Goal: Contribute content: Contribute content

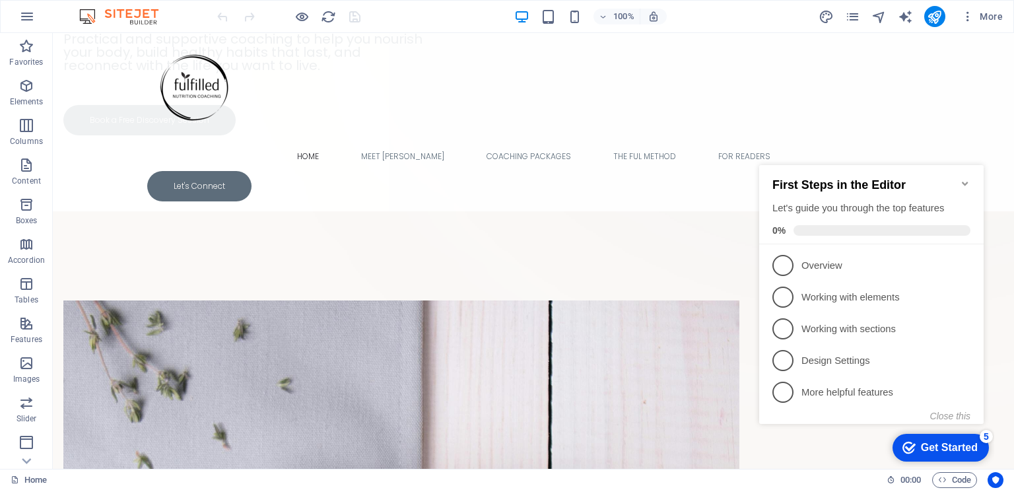
scroll to position [206, 0]
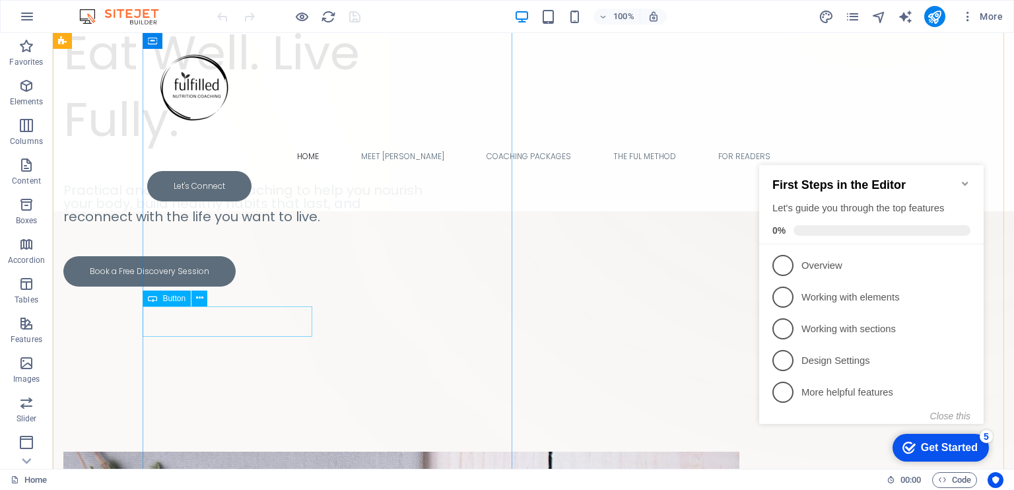
click at [259, 286] on div "Book a Free Discovery Session" at bounding box center [248, 271] width 370 height 30
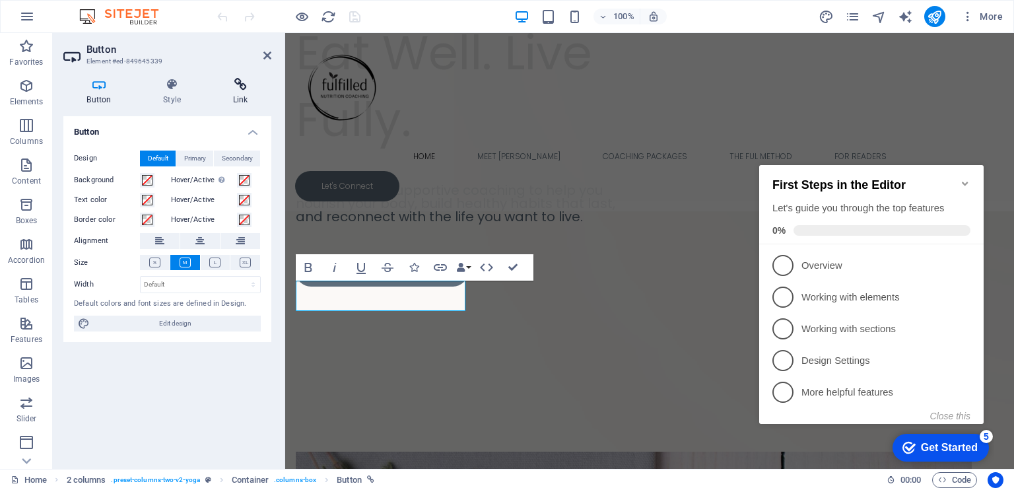
click at [239, 92] on h4 "Link" at bounding box center [240, 92] width 62 height 28
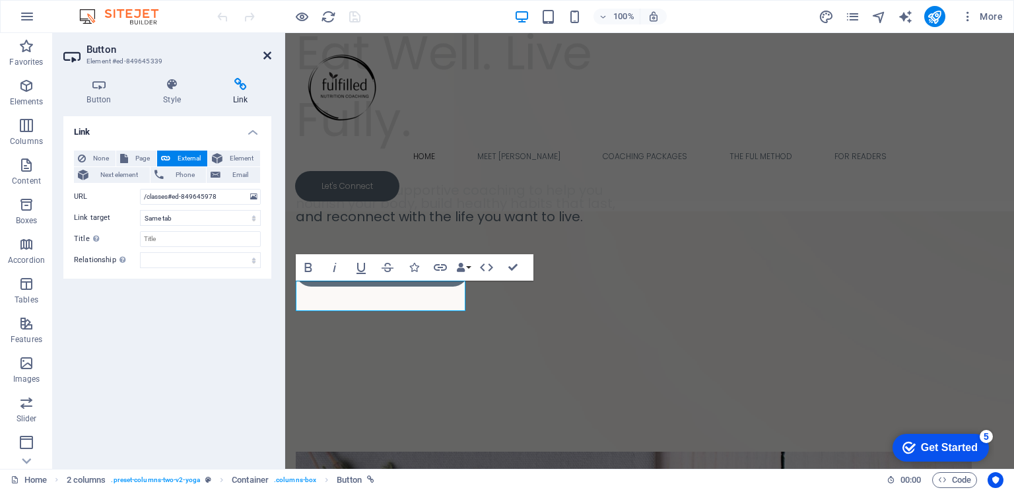
click at [269, 55] on icon at bounding box center [267, 55] width 8 height 11
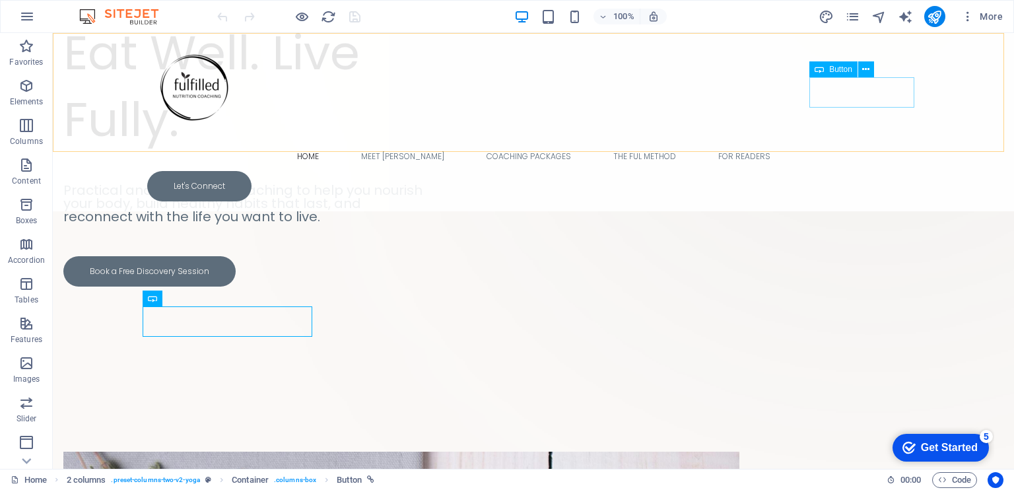
click at [862, 171] on div "Let's Connect" at bounding box center [533, 186] width 772 height 30
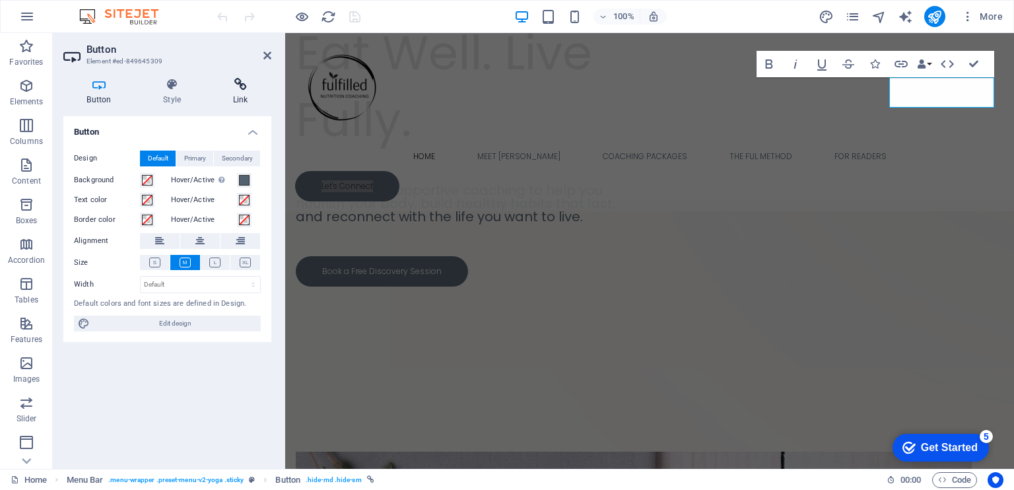
click at [240, 85] on icon at bounding box center [240, 84] width 62 height 13
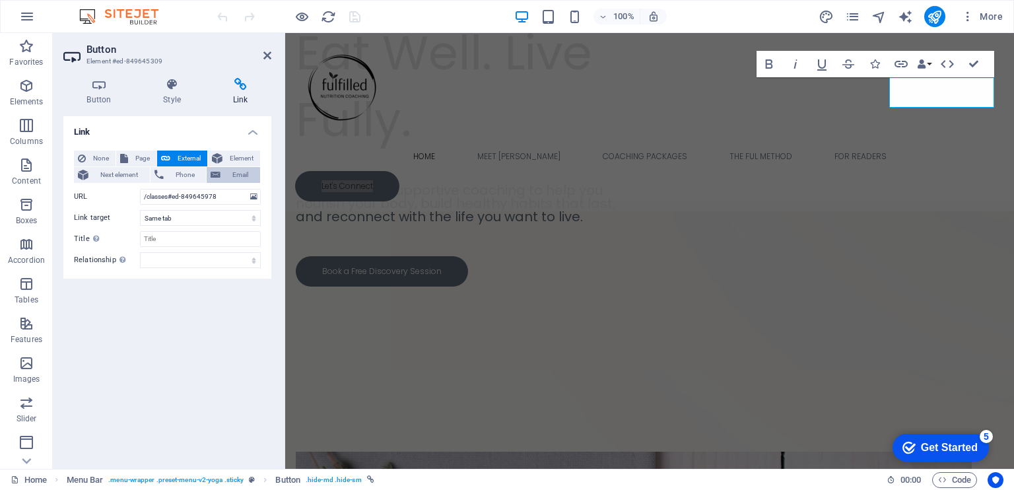
click at [231, 172] on span "Email" at bounding box center [240, 175] width 32 height 16
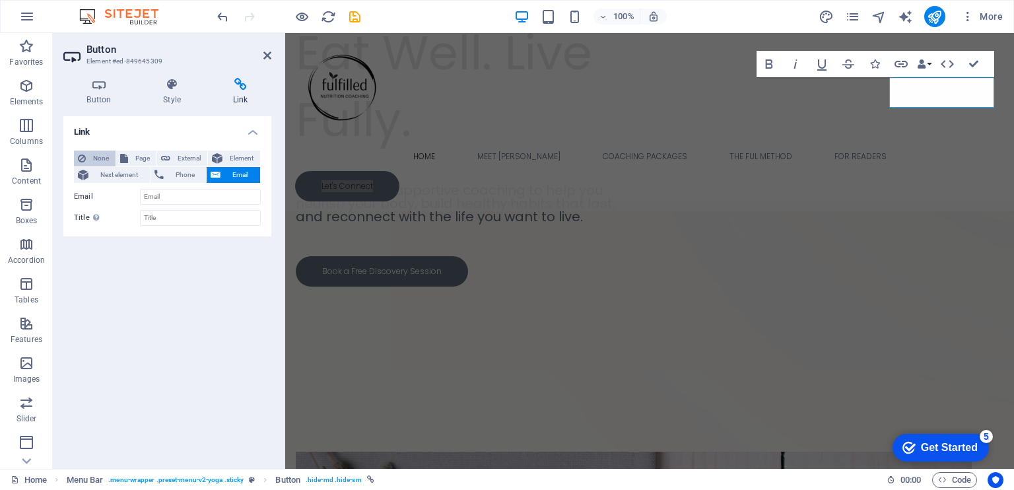
click at [102, 156] on span "None" at bounding box center [101, 158] width 22 height 16
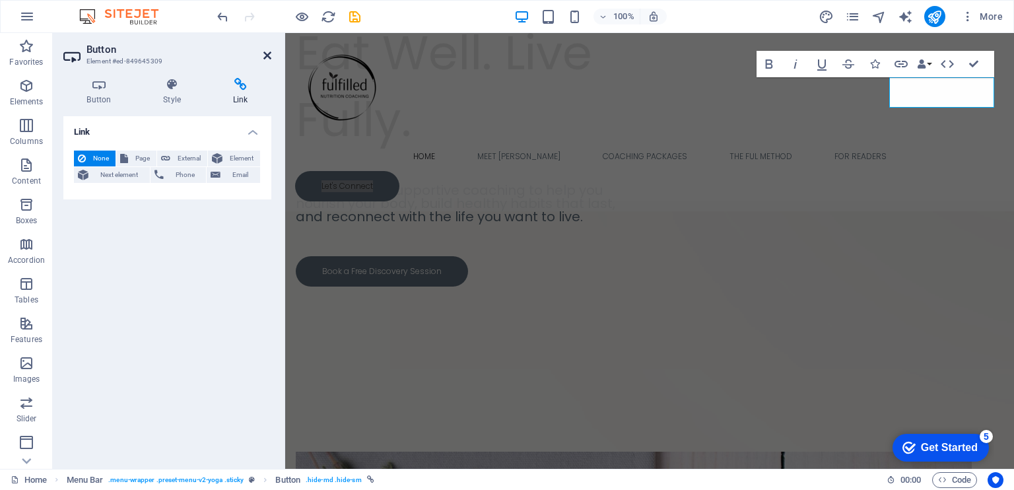
click at [268, 53] on icon at bounding box center [267, 55] width 8 height 11
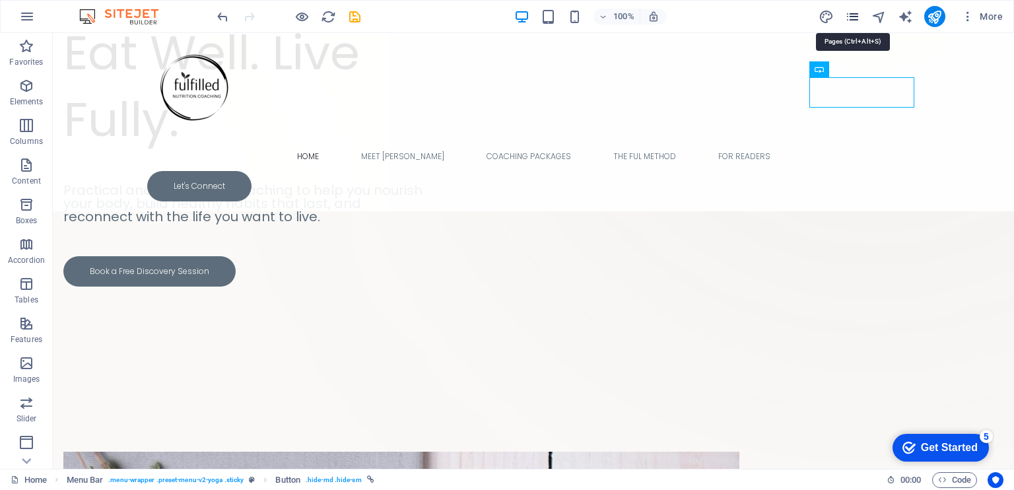
click at [858, 15] on icon "pages" at bounding box center [852, 16] width 15 height 15
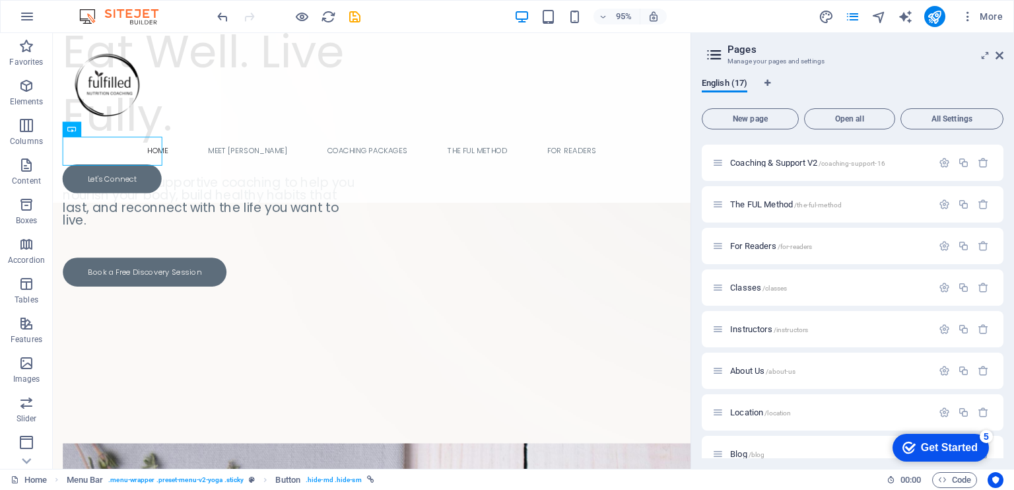
scroll to position [170, 0]
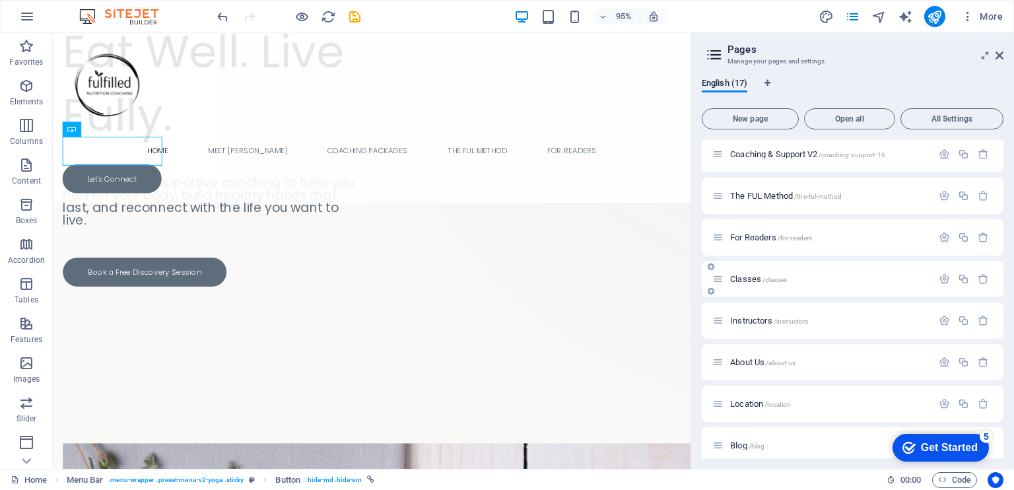
click at [750, 275] on span "Classes /classes" at bounding box center [758, 279] width 57 height 10
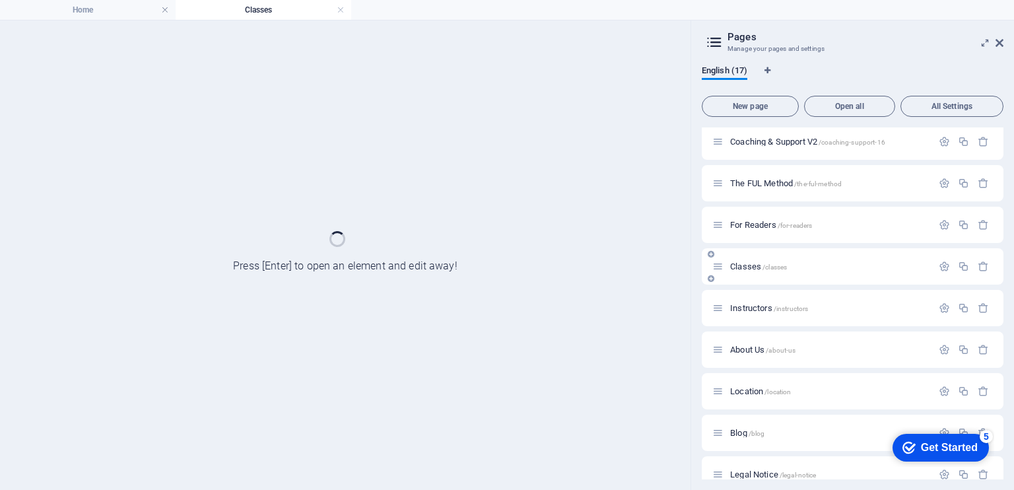
scroll to position [0, 0]
click at [750, 275] on div "Classes /classes" at bounding box center [852, 266] width 302 height 36
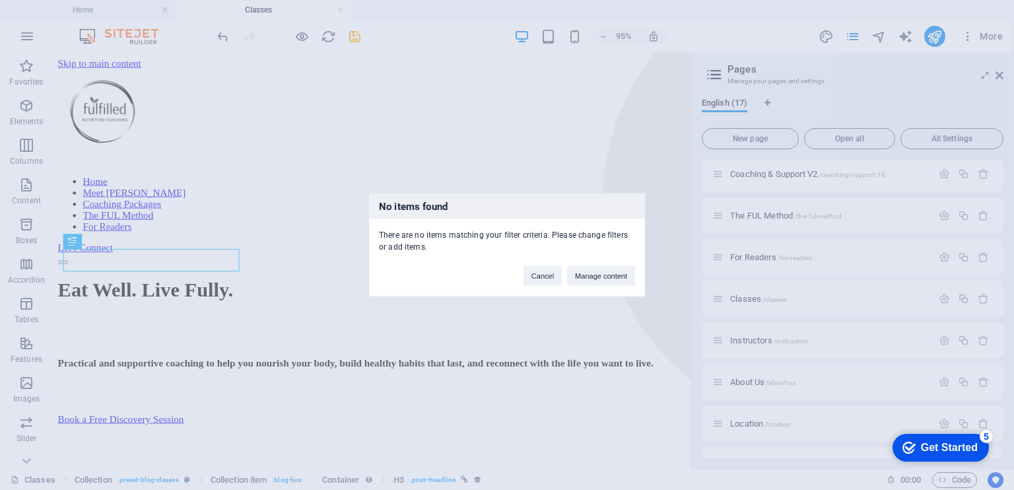
scroll to position [900, 0]
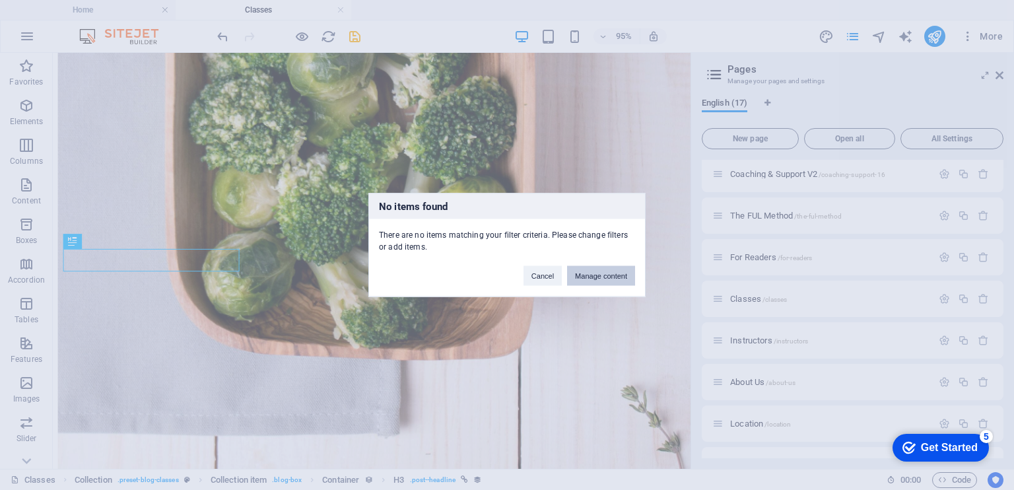
click at [593, 276] on button "Manage content" at bounding box center [601, 276] width 68 height 20
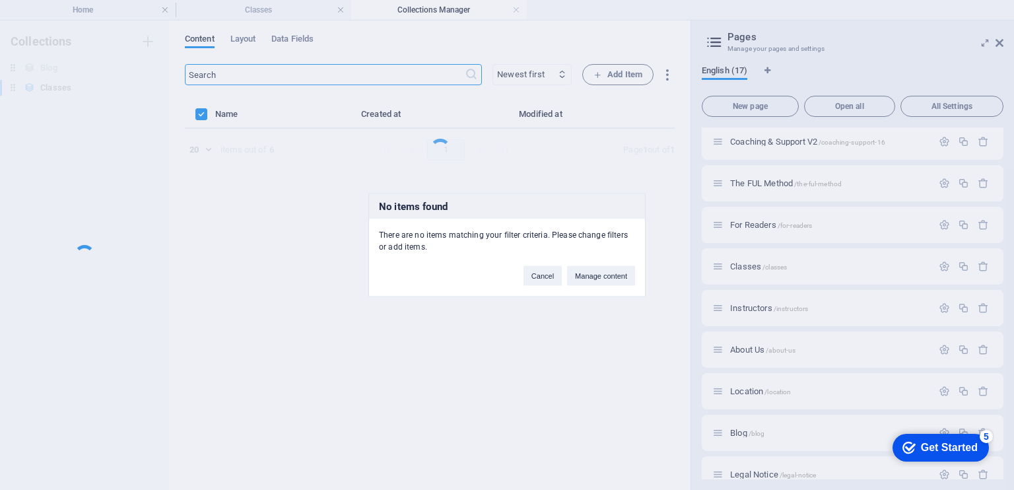
scroll to position [0, 0]
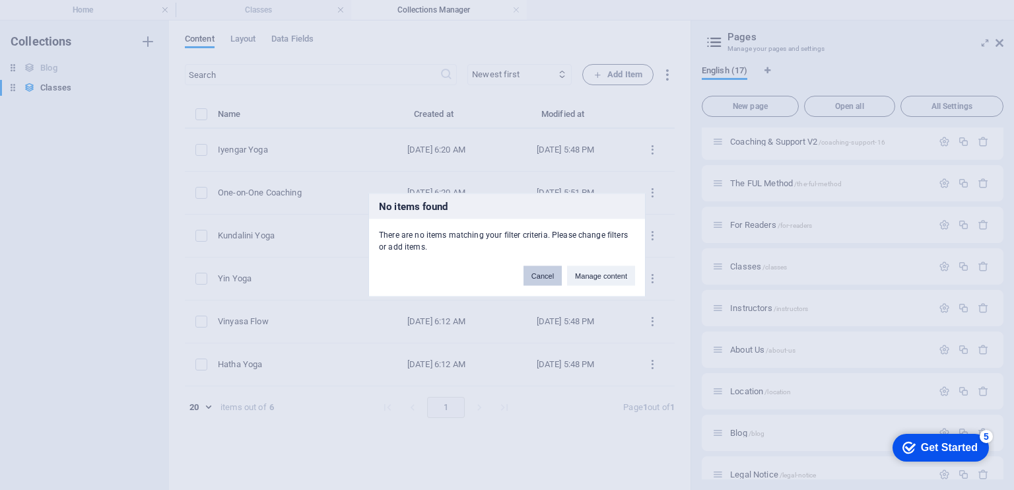
click at [538, 278] on button "Cancel" at bounding box center [542, 276] width 38 height 20
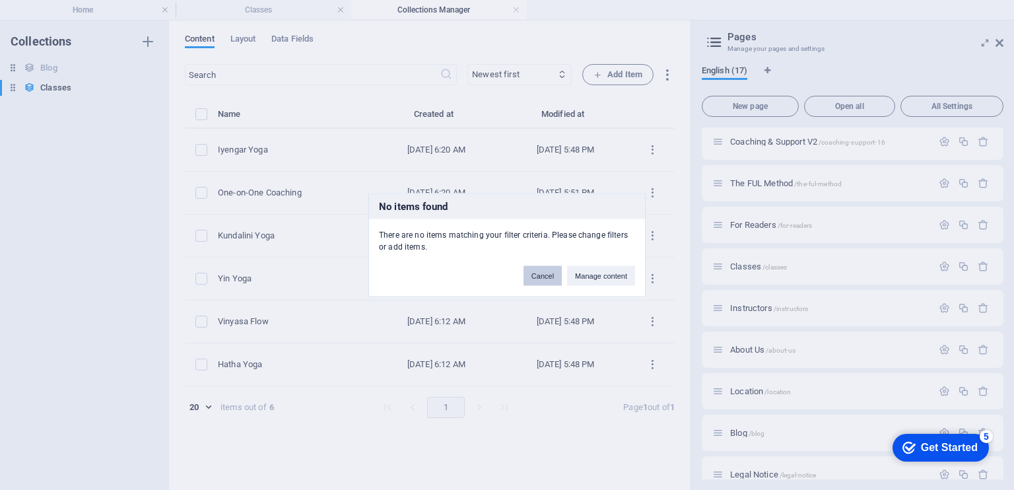
click at [541, 273] on button "Cancel" at bounding box center [542, 276] width 38 height 20
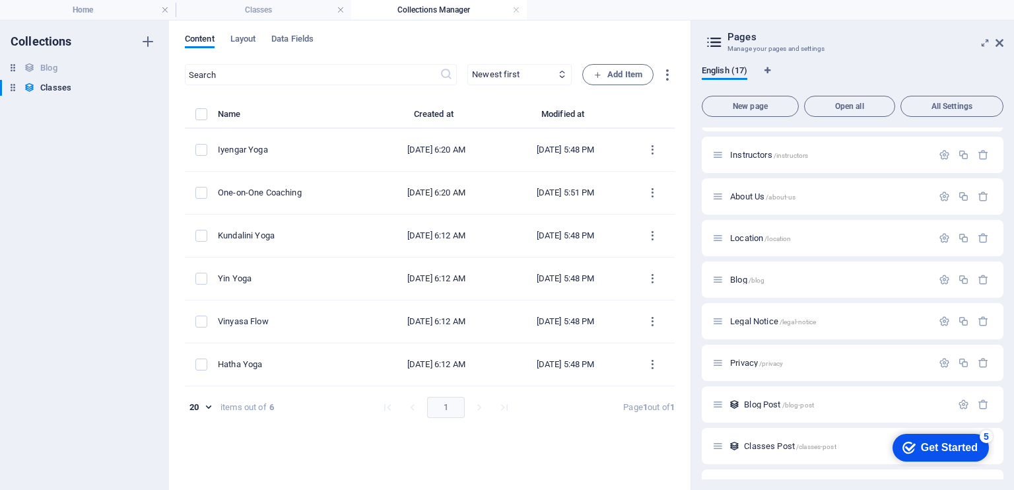
scroll to position [325, 0]
click at [758, 322] on span "Legal Notice /legal-notice" at bounding box center [773, 320] width 86 height 10
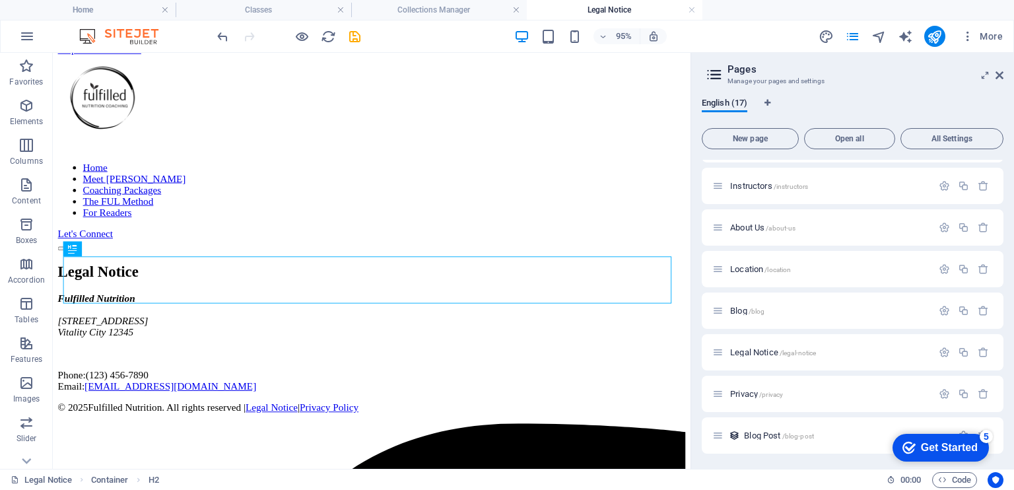
scroll to position [0, 0]
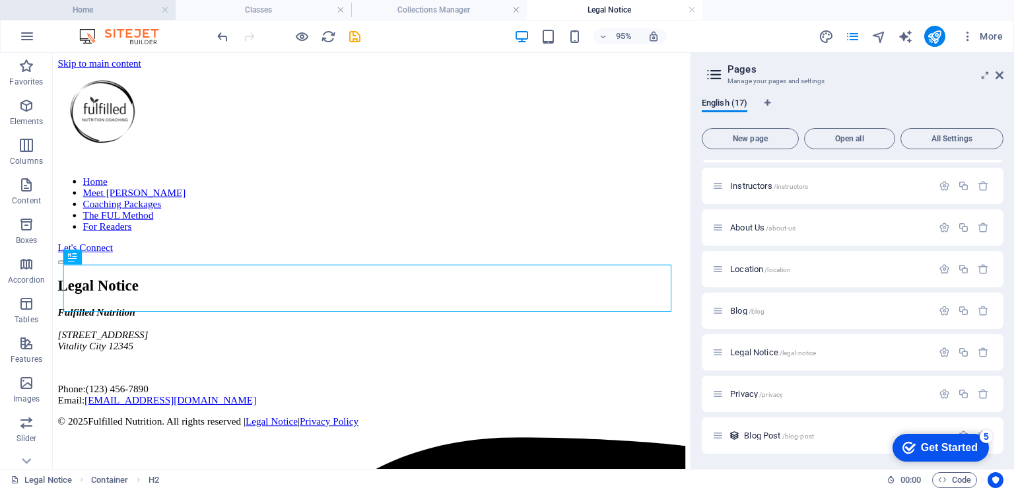
click at [113, 9] on h4 "Home" at bounding box center [88, 10] width 176 height 15
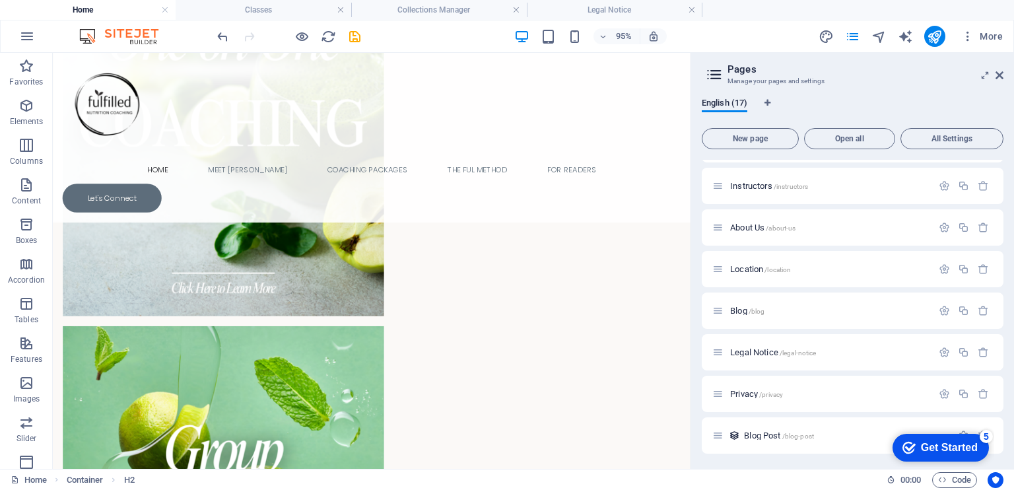
scroll to position [2022, 0]
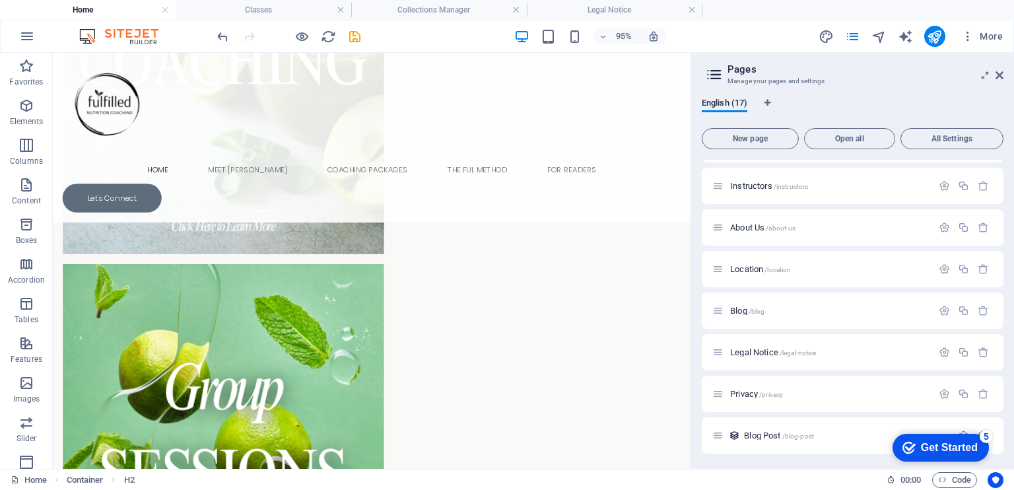
drag, startPoint x: 717, startPoint y: 121, endPoint x: 750, endPoint y: 471, distance: 351.3
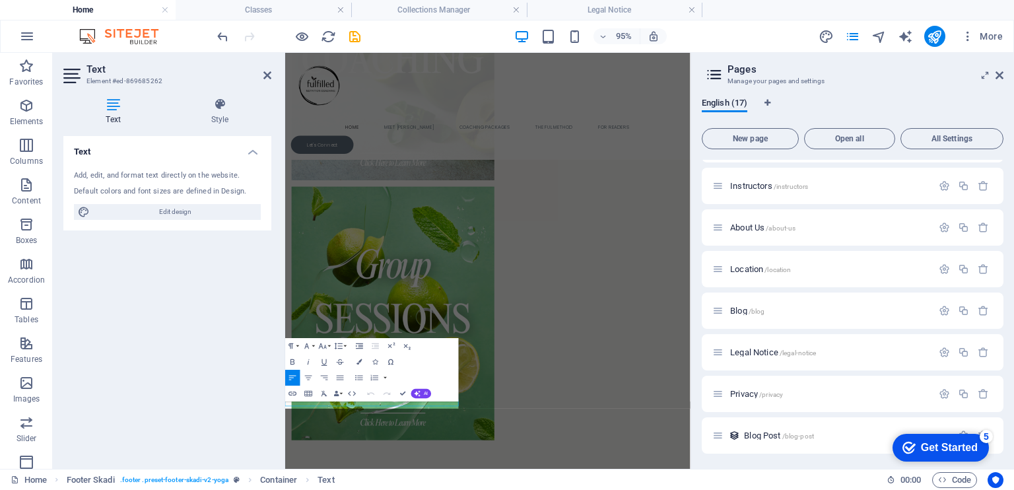
scroll to position [1771, 0]
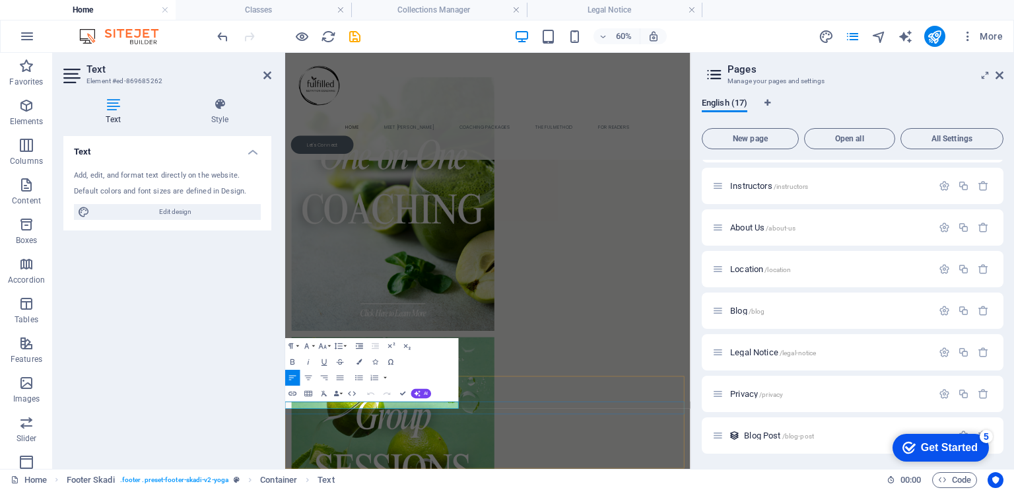
click link "Legal Notice"
click at [411, 390] on icon "button" at bounding box center [412, 391] width 9 height 9
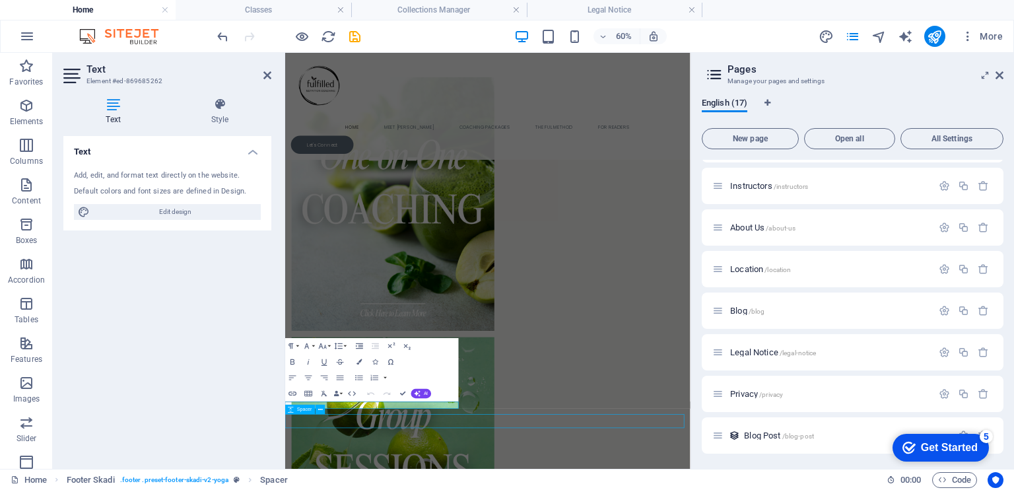
scroll to position [2022, 0]
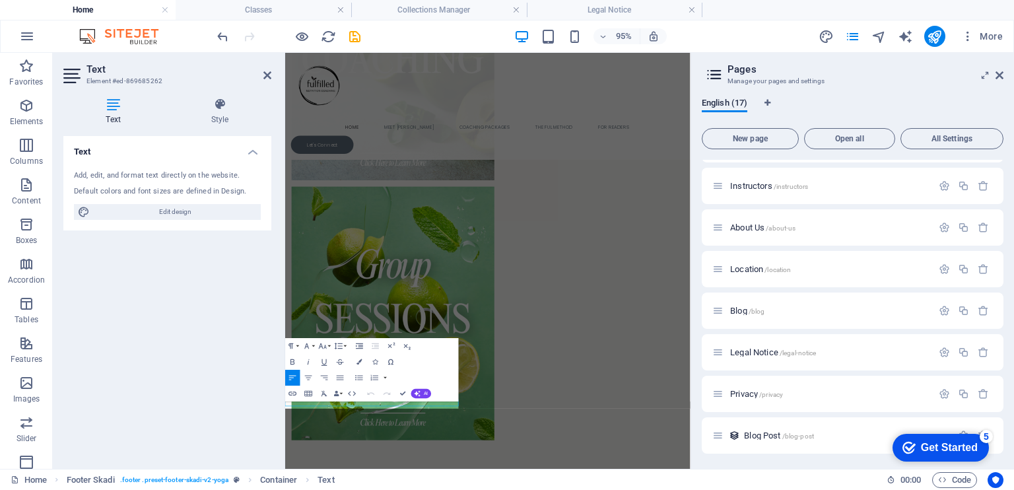
scroll to position [1771, 0]
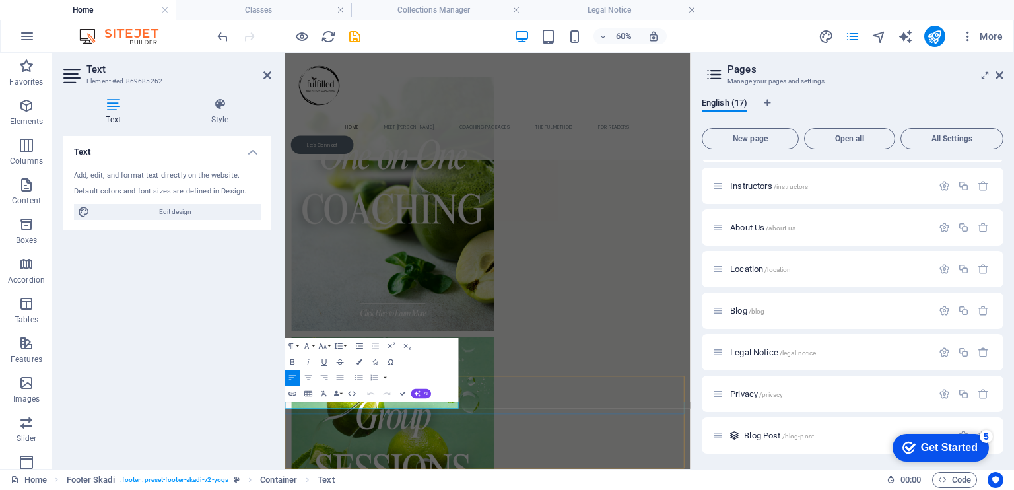
click link "Legal Notice"
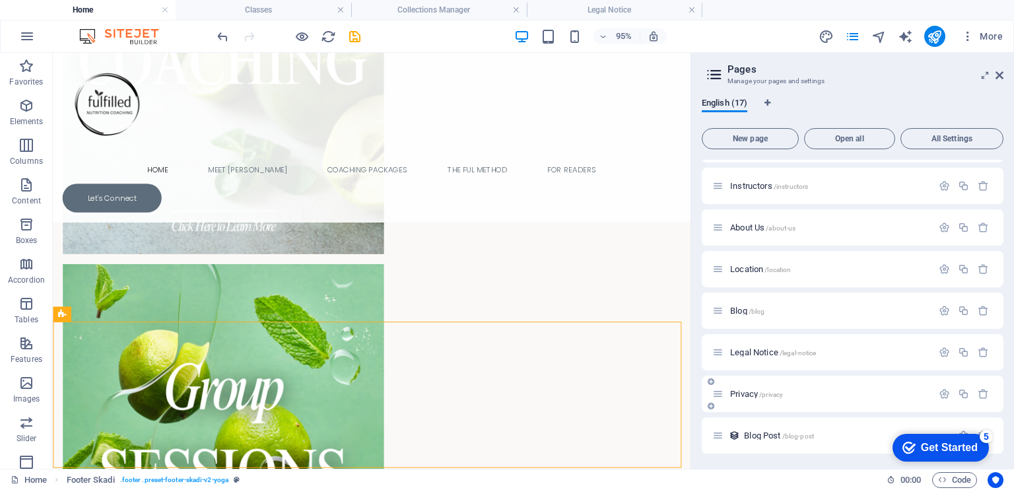
click at [754, 395] on span "Privacy /privacy" at bounding box center [756, 394] width 53 height 10
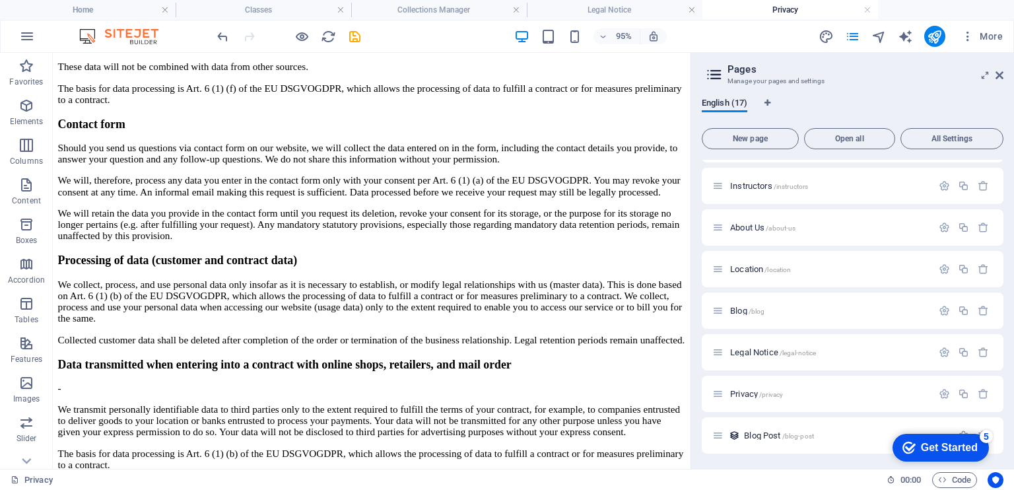
scroll to position [1858, 0]
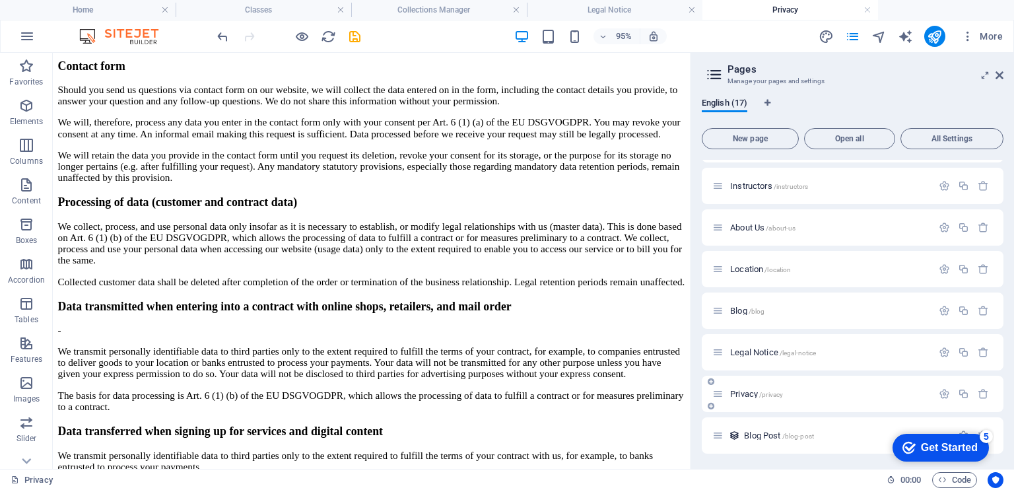
click at [963, 402] on div "Privacy /privacy" at bounding box center [852, 393] width 302 height 36
click at [960, 391] on icon "button" at bounding box center [962, 393] width 11 height 11
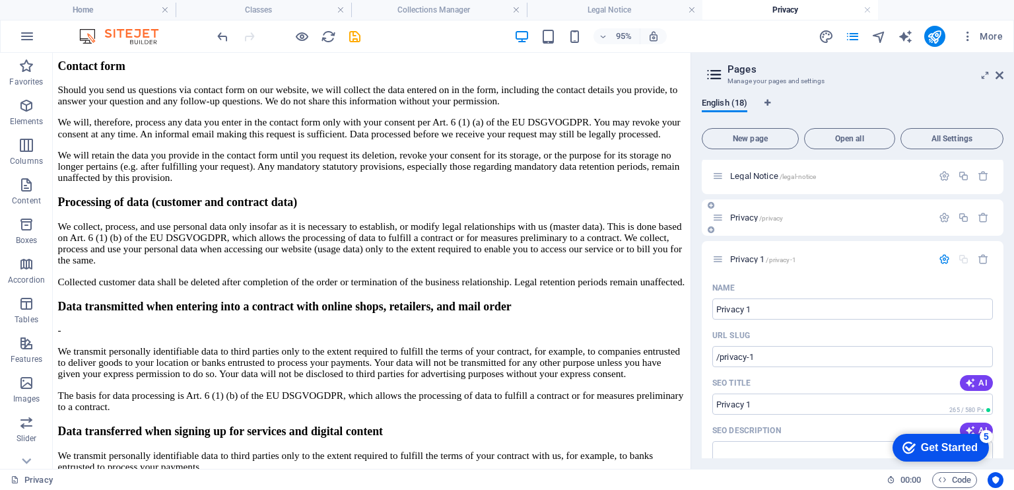
click at [760, 222] on div "Privacy /privacy" at bounding box center [822, 217] width 220 height 15
click at [753, 217] on span "Privacy /privacy" at bounding box center [756, 217] width 53 height 10
click at [761, 259] on span "Privacy 1 /privacy-1" at bounding box center [763, 259] width 66 height 10
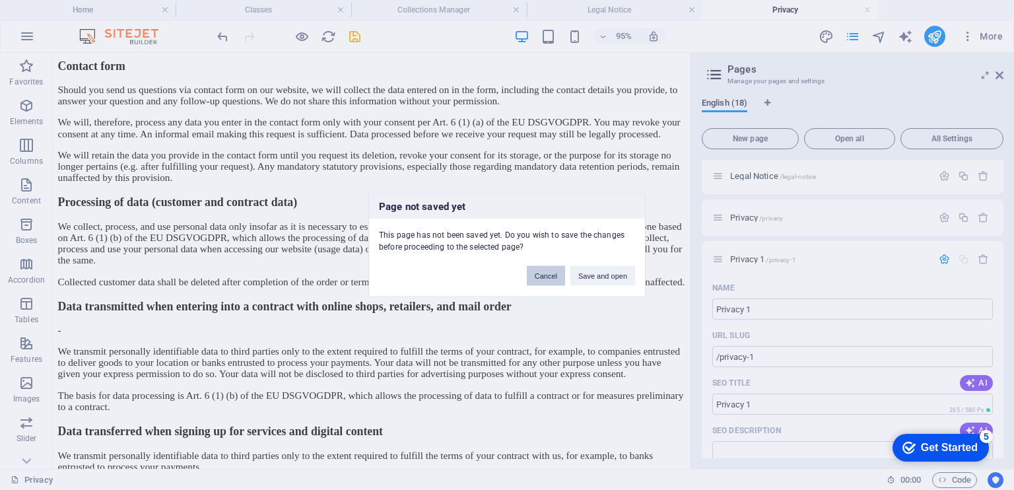
click at [544, 273] on button "Cancel" at bounding box center [546, 276] width 38 height 20
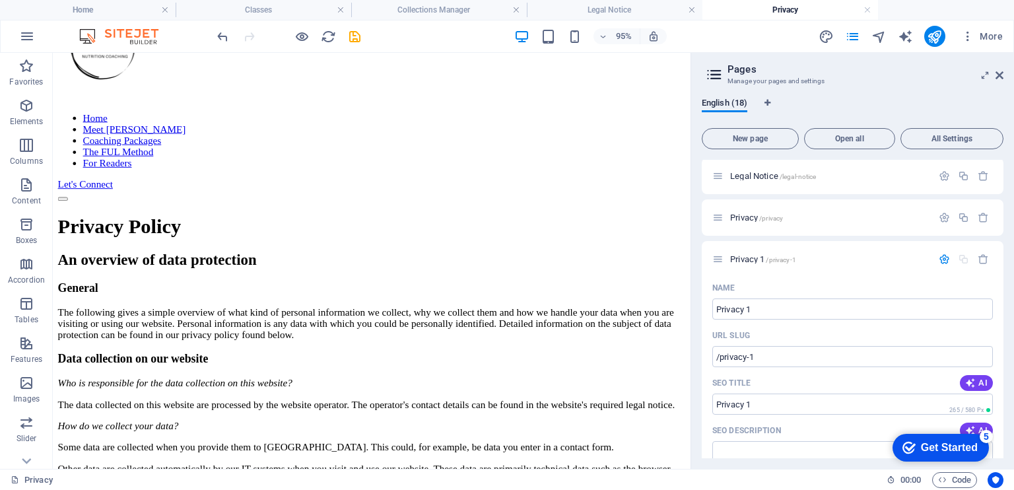
scroll to position [48, 0]
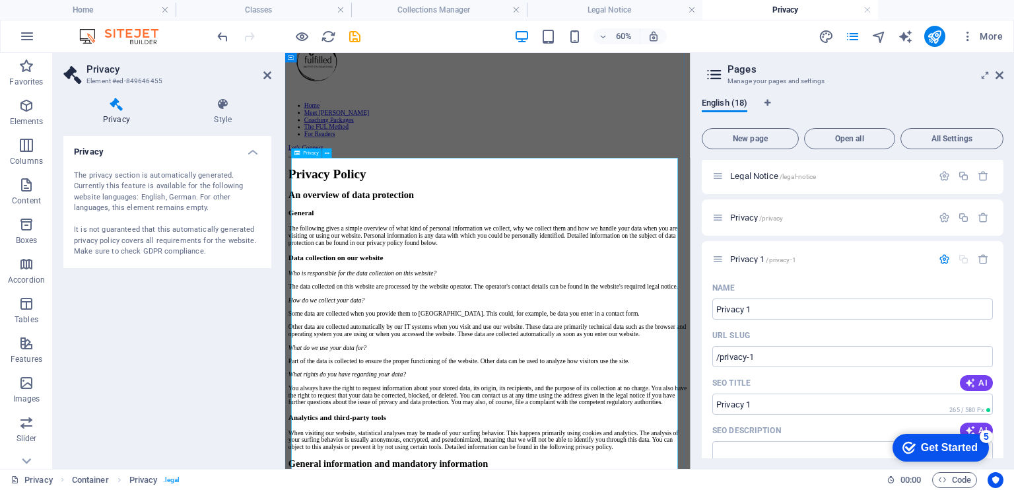
click at [255, 154] on h4 "Privacy" at bounding box center [167, 148] width 208 height 24
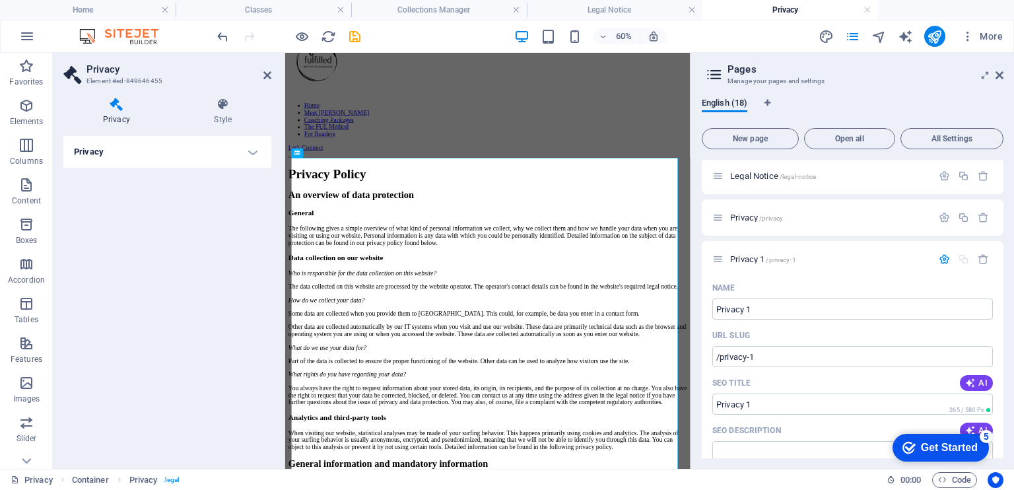
click at [250, 155] on h4 "Privacy" at bounding box center [167, 152] width 208 height 32
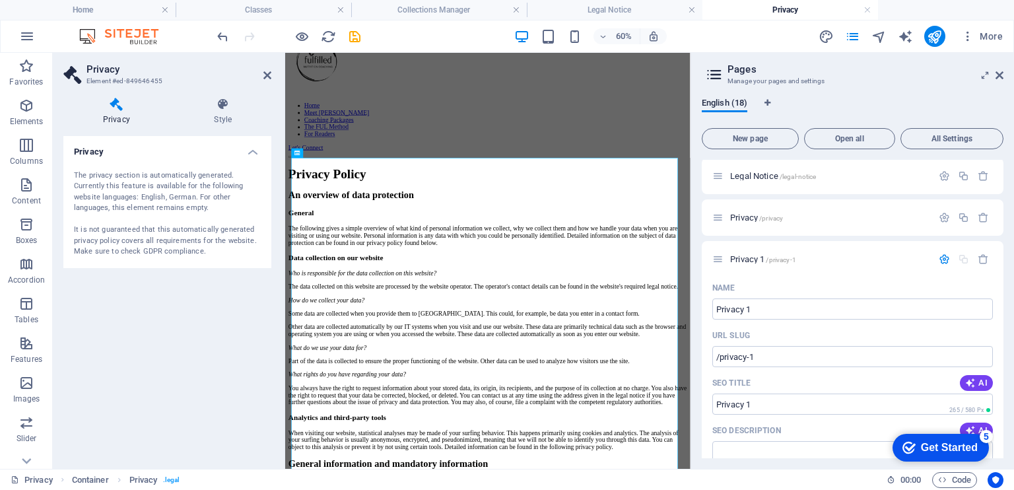
click at [250, 155] on h4 "Privacy" at bounding box center [167, 148] width 208 height 24
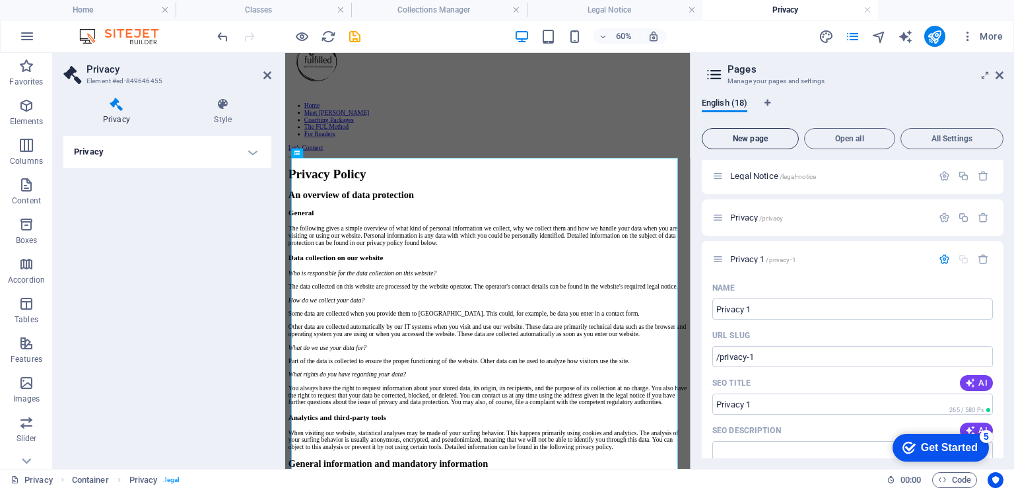
click at [775, 139] on span "New page" at bounding box center [749, 139] width 85 height 8
type input "Privacy"
type input "/privacy-19"
type input "Privacy Policy"
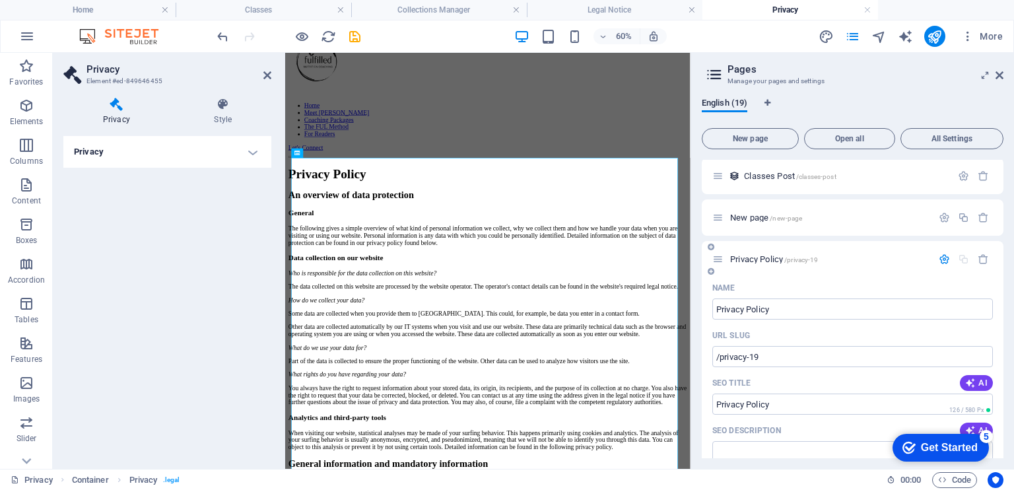
click at [781, 340] on div "URL SLUG" at bounding box center [852, 335] width 280 height 21
click at [779, 262] on span "Privacy Policy /privacy-19" at bounding box center [774, 259] width 88 height 10
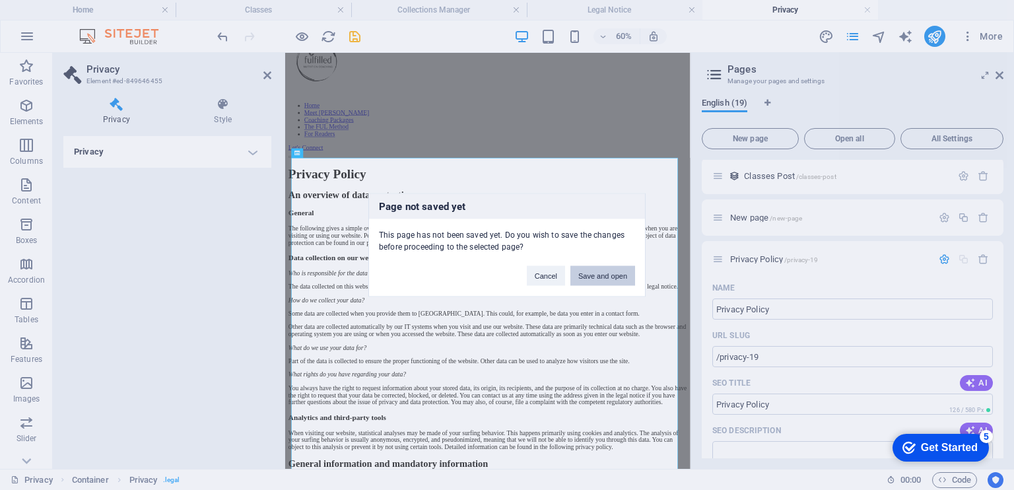
click at [585, 277] on button "Save and open" at bounding box center [602, 276] width 65 height 20
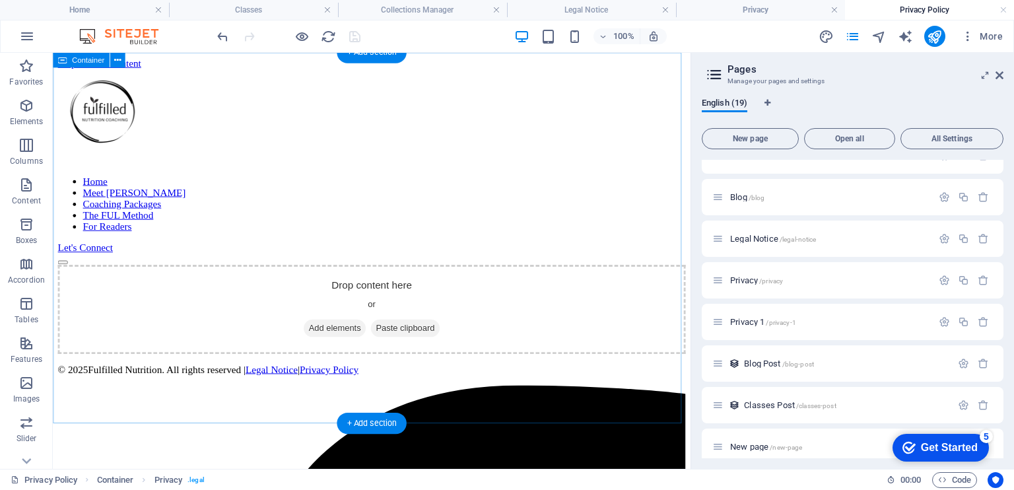
scroll to position [0, 0]
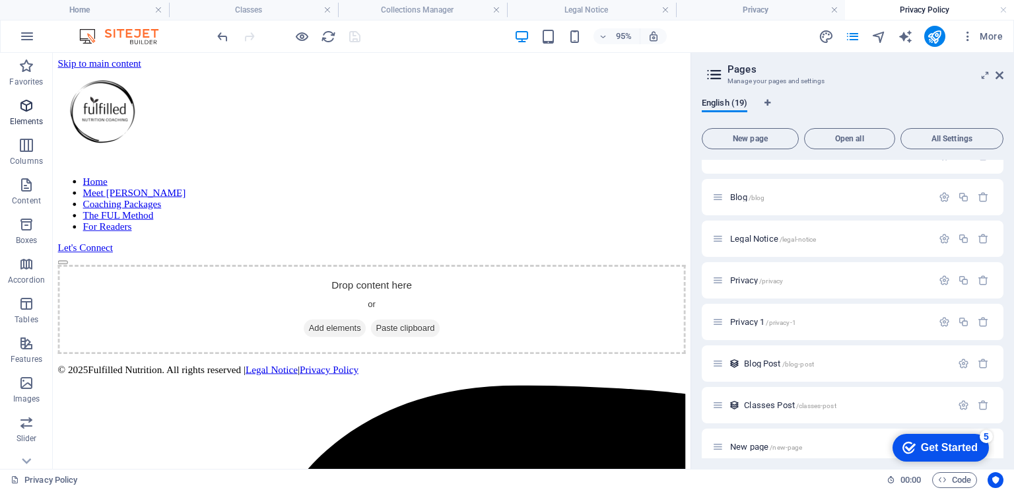
click at [25, 114] on span "Elements" at bounding box center [26, 114] width 53 height 32
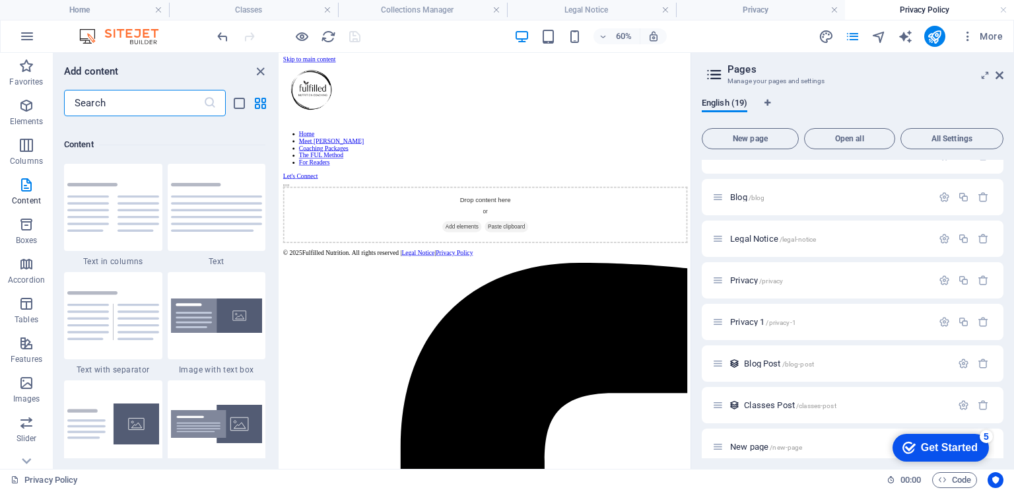
scroll to position [2319, 0]
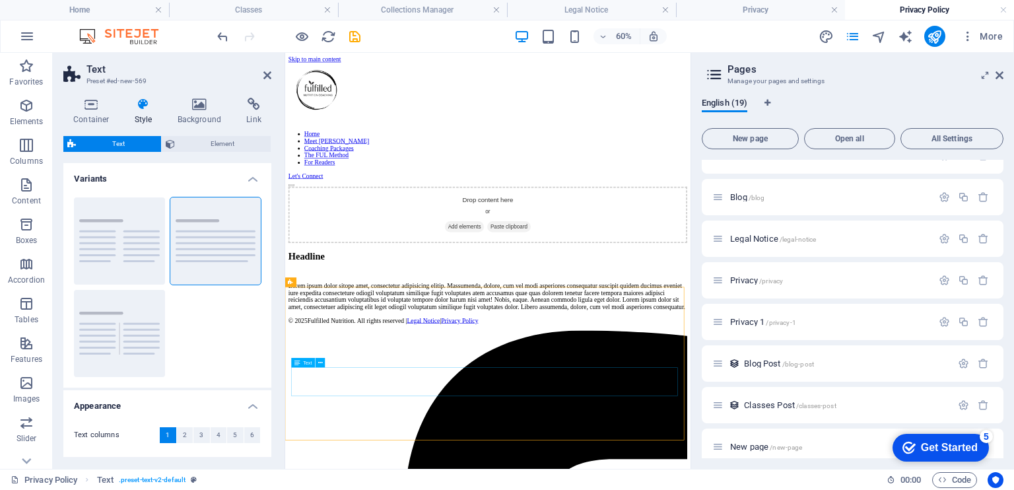
click at [377, 482] on div "Lorem ipsum dolor sitope amet, consectetur adipisicing elitip. Massumenda, dolo…" at bounding box center [622, 459] width 664 height 48
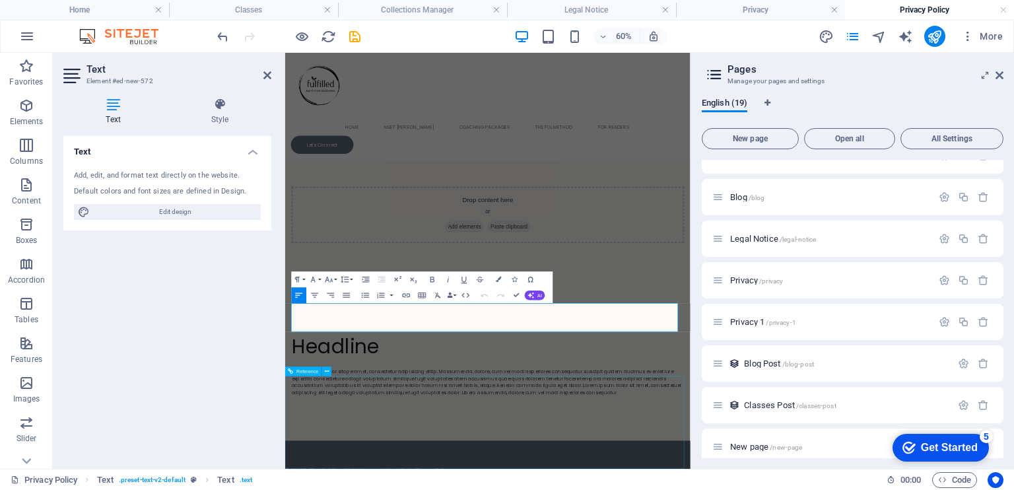
scroll to position [106, 0]
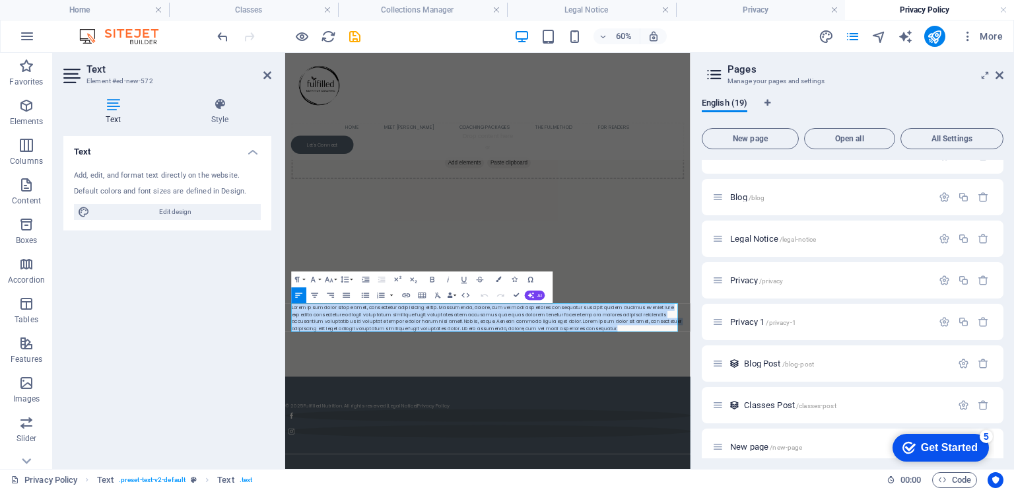
drag, startPoint x: 833, startPoint y: 513, endPoint x: 229, endPoint y: 478, distance: 604.8
click at [285, 478] on html "Skip to main content Home Meet [PERSON_NAME] Coaching Packages The FUL Method F…" at bounding box center [622, 366] width 675 height 838
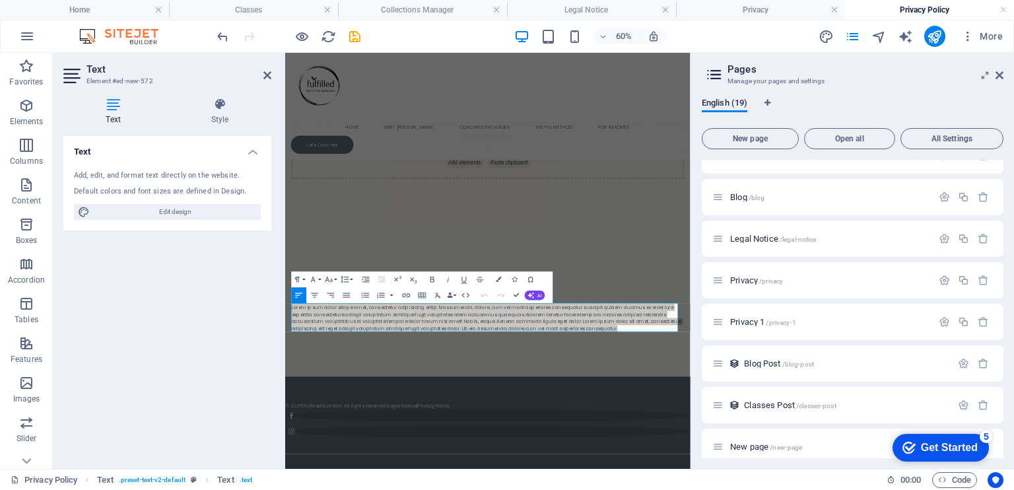
click at [251, 307] on div "Text Add, edit, and format text directly on the website. Default colors and fon…" at bounding box center [167, 297] width 208 height 322
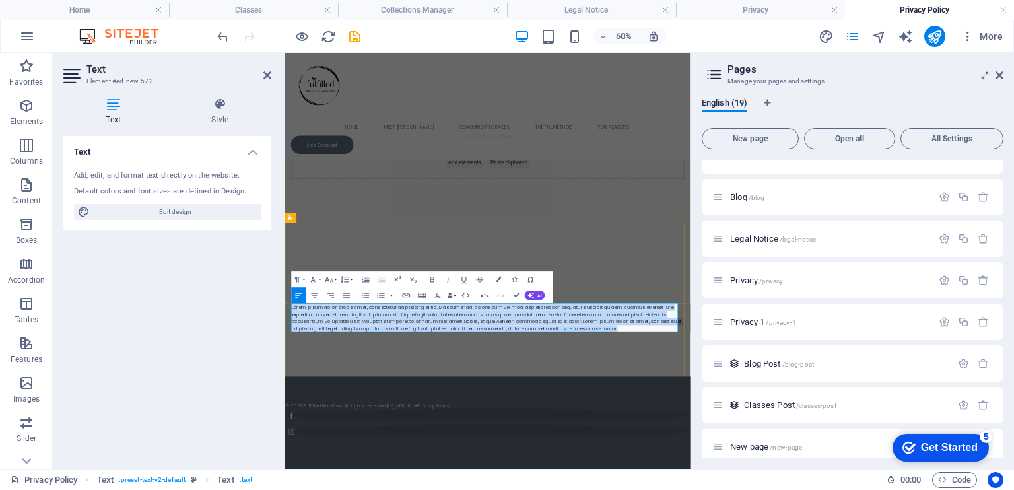
drag, startPoint x: 846, startPoint y: 512, endPoint x: 295, endPoint y: 474, distance: 552.3
click at [296, 474] on p "Lorem ipsum dolor sitope amet, consectetur adipisicing elitip. Massumenda, dolo…" at bounding box center [623, 495] width 654 height 48
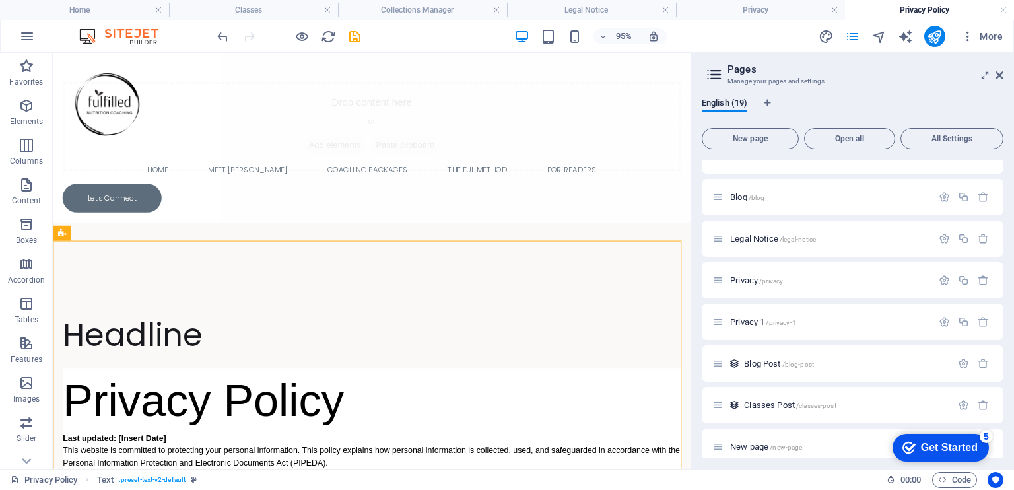
scroll to position [202, 0]
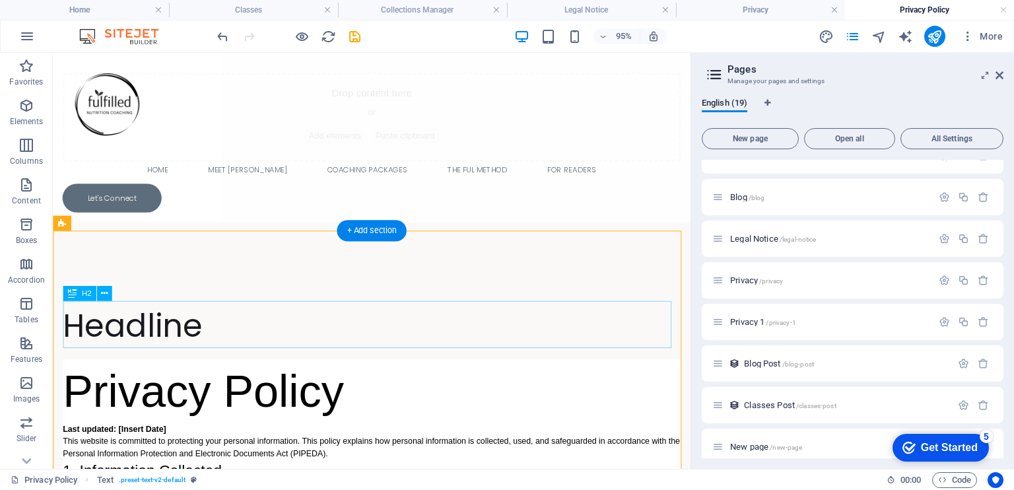
click at [130, 344] on div "Headline" at bounding box center [388, 339] width 650 height 49
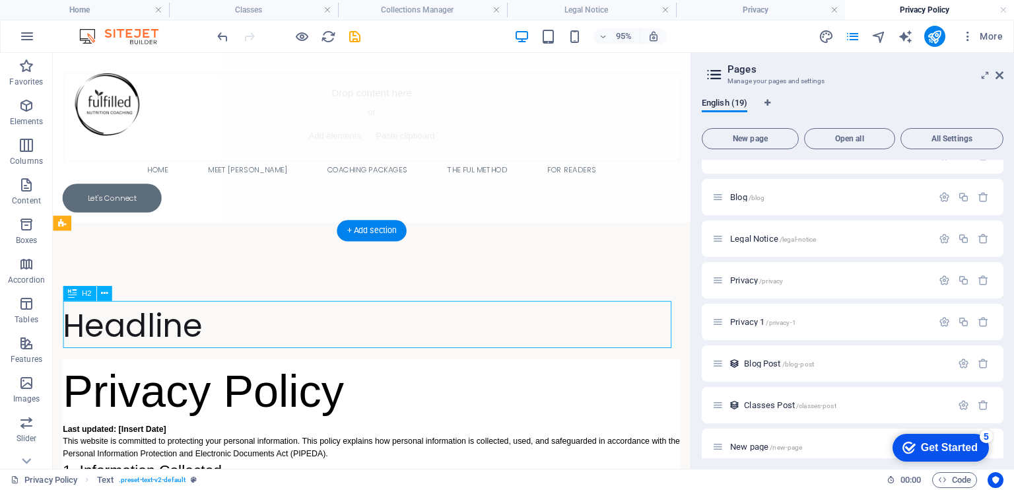
click at [130, 344] on div "Headline" at bounding box center [388, 339] width 650 height 49
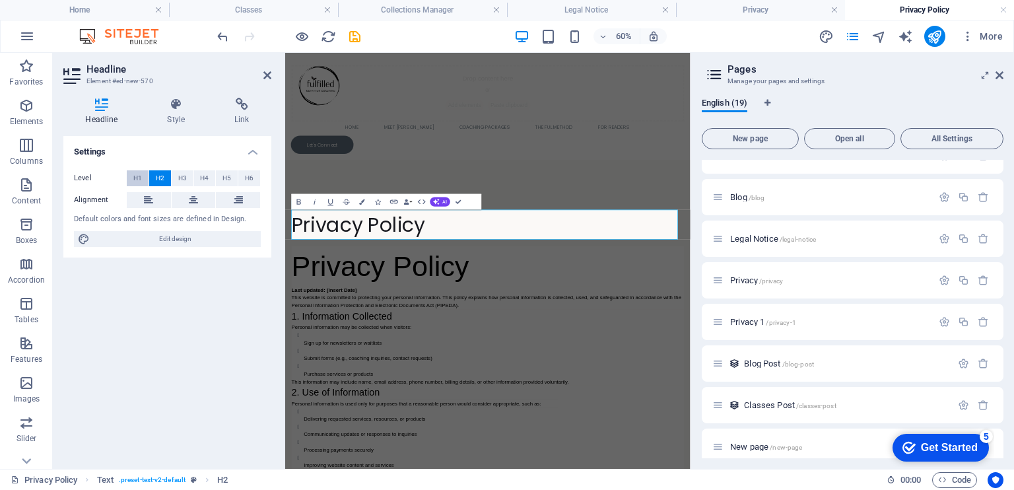
click at [136, 170] on span "H1" at bounding box center [137, 178] width 9 height 16
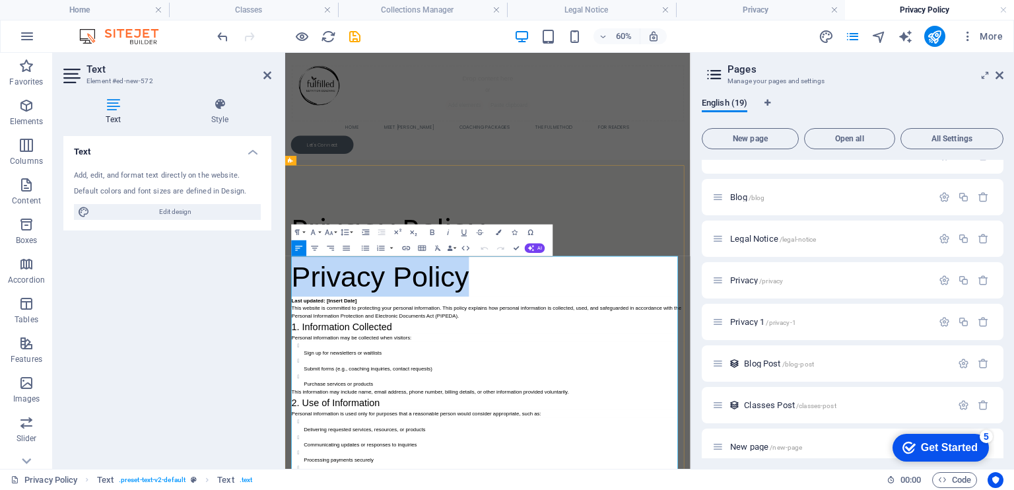
drag, startPoint x: 299, startPoint y: 412, endPoint x: 592, endPoint y: 444, distance: 294.8
click at [592, 444] on h1 "Privacy Policy" at bounding box center [623, 426] width 654 height 67
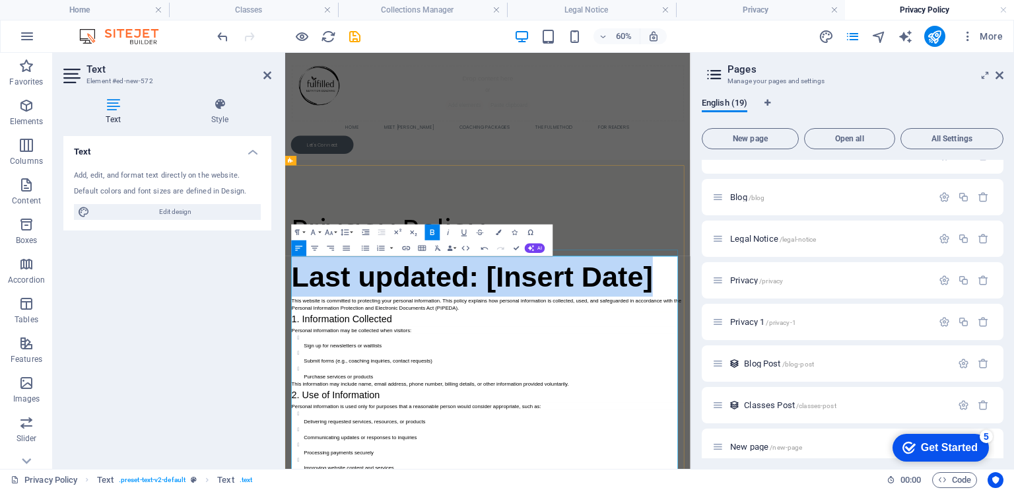
drag, startPoint x: 303, startPoint y: 415, endPoint x: 922, endPoint y: 389, distance: 619.5
click at [434, 231] on icon "button" at bounding box center [432, 232] width 4 height 5
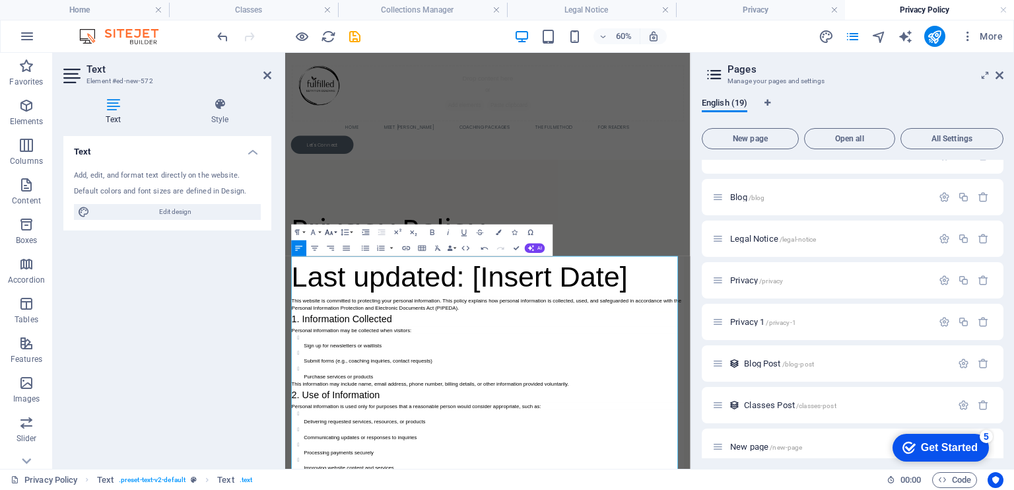
click at [333, 230] on icon "button" at bounding box center [328, 232] width 9 height 9
click at [327, 280] on link "30" at bounding box center [324, 279] width 28 height 12
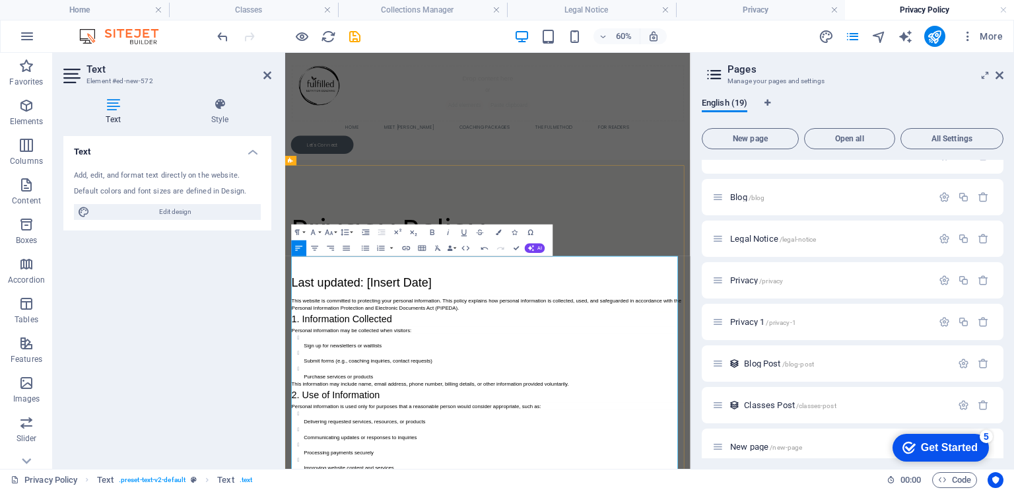
click at [353, 489] on h3 "1. Information Collected" at bounding box center [623, 497] width 654 height 24
click at [348, 465] on p "This website is committed to protecting your personal information. This policy …" at bounding box center [623, 472] width 654 height 26
click at [626, 476] on p "This website is committed to protecting your personal information. This policy …" at bounding box center [623, 472] width 654 height 26
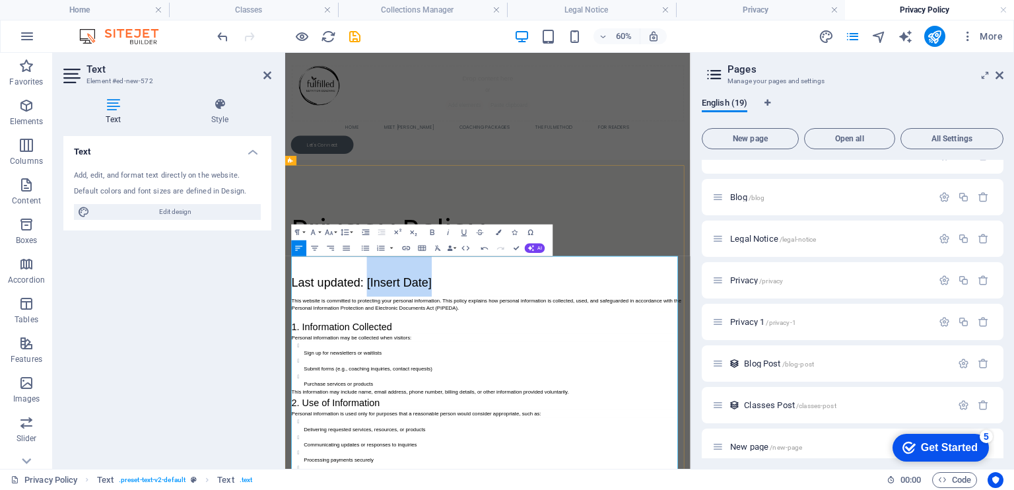
drag, startPoint x: 547, startPoint y: 434, endPoint x: 418, endPoint y: 418, distance: 129.7
click at [418, 418] on h1 "Last updated: [Insert Date]" at bounding box center [623, 426] width 654 height 67
click at [413, 436] on span "Last updated: [DATE]" at bounding box center [387, 435] width 182 height 22
drag, startPoint x: 600, startPoint y: 436, endPoint x: 284, endPoint y: 441, distance: 316.1
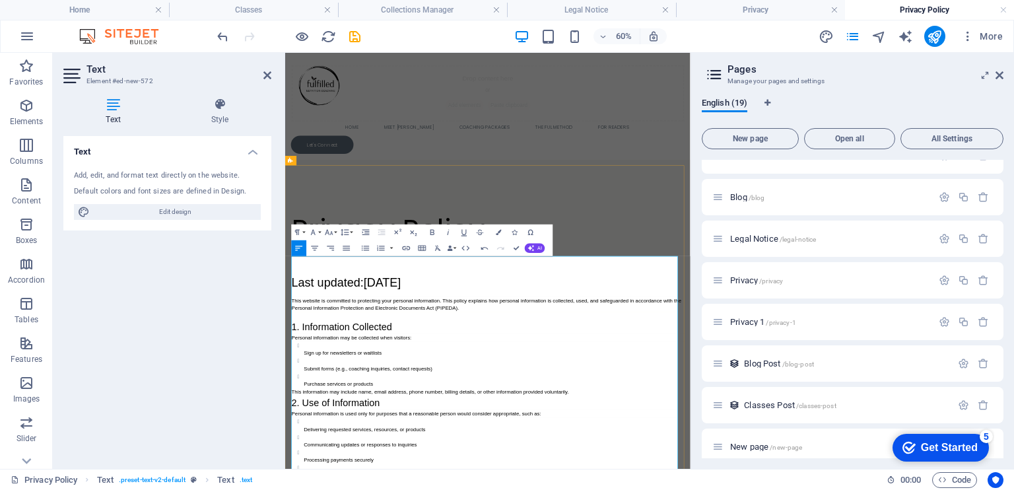
click at [350, 470] on p "This website is committed to protecting your personal information. This policy …" at bounding box center [623, 472] width 654 height 26
click at [331, 233] on icon "button" at bounding box center [328, 232] width 9 height 9
click at [321, 243] on link "14" at bounding box center [324, 244] width 28 height 12
drag, startPoint x: 606, startPoint y: 428, endPoint x: 294, endPoint y: 452, distance: 313.1
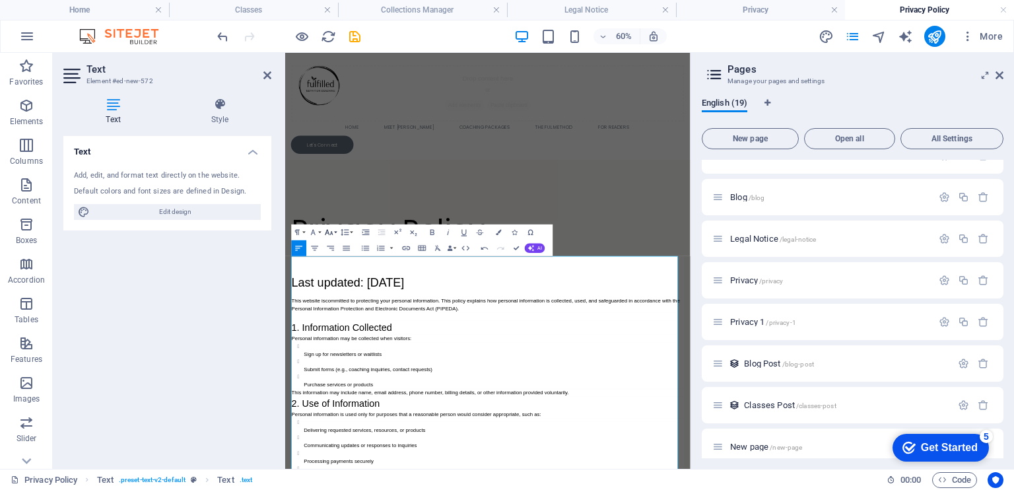
click at [329, 232] on icon "button" at bounding box center [328, 232] width 9 height 9
click at [325, 243] on link "14" at bounding box center [324, 244] width 28 height 12
click at [463, 441] on h1 "Last updated: [DATE]" at bounding box center [623, 426] width 654 height 67
drag, startPoint x: 442, startPoint y: 443, endPoint x: 294, endPoint y: 443, distance: 147.8
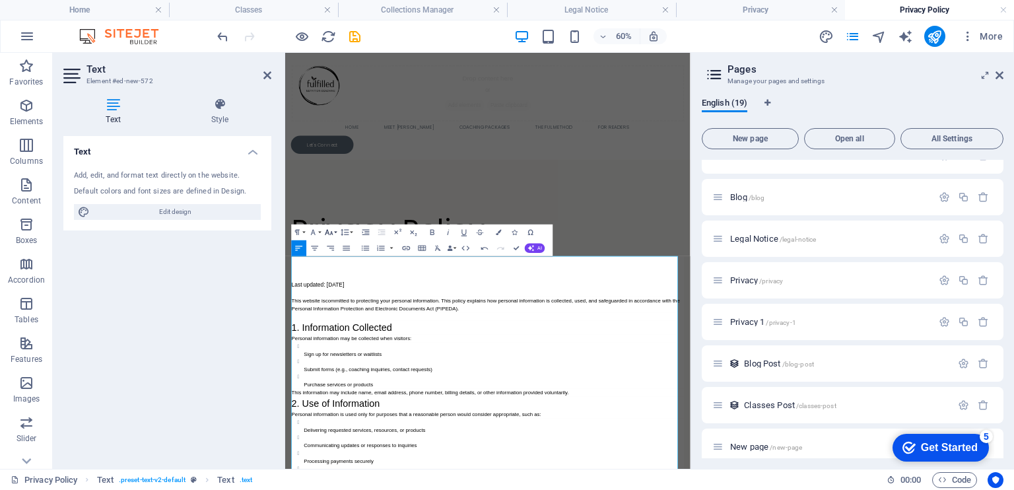
click at [330, 226] on button "Font Size" at bounding box center [330, 232] width 15 height 16
click at [326, 259] on link "18" at bounding box center [324, 255] width 28 height 12
click at [530, 476] on p "This website is ​ committed to protecting your personal information. This polic…" at bounding box center [623, 472] width 654 height 27
drag, startPoint x: 597, startPoint y: 478, endPoint x: 294, endPoint y: 465, distance: 303.8
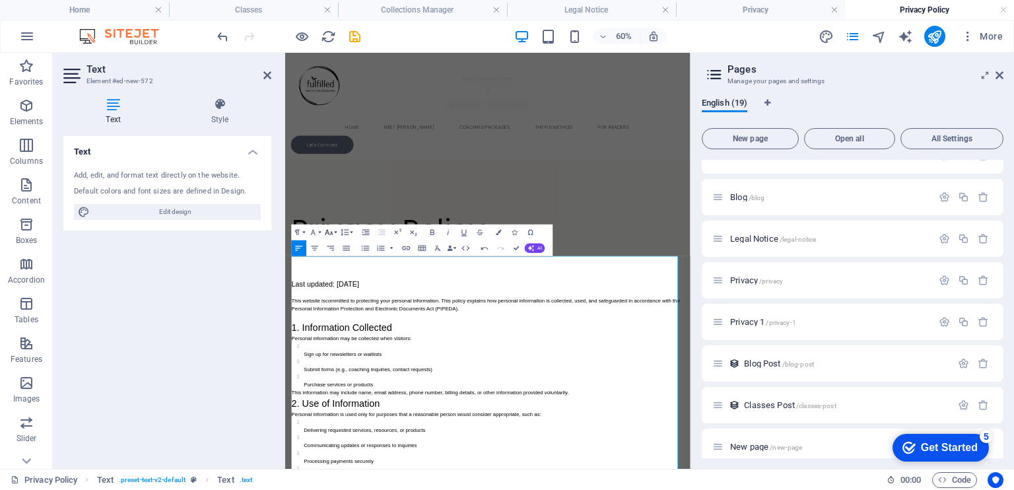
click at [330, 230] on icon "button" at bounding box center [328, 232] width 9 height 9
click at [311, 233] on icon "button" at bounding box center [312, 232] width 9 height 9
click at [330, 232] on icon "button" at bounding box center [328, 232] width 9 height 9
click at [564, 476] on p "This website is ​ committed to protecting your personal information. This polic…" at bounding box center [623, 472] width 654 height 27
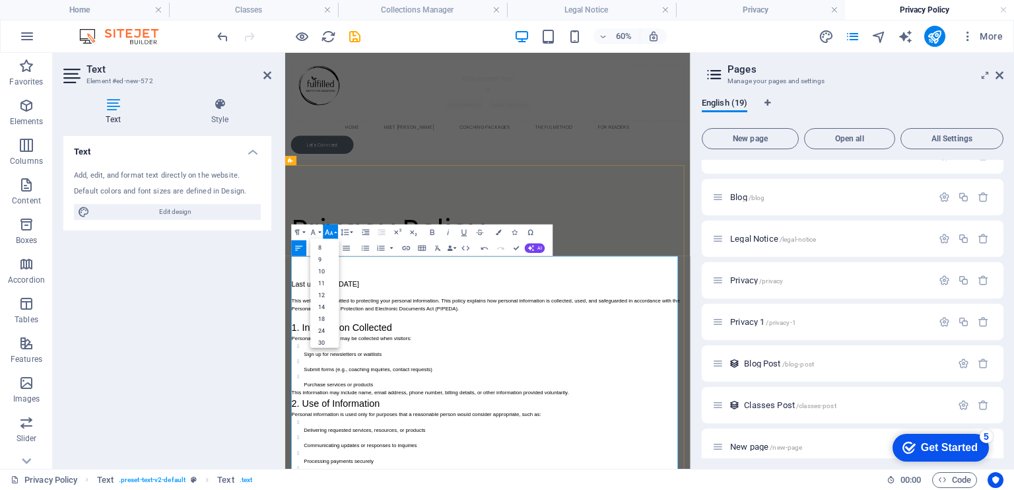
click at [664, 486] on p at bounding box center [623, 492] width 654 height 13
click at [502, 434] on h1 "Last updated: [DATE]" at bounding box center [623, 426] width 654 height 67
click at [404, 420] on h1 "Last updated: [DATE]" at bounding box center [623, 426] width 654 height 67
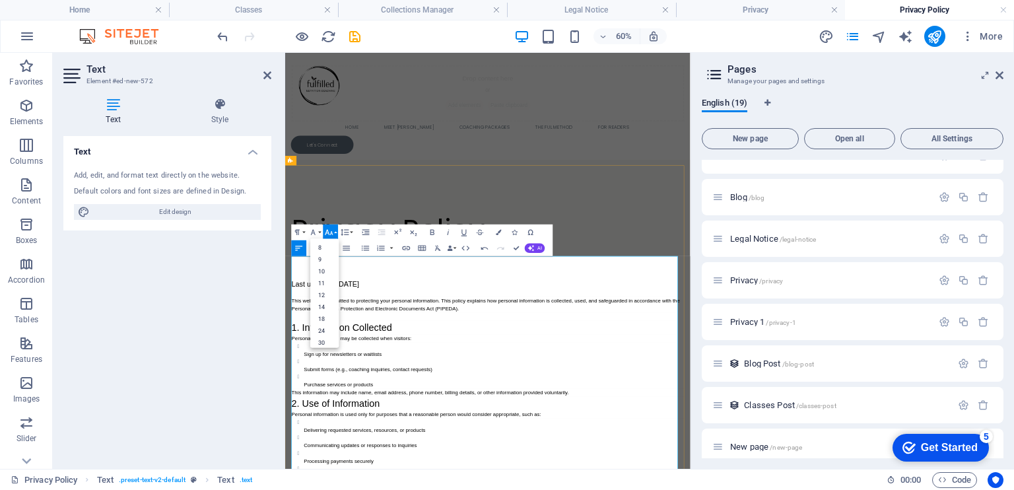
click at [486, 436] on h1 "Last updated: [DATE]" at bounding box center [623, 426] width 654 height 67
click at [334, 228] on button "Font Size" at bounding box center [330, 232] width 15 height 16
drag, startPoint x: 299, startPoint y: 465, endPoint x: 344, endPoint y: 467, distance: 45.6
click at [344, 467] on p "This website is ​ committed to protecting your personal information. This polic…" at bounding box center [623, 472] width 654 height 27
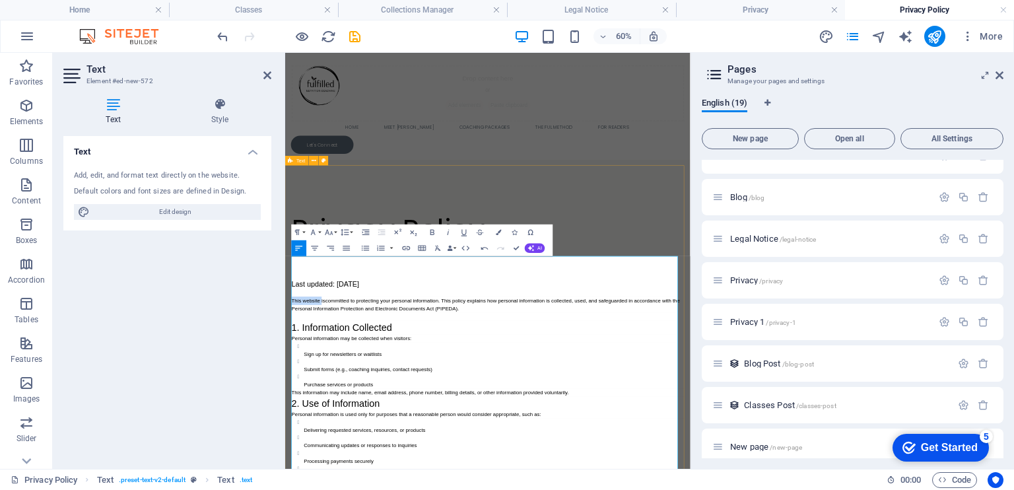
drag, startPoint x: 344, startPoint y: 467, endPoint x: 286, endPoint y: 467, distance: 58.1
click at [350, 463] on p "This website is ​ committed to protecting your personal information. This polic…" at bounding box center [623, 472] width 654 height 27
drag, startPoint x: 341, startPoint y: 463, endPoint x: 294, endPoint y: 469, distance: 47.8
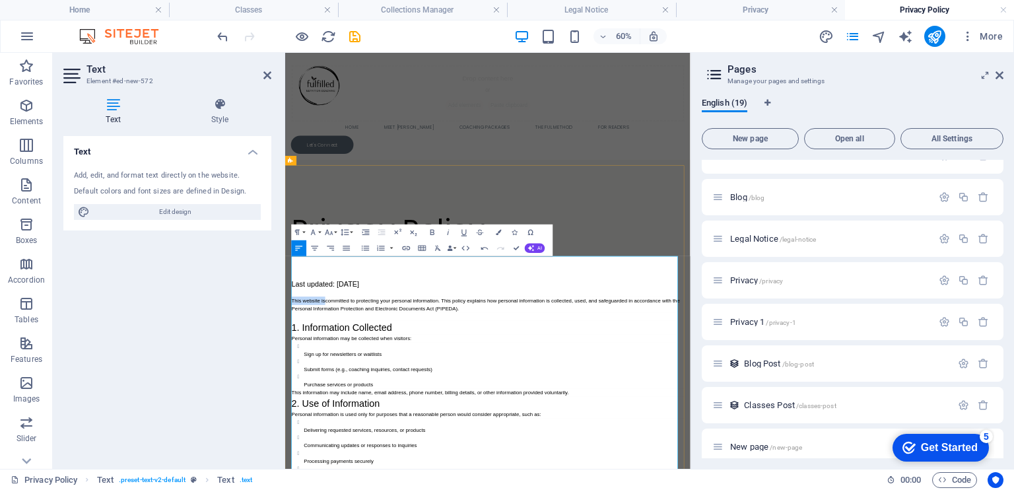
drag, startPoint x: 350, startPoint y: 466, endPoint x: 295, endPoint y: 467, distance: 55.4
click at [296, 467] on p "This website is ​ committed to protecting your personal information. This polic…" at bounding box center [623, 472] width 654 height 27
click at [521, 467] on p "We are committed to protecting your personal information. This policy explains …" at bounding box center [623, 472] width 654 height 27
drag, startPoint x: 439, startPoint y: 465, endPoint x: 292, endPoint y: 465, distance: 147.1
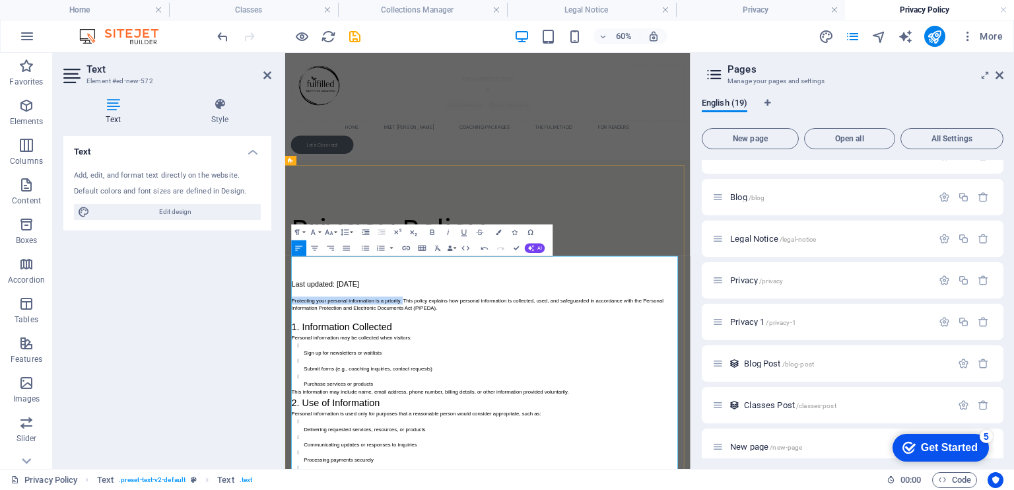
drag, startPoint x: 481, startPoint y: 463, endPoint x: 297, endPoint y: 469, distance: 184.2
click at [297, 469] on p "Protecting your personal information is a priority. This policy explains how pe…" at bounding box center [623, 472] width 654 height 26
click at [377, 479] on p "This policy explains how personal information is collected, used, and safeguard…" at bounding box center [623, 472] width 654 height 26
click at [297, 466] on p "This policy explains how personal information is collected, used, and safeguard…" at bounding box center [623, 472] width 654 height 26
drag, startPoint x: 429, startPoint y: 465, endPoint x: 376, endPoint y: 465, distance: 52.8
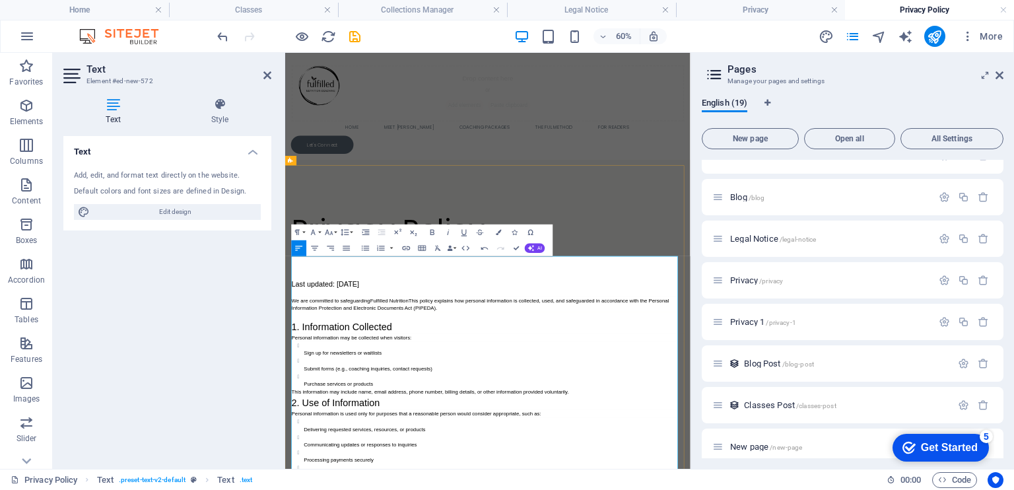
click at [376, 465] on p "We are committed to safeguarding Fulfilled Nutrition This policy explains how p…" at bounding box center [623, 472] width 654 height 26
drag, startPoint x: 583, startPoint y: 465, endPoint x: 519, endPoint y: 465, distance: 63.3
click at [519, 465] on p "We are committed to protecting your personal information. Fulfilled Nutrition T…" at bounding box center [623, 472] width 654 height 26
drag, startPoint x: 323, startPoint y: 466, endPoint x: 298, endPoint y: 469, distance: 25.2
click at [298, 469] on p "We are committed to protecting your personal information. This policy explains …" at bounding box center [623, 472] width 654 height 26
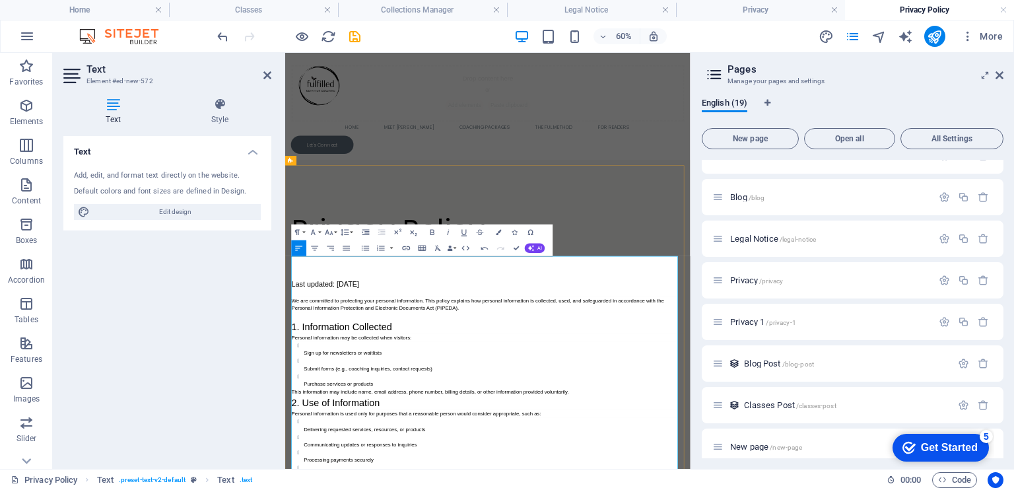
click at [324, 465] on p "We are committed to protecting your personal information. This policy explains …" at bounding box center [623, 472] width 654 height 26
click at [299, 463] on p "We are committed to protecting your personal information. This policy explains …" at bounding box center [623, 472] width 654 height 26
drag, startPoint x: 324, startPoint y: 466, endPoint x: 294, endPoint y: 466, distance: 30.4
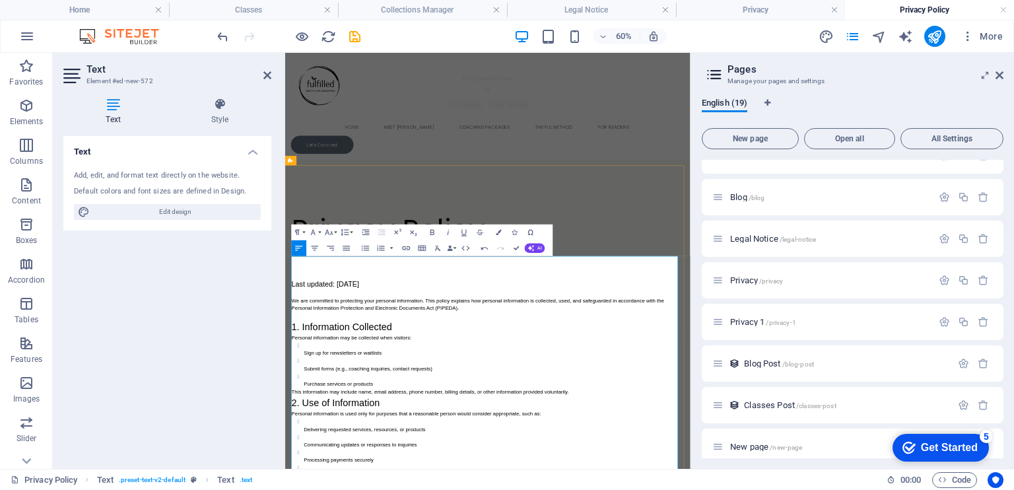
click at [829, 465] on p "We are committed to protecting your personal information. This policy explains …" at bounding box center [623, 472] width 654 height 26
drag, startPoint x: 517, startPoint y: 469, endPoint x: 291, endPoint y: 469, distance: 225.7
click at [453, 487] on p at bounding box center [623, 491] width 654 height 13
drag, startPoint x: 323, startPoint y: 463, endPoint x: 292, endPoint y: 463, distance: 31.7
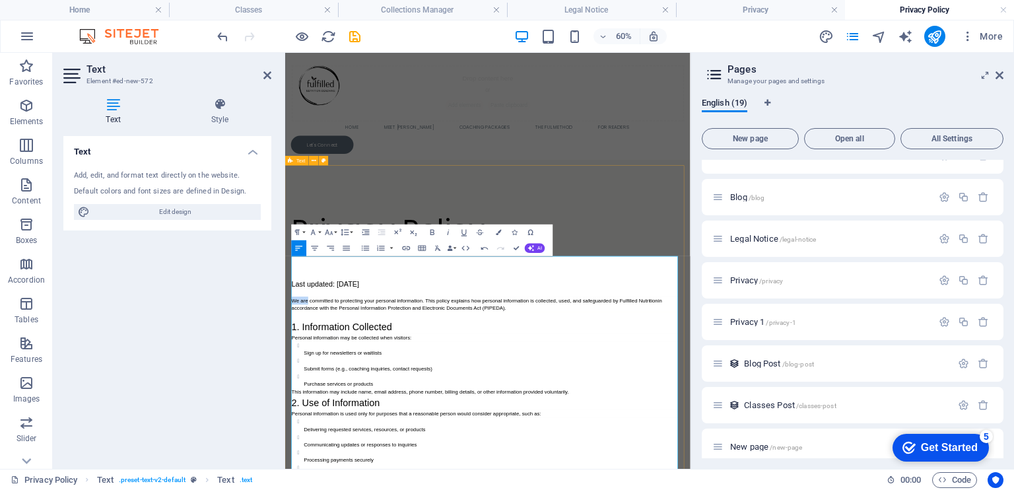
click at [341, 461] on p "A committed to protecting your personal information. This policy explains how p…" at bounding box center [623, 472] width 654 height 26
click at [503, 465] on p "A commitment to protecting your personal information. This policy explains how …" at bounding box center [623, 472] width 654 height 26
drag, startPoint x: 502, startPoint y: 462, endPoint x: 292, endPoint y: 466, distance: 210.5
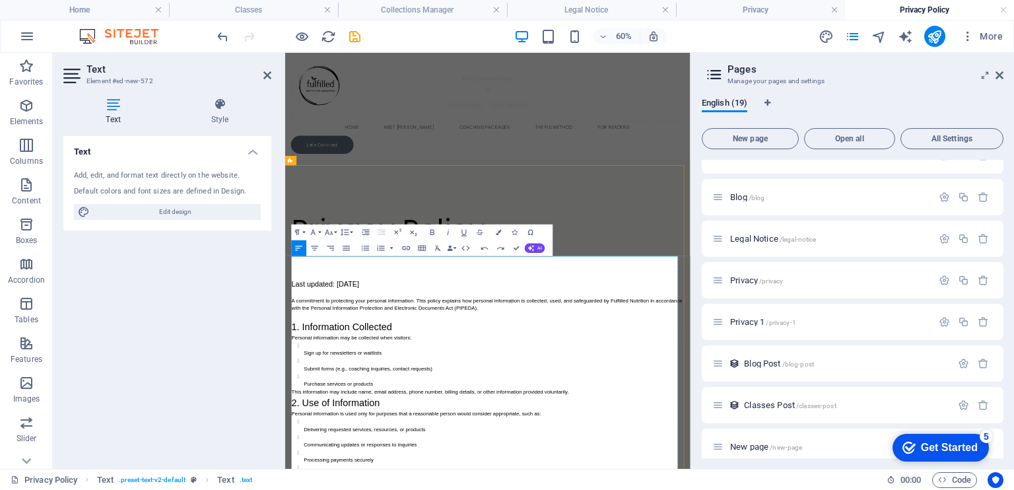
click at [305, 466] on p "A commitment to protecting your personal information. This policy explains how …" at bounding box center [623, 472] width 654 height 26
drag, startPoint x: 401, startPoint y: 466, endPoint x: 292, endPoint y: 461, distance: 109.0
drag, startPoint x: 437, startPoint y: 462, endPoint x: 290, endPoint y: 462, distance: 147.1
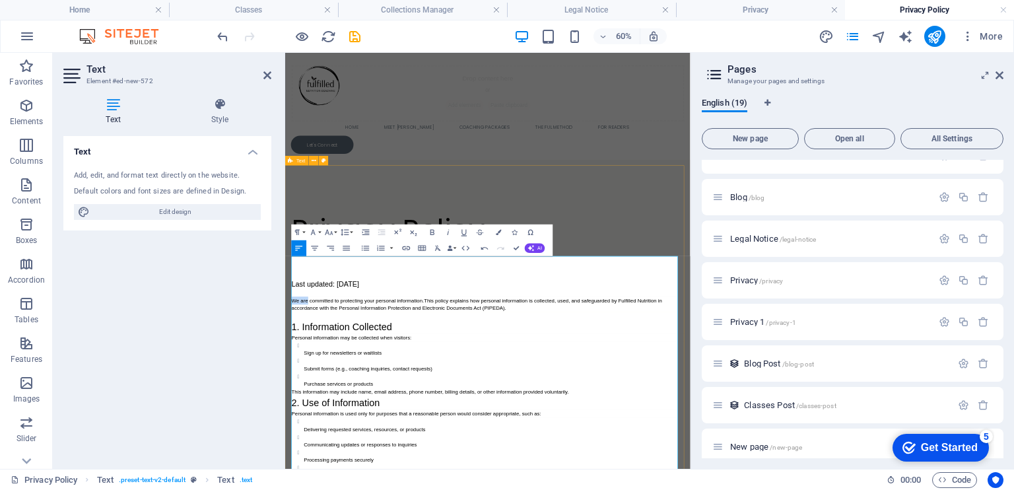
drag, startPoint x: 323, startPoint y: 465, endPoint x: 292, endPoint y: 463, distance: 31.1
drag, startPoint x: 370, startPoint y: 468, endPoint x: 294, endPoint y: 465, distance: 76.6
click at [907, 468] on p "We are committed to protecting your personal information. This policy explains …" at bounding box center [623, 472] width 654 height 26
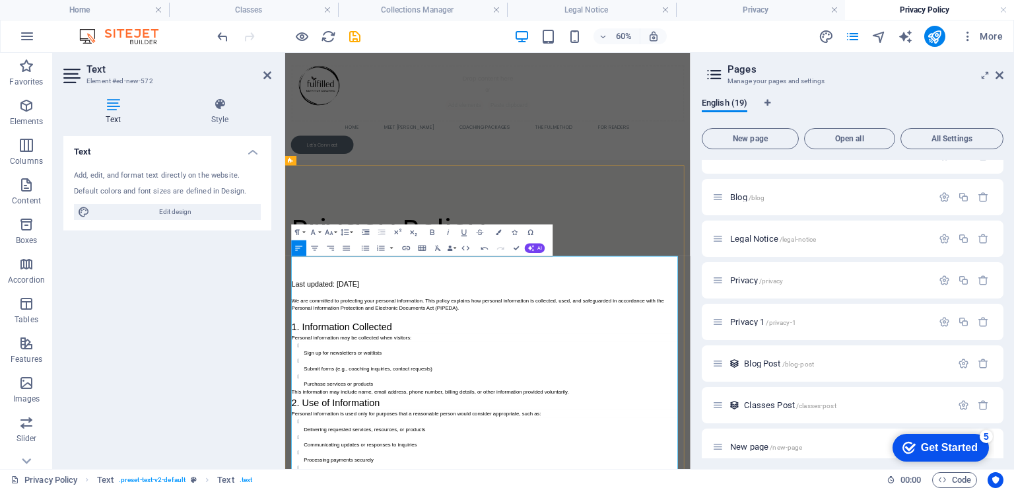
click at [312, 467] on p "We are committed to protecting your personal information. This policy explains …" at bounding box center [623, 472] width 654 height 26
drag, startPoint x: 503, startPoint y: 529, endPoint x: 464, endPoint y: 529, distance: 38.9
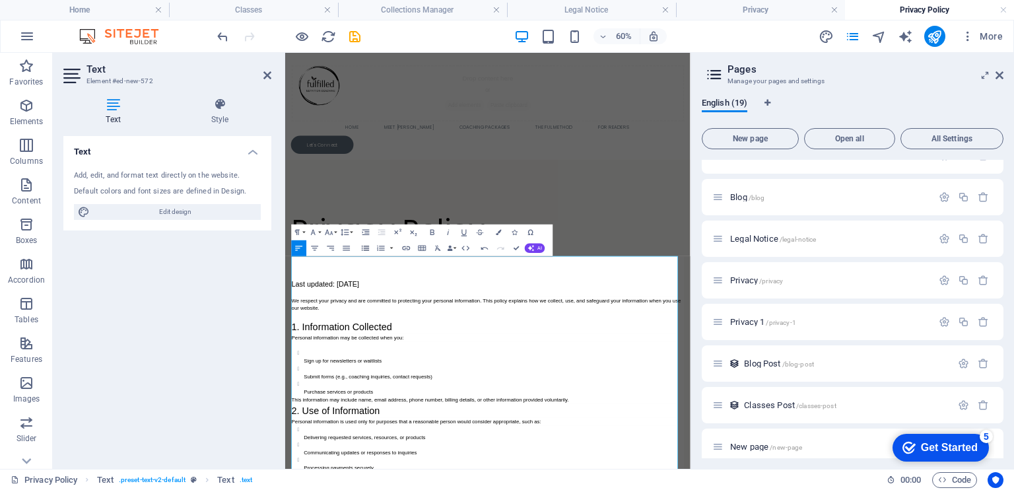
click at [364, 246] on icon "button" at bounding box center [365, 247] width 7 height 5
click at [380, 233] on icon "button" at bounding box center [381, 232] width 9 height 9
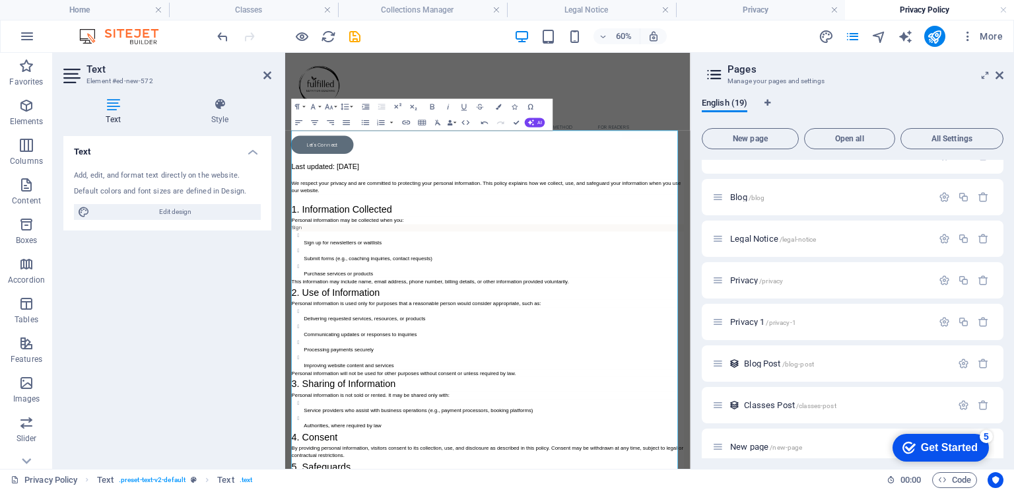
scroll to position [393, 0]
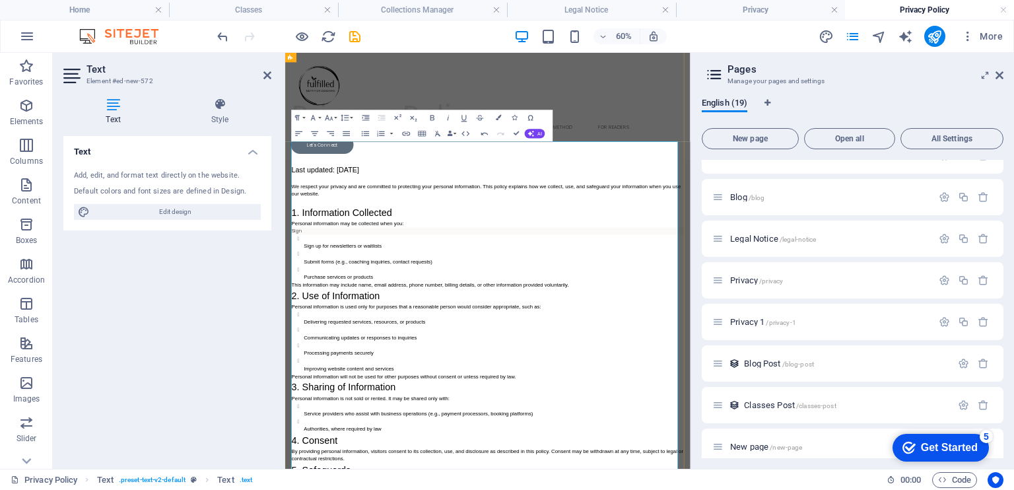
click at [320, 351] on p "Sign" at bounding box center [623, 350] width 654 height 12
click at [364, 119] on icon "button" at bounding box center [365, 117] width 9 height 9
click at [368, 135] on icon "button" at bounding box center [365, 133] width 9 height 9
click at [345, 351] on li "Sign" at bounding box center [634, 350] width 630 height 12
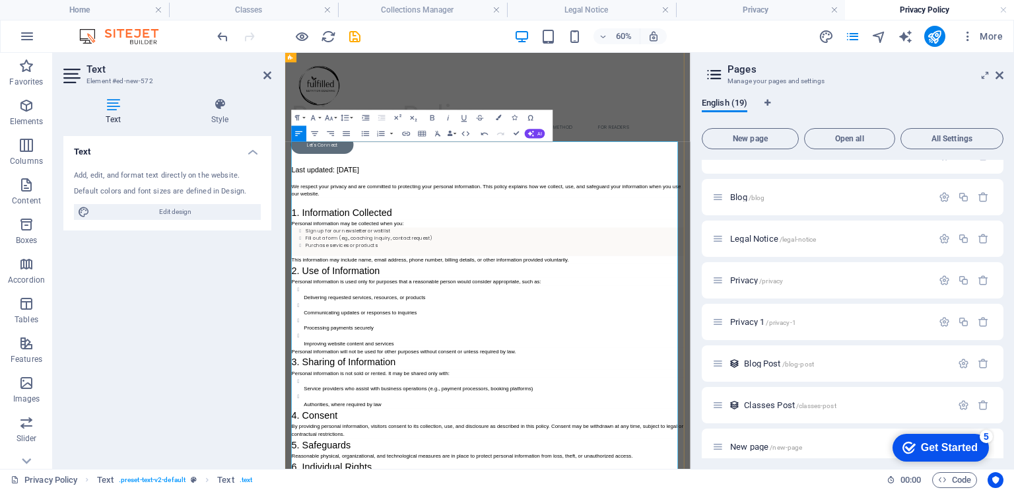
click at [534, 321] on h3 "1. Information Collected" at bounding box center [623, 319] width 654 height 24
click at [408, 397] on p "This information may include name, email address, phone number, billing details…" at bounding box center [623, 397] width 654 height 13
drag, startPoint x: 793, startPoint y: 399, endPoint x: 701, endPoint y: 400, distance: 91.7
click at [701, 400] on p "This information may include your name, email address, phone number, billing de…" at bounding box center [623, 397] width 654 height 13
click at [698, 399] on p "This information may include your name, email address, phone number, billing de…" at bounding box center [623, 397] width 654 height 13
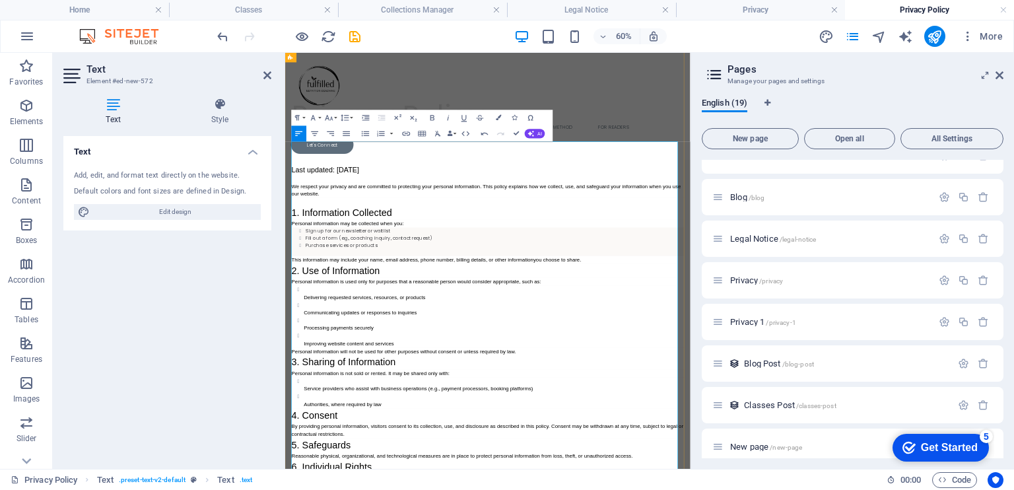
click at [814, 394] on p "This information may include your name, email address, phone number, billing de…" at bounding box center [623, 397] width 654 height 13
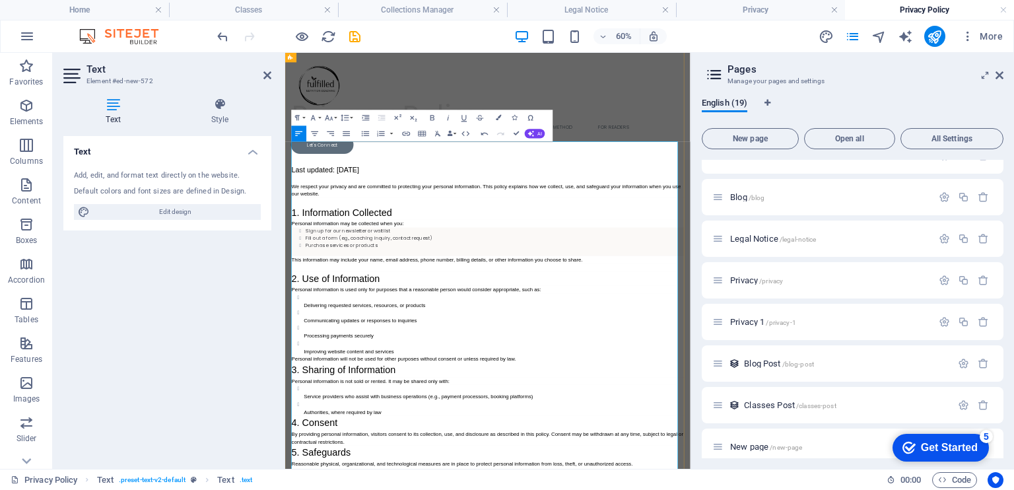
click at [296, 242] on span "Last updated: [DATE]" at bounding box center [352, 247] width 113 height 13
click at [331, 116] on icon "button" at bounding box center [328, 117] width 9 height 9
click at [297, 247] on span "Last updated: [DATE]" at bounding box center [352, 247] width 113 height 13
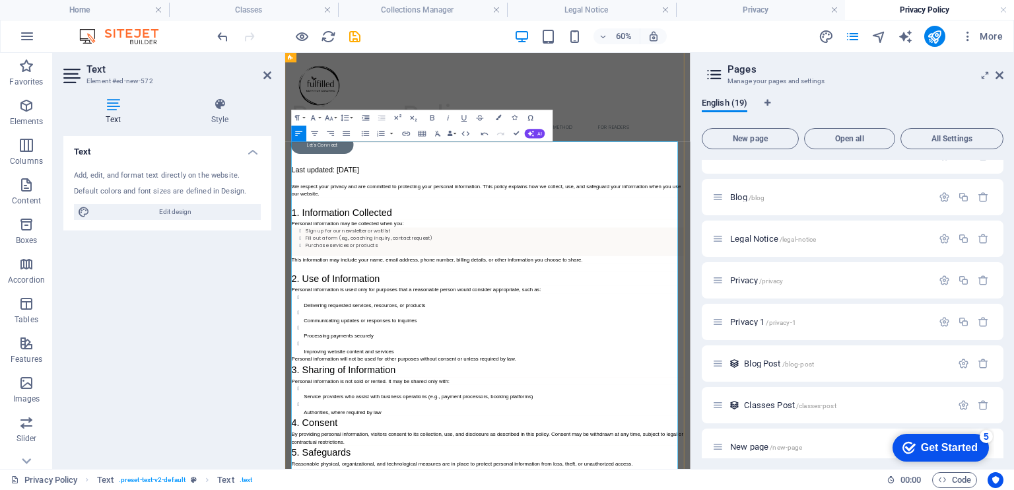
click at [311, 218] on h1 "Last updated: [DATE]" at bounding box center [623, 235] width 654 height 67
click at [296, 249] on span "Last updated: [DATE]" at bounding box center [352, 247] width 113 height 13
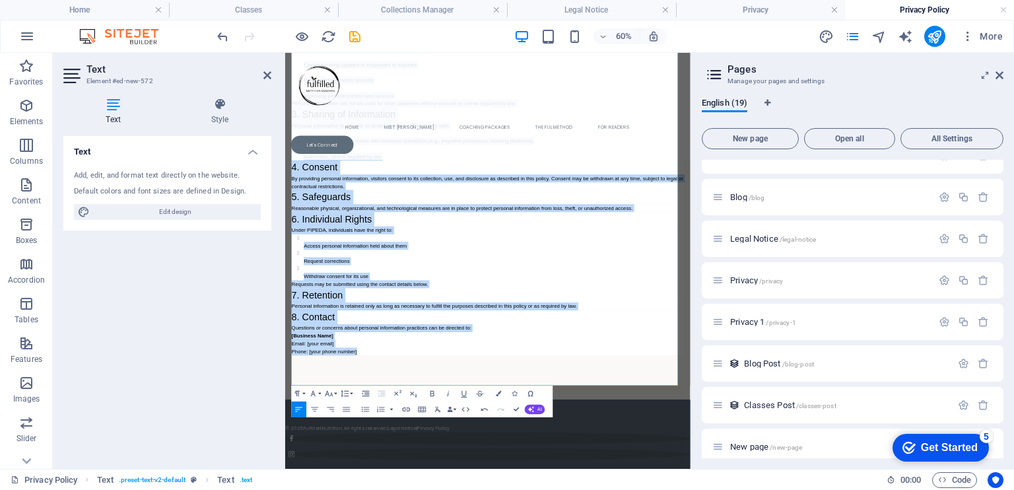
scroll to position [856, 0]
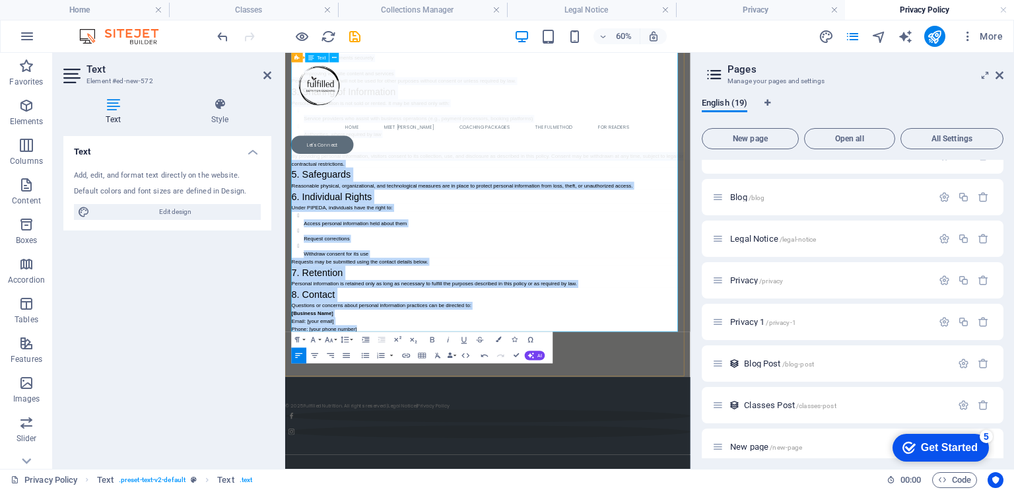
drag, startPoint x: 297, startPoint y: 249, endPoint x: 410, endPoint y: 513, distance: 286.4
click at [410, 489] on div "Last updated: [DATE] We respect your privacy and are committed to protecting yo…" at bounding box center [623, 129] width 654 height 780
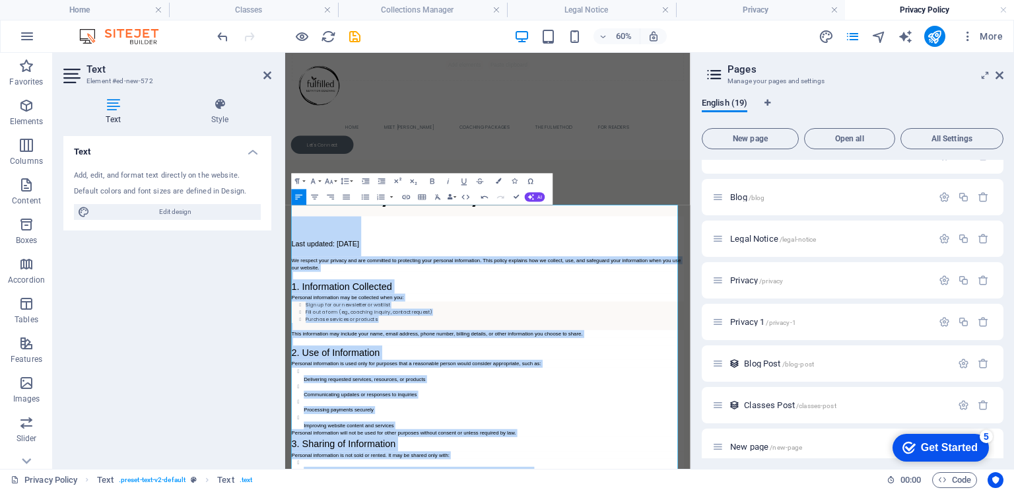
scroll to position [248, 0]
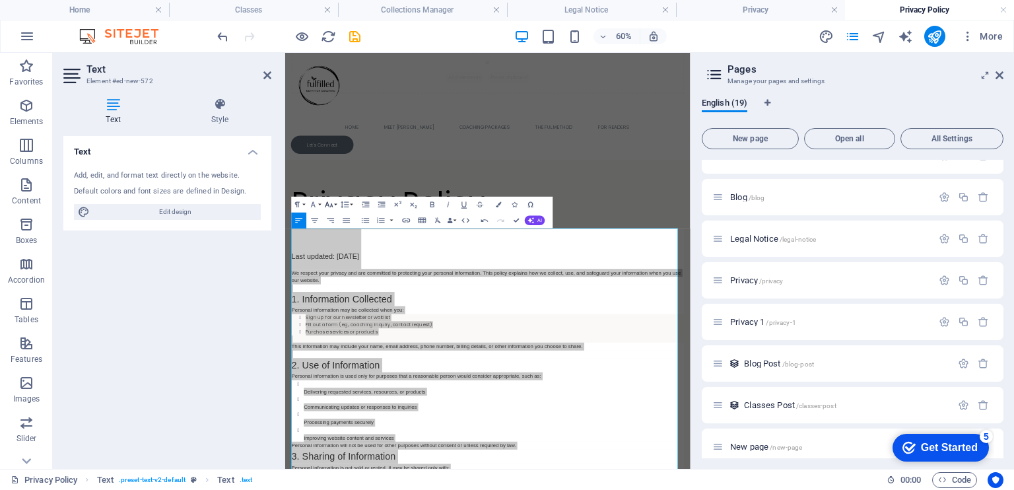
click at [334, 199] on button "Font Size" at bounding box center [330, 205] width 15 height 16
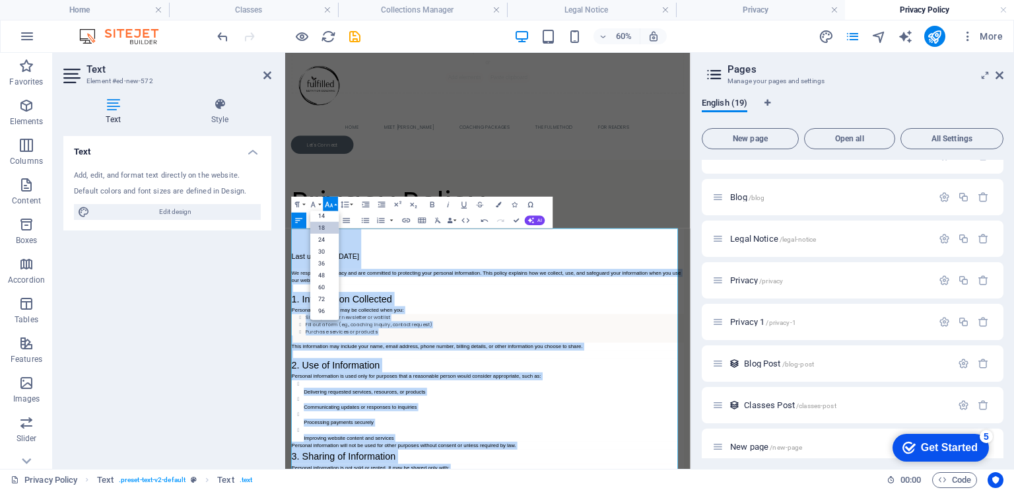
click at [320, 226] on link "18" at bounding box center [324, 228] width 28 height 12
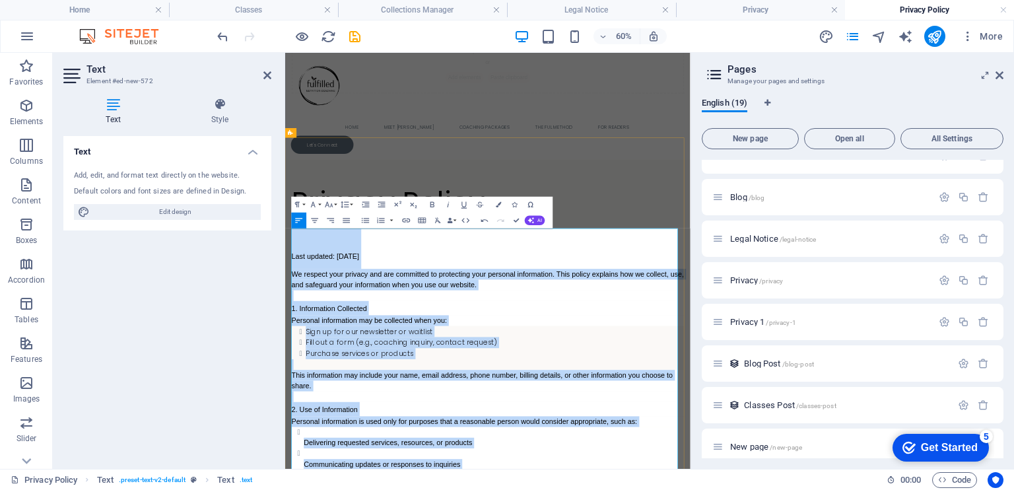
click at [487, 399] on h1 "Last updated: [DATE]" at bounding box center [623, 379] width 654 height 67
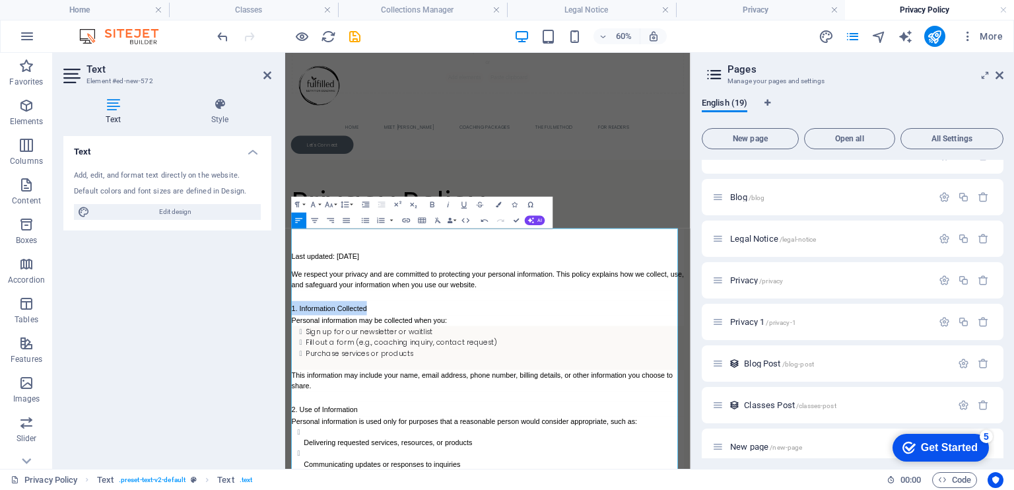
drag, startPoint x: 434, startPoint y: 476, endPoint x: 281, endPoint y: 478, distance: 153.1
click at [434, 203] on icon "button" at bounding box center [432, 203] width 9 height 9
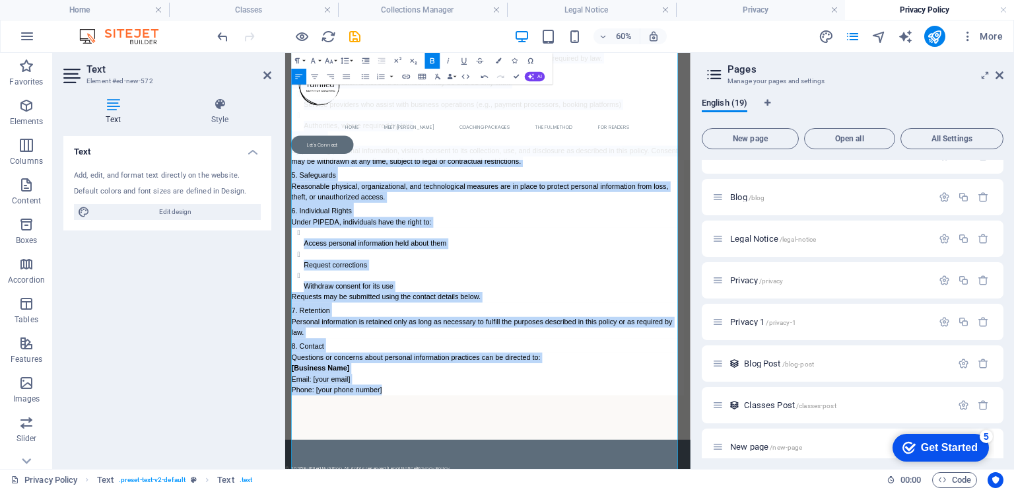
scroll to position [1116, 0]
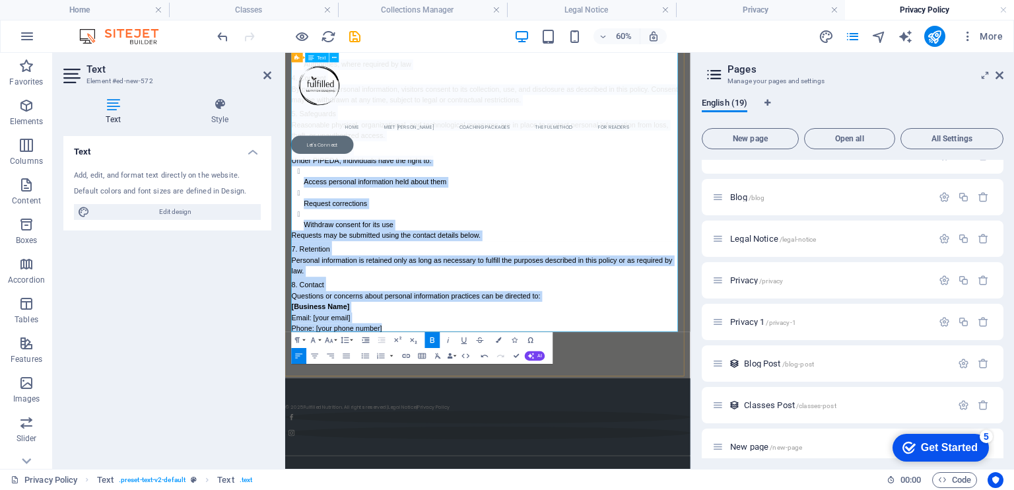
drag, startPoint x: 295, startPoint y: 389, endPoint x: 451, endPoint y: 509, distance: 196.7
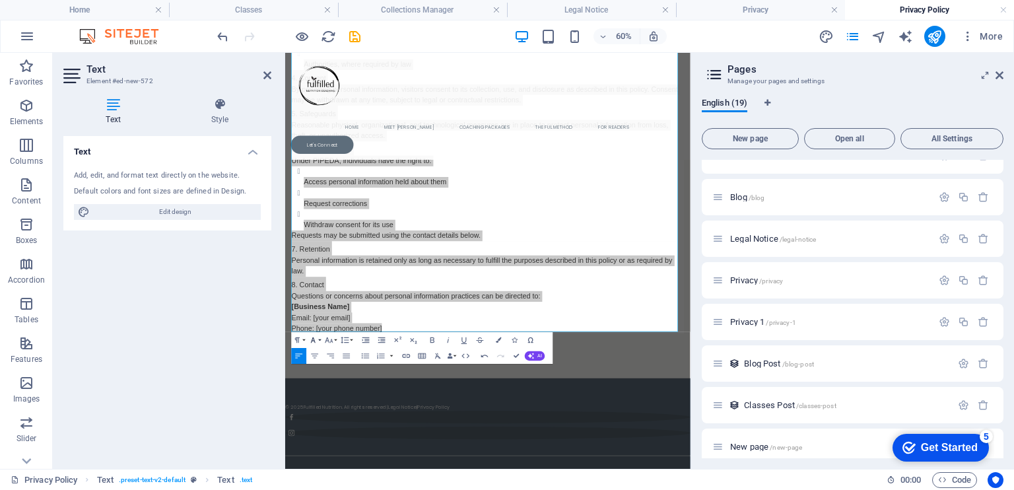
click at [314, 340] on icon "button" at bounding box center [313, 339] width 5 height 5
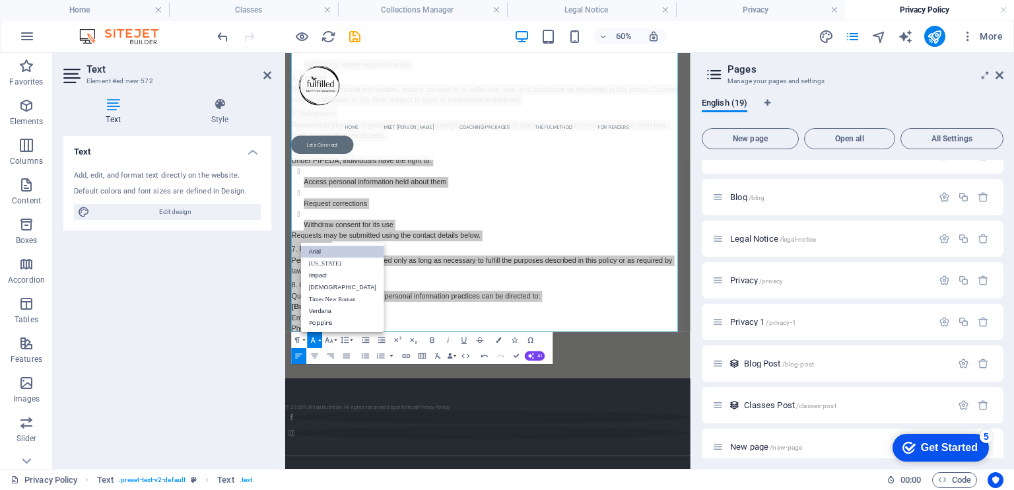
scroll to position [0, 0]
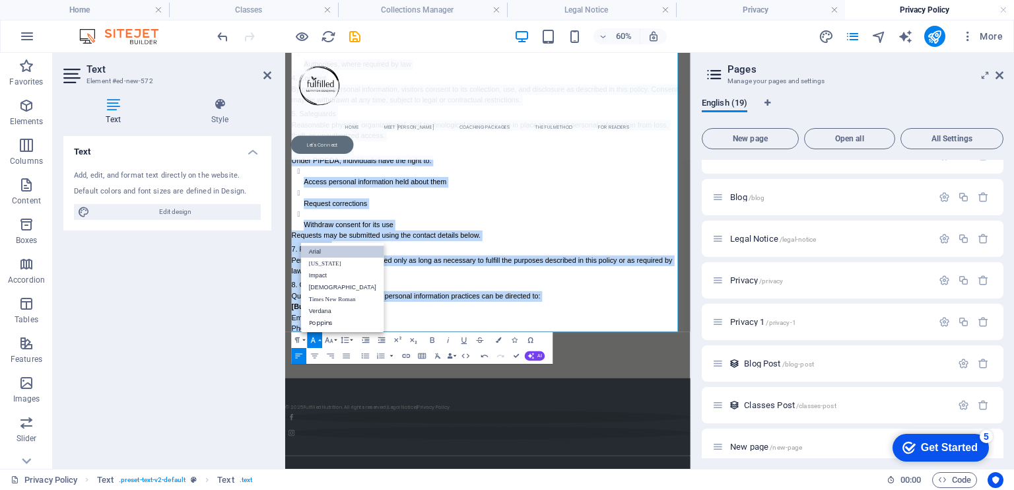
click at [330, 250] on link "Arial" at bounding box center [342, 251] width 83 height 12
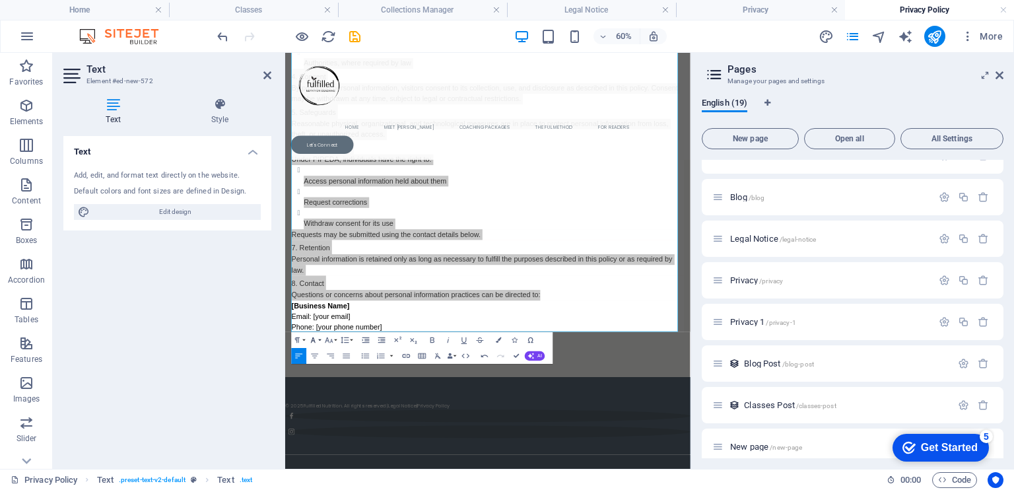
click at [315, 338] on icon "button" at bounding box center [312, 339] width 9 height 9
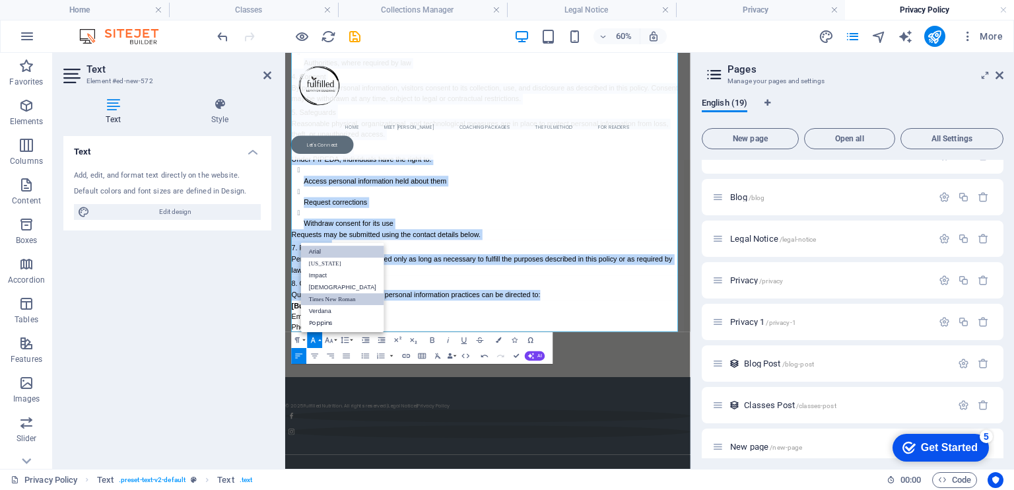
click at [333, 294] on link "Times New Roman" at bounding box center [342, 299] width 83 height 12
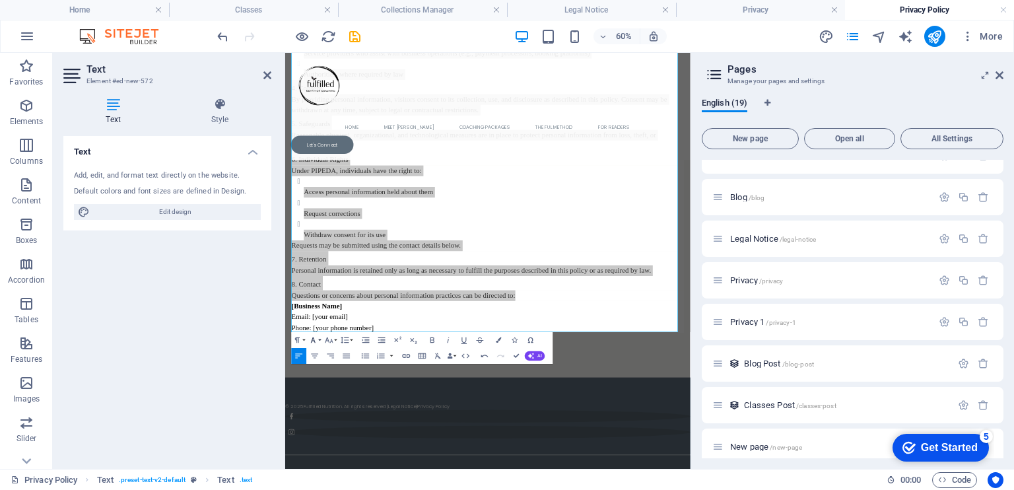
click at [315, 339] on icon "button" at bounding box center [312, 339] width 9 height 9
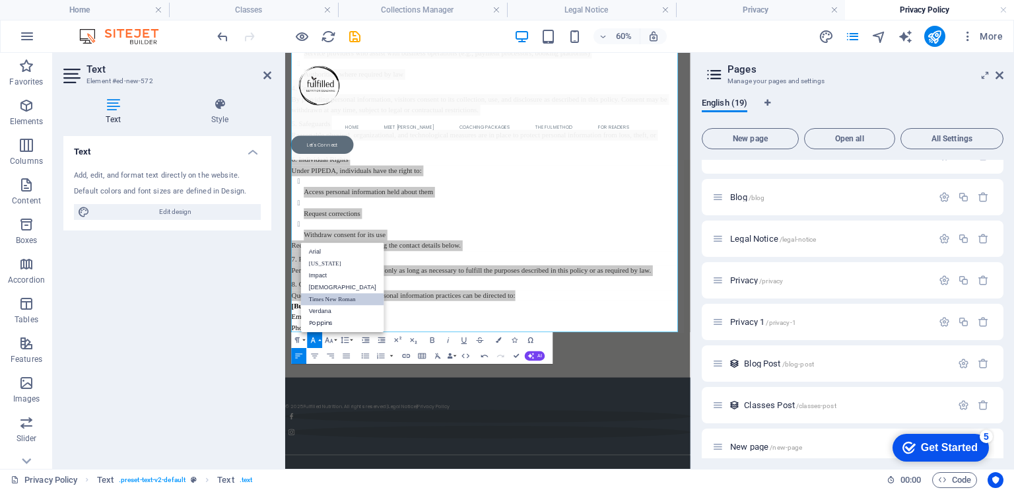
scroll to position [0, 0]
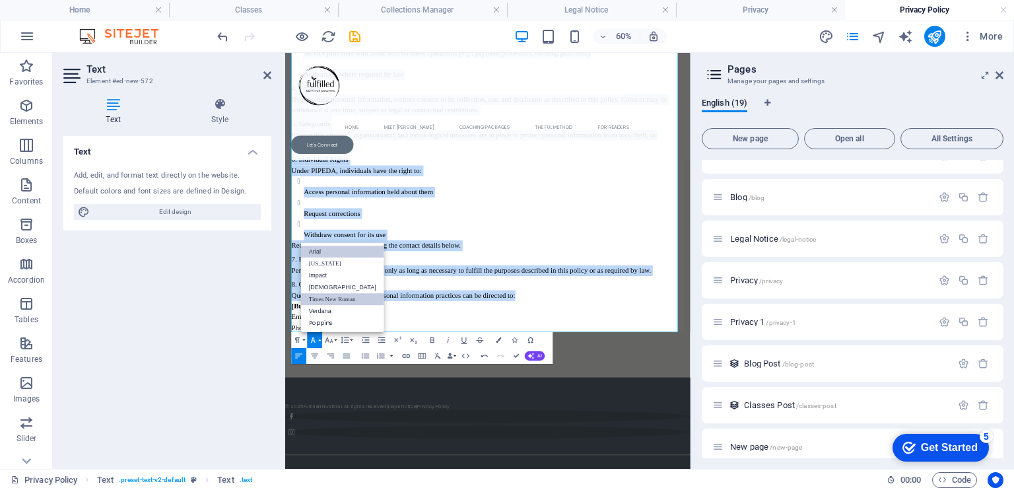
click at [325, 249] on link "Arial" at bounding box center [342, 251] width 83 height 12
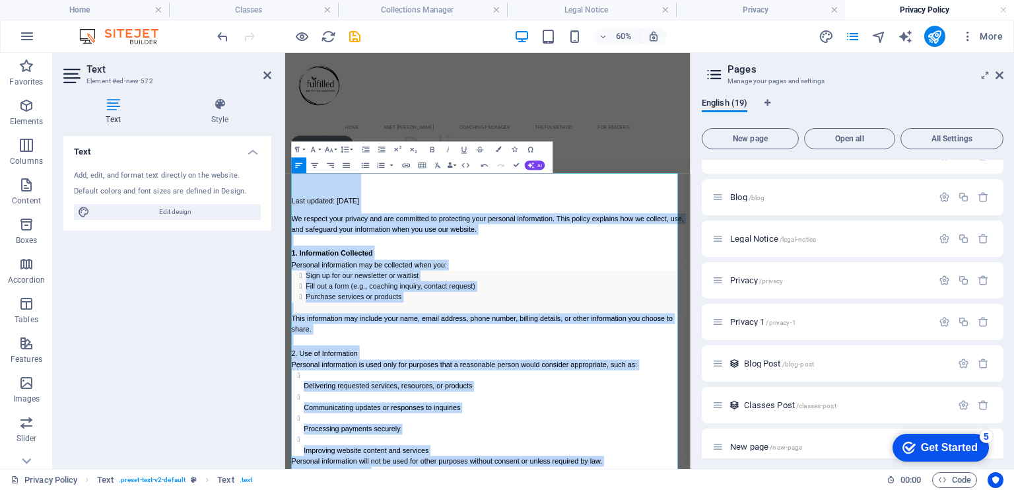
scroll to position [335, 0]
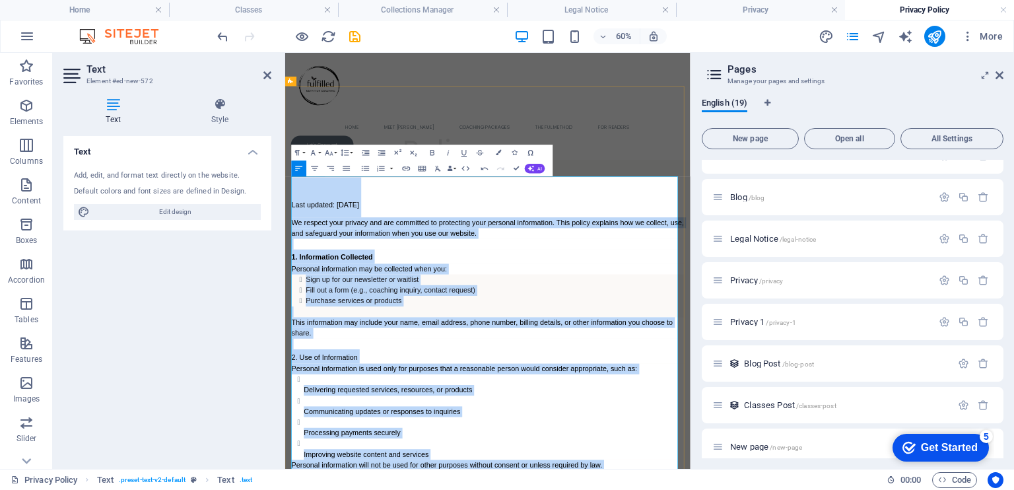
click at [527, 381] on h3 "1. Information Collected" at bounding box center [623, 392] width 654 height 24
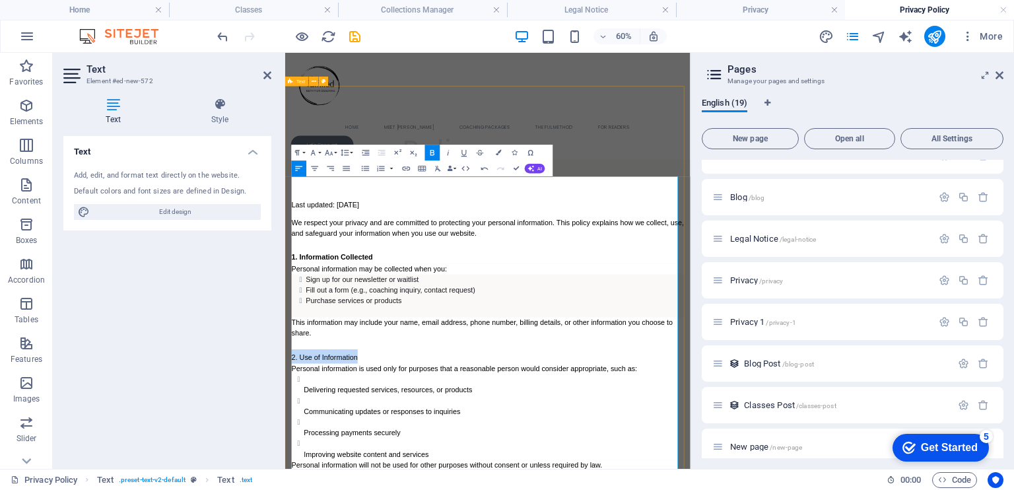
drag, startPoint x: 420, startPoint y: 555, endPoint x: 294, endPoint y: 565, distance: 126.4
click at [434, 152] on icon "button" at bounding box center [432, 152] width 9 height 9
click at [637, 350] on p "We respect your privacy and are committed to protecting your personal informati…" at bounding box center [623, 345] width 654 height 36
drag, startPoint x: 581, startPoint y: 355, endPoint x: 564, endPoint y: 358, distance: 17.4
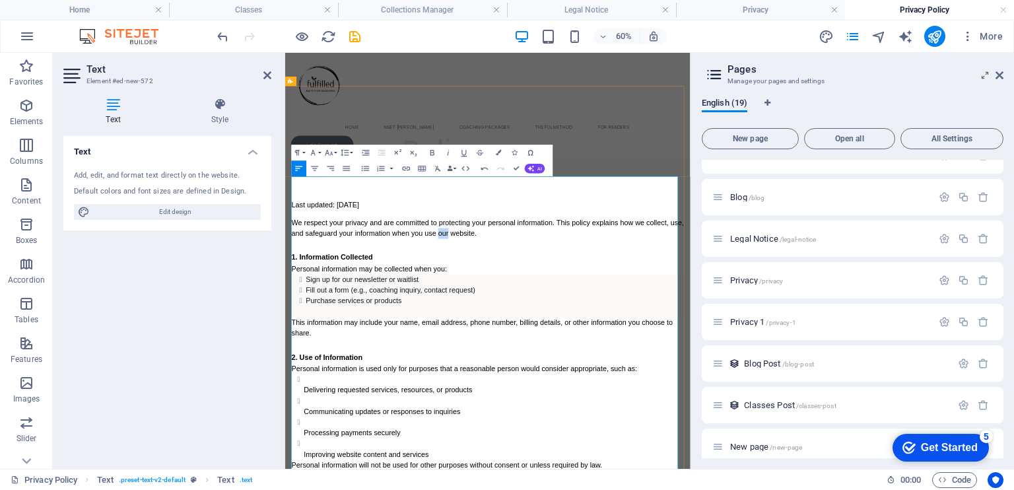
click at [564, 358] on span "We respect your privacy and are committed to protecting your personal informati…" at bounding box center [623, 344] width 654 height 31
drag, startPoint x: 640, startPoint y: 349, endPoint x: 490, endPoint y: 347, distance: 149.8
click at [490, 347] on p "We respect your privacy and are committed to protecting your personal informati…" at bounding box center [623, 345] width 654 height 36
drag, startPoint x: 439, startPoint y: 392, endPoint x: 307, endPoint y: 389, distance: 131.4
click at [307, 389] on h3 "1. Information Collected" at bounding box center [623, 392] width 654 height 24
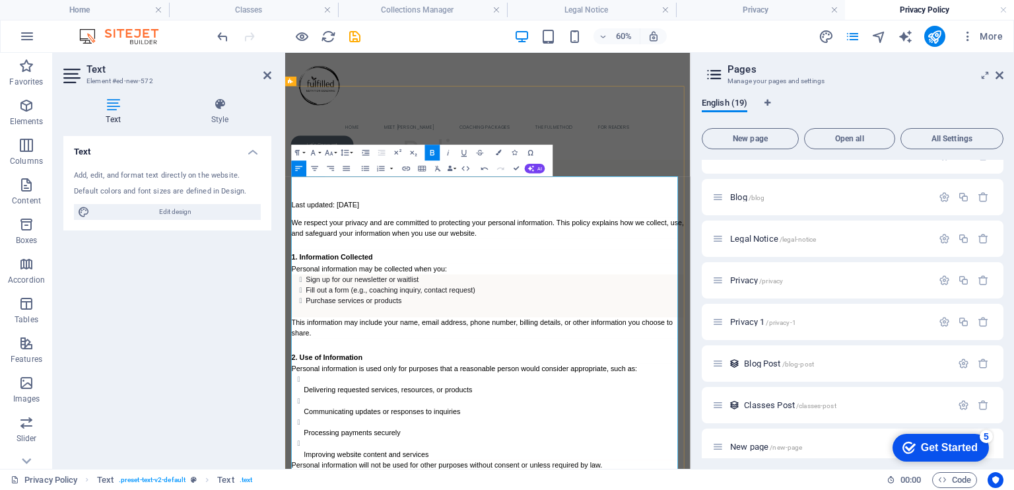
click at [453, 399] on h3 "1. Information Collected" at bounding box center [623, 392] width 654 height 24
click at [472, 389] on strong "1. Information Collected (What We Collect)" at bounding box center [416, 393] width 240 height 13
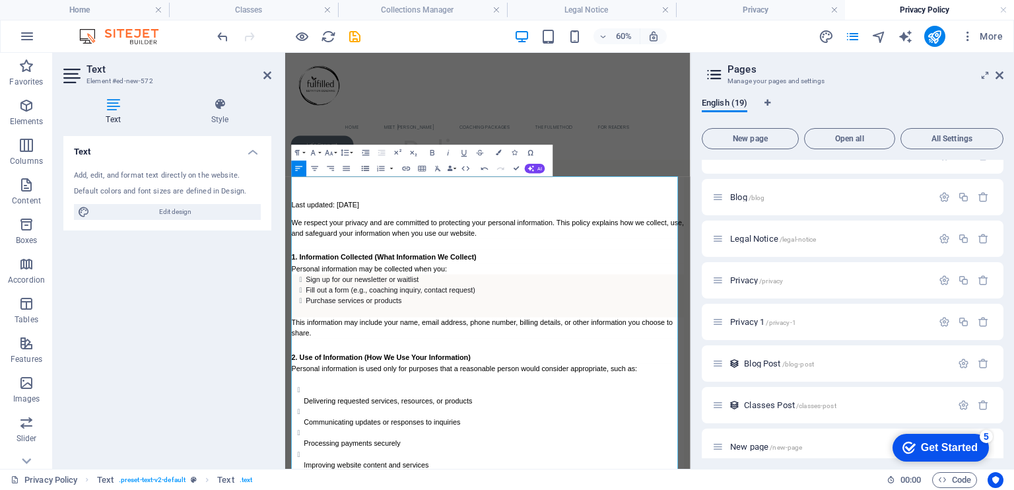
click at [366, 166] on icon "button" at bounding box center [365, 168] width 7 height 5
click at [377, 154] on icon "button" at bounding box center [381, 152] width 9 height 9
click at [363, 153] on icon "button" at bounding box center [365, 152] width 9 height 9
click at [366, 170] on icon "button" at bounding box center [365, 168] width 9 height 9
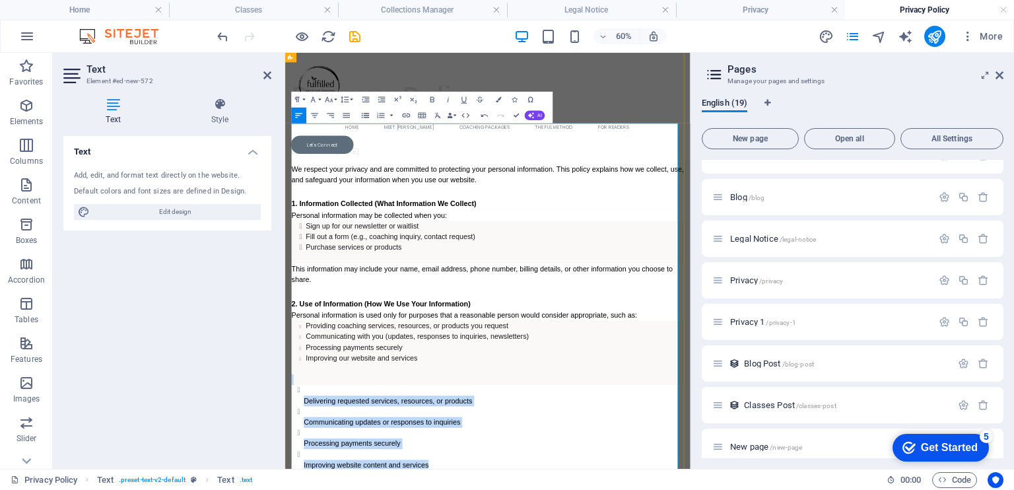
scroll to position [441, 0]
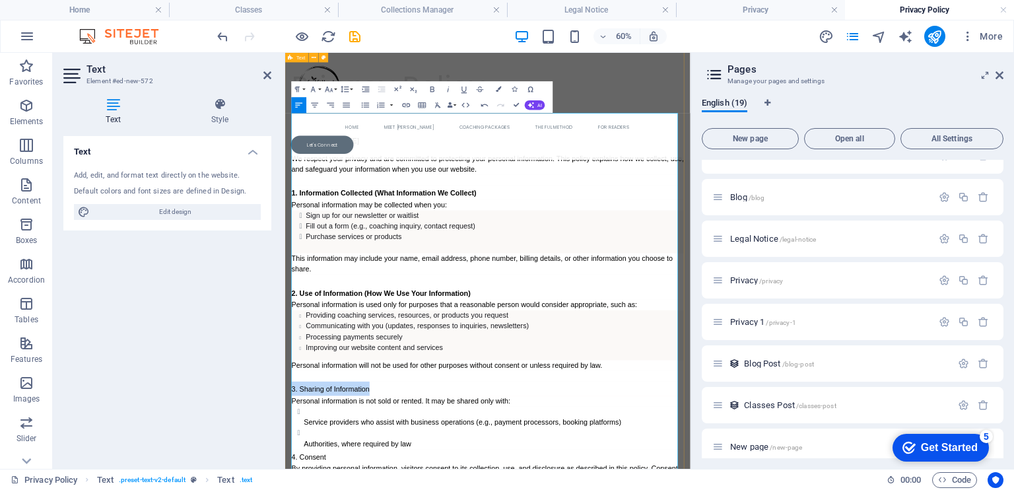
drag, startPoint x: 432, startPoint y: 613, endPoint x: 287, endPoint y: 613, distance: 144.5
click at [432, 88] on icon "button" at bounding box center [432, 88] width 9 height 9
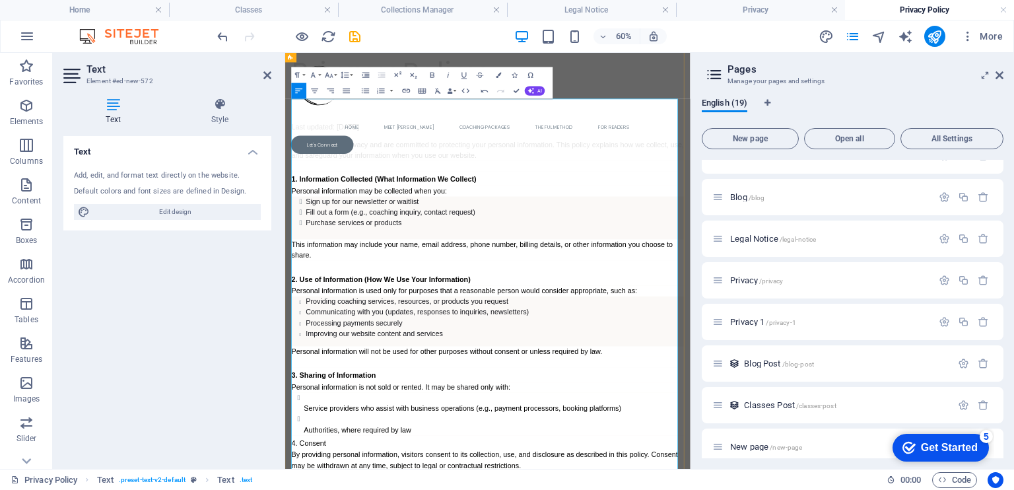
scroll to position [487, 0]
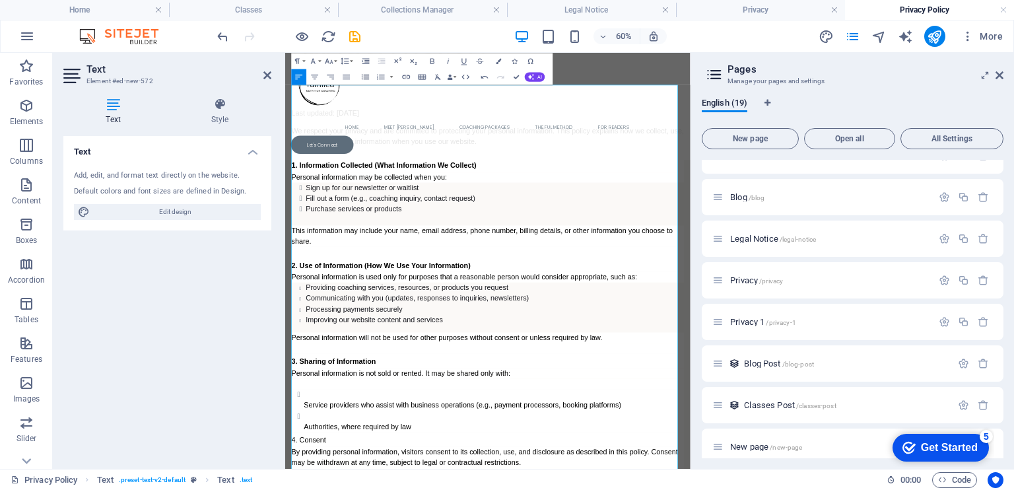
click at [361, 77] on icon "button" at bounding box center [365, 77] width 9 height 9
click at [383, 60] on icon "button" at bounding box center [381, 61] width 7 height 5
click at [361, 59] on icon "button" at bounding box center [365, 61] width 9 height 9
click at [364, 80] on icon "button" at bounding box center [365, 77] width 9 height 9
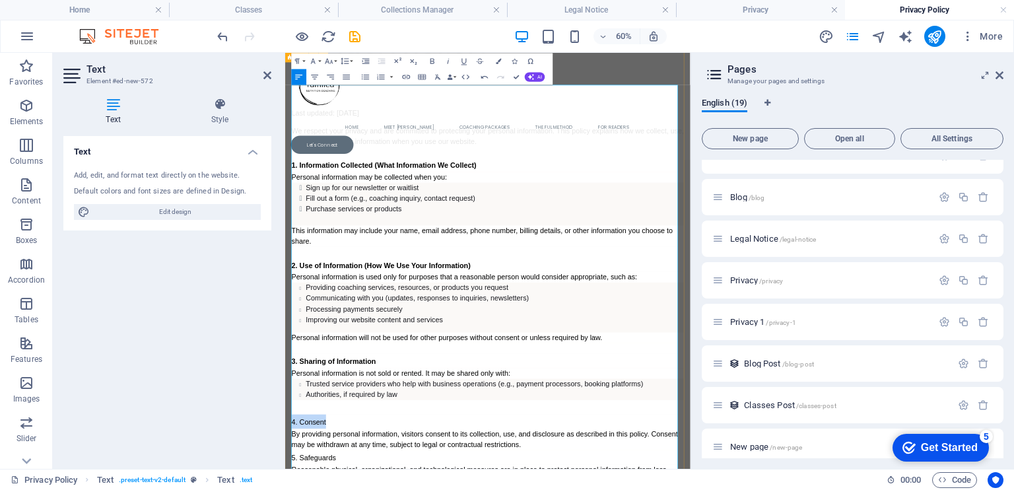
drag, startPoint x: 355, startPoint y: 668, endPoint x: 294, endPoint y: 668, distance: 61.4
click at [434, 62] on icon "button" at bounding box center [432, 61] width 9 height 9
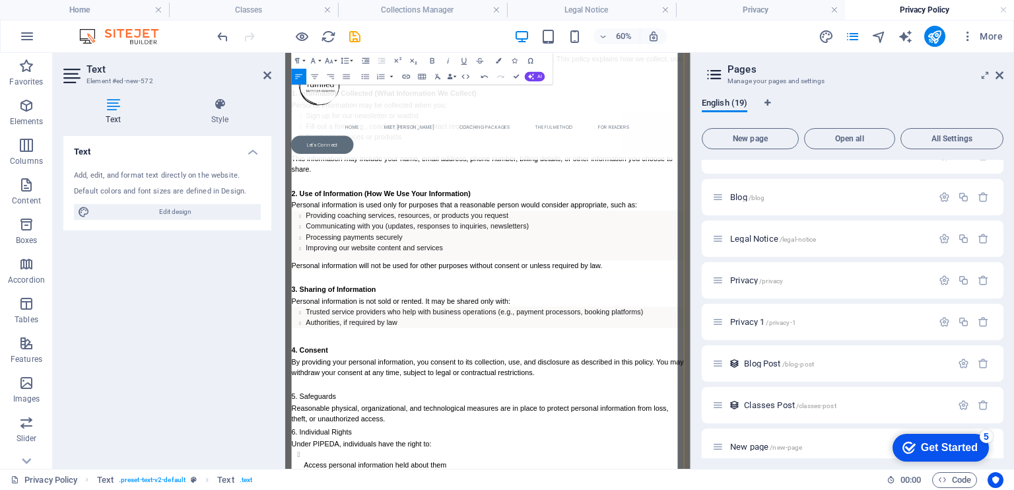
scroll to position [643, 0]
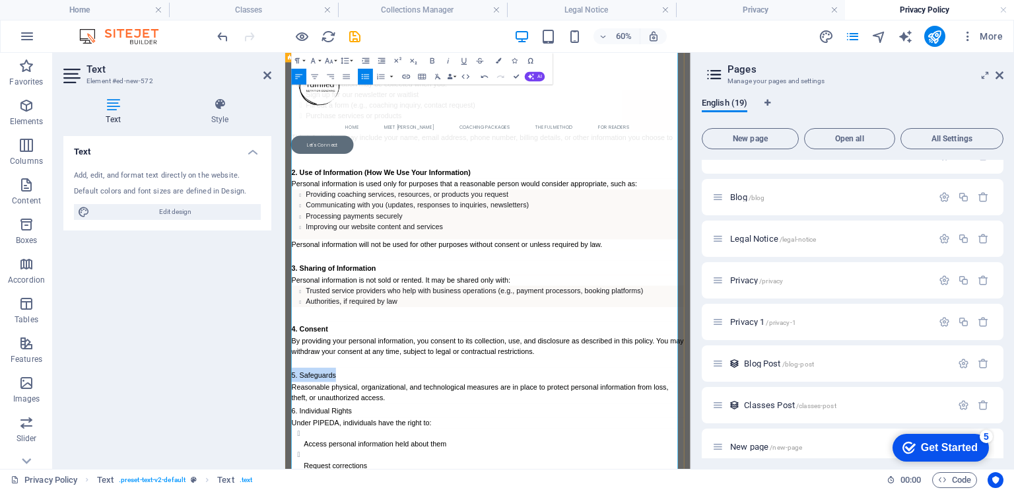
drag, startPoint x: 387, startPoint y: 584, endPoint x: 289, endPoint y: 587, distance: 97.7
click at [289, 489] on div "Privacy Policy Last updated: [DATE] We respect your privacy and are committed t…" at bounding box center [622, 416] width 675 height 1230
click at [432, 59] on icon "button" at bounding box center [432, 60] width 9 height 9
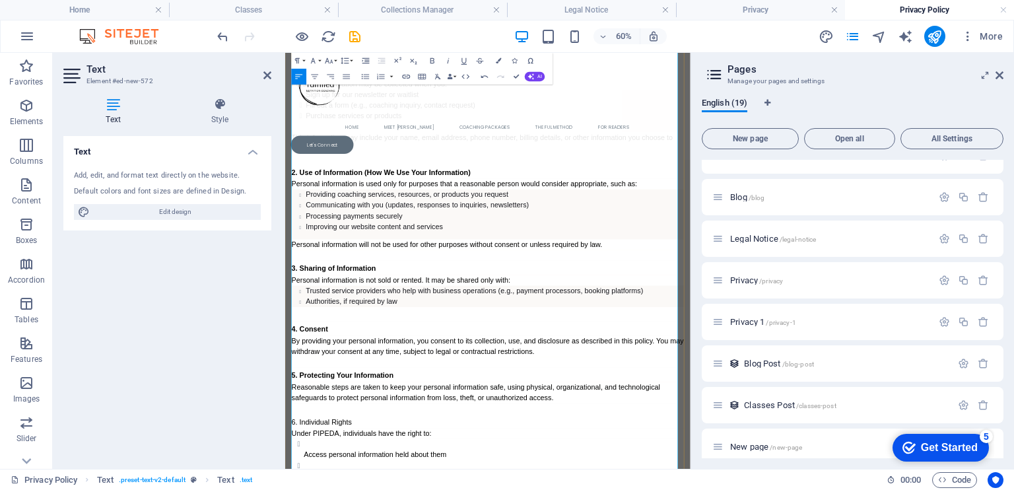
click at [432, 59] on icon "button" at bounding box center [432, 60] width 9 height 9
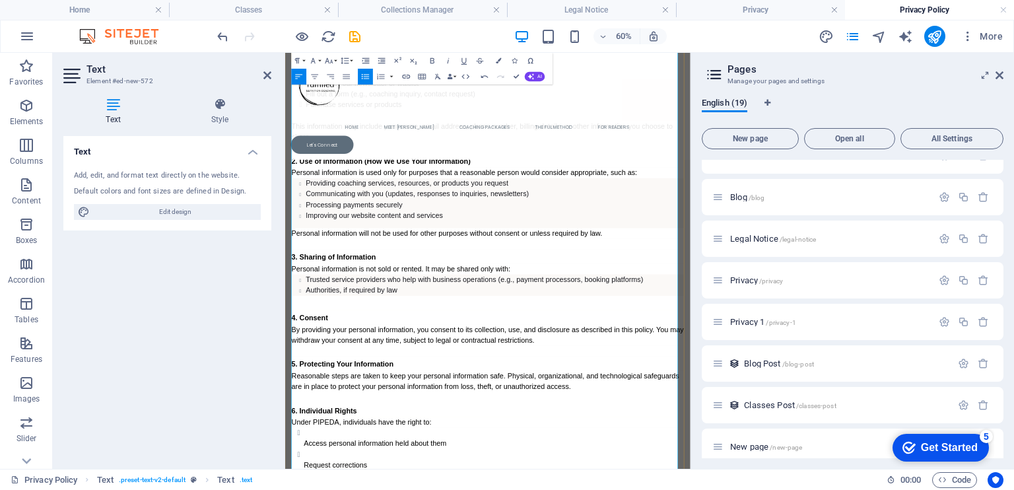
scroll to position [696, 0]
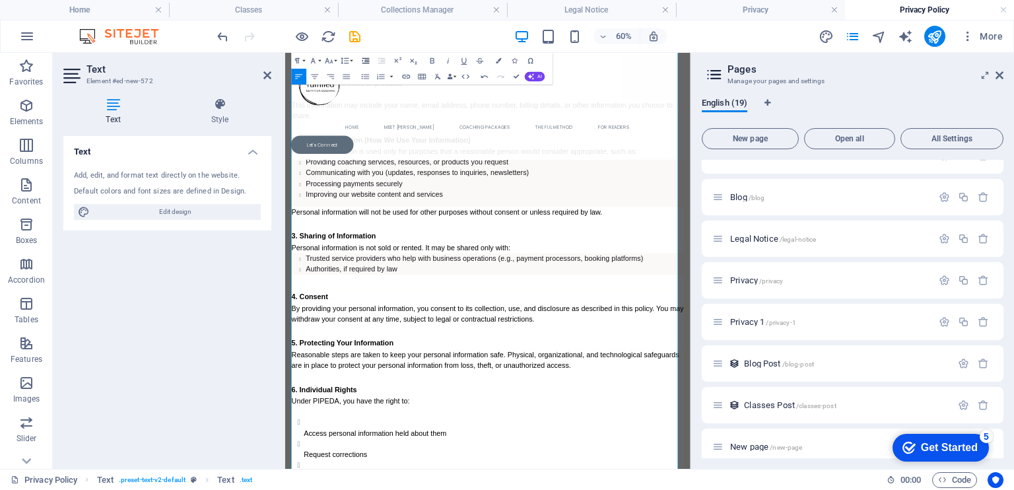
click at [365, 56] on icon "button" at bounding box center [365, 60] width 9 height 9
click at [366, 74] on icon "button" at bounding box center [365, 76] width 9 height 9
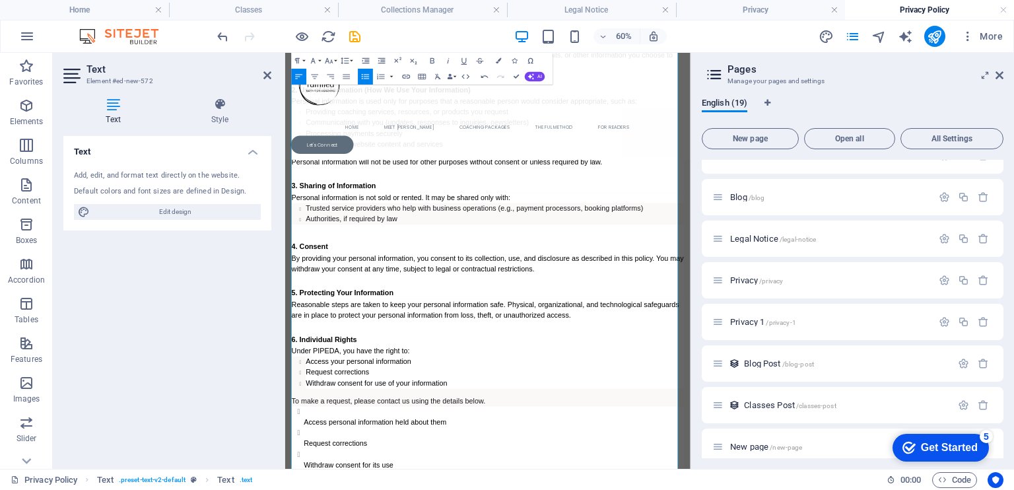
scroll to position [797, 0]
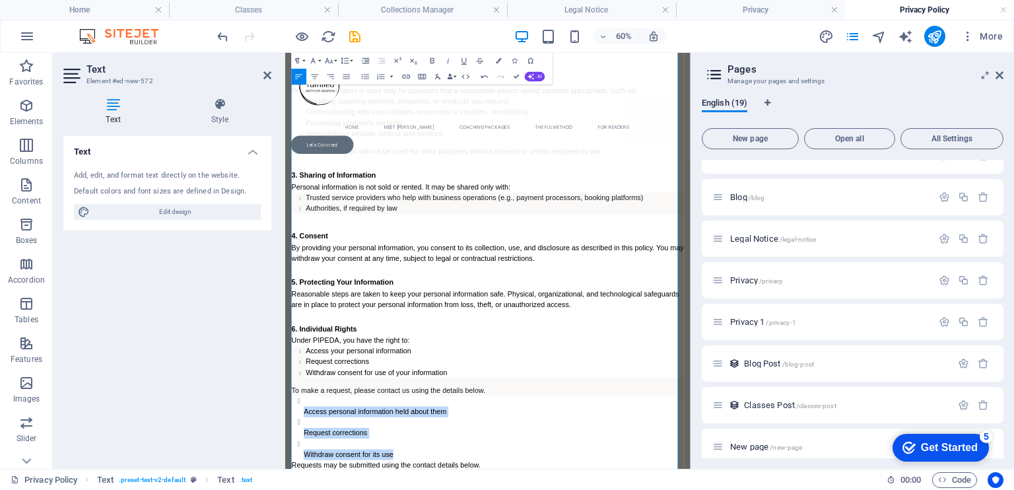
drag, startPoint x: 471, startPoint y: 721, endPoint x: 313, endPoint y: 636, distance: 179.5
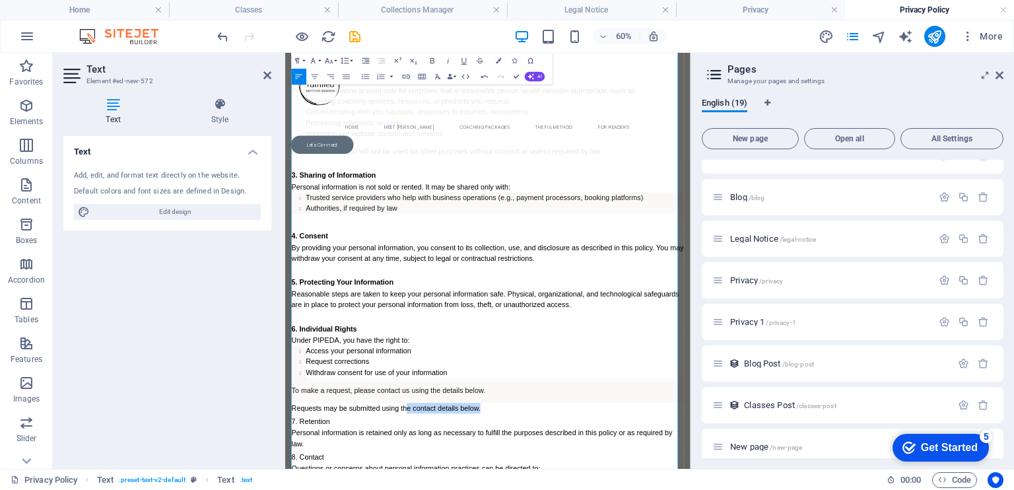
drag, startPoint x: 633, startPoint y: 639, endPoint x: 490, endPoint y: 639, distance: 142.5
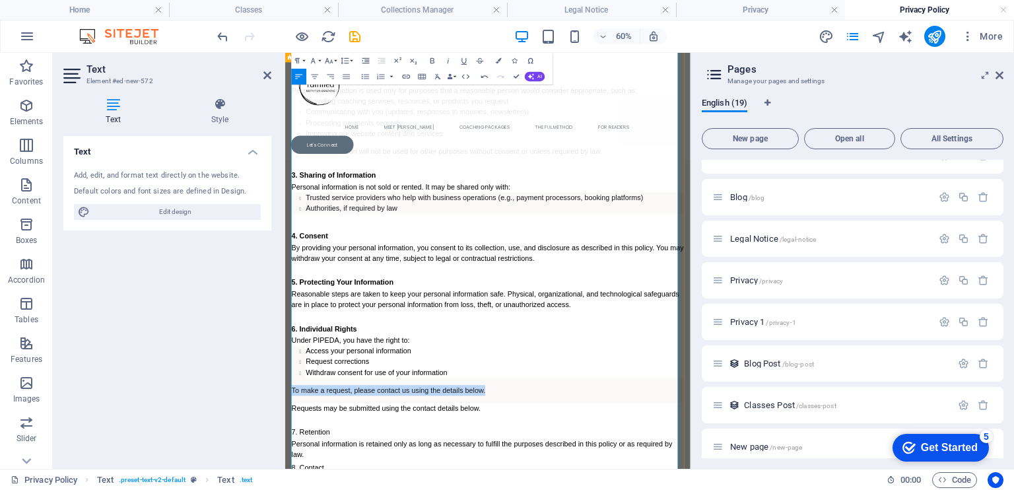
drag, startPoint x: 628, startPoint y: 614, endPoint x: 289, endPoint y: 616, distance: 338.5
click at [289, 489] on div "Privacy Policy Last updated: [DATE] We respect your privacy and are committed t…" at bounding box center [622, 273] width 675 height 1254
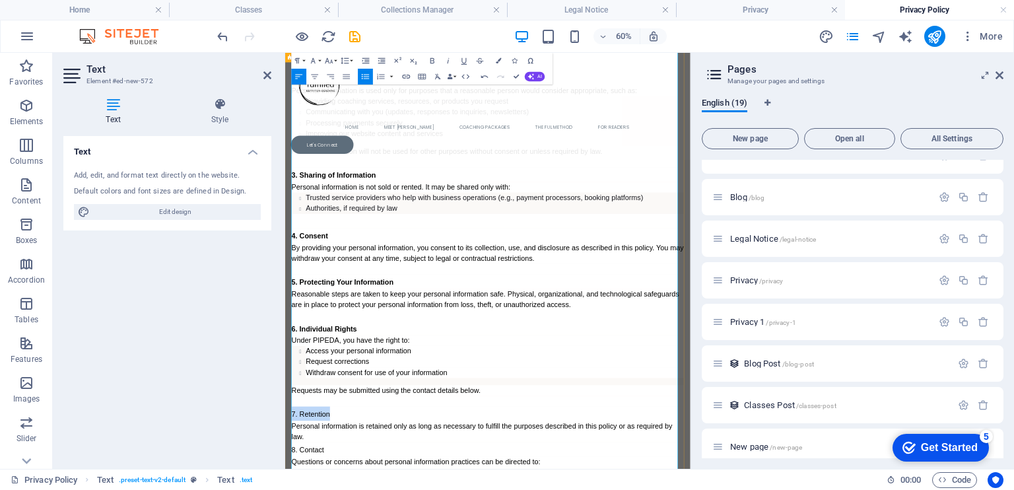
drag, startPoint x: 375, startPoint y: 660, endPoint x: 287, endPoint y: 648, distance: 89.2
click at [287, 489] on div "Privacy Policy Last updated: [DATE] We respect your privacy and are committed t…" at bounding box center [622, 258] width 675 height 1224
click at [434, 59] on icon "button" at bounding box center [432, 60] width 9 height 9
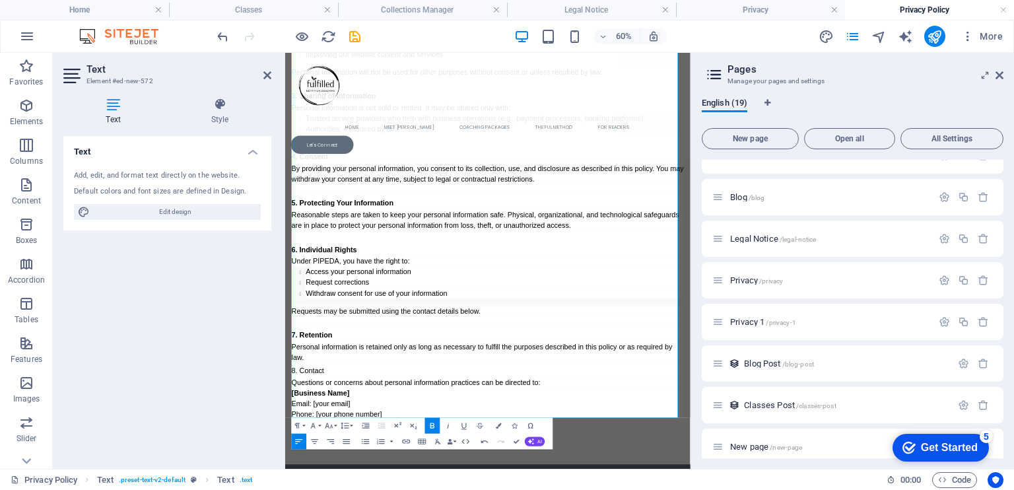
scroll to position [942, 0]
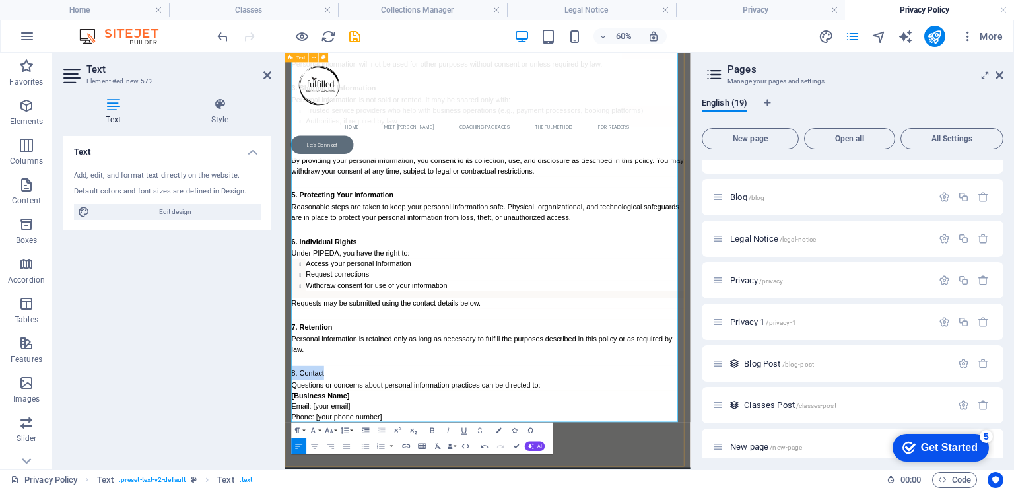
drag, startPoint x: 357, startPoint y: 586, endPoint x: 291, endPoint y: 585, distance: 66.0
click at [291, 489] on div "Privacy Policy Last updated: [DATE] We respect your privacy and are committed t…" at bounding box center [622, 122] width 675 height 1242
click at [433, 428] on icon "button" at bounding box center [432, 429] width 4 height 5
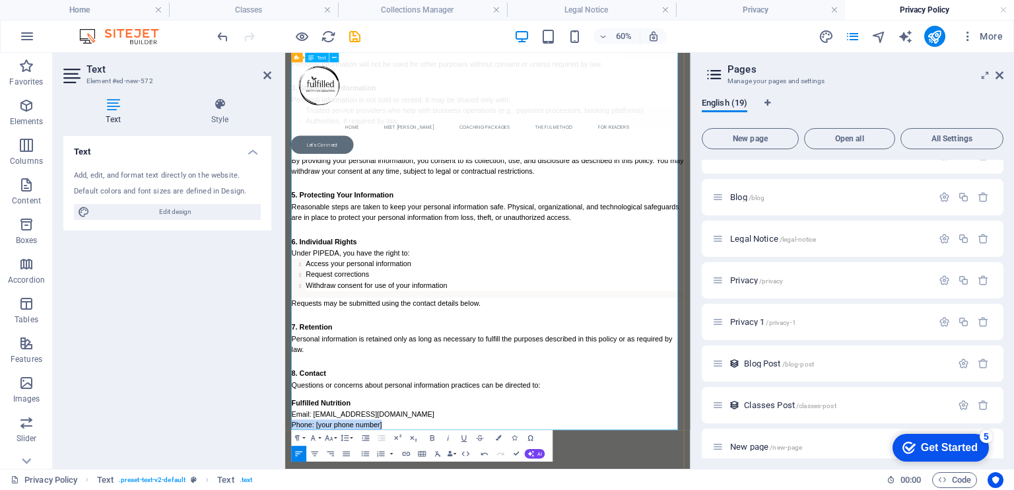
drag, startPoint x: 465, startPoint y: 676, endPoint x: 297, endPoint y: 676, distance: 168.3
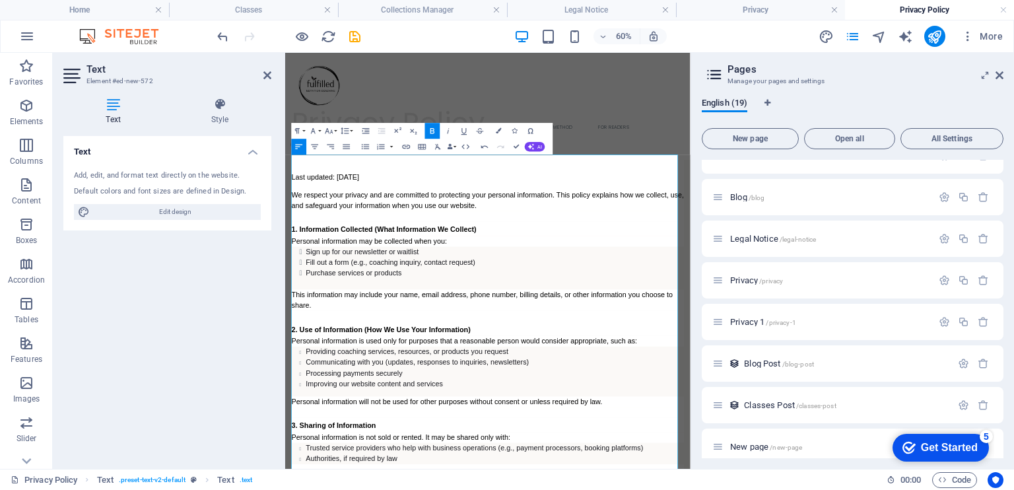
scroll to position [395, 0]
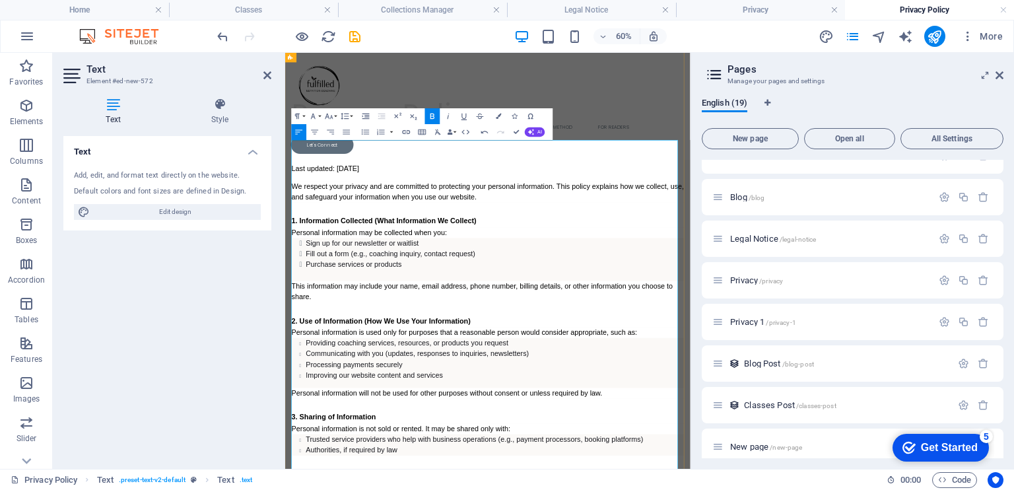
click at [651, 286] on p "We respect your privacy and are committed to protecting your personal informati…" at bounding box center [623, 284] width 654 height 36
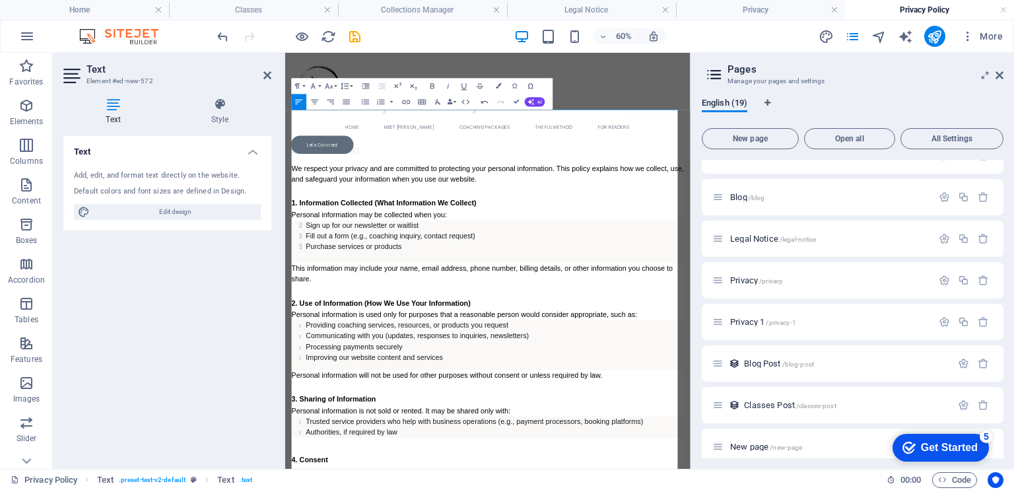
scroll to position [420, 0]
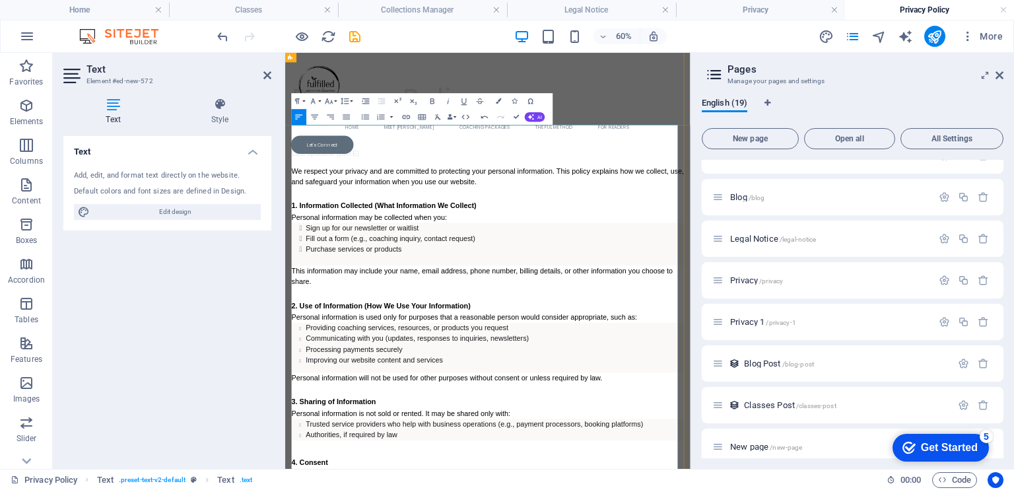
click at [320, 267] on span "We respect your privacy and are committed to protecting your personal informati…" at bounding box center [623, 258] width 654 height 31
drag, startPoint x: 634, startPoint y: 267, endPoint x: 490, endPoint y: 271, distance: 143.9
click at [490, 271] on p "We respect your privacy and are committed to protecting your personal informati…" at bounding box center [623, 259] width 654 height 36
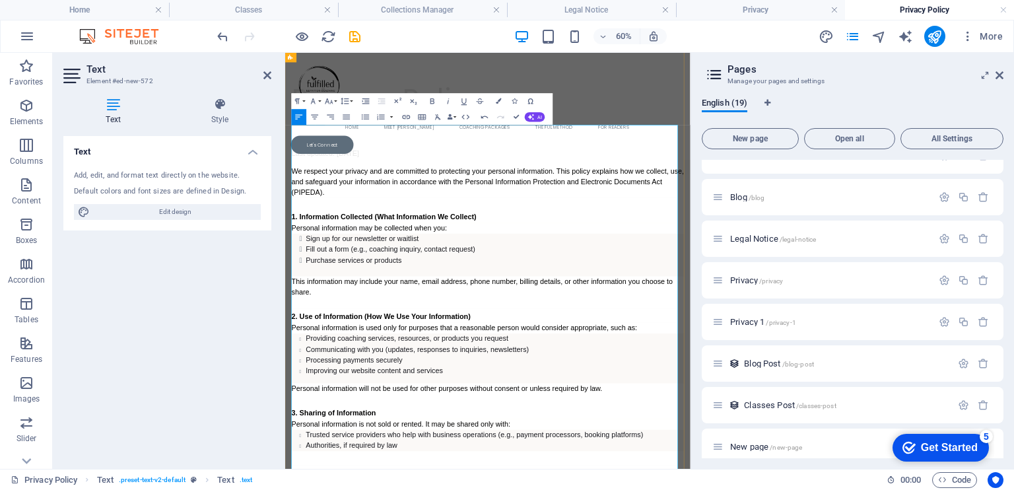
scroll to position [216, 0]
drag, startPoint x: 635, startPoint y: 321, endPoint x: 429, endPoint y: 323, distance: 206.6
click at [429, 323] on h3 "1. Information Collected (What Information We Collect)" at bounding box center [623, 324] width 654 height 24
click at [398, 362] on li "Sign up for our newsletter or waitlist" at bounding box center [634, 363] width 630 height 18
click at [400, 360] on li "Sign up for our newsletter or waitlist" at bounding box center [634, 363] width 630 height 18
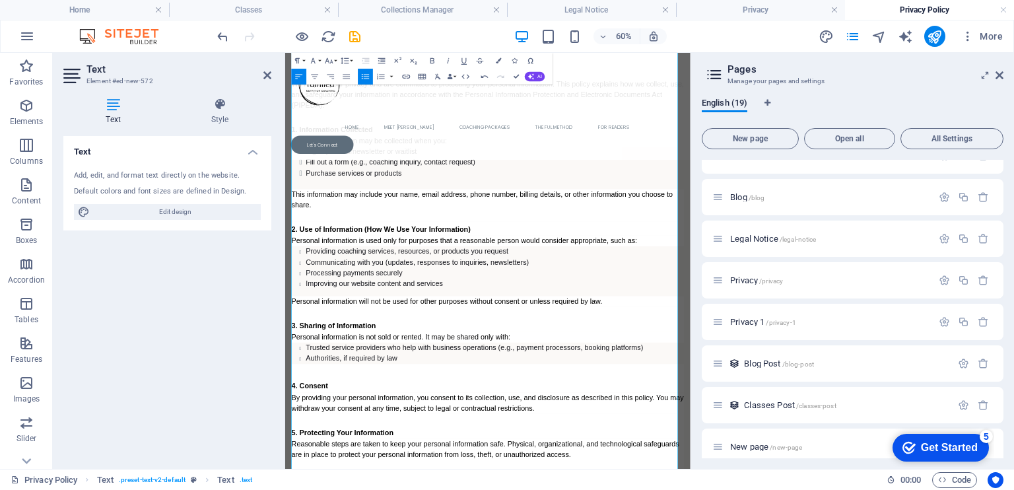
scroll to position [573, 0]
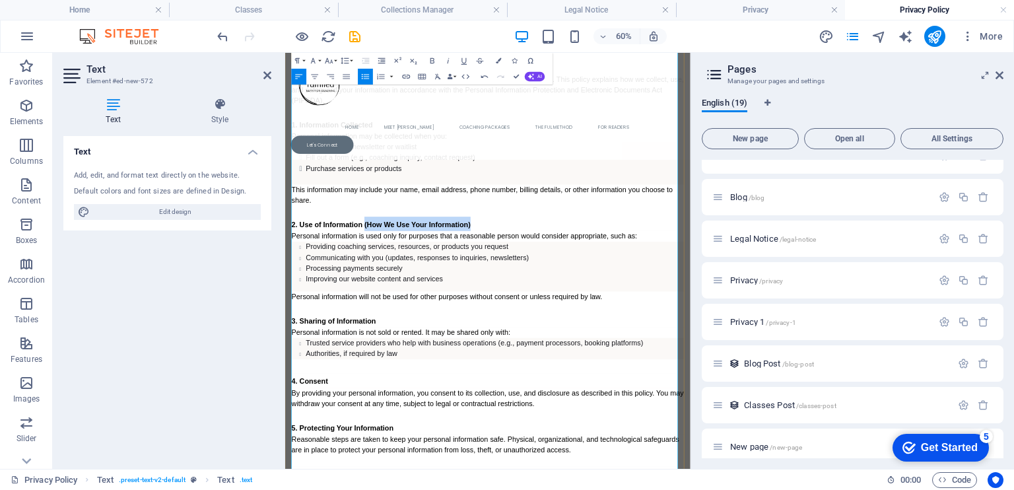
drag, startPoint x: 602, startPoint y: 338, endPoint x: 416, endPoint y: 342, distance: 186.1
click at [416, 342] on h3 "2. Use of Information (How We Use Your Information)" at bounding box center [623, 338] width 654 height 24
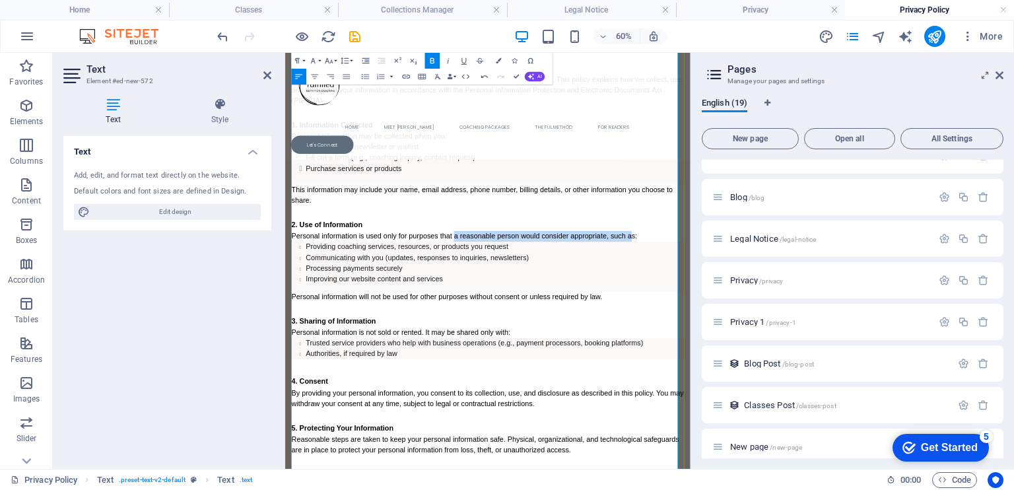
drag, startPoint x: 566, startPoint y: 355, endPoint x: 864, endPoint y: 352, distance: 298.3
click at [864, 352] on span "Personal information is used only for purposes that a reasonable person would c…" at bounding box center [584, 358] width 576 height 13
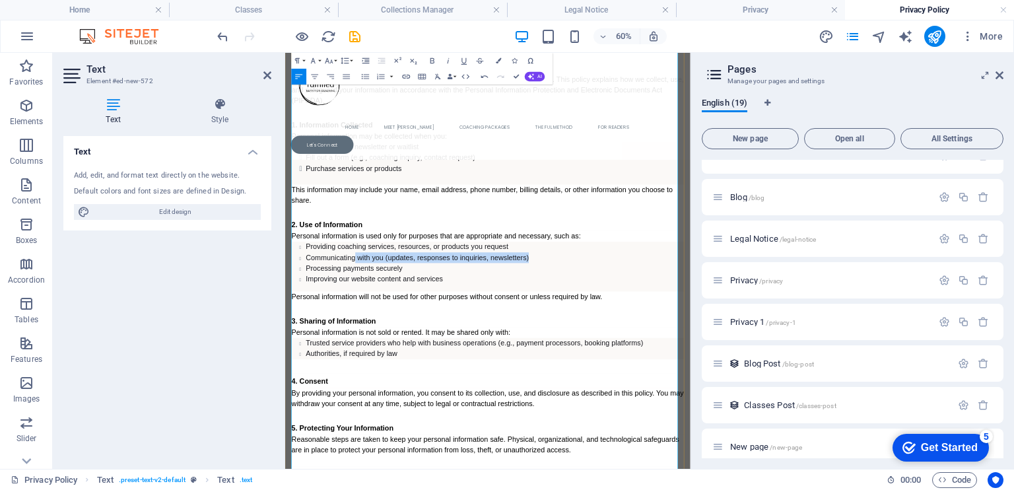
drag, startPoint x: 705, startPoint y: 392, endPoint x: 402, endPoint y: 387, distance: 303.6
click at [402, 387] on li "Communicating with you (updates, responses to inquiries, newsletters)" at bounding box center [634, 394] width 630 height 18
drag, startPoint x: 674, startPoint y: 375, endPoint x: 320, endPoint y: 380, distance: 354.4
click at [320, 380] on li "Providing coaching services, resources, or products you request" at bounding box center [634, 377] width 630 height 18
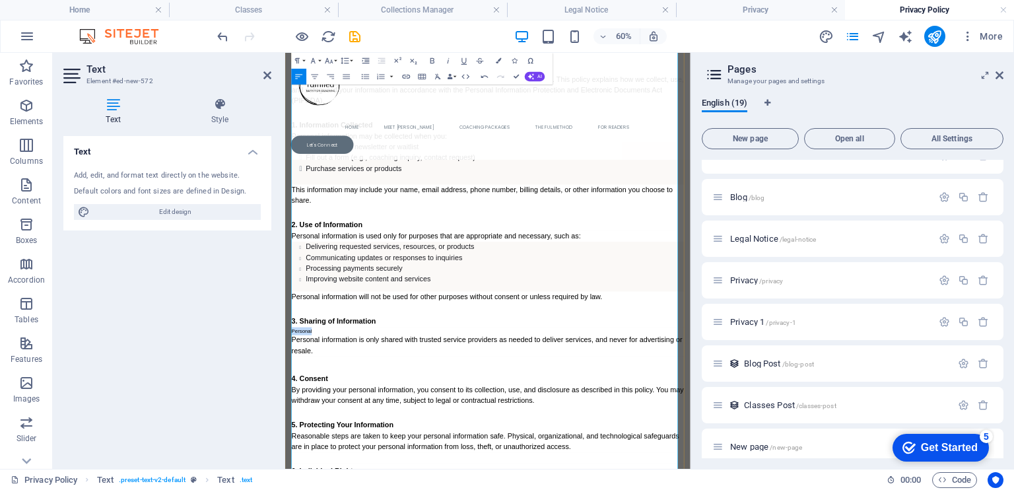
drag, startPoint x: 346, startPoint y: 512, endPoint x: 294, endPoint y: 510, distance: 52.8
click at [294, 489] on div "Privacy Policy Last updated: [DATE] We respect your privacy and are committed t…" at bounding box center [622, 496] width 675 height 1250
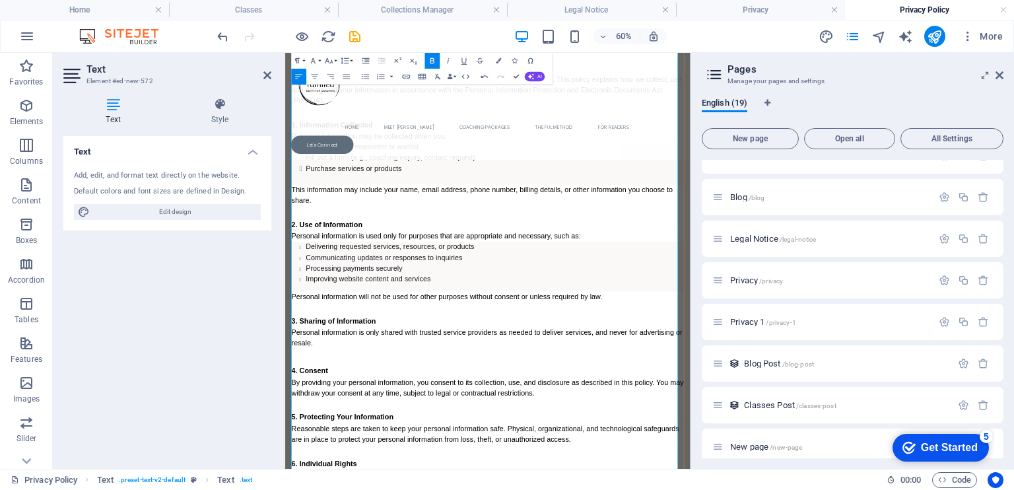
drag, startPoint x: 700, startPoint y: 533, endPoint x: 508, endPoint y: 539, distance: 192.1
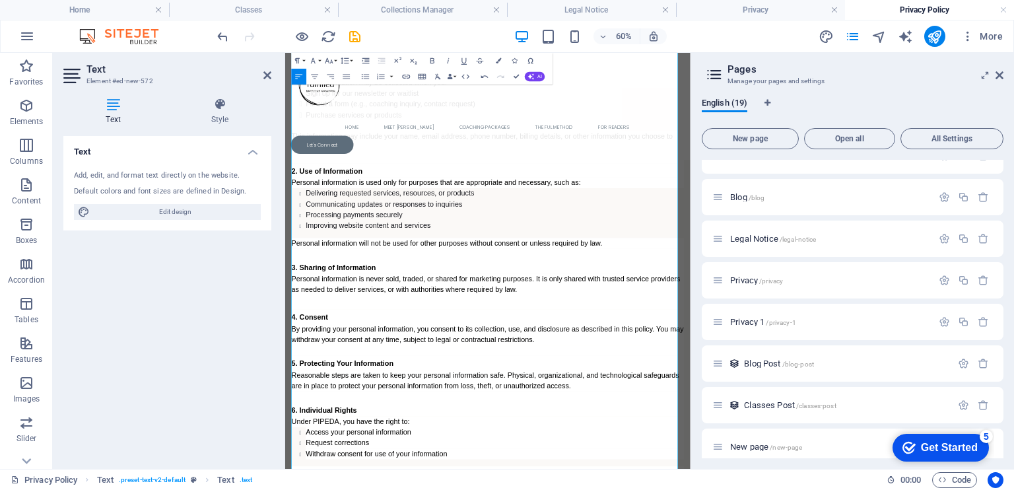
scroll to position [670, 0]
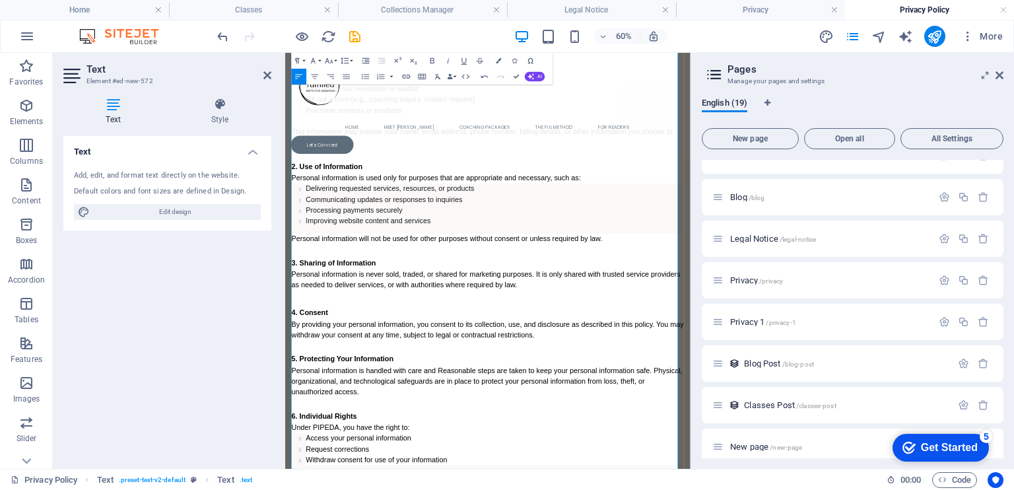
drag, startPoint x: 703, startPoint y: 584, endPoint x: 291, endPoint y: 579, distance: 412.4
click at [291, 489] on div "Privacy Policy Last updated: [DATE] We respect your privacy and are committed t…" at bounding box center [622, 401] width 675 height 1254
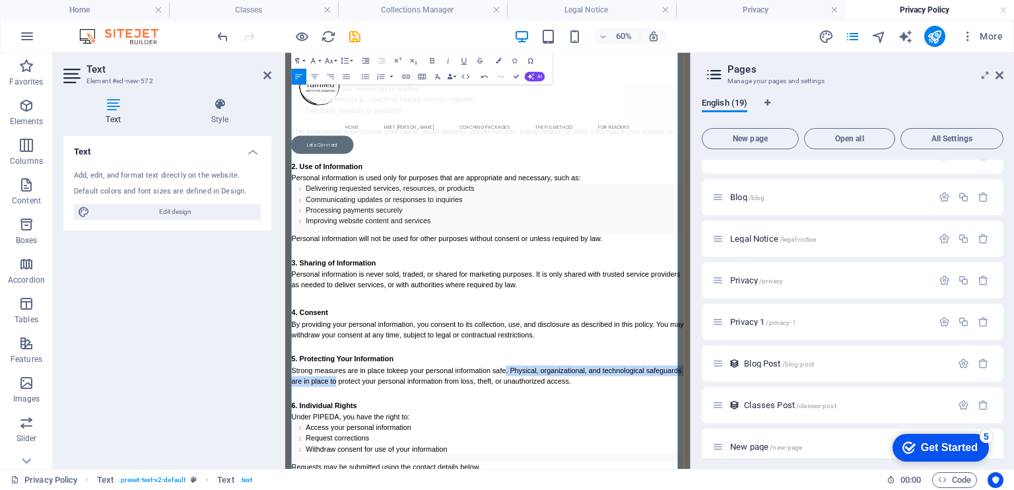
drag, startPoint x: 434, startPoint y: 600, endPoint x: 655, endPoint y: 576, distance: 223.0
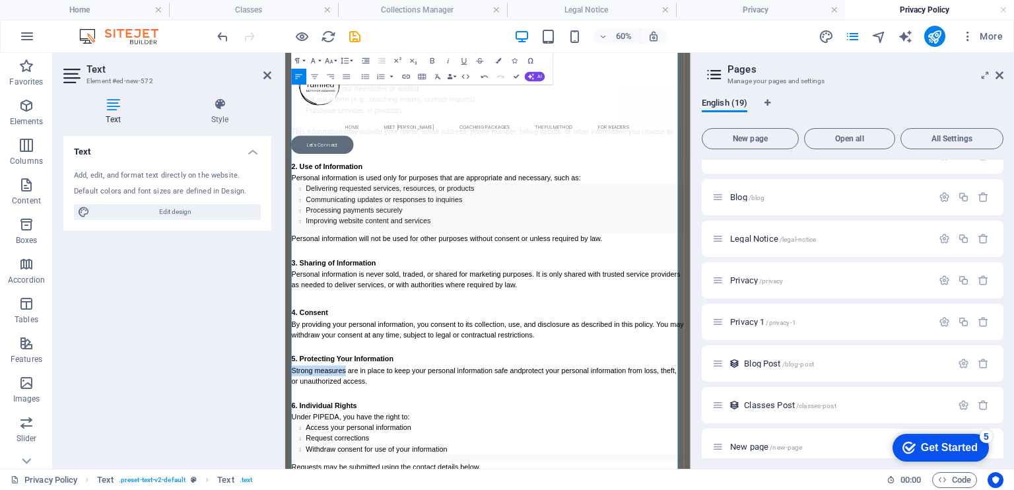
drag, startPoint x: 386, startPoint y: 582, endPoint x: 299, endPoint y: 585, distance: 87.1
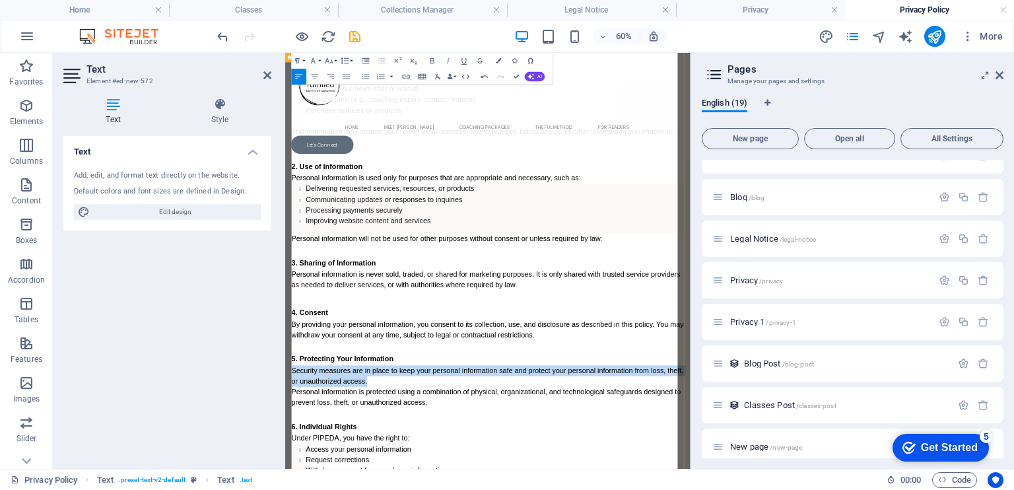
drag, startPoint x: 455, startPoint y: 598, endPoint x: 294, endPoint y: 581, distance: 161.9
click at [294, 489] on div "Privacy Policy Last updated: [DATE] We respect your privacy and are committed t…" at bounding box center [622, 410] width 675 height 1272
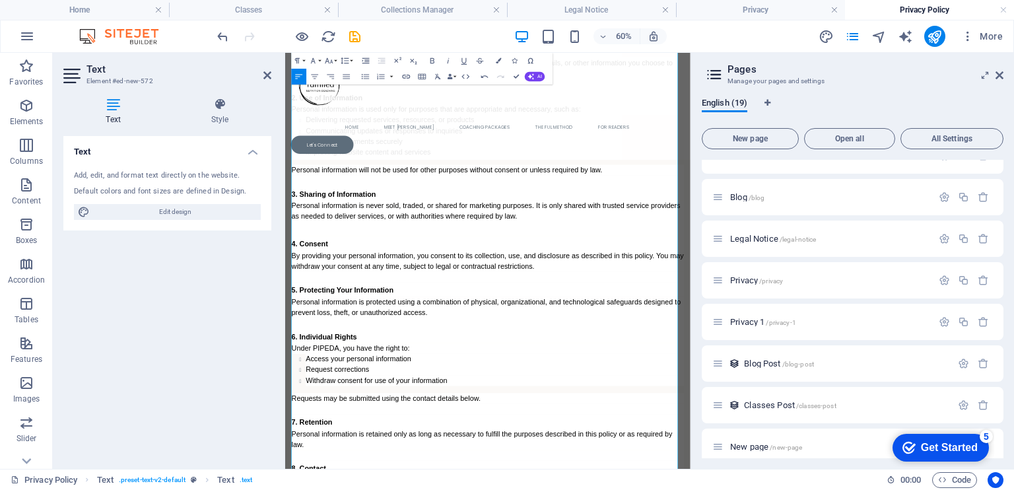
scroll to position [789, 0]
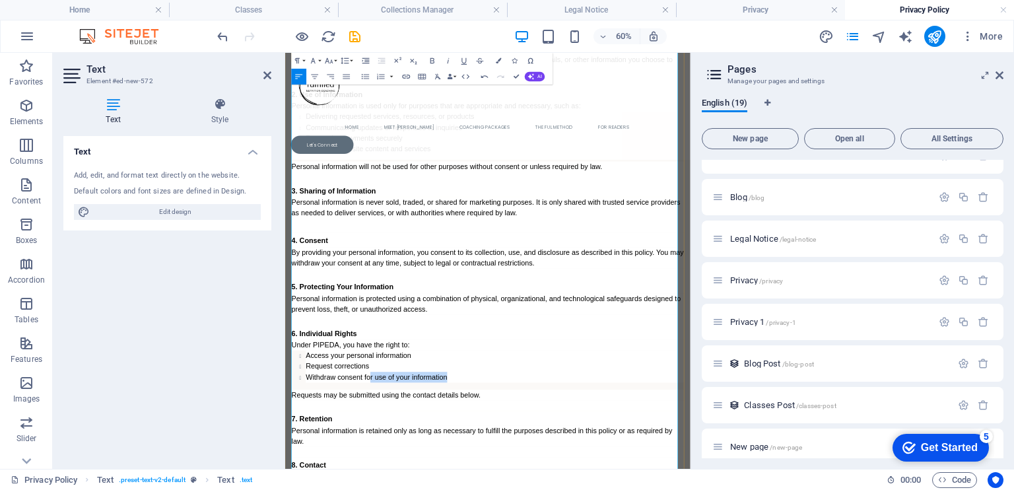
drag, startPoint x: 564, startPoint y: 595, endPoint x: 427, endPoint y: 587, distance: 136.8
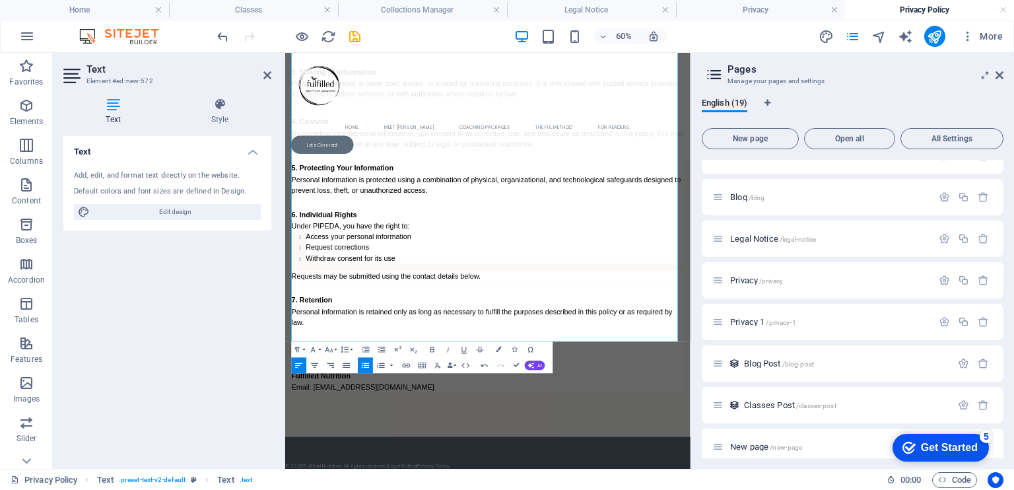
scroll to position [1087, 0]
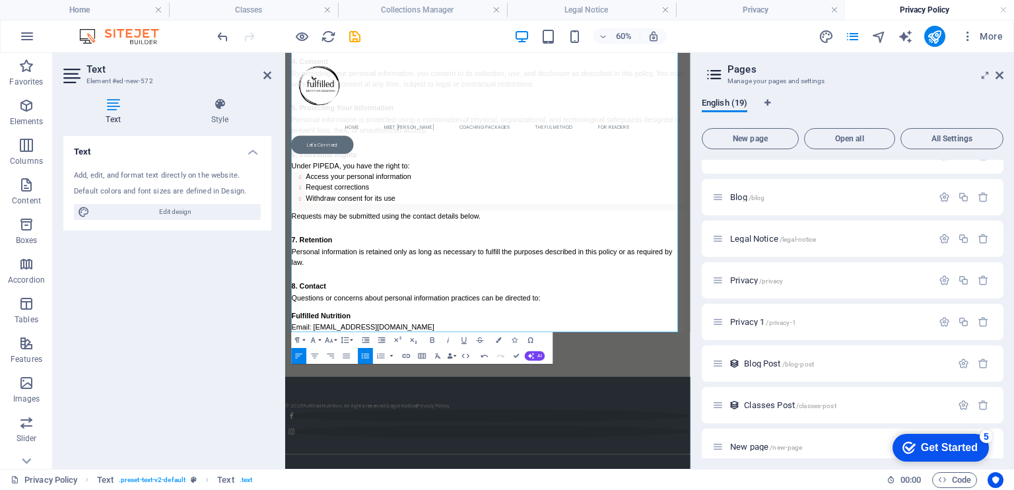
drag, startPoint x: 953, startPoint y: 553, endPoint x: 979, endPoint y: 441, distance: 114.3
click at [391, 433] on h3 "8. Contact" at bounding box center [623, 441] width 654 height 24
drag, startPoint x: 732, startPoint y: 457, endPoint x: 650, endPoint y: 455, distance: 82.5
click at [650, 455] on p "Questions or concerns about personal information practices can be directed to:" at bounding box center [623, 462] width 654 height 18
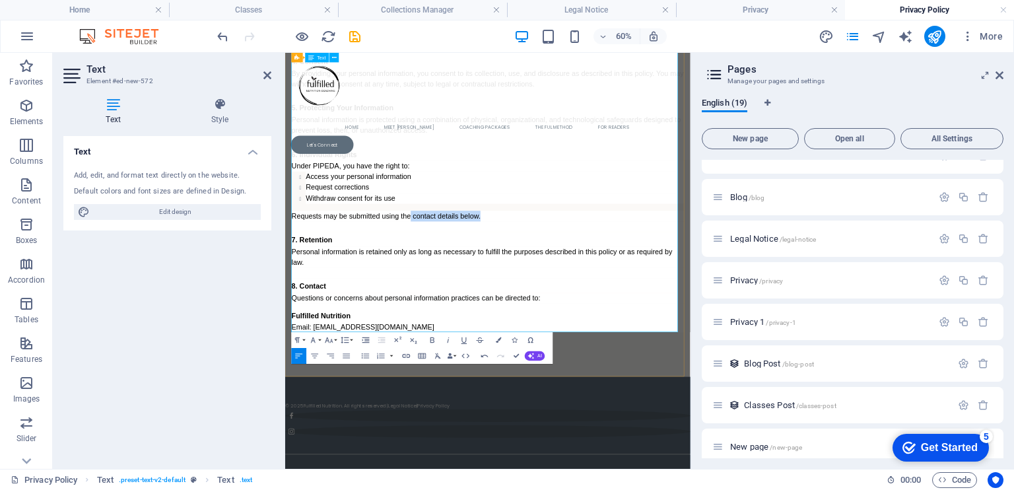
drag, startPoint x: 631, startPoint y: 323, endPoint x: 492, endPoint y: 327, distance: 140.0
click at [492, 327] on p "Requests may be submitted using the contact details below." at bounding box center [623, 325] width 654 height 18
drag, startPoint x: 740, startPoint y: 461, endPoint x: 654, endPoint y: 455, distance: 85.9
click at [654, 455] on p "Questions or concerns about personal information practices can be directed to:" at bounding box center [623, 462] width 654 height 18
drag, startPoint x: 495, startPoint y: 505, endPoint x: 298, endPoint y: 497, distance: 197.5
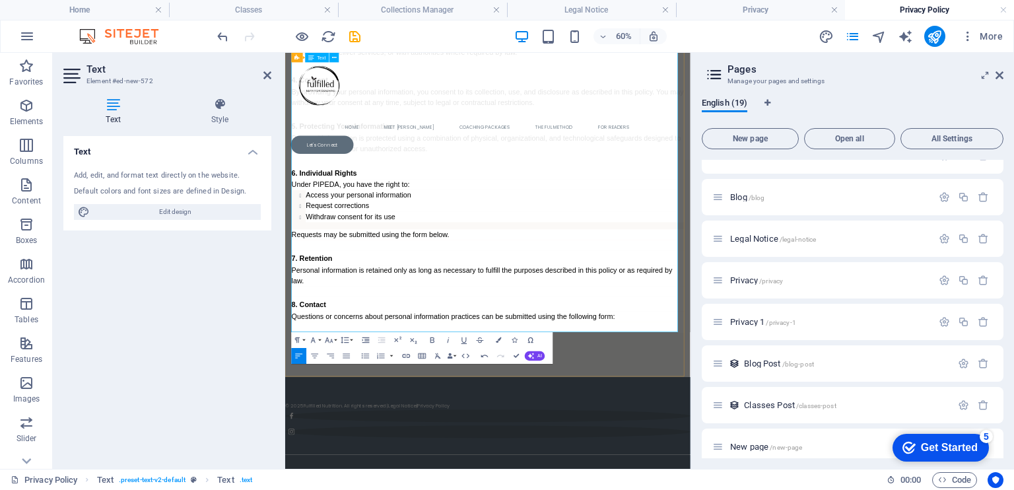
scroll to position [1039, 0]
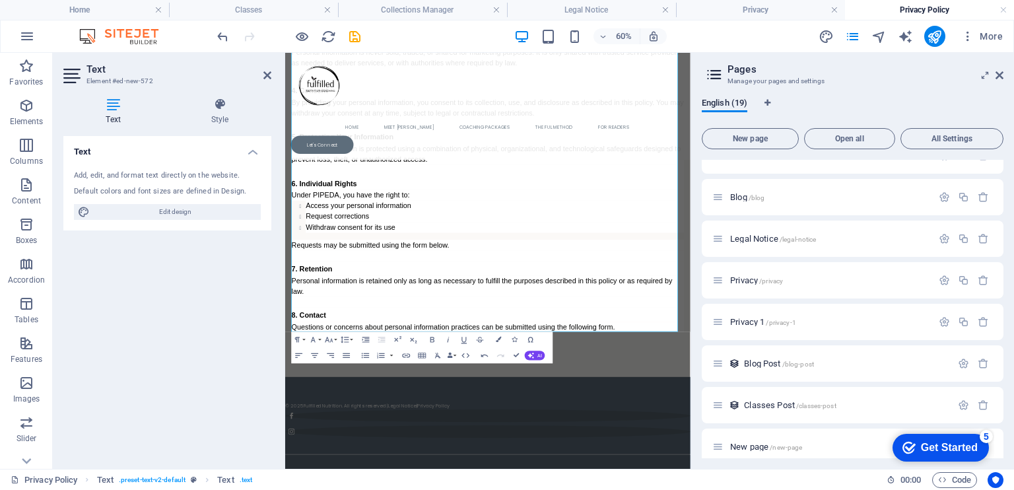
click at [200, 354] on div "Text Add, edit, and format text directly on the website. Default colors and fon…" at bounding box center [167, 297] width 208 height 322
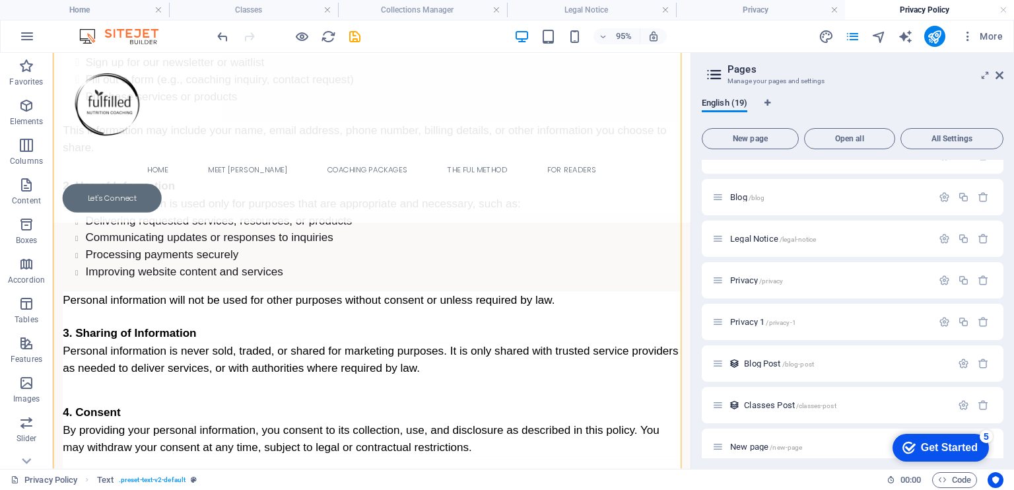
scroll to position [707, 0]
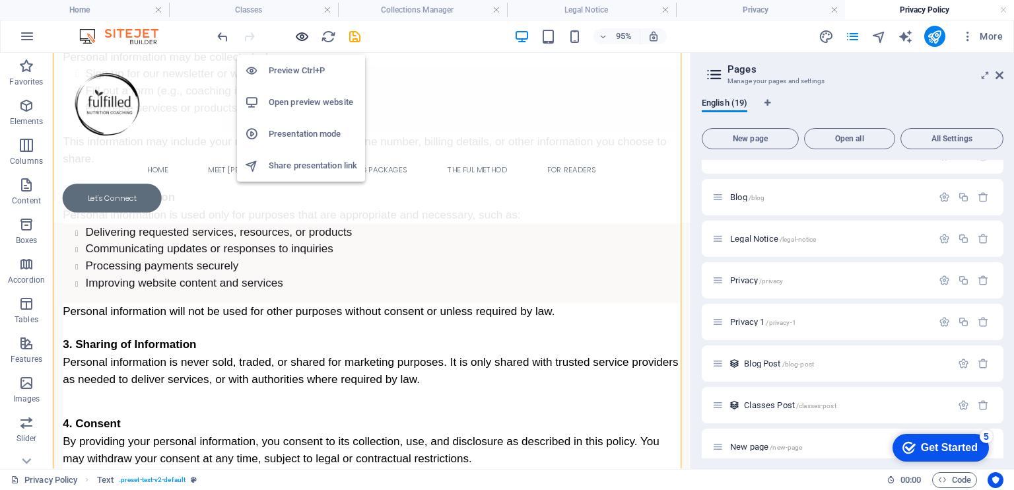
click at [300, 35] on icon "button" at bounding box center [301, 36] width 15 height 15
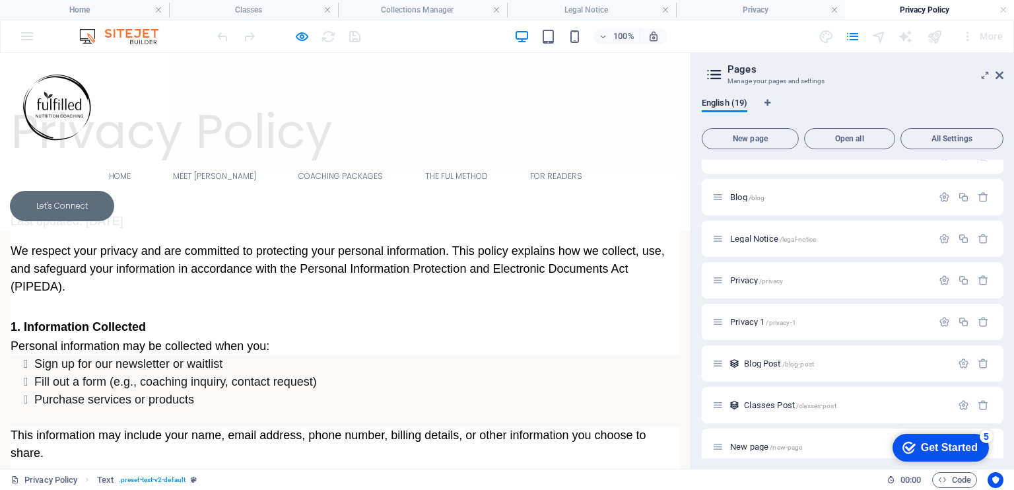
scroll to position [327, 0]
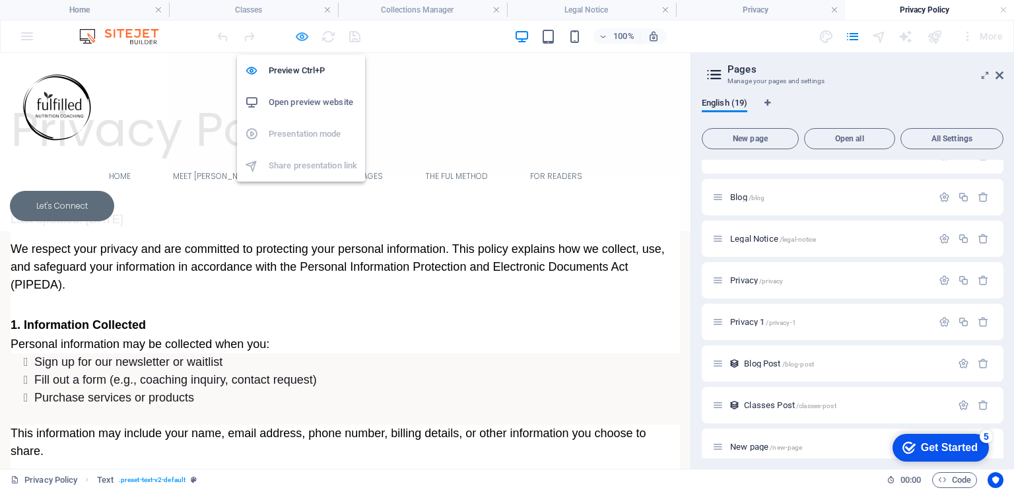
click at [302, 40] on icon "button" at bounding box center [301, 36] width 15 height 15
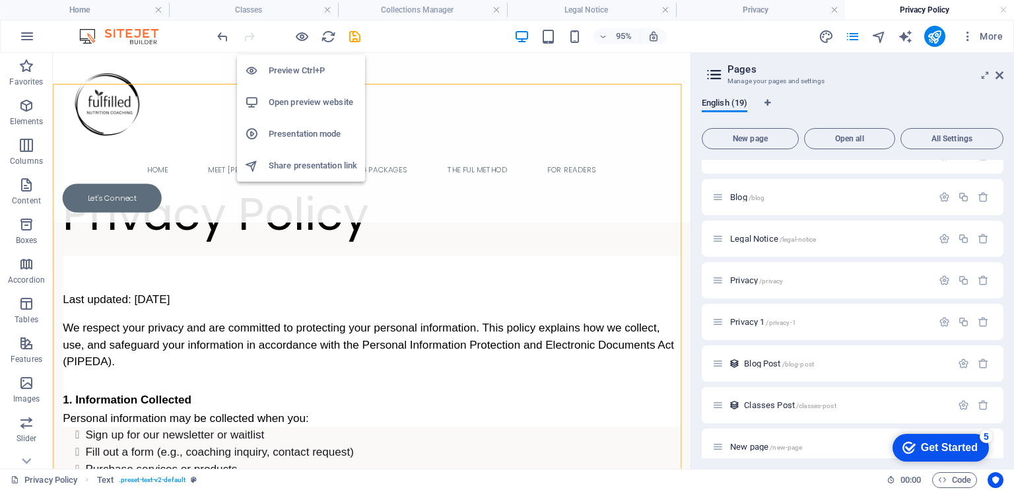
scroll to position [356, 0]
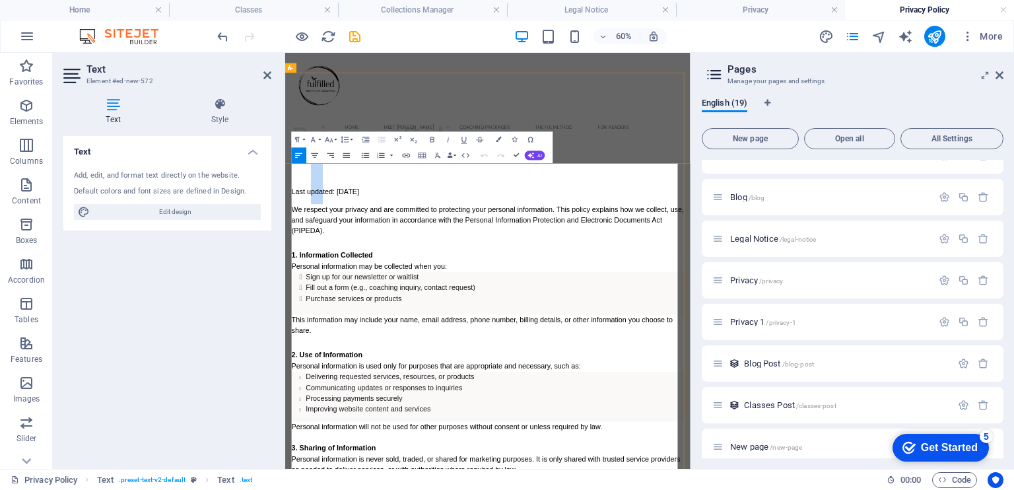
drag, startPoint x: 329, startPoint y: 249, endPoint x: 345, endPoint y: 298, distance: 51.3
click at [345, 298] on h1 "Last updated: [DATE]" at bounding box center [623, 271] width 654 height 67
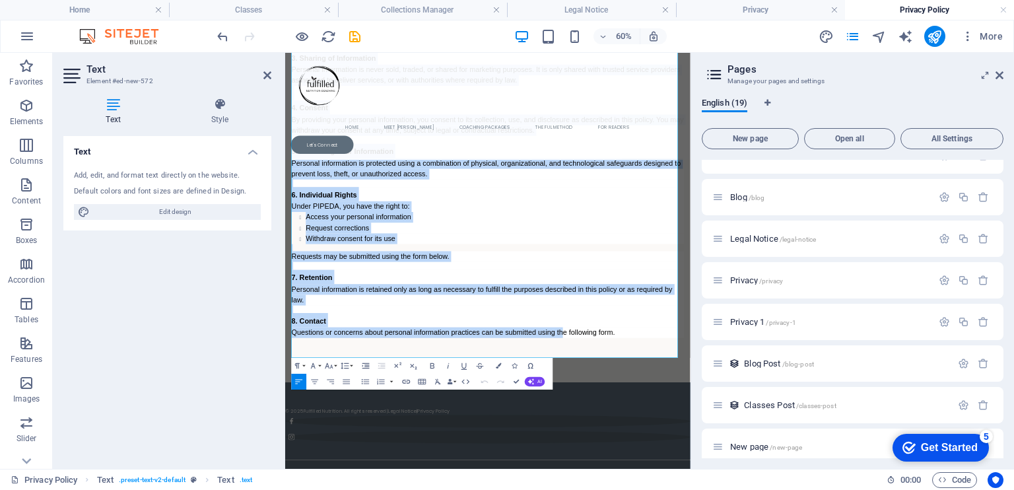
scroll to position [1014, 0]
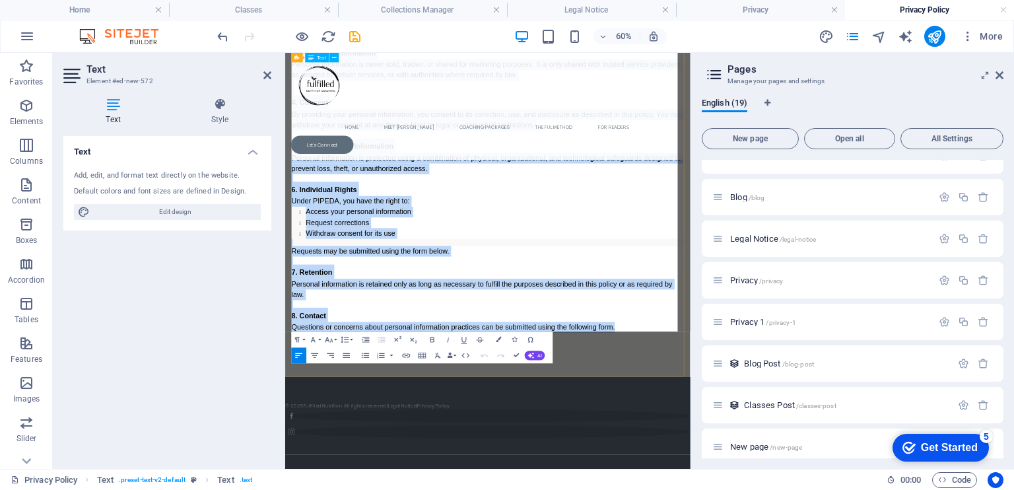
drag, startPoint x: 296, startPoint y: 283, endPoint x: 856, endPoint y: 504, distance: 601.6
click at [856, 489] on div "Last updated: [DATE] We respect your privacy and are committed to protecting yo…" at bounding box center [623, 49] width 654 height 938
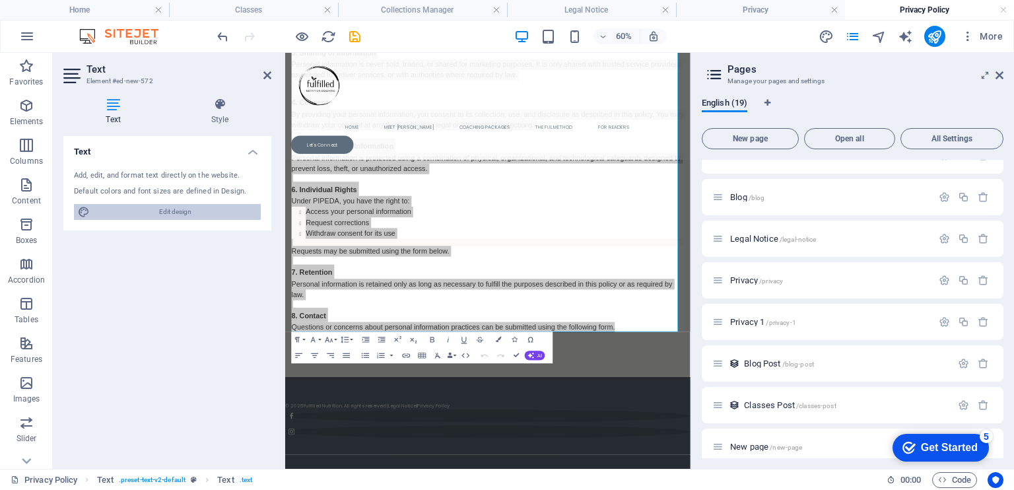
click at [170, 209] on span "Edit design" at bounding box center [175, 212] width 163 height 16
select select "px"
select select "300"
select select "px"
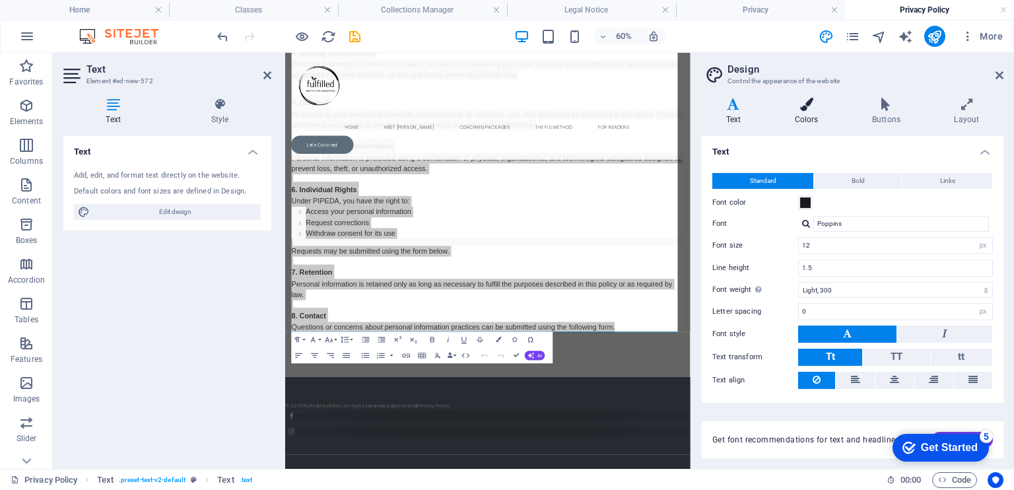
click at [812, 113] on h4 "Colors" at bounding box center [808, 112] width 77 height 28
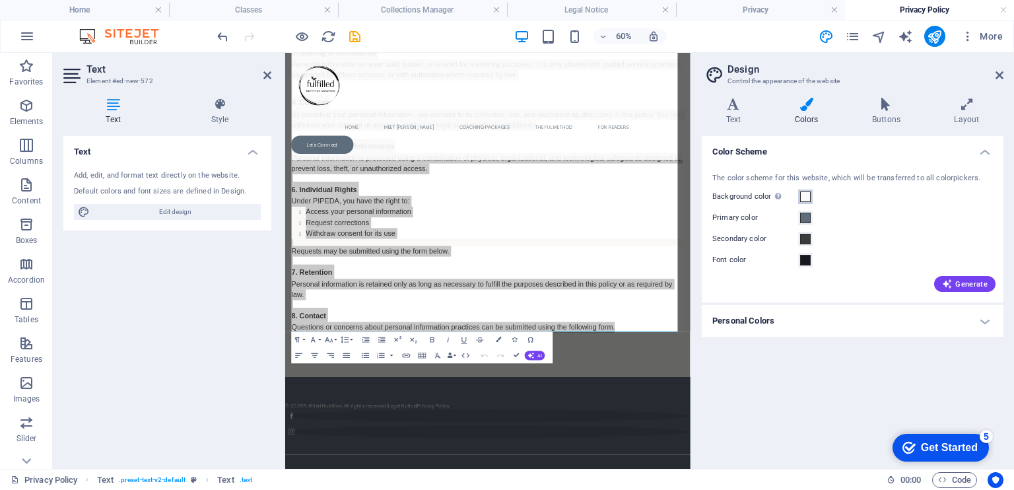
click at [804, 198] on span at bounding box center [805, 196] width 11 height 11
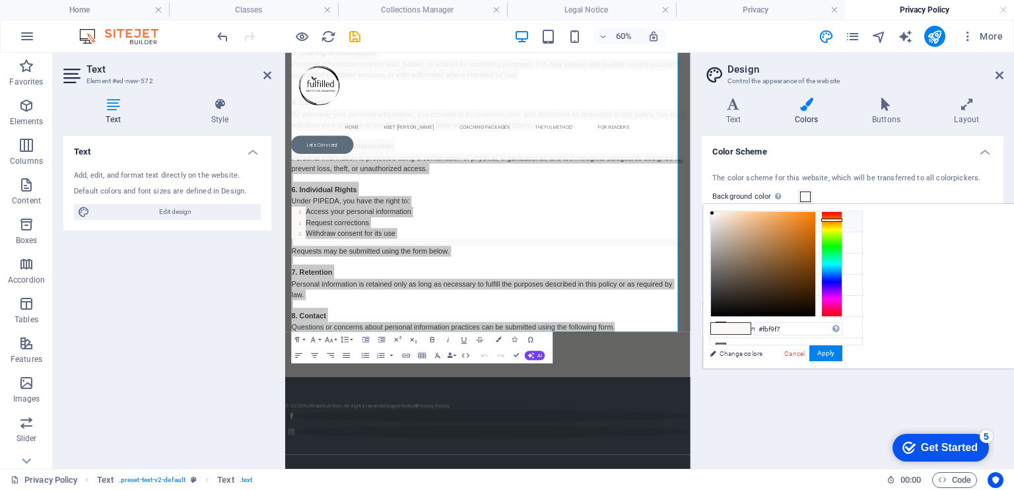
click at [716, 219] on icon at bounding box center [720, 220] width 9 height 9
click at [842, 354] on button "Apply" at bounding box center [825, 353] width 33 height 16
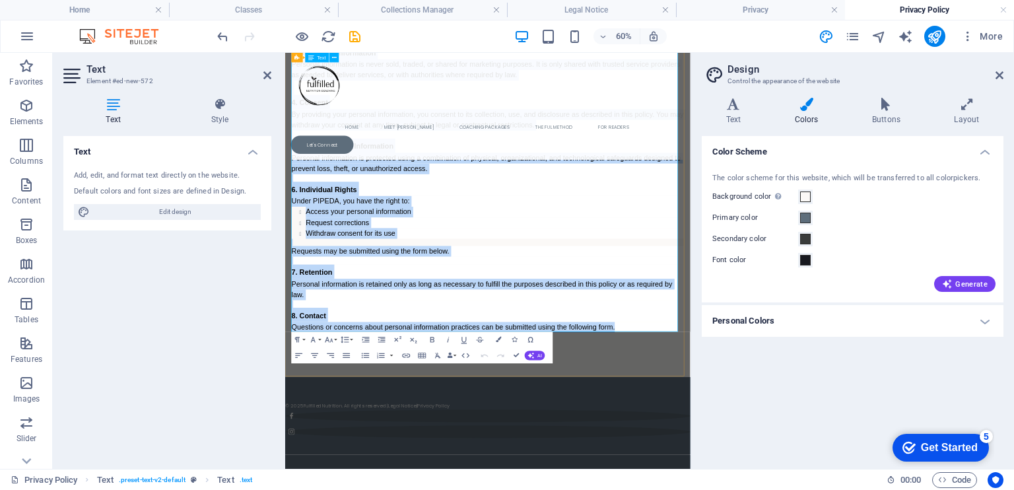
click at [577, 412] on h3 "7. Retention" at bounding box center [623, 417] width 654 height 24
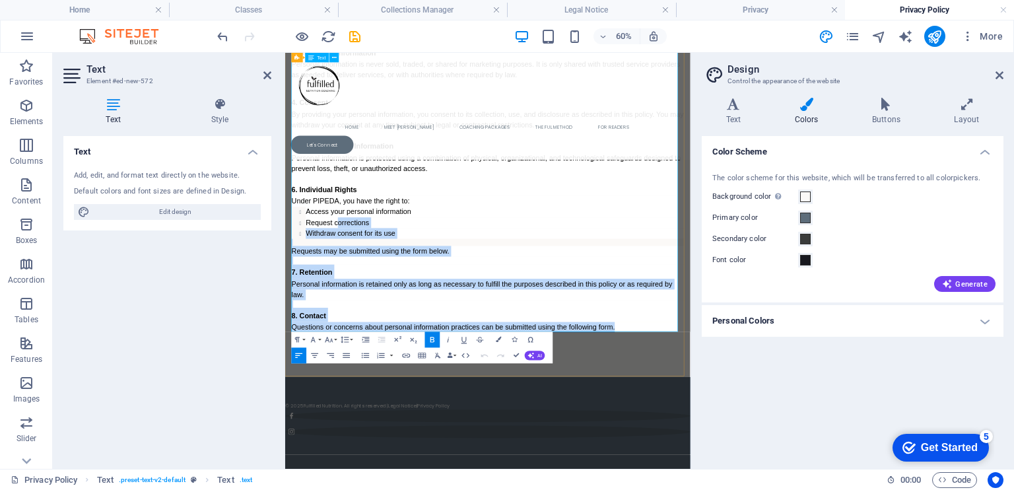
drag, startPoint x: 853, startPoint y: 507, endPoint x: 373, endPoint y: 325, distance: 513.5
click at [373, 325] on div "Last updated: [DATE] We respect your privacy and are committed to protecting yo…" at bounding box center [623, 49] width 654 height 938
click at [727, 328] on li "Request corrections" at bounding box center [634, 336] width 630 height 18
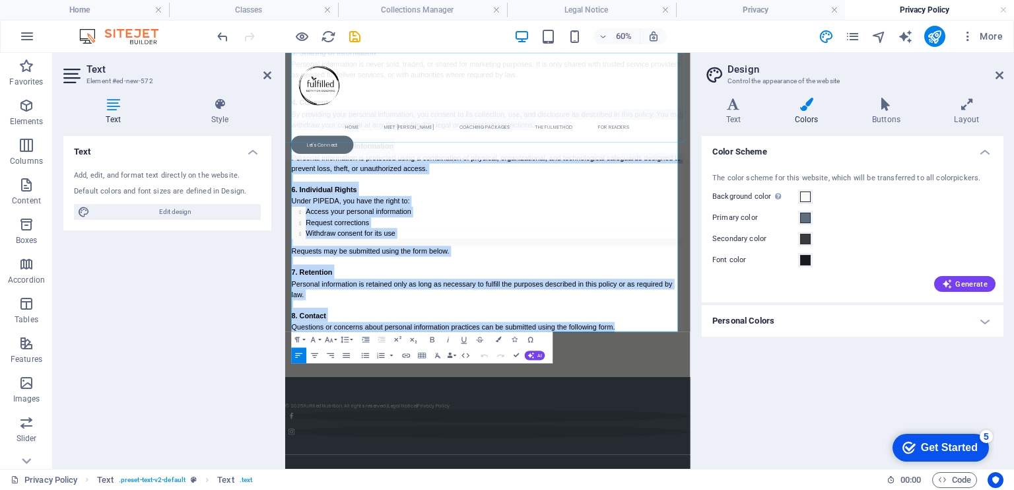
drag, startPoint x: 847, startPoint y: 509, endPoint x: 316, endPoint y: 159, distance: 635.8
click at [729, 389] on p "Requests may be submitted using the form below." at bounding box center [623, 383] width 654 height 18
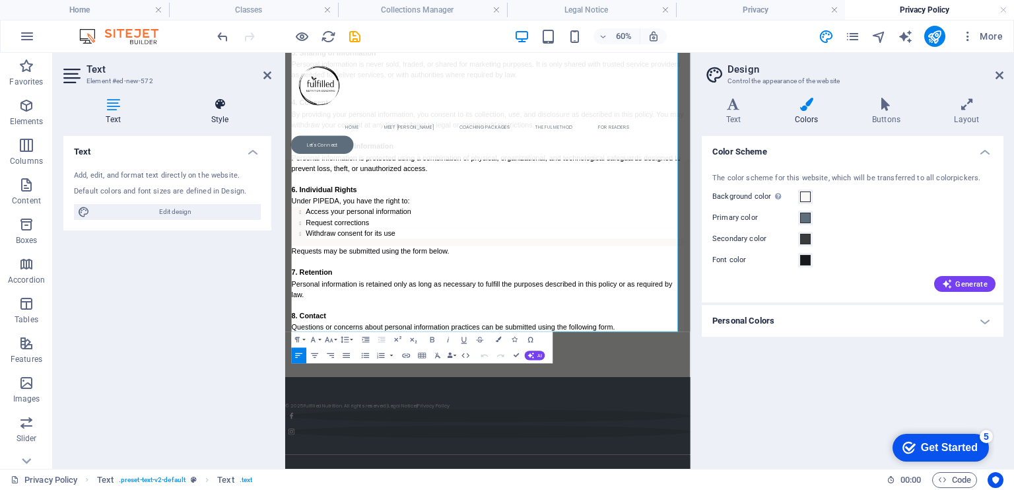
click at [222, 106] on icon at bounding box center [219, 104] width 103 height 13
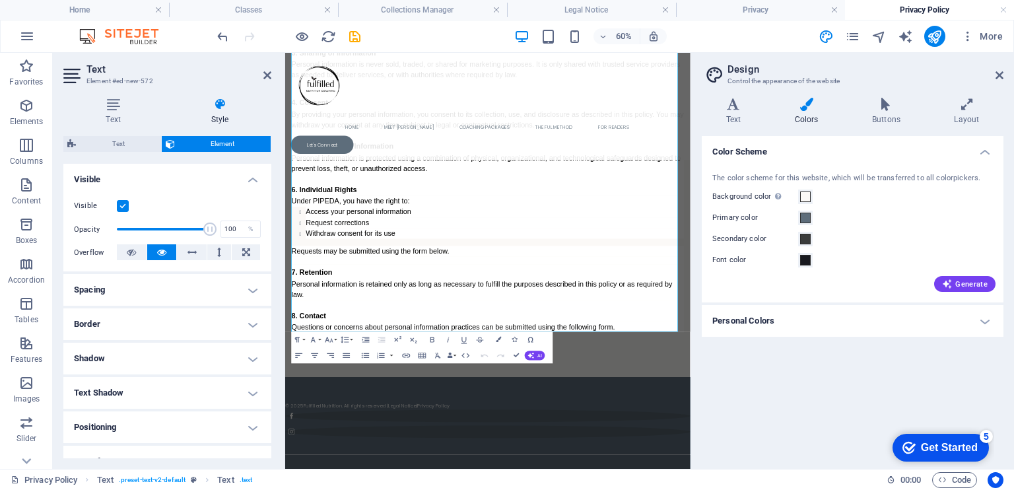
scroll to position [0, 0]
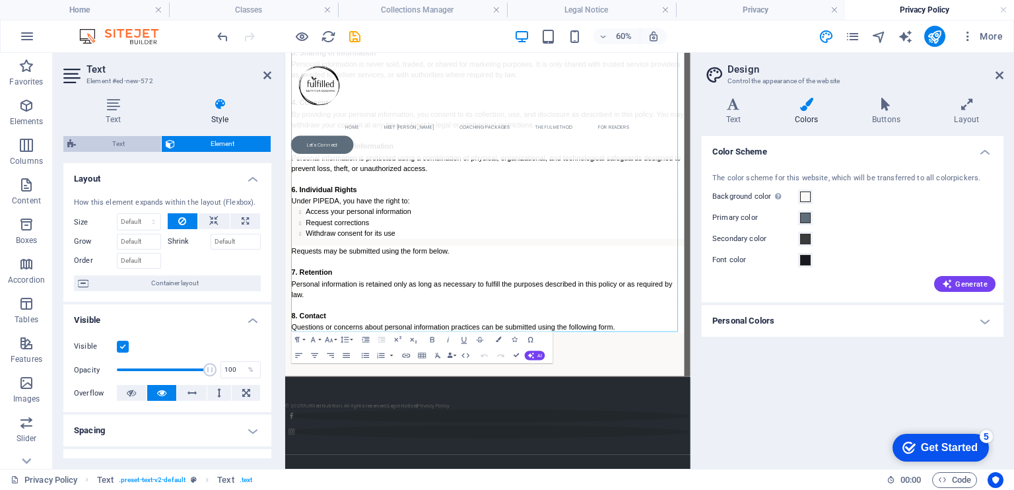
click at [125, 143] on span "Text" at bounding box center [118, 144] width 77 height 16
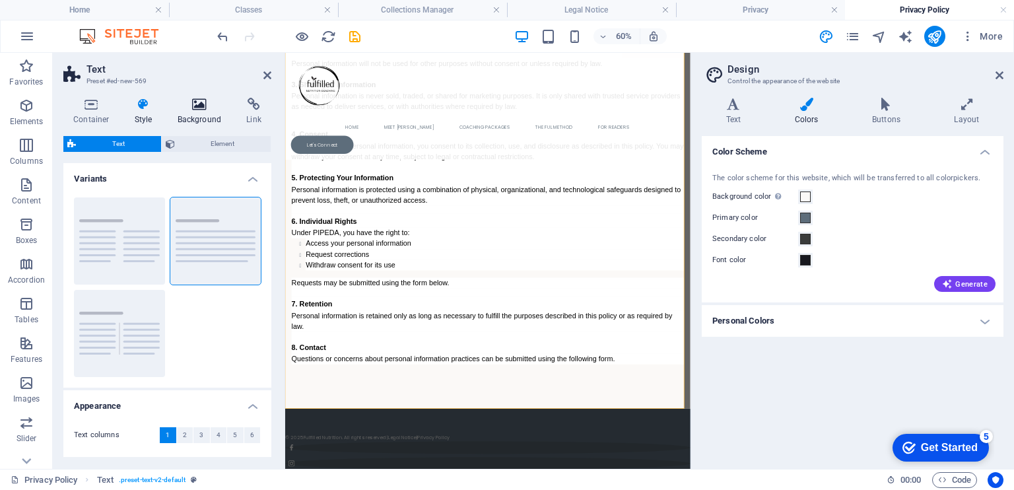
click at [195, 104] on icon at bounding box center [200, 104] width 64 height 13
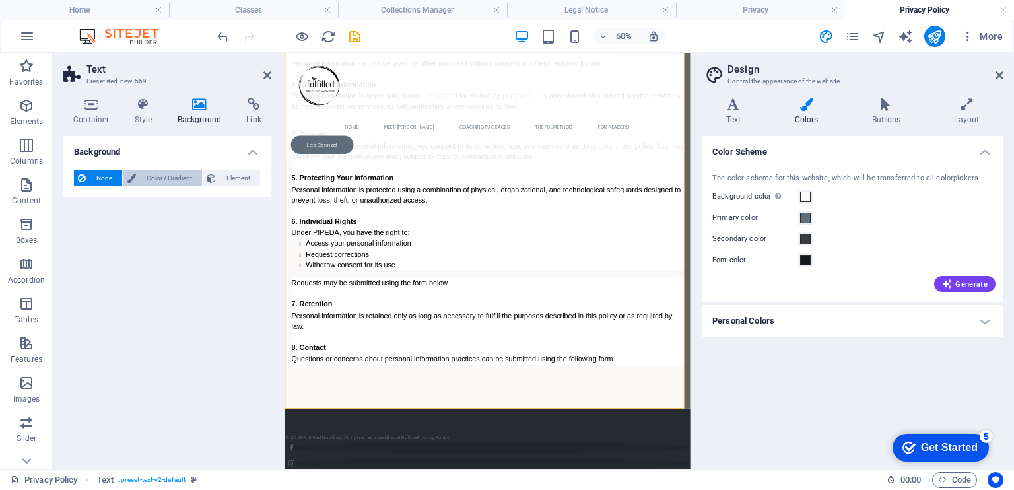
click at [161, 179] on span "Color / Gradient" at bounding box center [169, 178] width 58 height 16
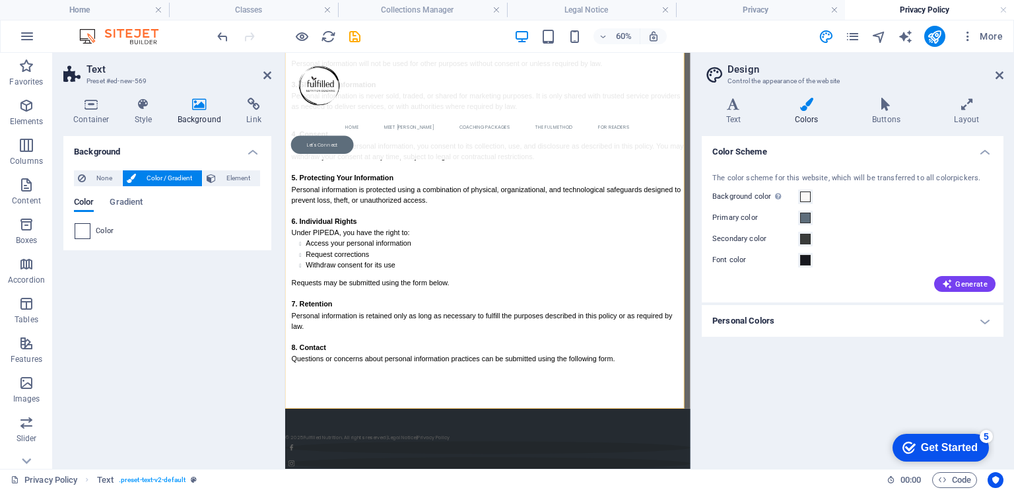
click at [82, 230] on span at bounding box center [82, 231] width 15 height 15
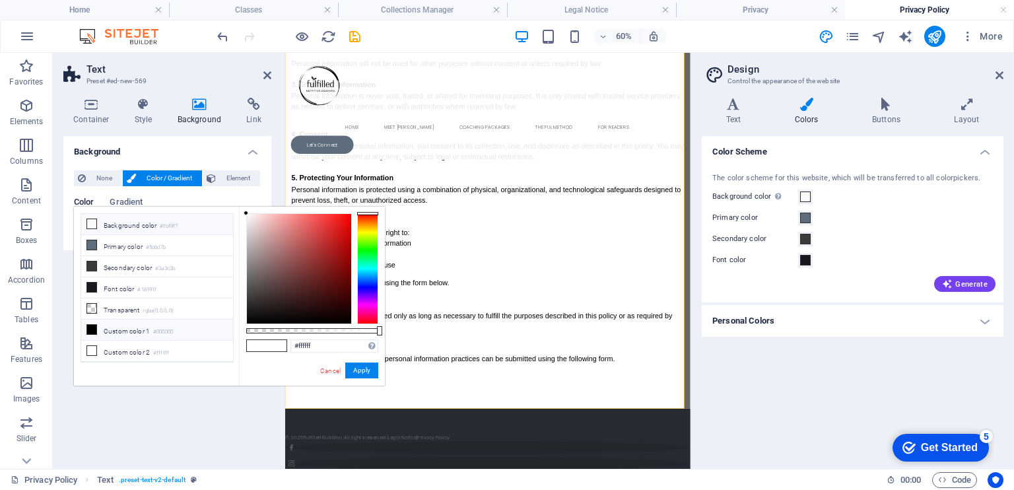
click at [93, 224] on icon at bounding box center [91, 223] width 9 height 9
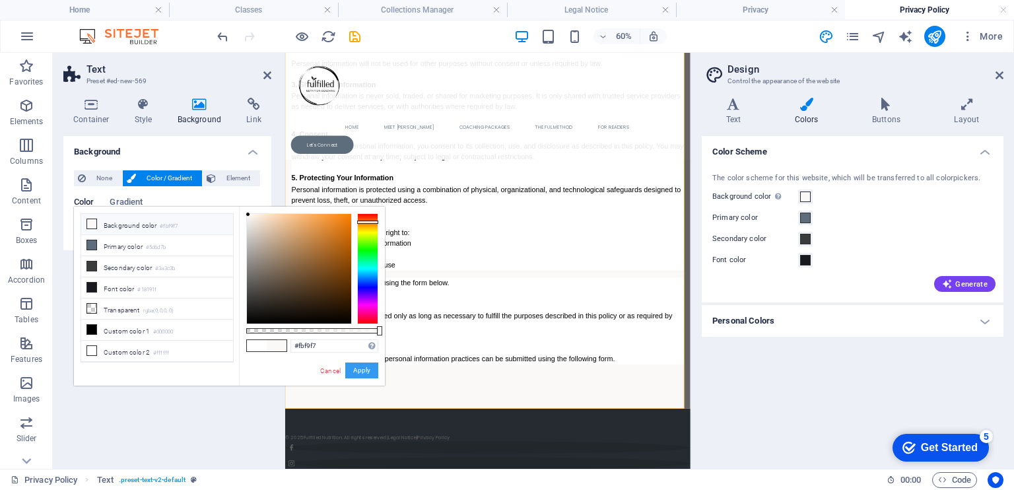
click at [362, 371] on button "Apply" at bounding box center [361, 370] width 33 height 16
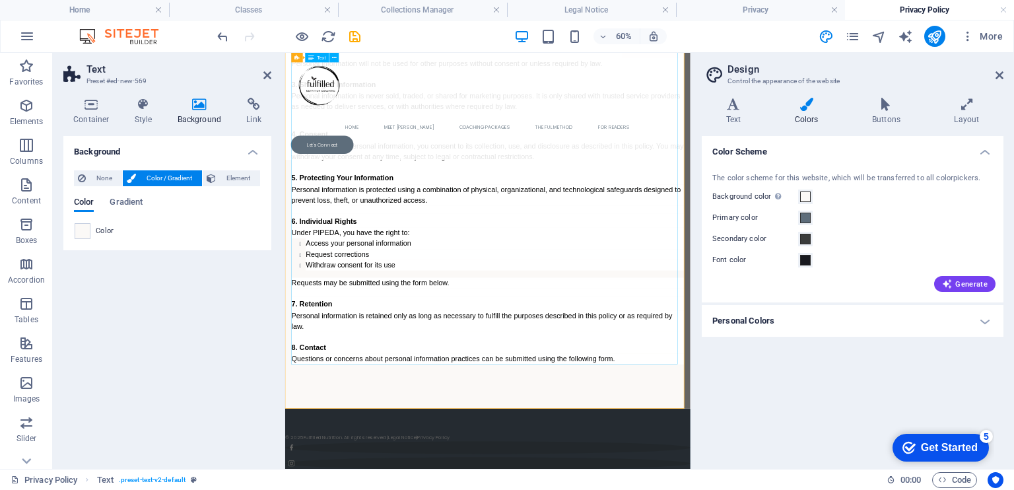
click at [476, 399] on div "Last updated: [DATE] We respect your privacy and are committed to protecting yo…" at bounding box center [623, 103] width 654 height 938
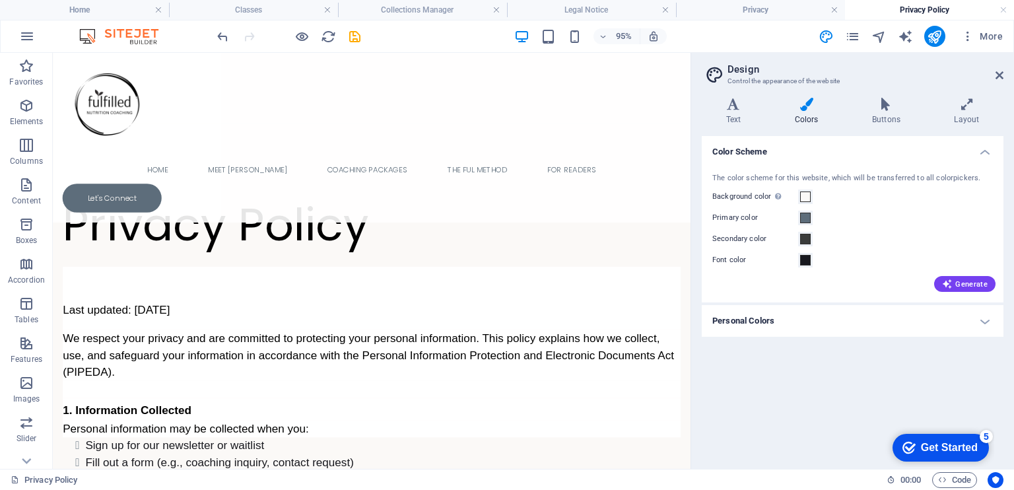
scroll to position [314, 0]
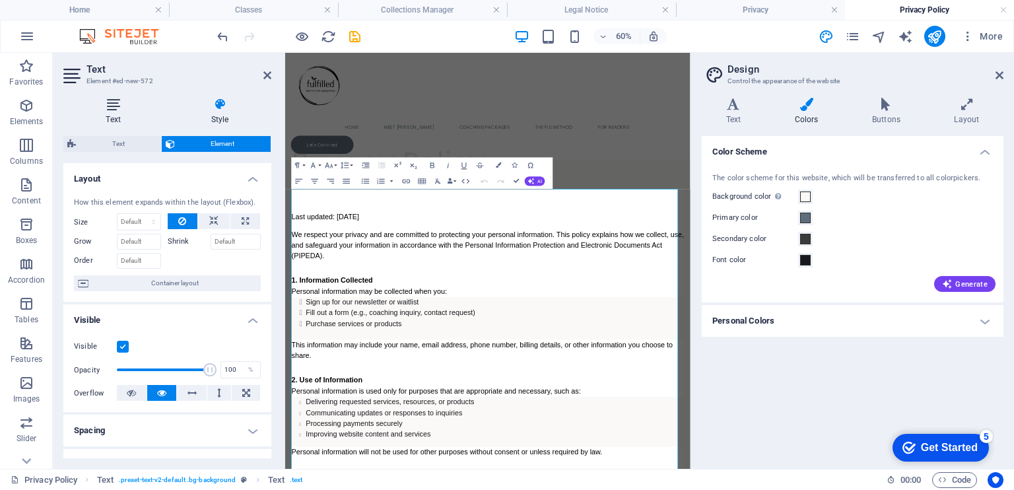
click at [112, 109] on icon at bounding box center [113, 104] width 100 height 13
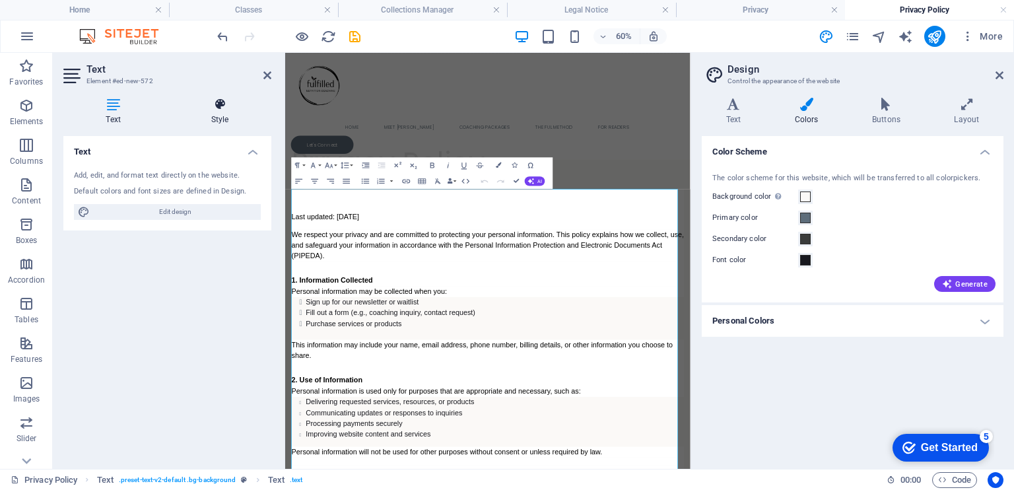
click at [220, 108] on icon at bounding box center [219, 104] width 103 height 13
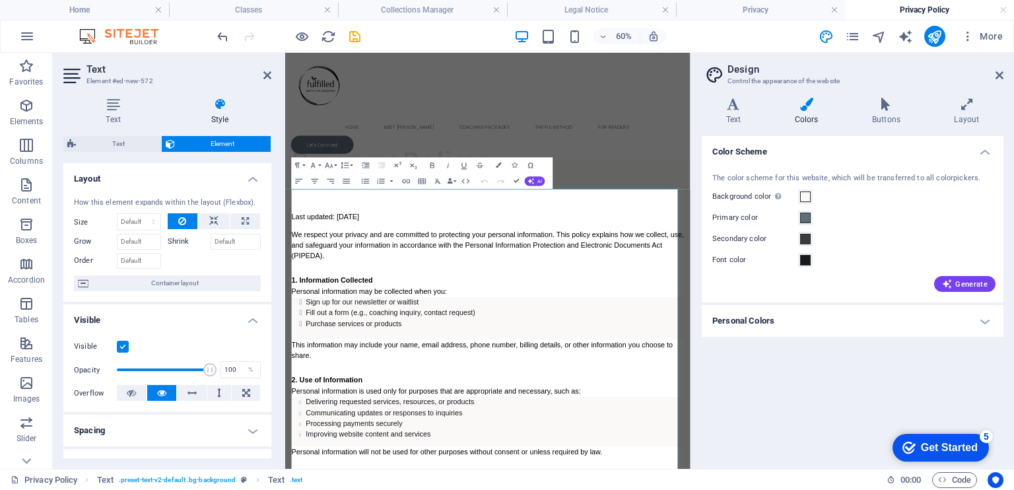
click at [121, 151] on div "Text Element" at bounding box center [167, 144] width 208 height 16
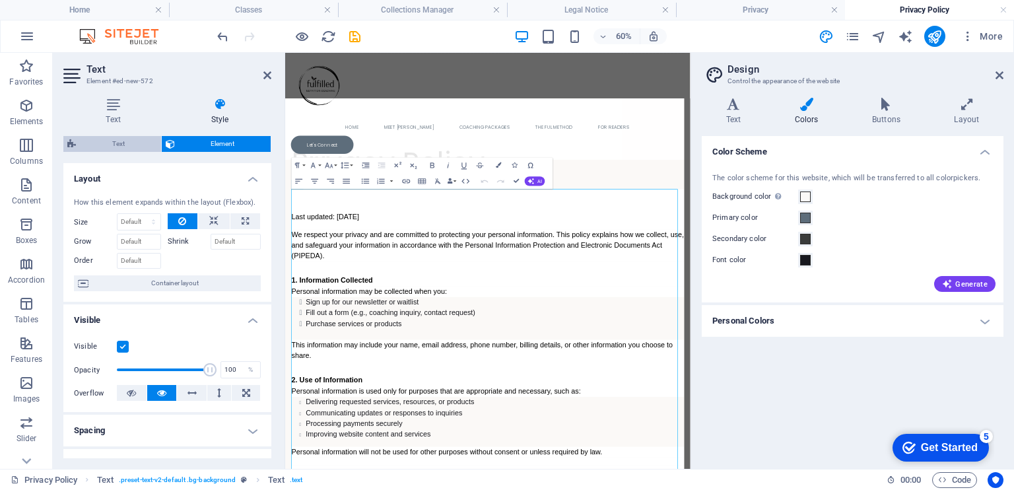
click at [119, 142] on span "Text" at bounding box center [118, 144] width 77 height 16
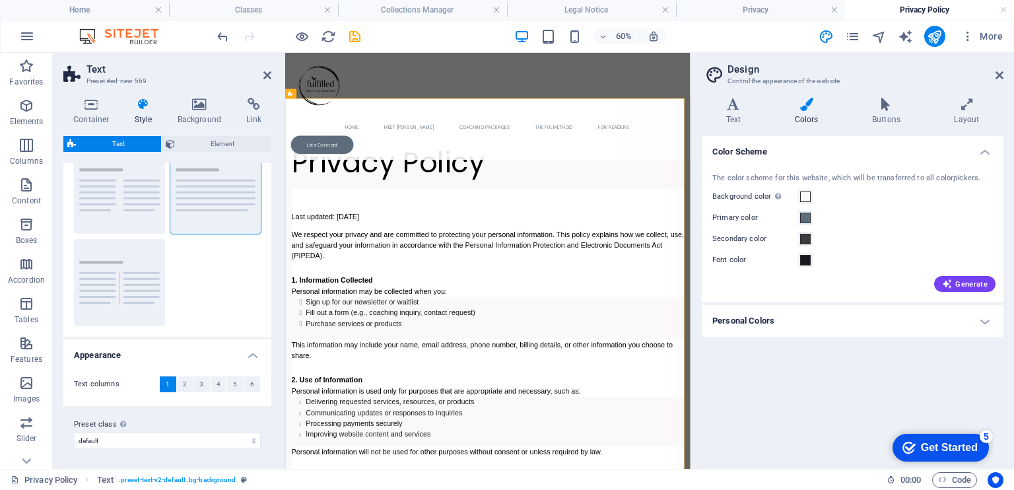
scroll to position [0, 0]
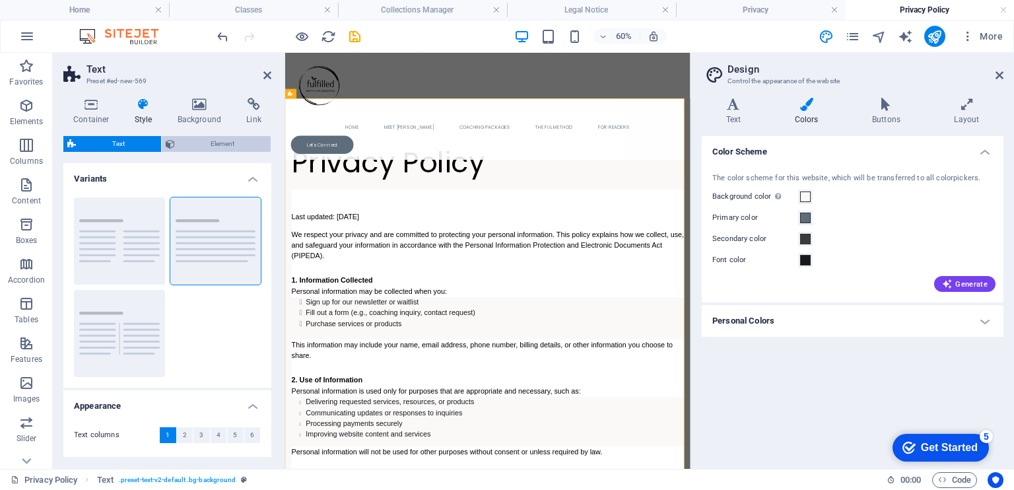
click at [183, 145] on span "Element" at bounding box center [223, 144] width 88 height 16
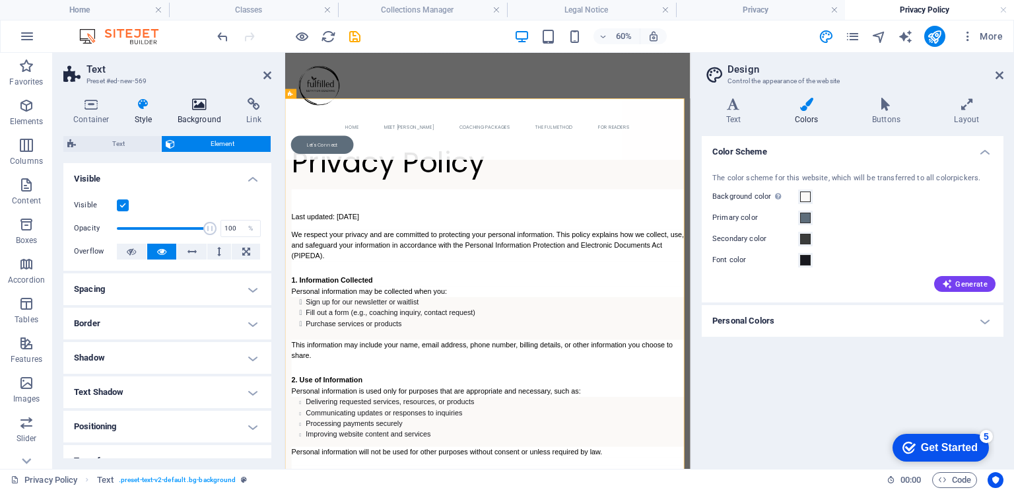
click at [206, 107] on icon at bounding box center [200, 104] width 64 height 13
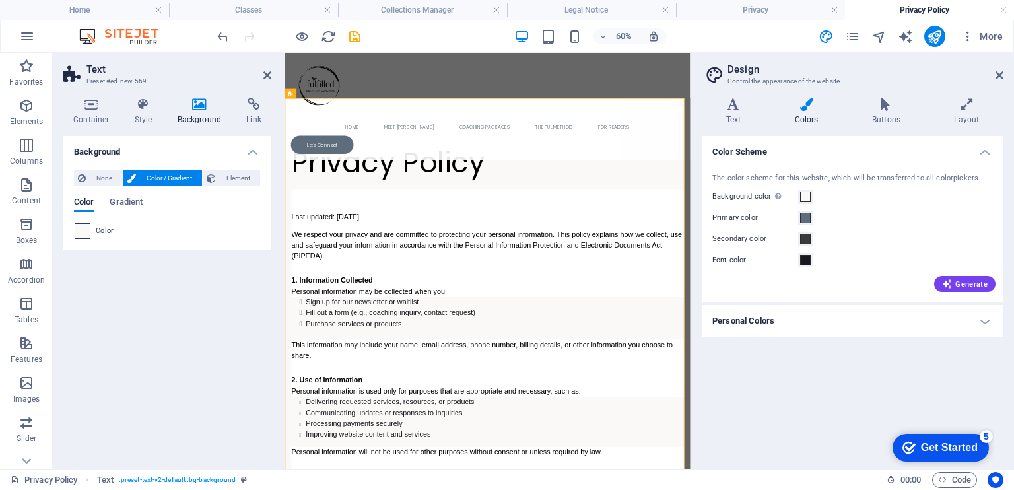
click at [84, 230] on span at bounding box center [82, 231] width 15 height 15
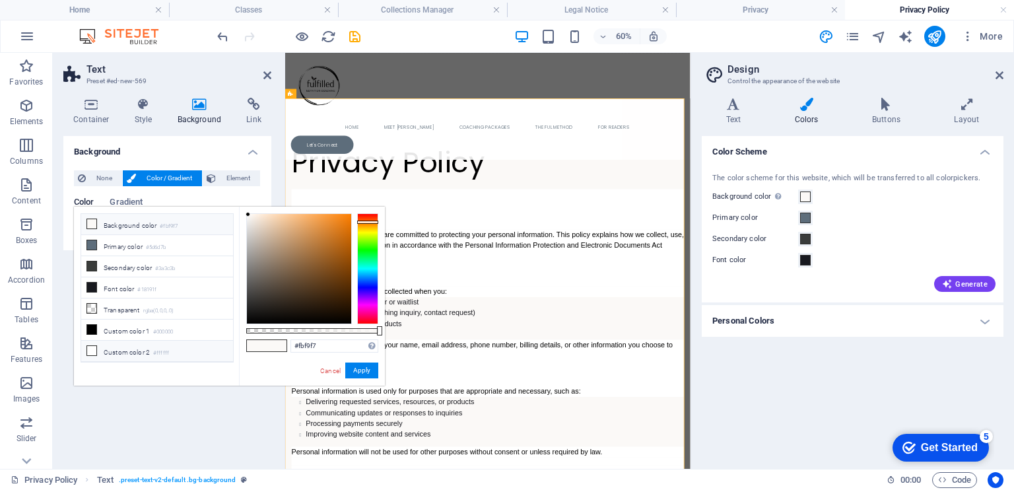
click at [88, 346] on icon at bounding box center [91, 350] width 9 height 9
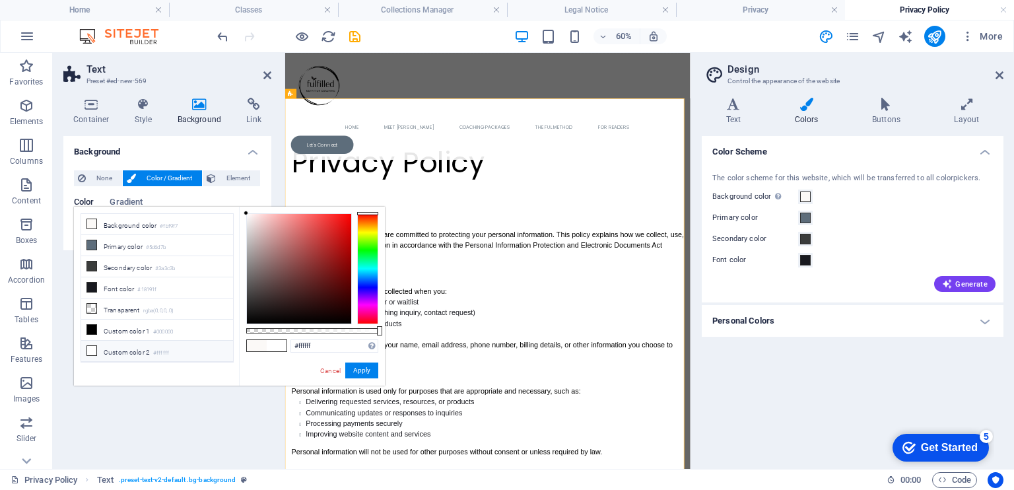
drag, startPoint x: 232, startPoint y: 276, endPoint x: 232, endPoint y: 327, distance: 50.8
click at [232, 327] on ul "Background color #fbf9f7 Primary color #5d6d7b Secondary color #3a3c3b Font col…" at bounding box center [157, 287] width 153 height 149
click at [333, 371] on link "Cancel" at bounding box center [330, 371] width 23 height 10
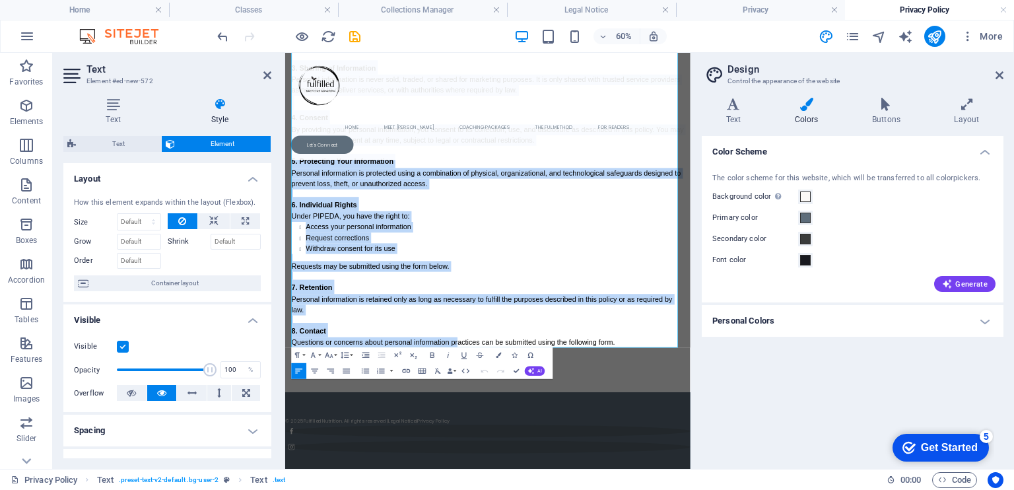
scroll to position [1014, 0]
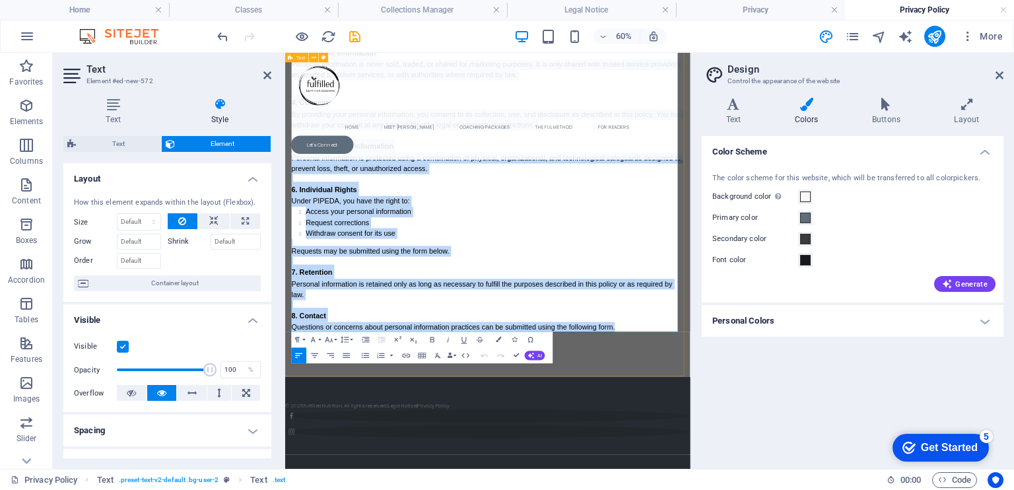
drag, startPoint x: 299, startPoint y: 325, endPoint x: 875, endPoint y: 544, distance: 616.5
click at [875, 489] on div "Privacy Policy Last updated: [DATE] We respect your privacy and are committed t…" at bounding box center [622, 10] width 675 height 1163
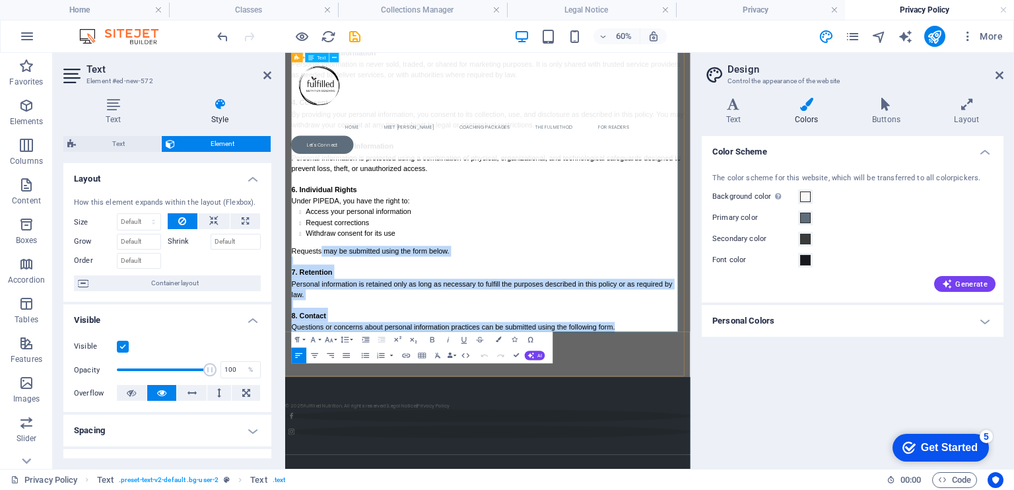
drag, startPoint x: 859, startPoint y: 509, endPoint x: 344, endPoint y: 373, distance: 532.5
click at [344, 373] on div "Last updated: [DATE] We respect your privacy and are committed to protecting yo…" at bounding box center [623, 49] width 654 height 938
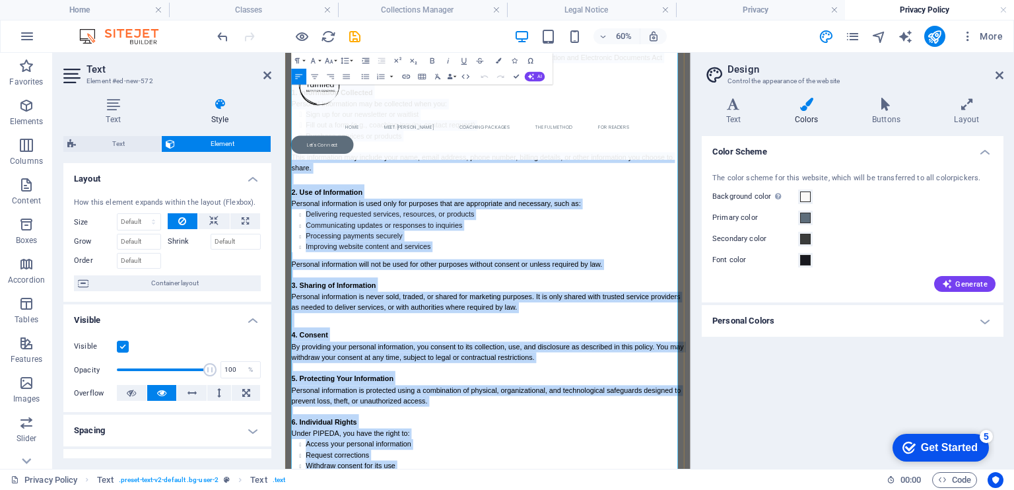
scroll to position [579, 0]
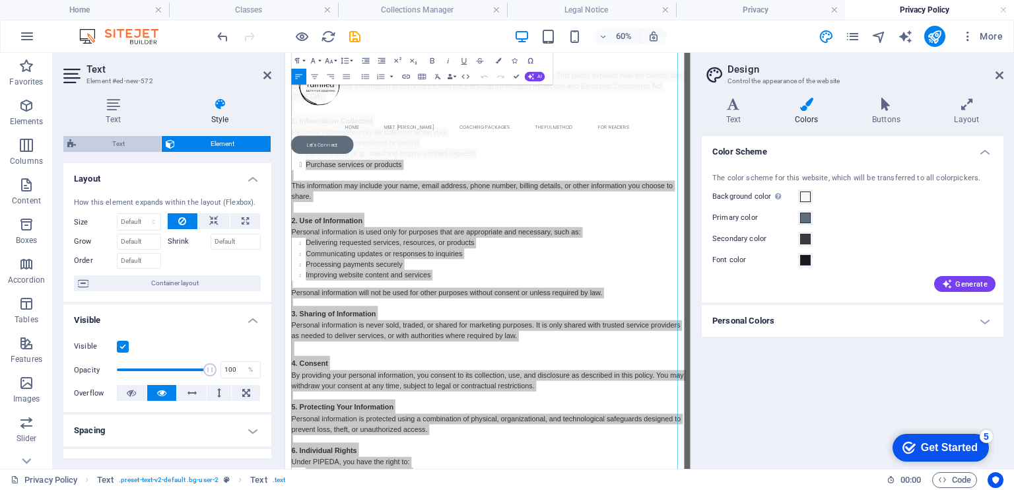
click at [142, 147] on span "Text" at bounding box center [118, 144] width 77 height 16
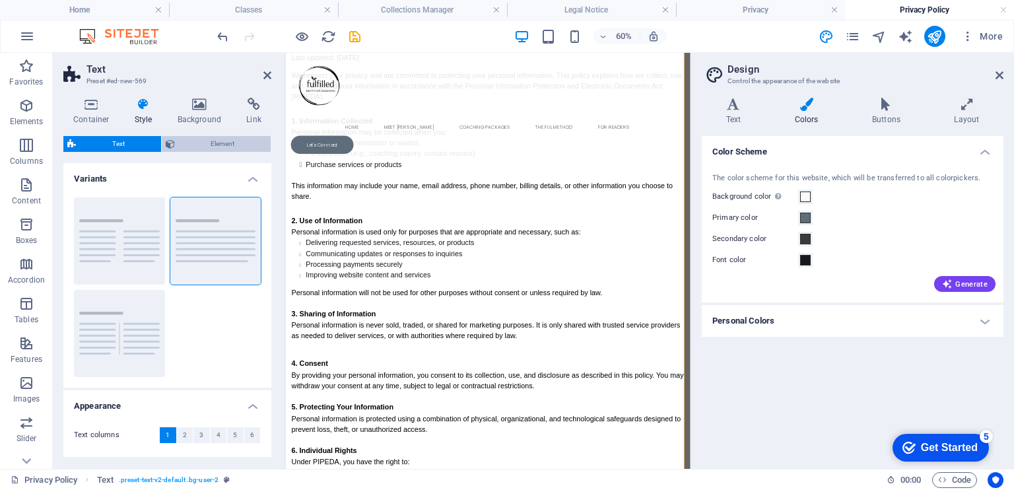
click at [185, 144] on span "Element" at bounding box center [223, 144] width 88 height 16
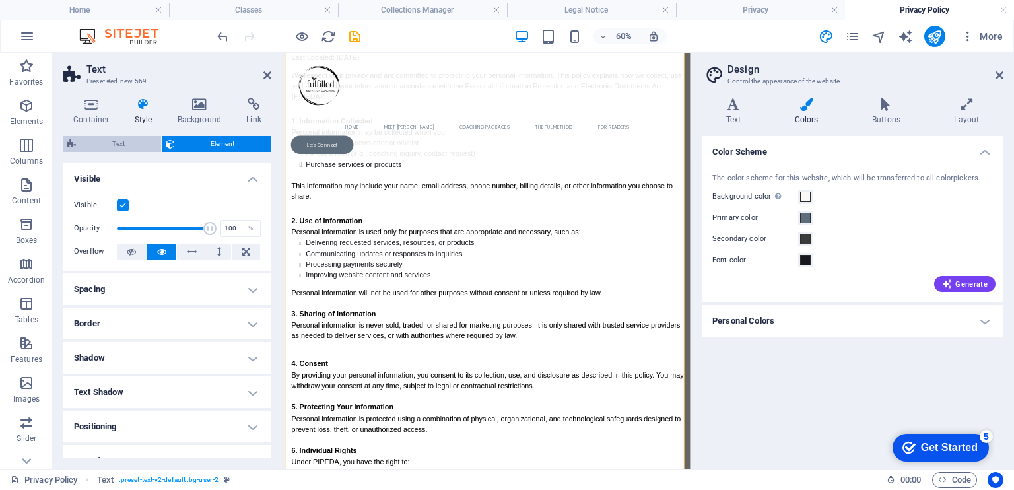
click at [128, 143] on span "Text" at bounding box center [118, 144] width 77 height 16
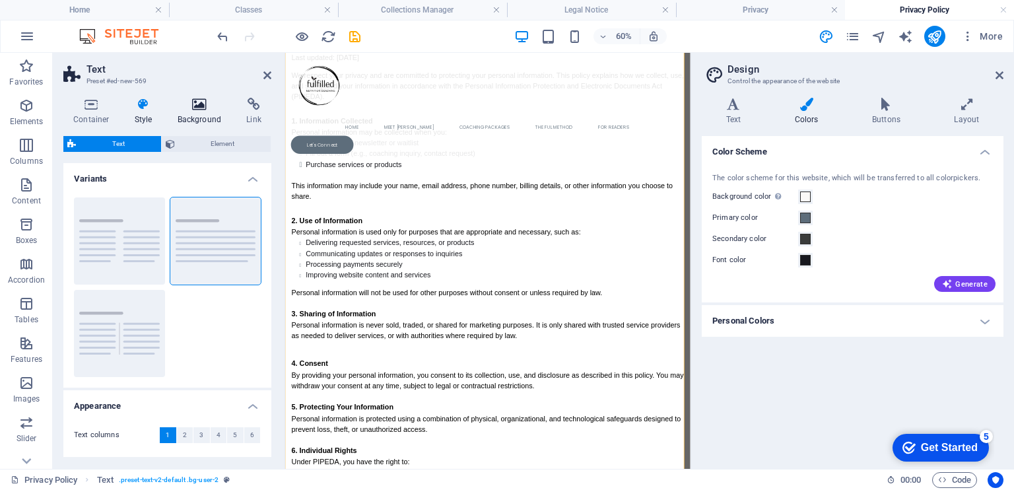
drag, startPoint x: 207, startPoint y: 95, endPoint x: 201, endPoint y: 106, distance: 13.0
click at [201, 106] on div "Container Style Background Link Size Height Default px rem % vh vw Min. height …" at bounding box center [167, 277] width 229 height 381
click at [201, 106] on icon at bounding box center [200, 104] width 64 height 13
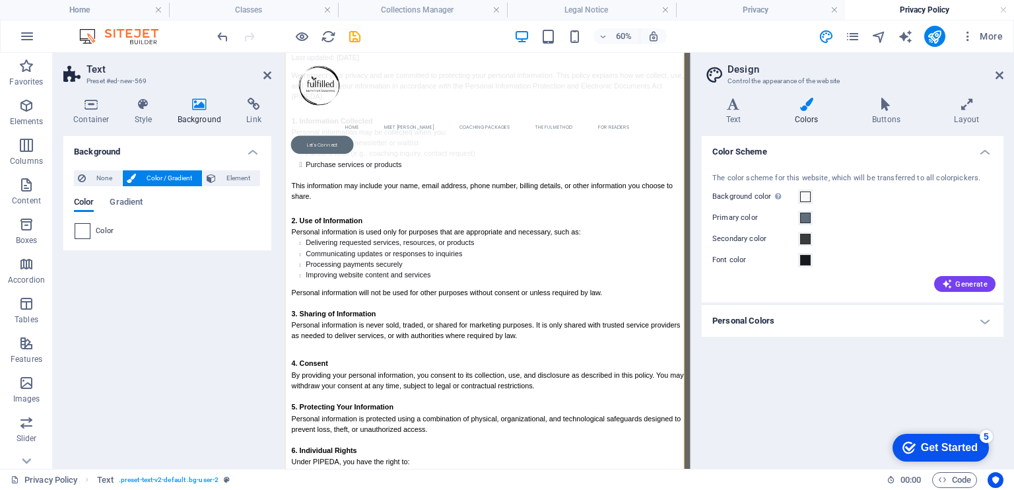
click at [79, 234] on span at bounding box center [82, 231] width 15 height 15
type input "#ffffff"
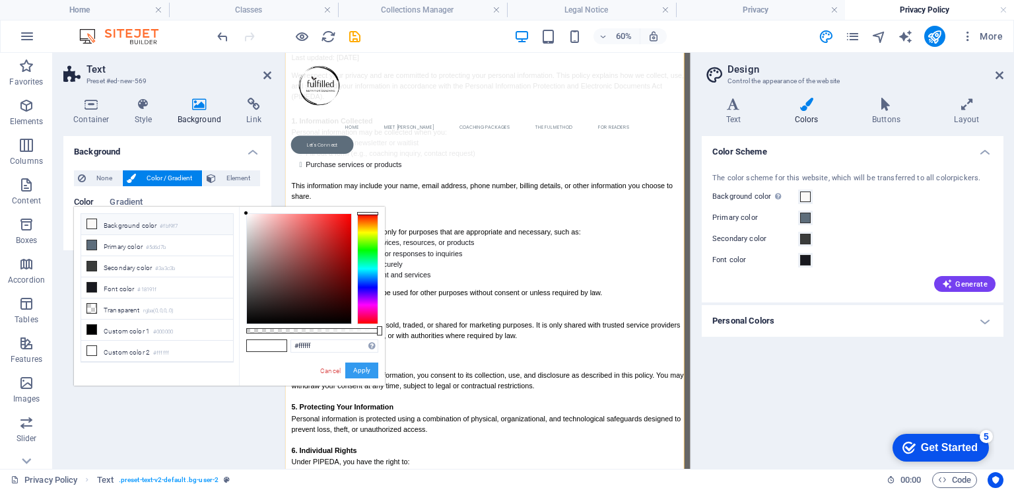
click at [362, 375] on button "Apply" at bounding box center [361, 370] width 33 height 16
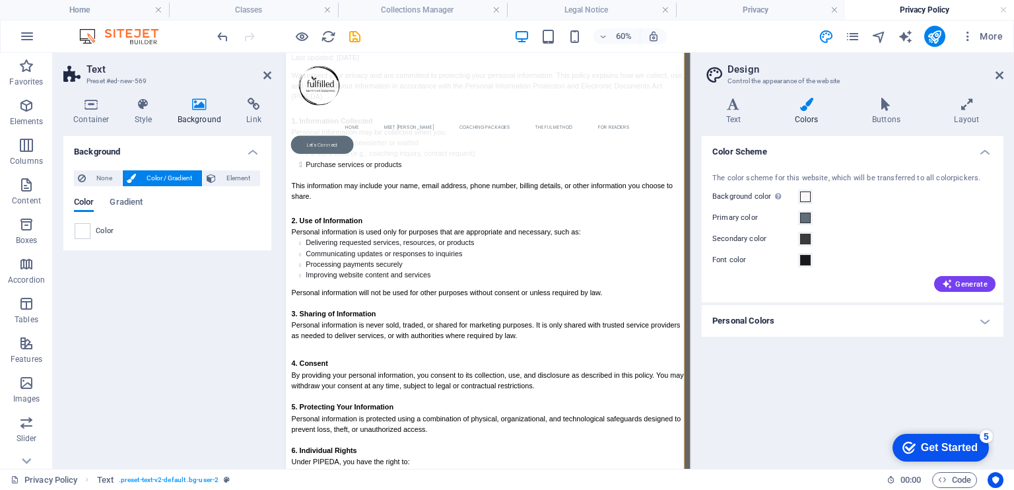
click at [272, 380] on div "Container Style Background Link Size Height Default px rem % vh vw Min. height …" at bounding box center [167, 277] width 229 height 381
click at [264, 72] on icon at bounding box center [267, 75] width 8 height 11
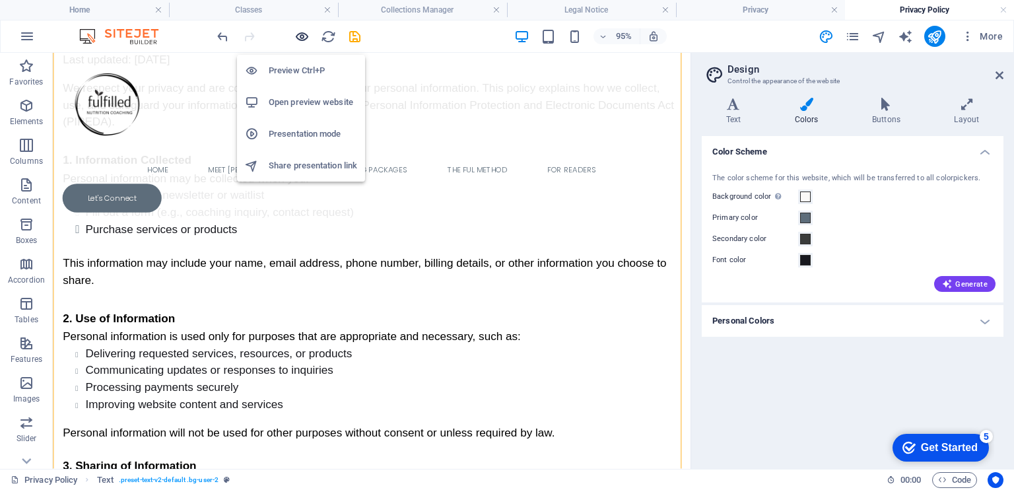
click at [297, 30] on icon "button" at bounding box center [301, 36] width 15 height 15
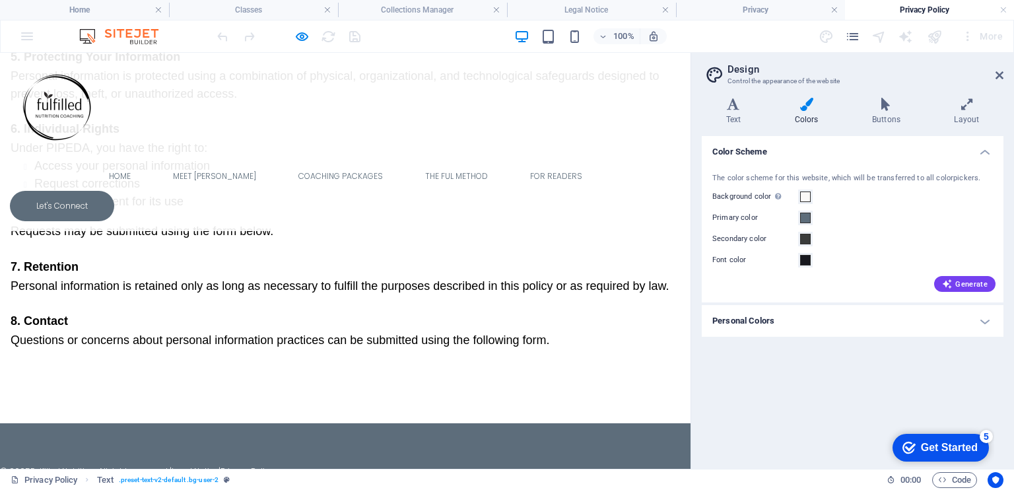
scroll to position [1077, 0]
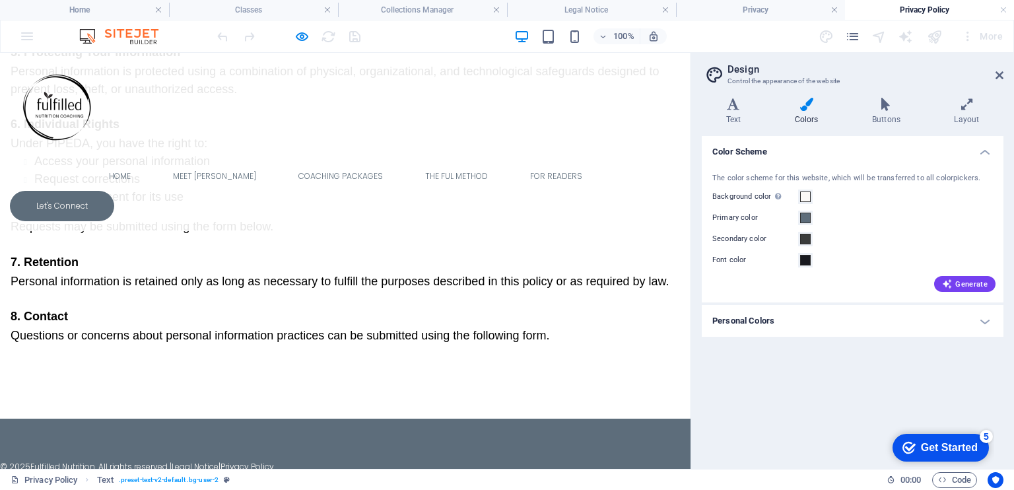
click at [342, 289] on p "Personal information is retained only as long as necessary to fulfill the purpo…" at bounding box center [345, 282] width 669 height 18
click at [298, 40] on icon "button" at bounding box center [301, 36] width 15 height 15
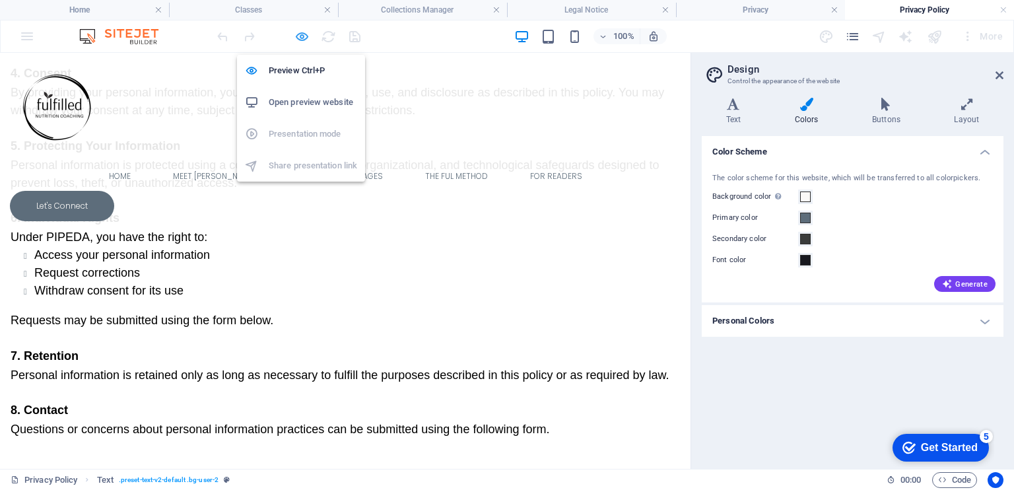
scroll to position [1106, 0]
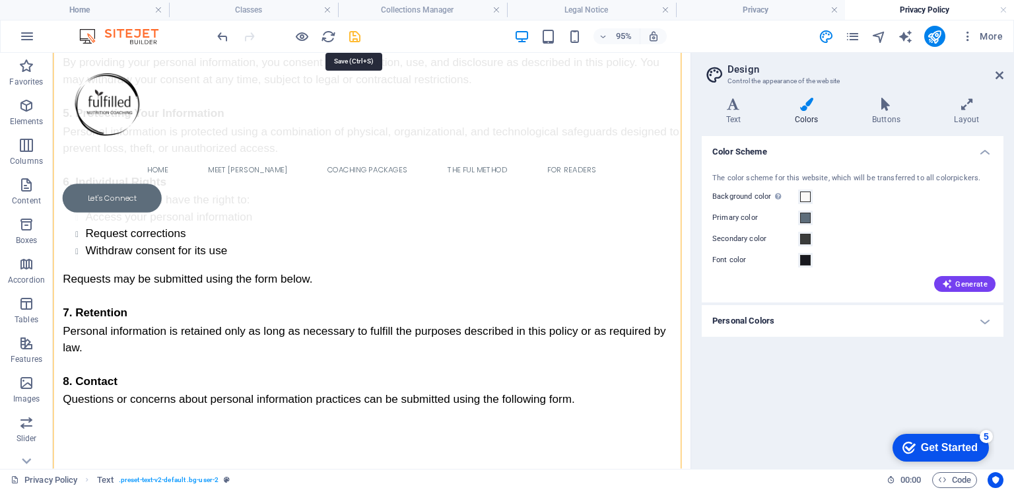
click at [350, 38] on icon "save" at bounding box center [354, 36] width 15 height 15
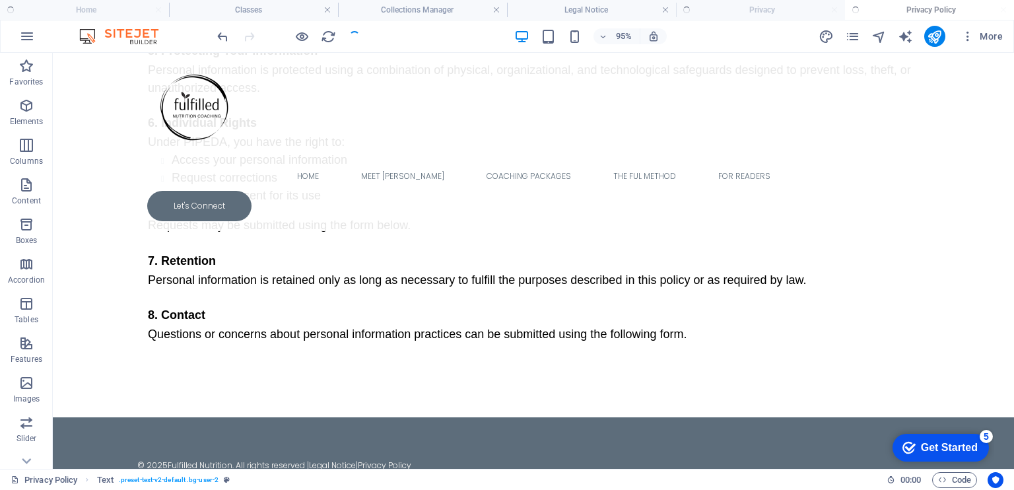
scroll to position [1040, 0]
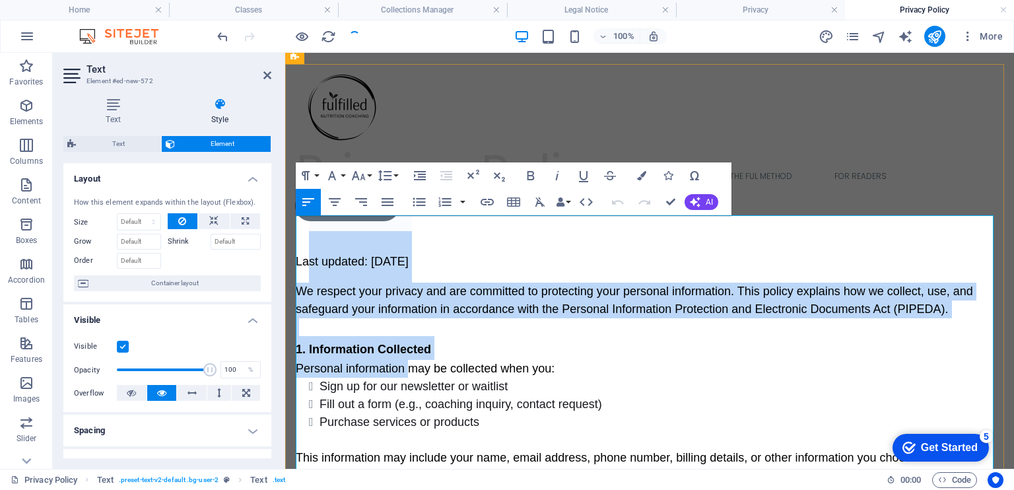
drag, startPoint x: 307, startPoint y: 232, endPoint x: 409, endPoint y: 364, distance: 167.1
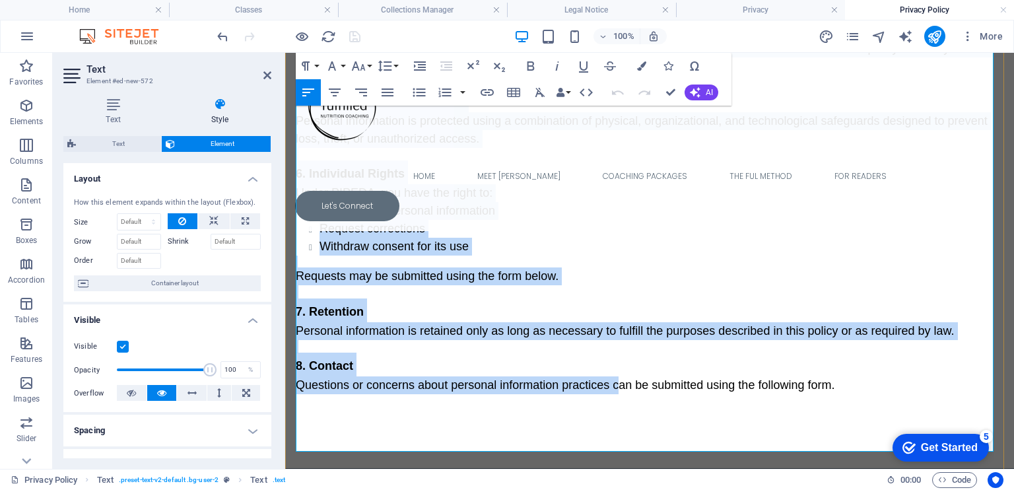
scroll to position [1208, 0]
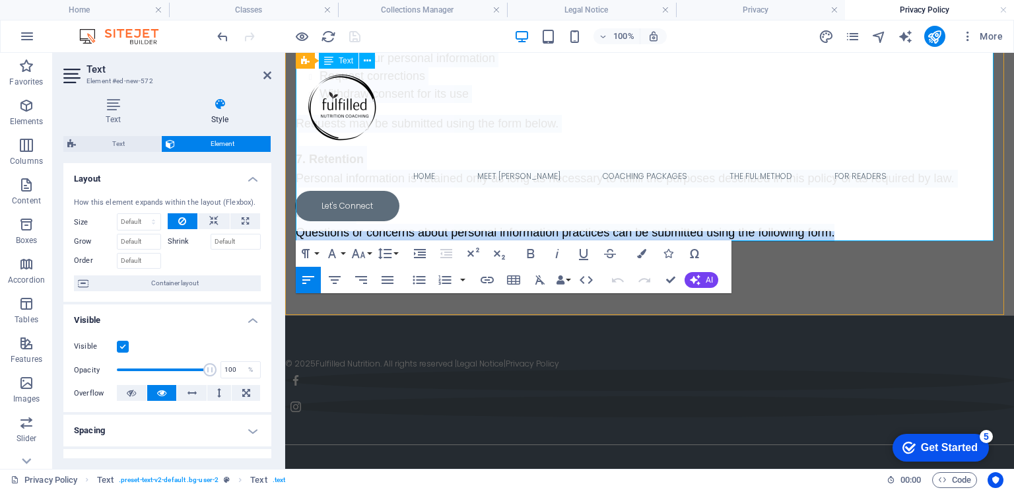
drag, startPoint x: 296, startPoint y: 258, endPoint x: 873, endPoint y: 231, distance: 578.0
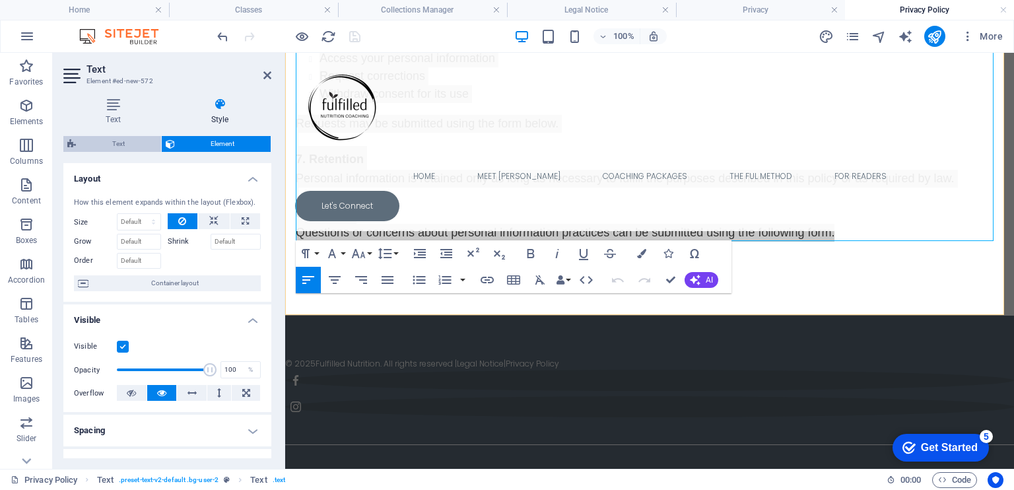
click at [125, 137] on span "Text" at bounding box center [118, 144] width 77 height 16
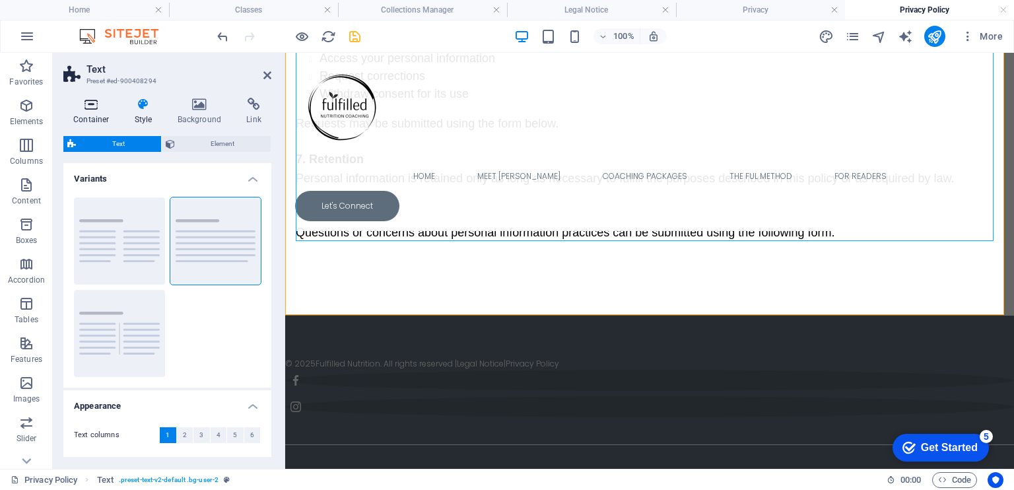
click at [84, 112] on h4 "Container" at bounding box center [93, 112] width 61 height 28
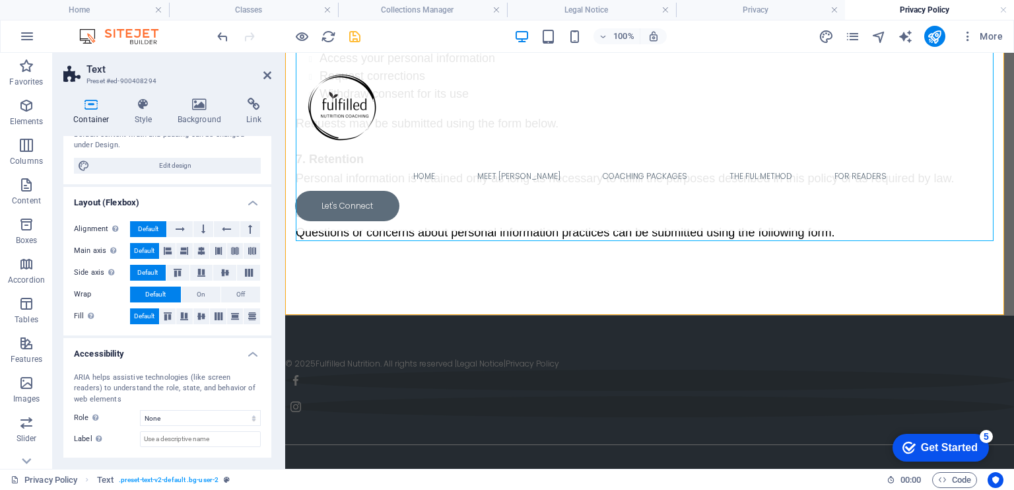
scroll to position [189, 0]
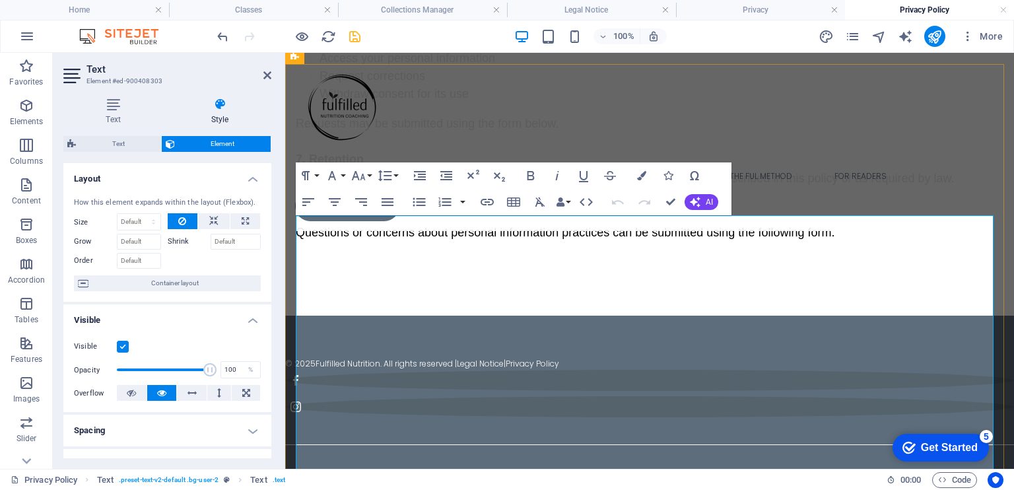
scroll to position [348, 0]
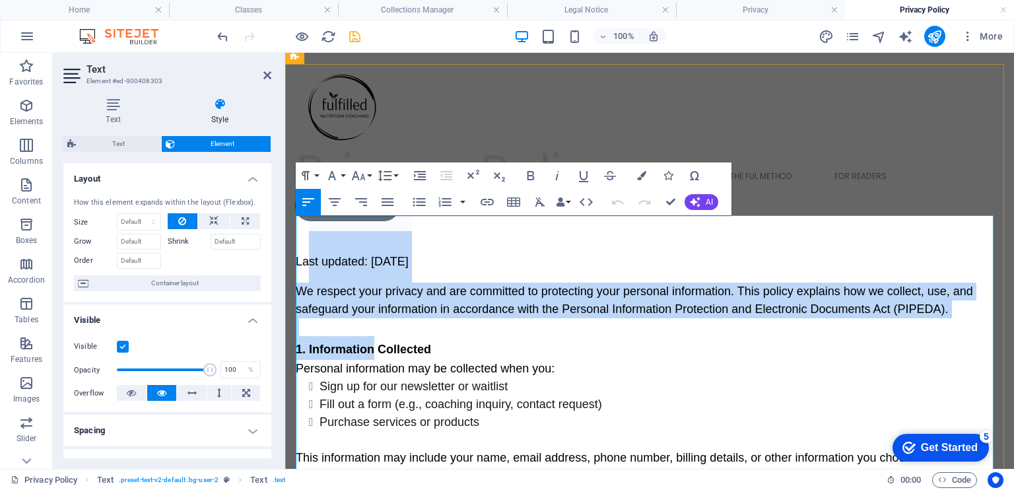
drag, startPoint x: 311, startPoint y: 239, endPoint x: 372, endPoint y: 346, distance: 123.8
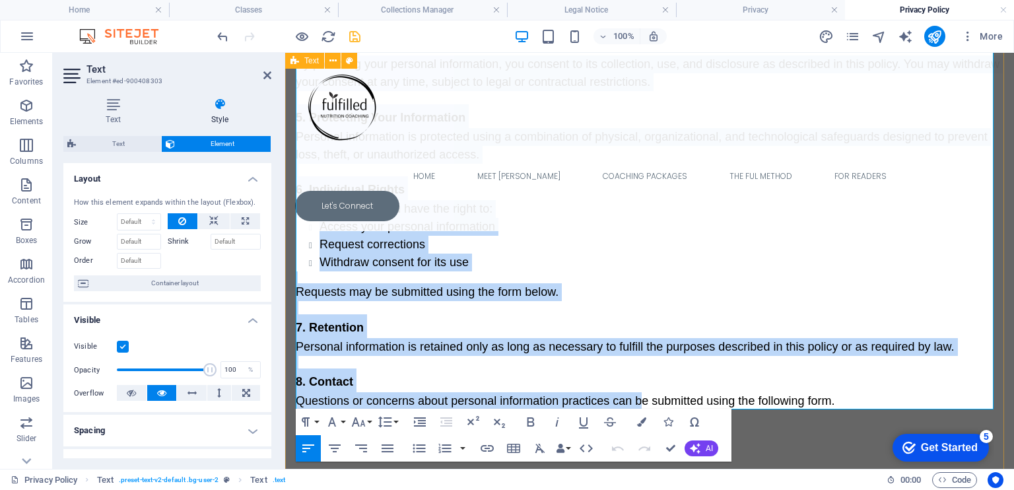
scroll to position [1040, 0]
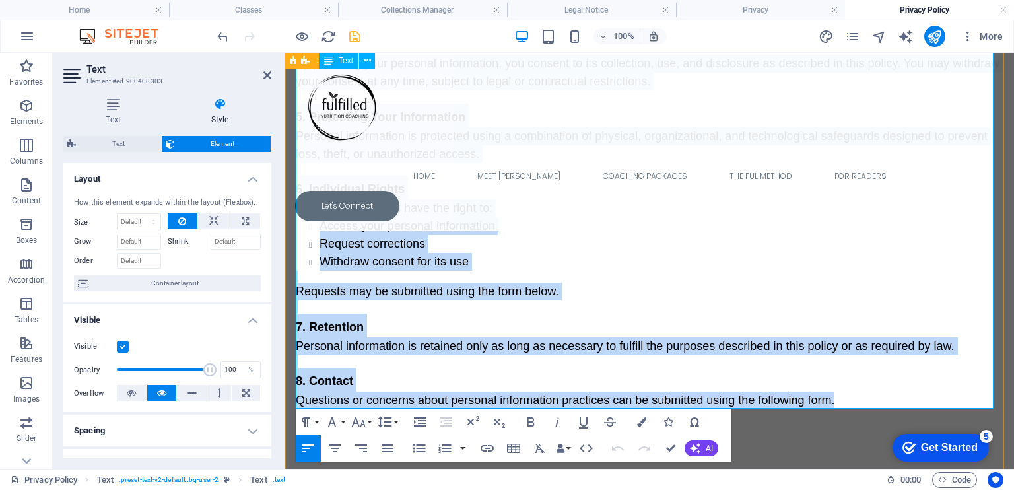
drag, startPoint x: 296, startPoint y: 257, endPoint x: 834, endPoint y: 392, distance: 555.2
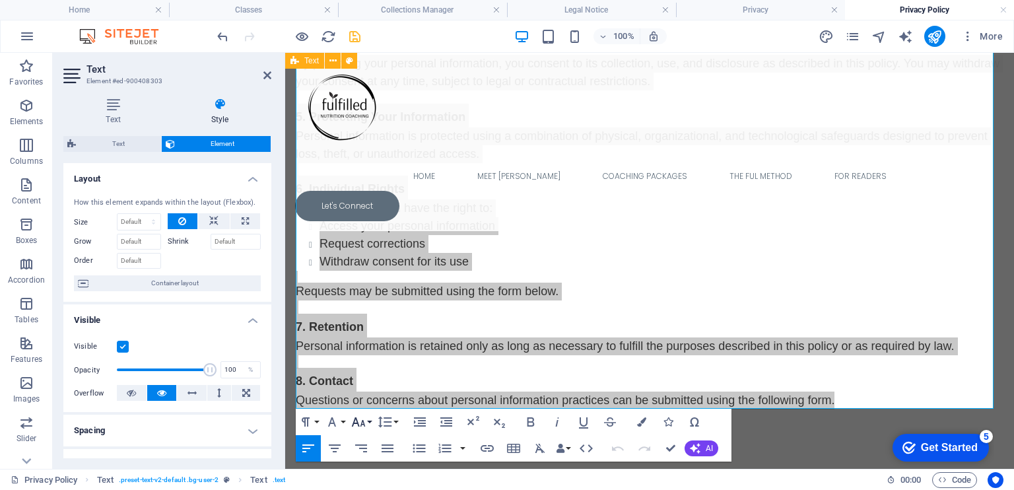
click at [364, 425] on icon "button" at bounding box center [359, 421] width 14 height 9
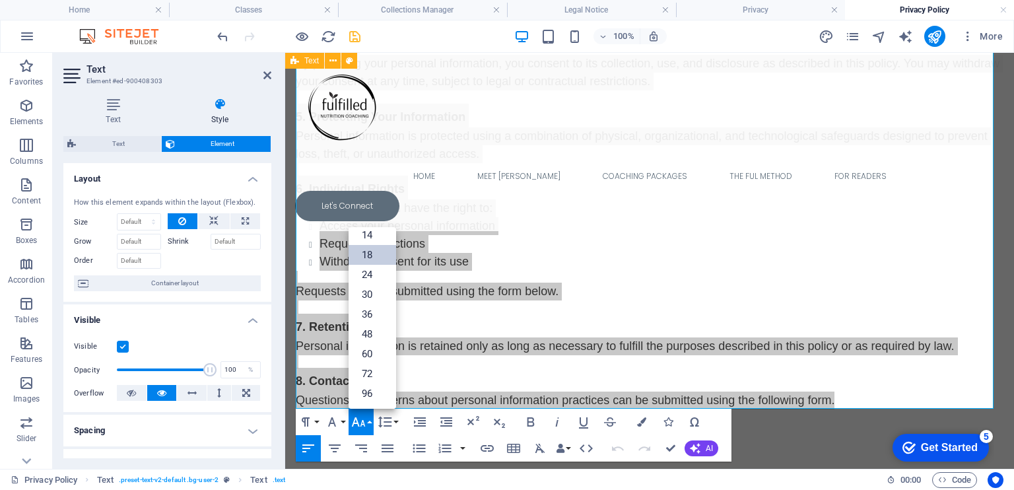
scroll to position [106, 0]
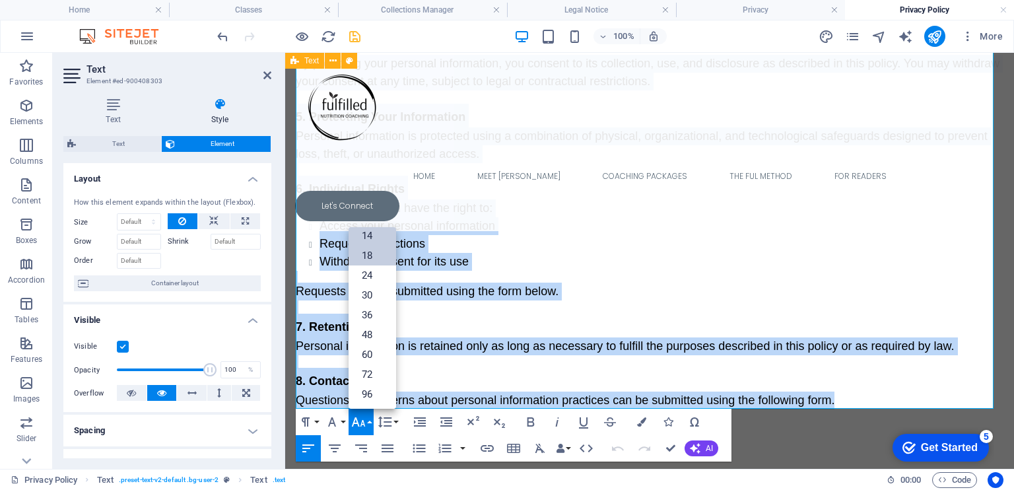
click at [377, 236] on link "14" at bounding box center [372, 236] width 48 height 20
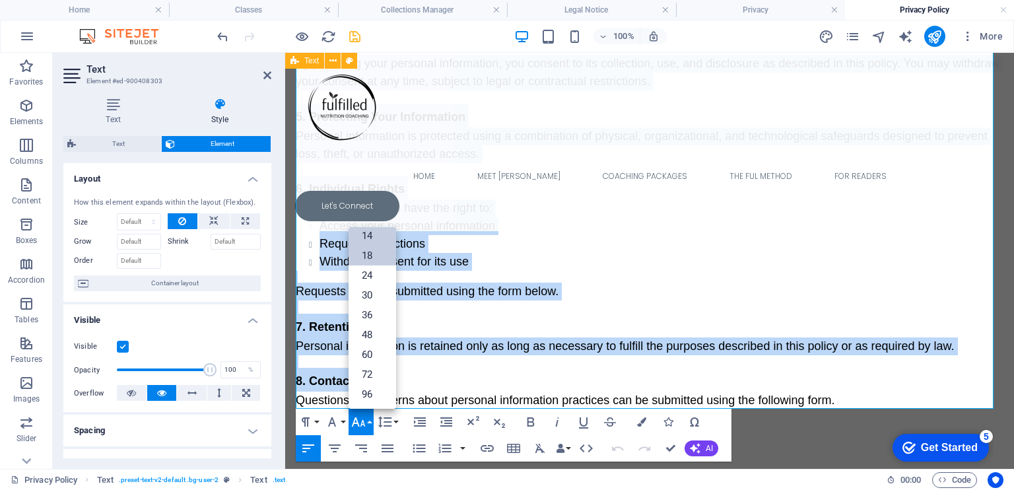
scroll to position [971, 0]
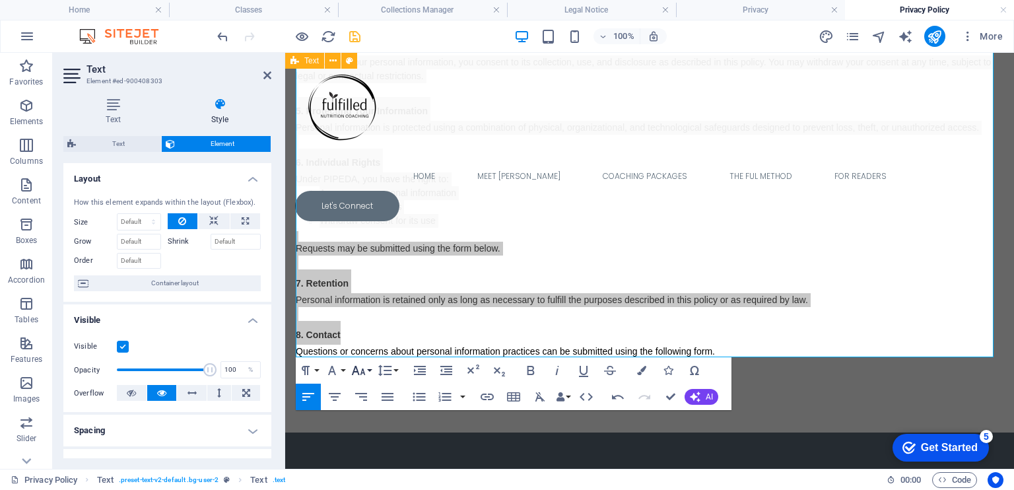
click at [360, 368] on icon "button" at bounding box center [358, 370] width 16 height 16
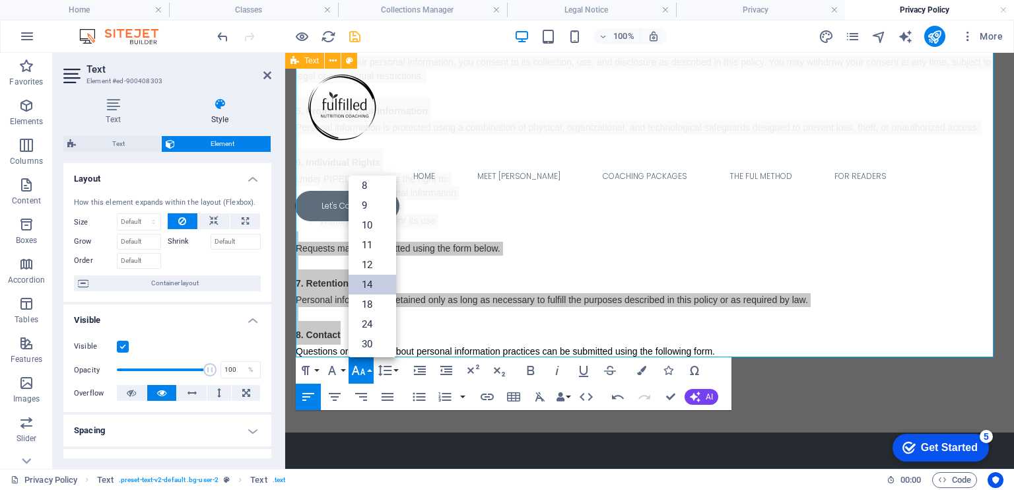
scroll to position [2, 0]
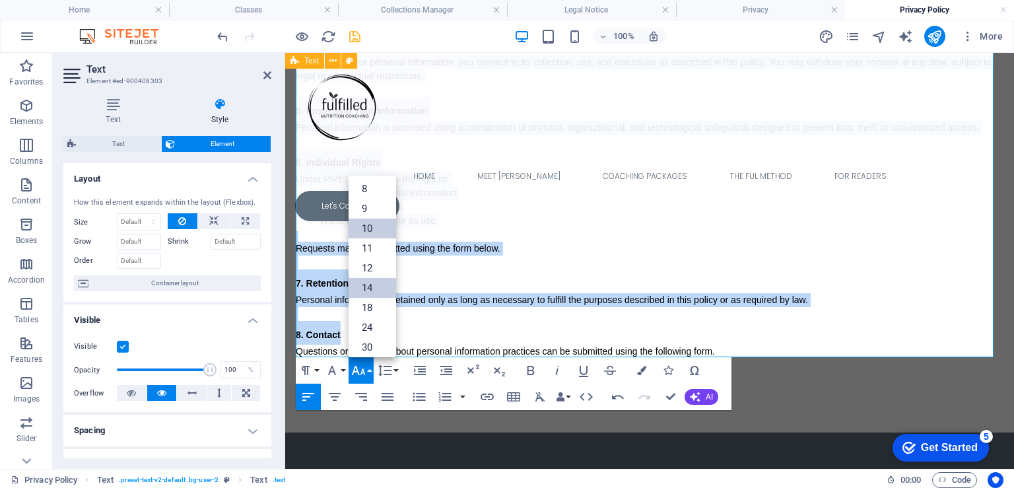
click at [372, 228] on link "10" at bounding box center [372, 228] width 48 height 20
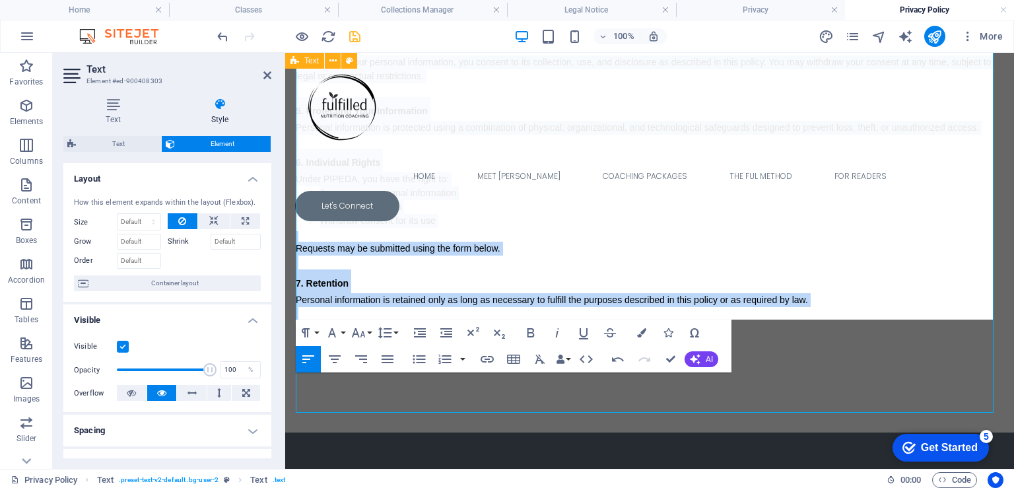
scroll to position [916, 0]
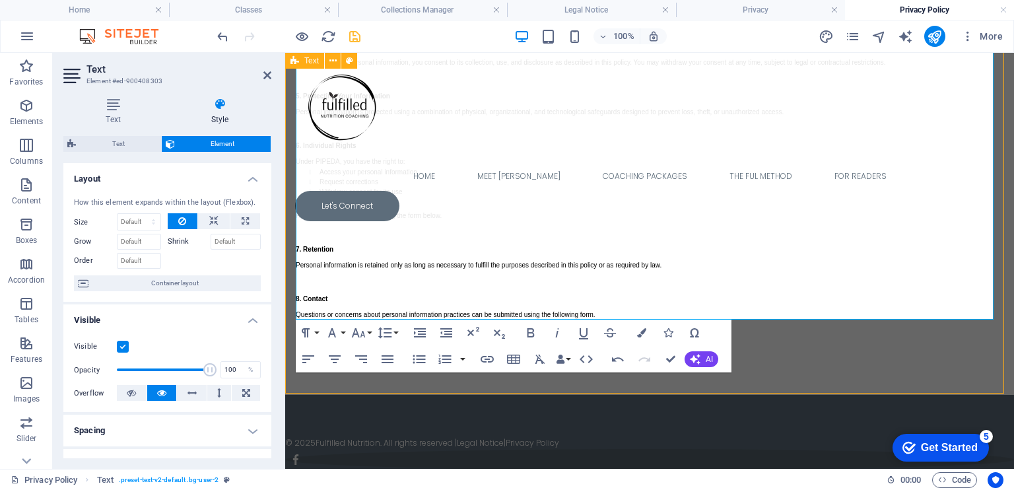
scroll to position [903, 0]
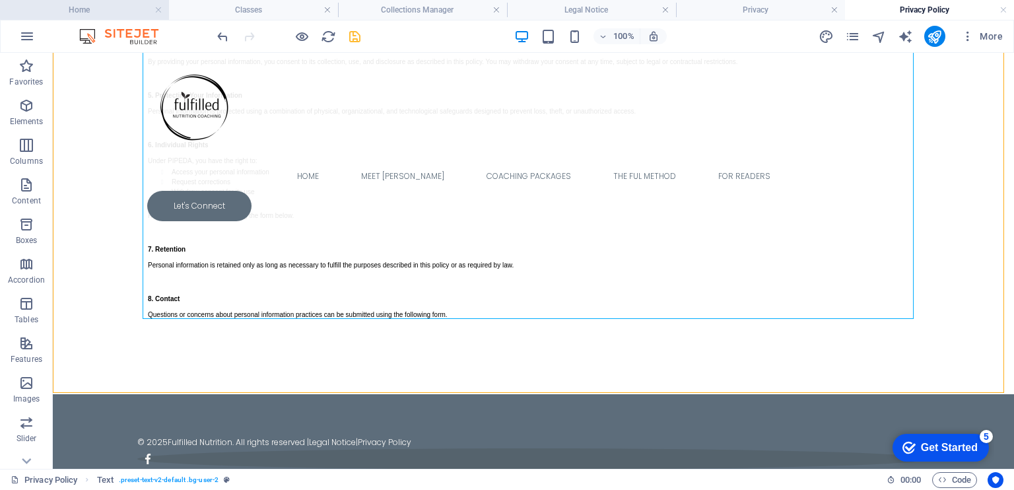
click at [98, 8] on h4 "Home" at bounding box center [84, 10] width 169 height 15
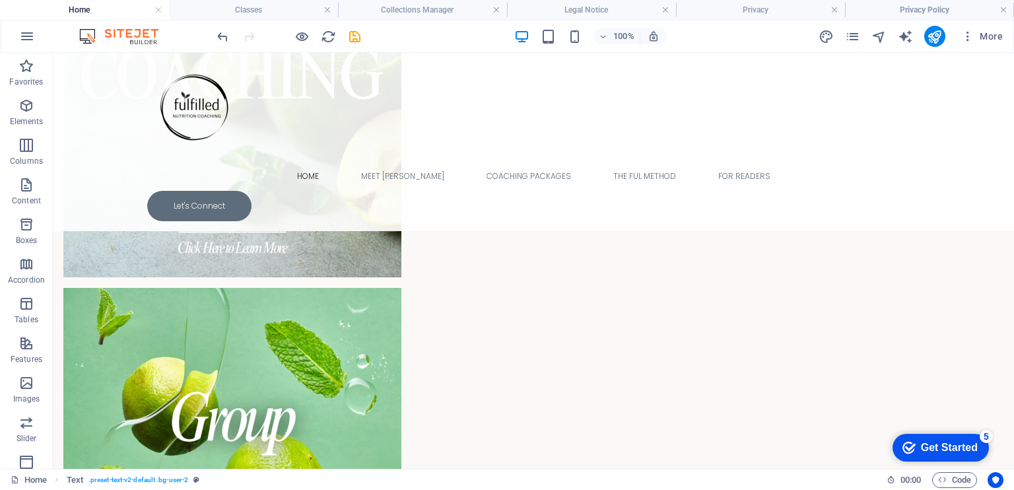
scroll to position [0, 0]
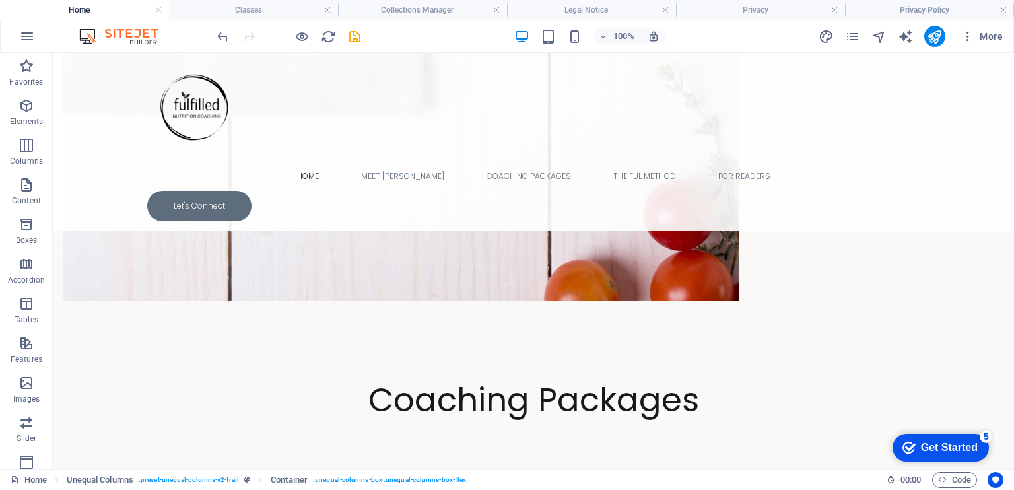
scroll to position [1288, 0]
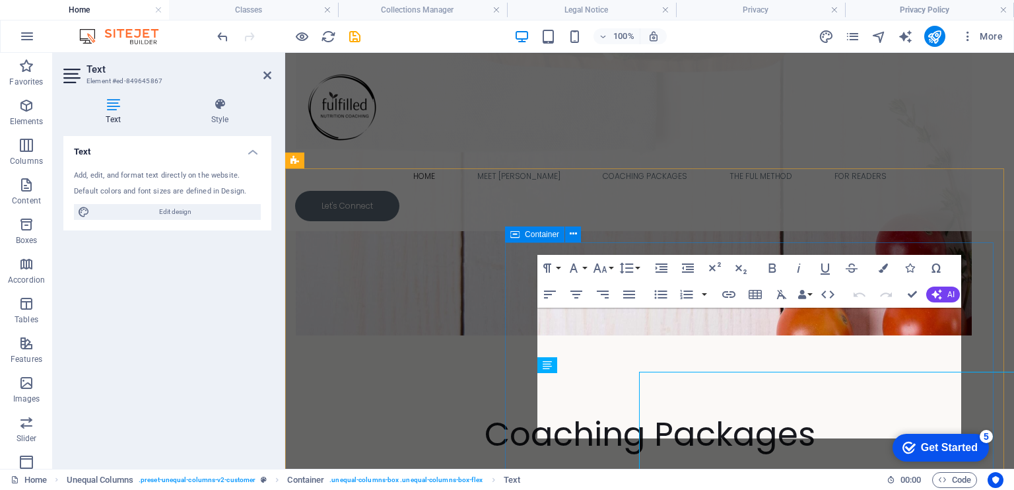
scroll to position [1237, 0]
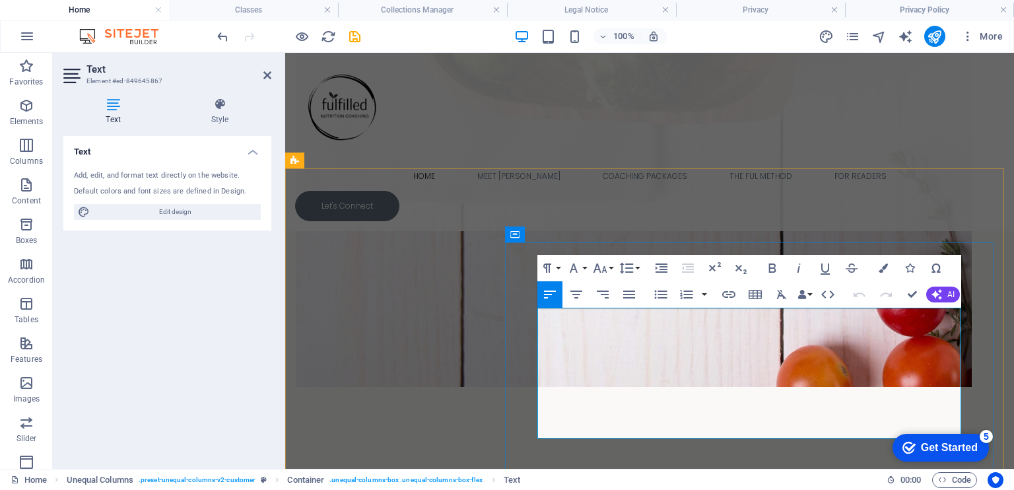
click at [598, 271] on icon "button" at bounding box center [600, 268] width 16 height 16
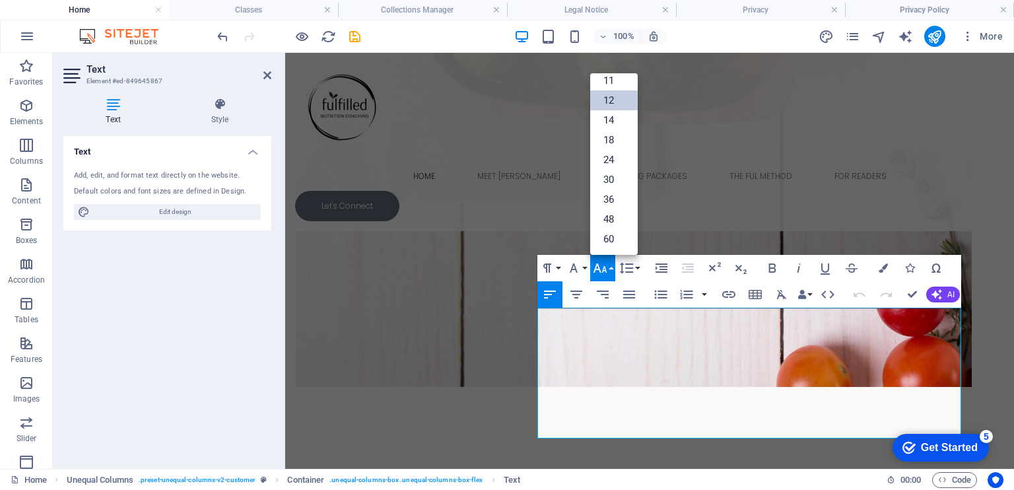
scroll to position [55, 0]
drag, startPoint x: 638, startPoint y: 201, endPoint x: 355, endPoint y: 124, distance: 293.4
click at [789, 159] on div "Home Meet [PERSON_NAME] Coaching Packages The FUL Method For Readers Let's Conn…" at bounding box center [649, 142] width 728 height 178
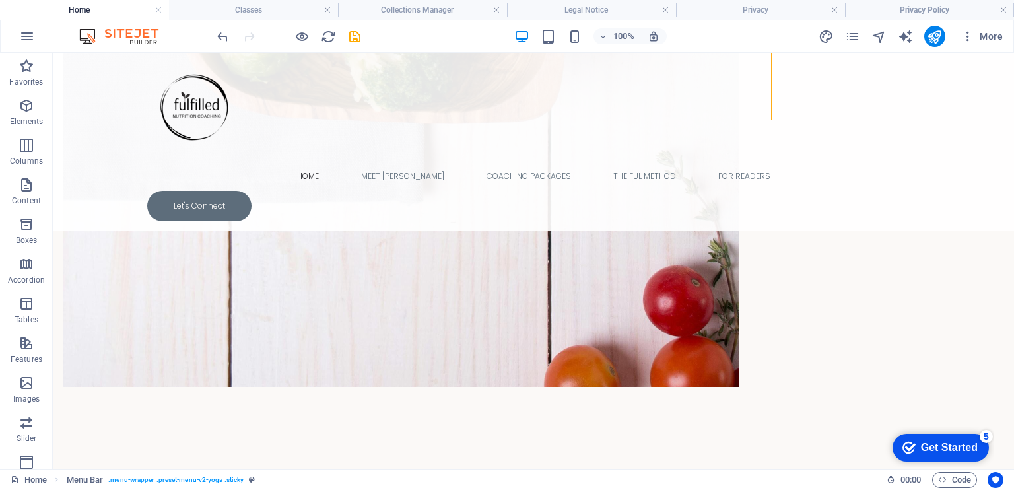
scroll to position [1288, 0]
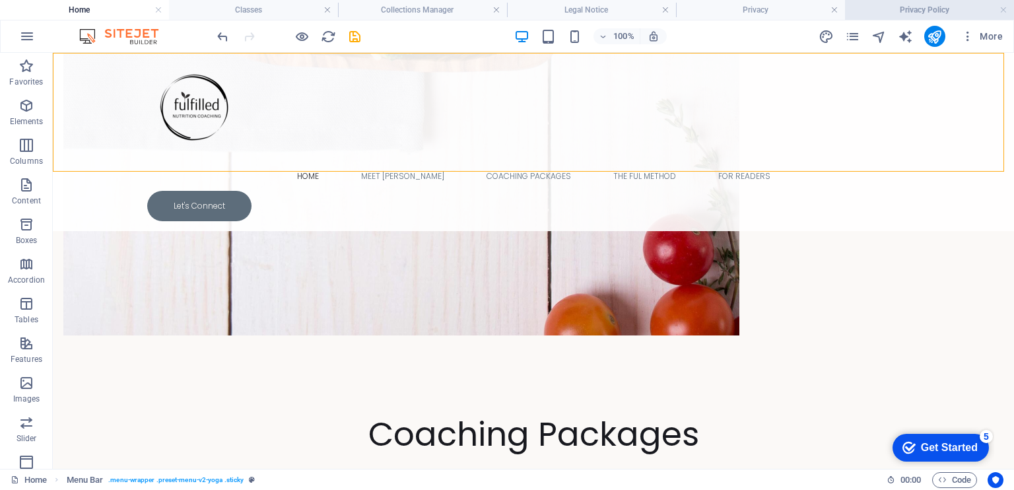
click at [888, 9] on h4 "Privacy Policy" at bounding box center [929, 10] width 169 height 15
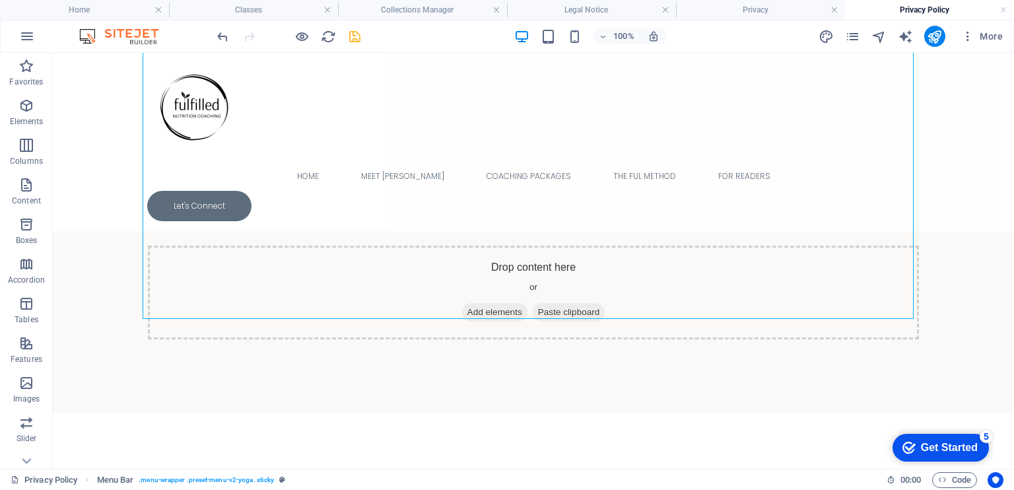
scroll to position [903, 0]
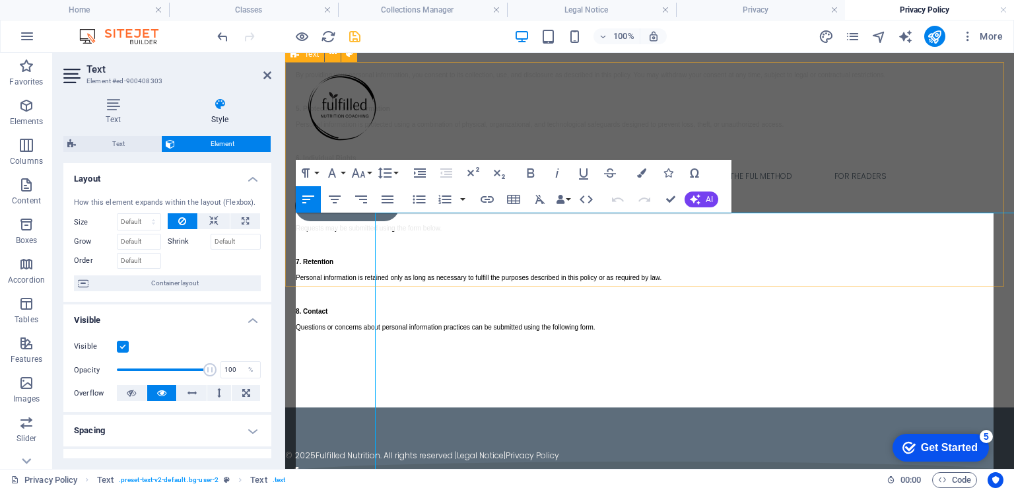
scroll to position [350, 0]
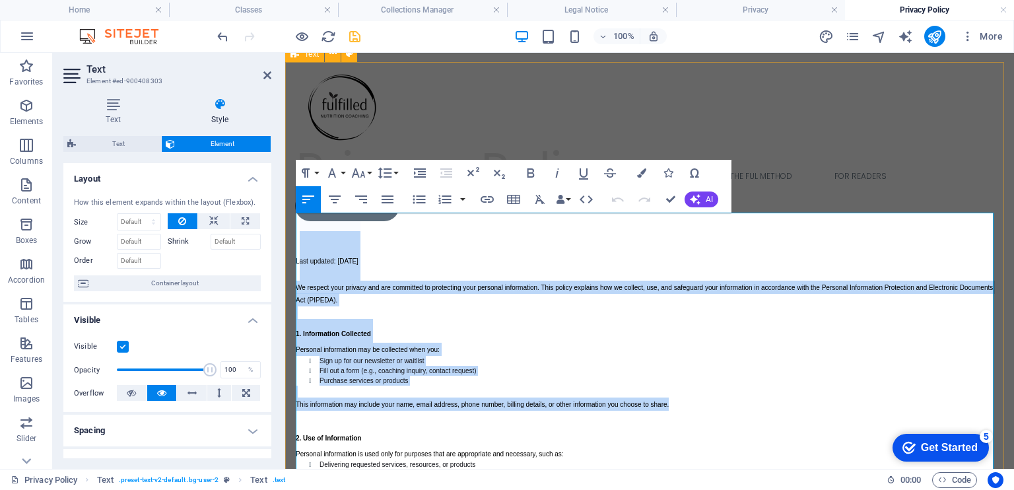
drag, startPoint x: 300, startPoint y: 243, endPoint x: 405, endPoint y: 417, distance: 203.7
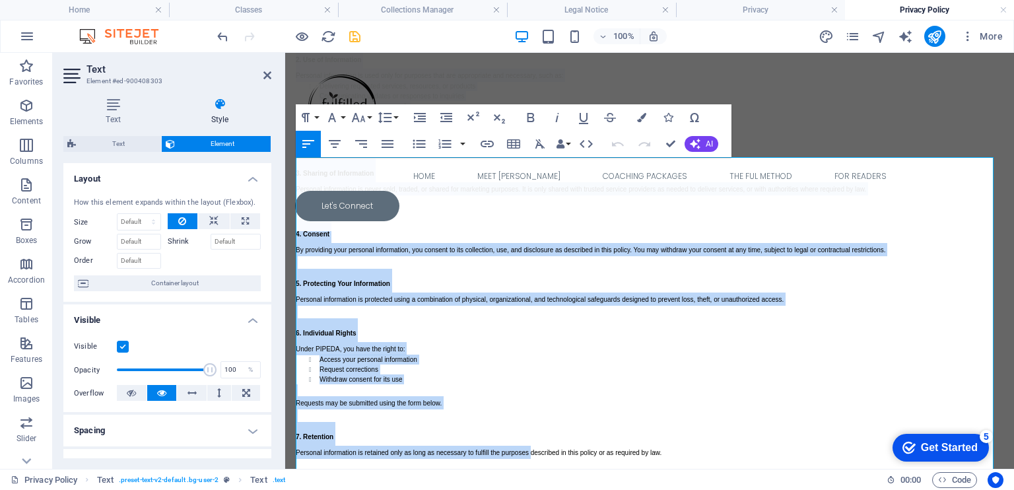
scroll to position [995, 0]
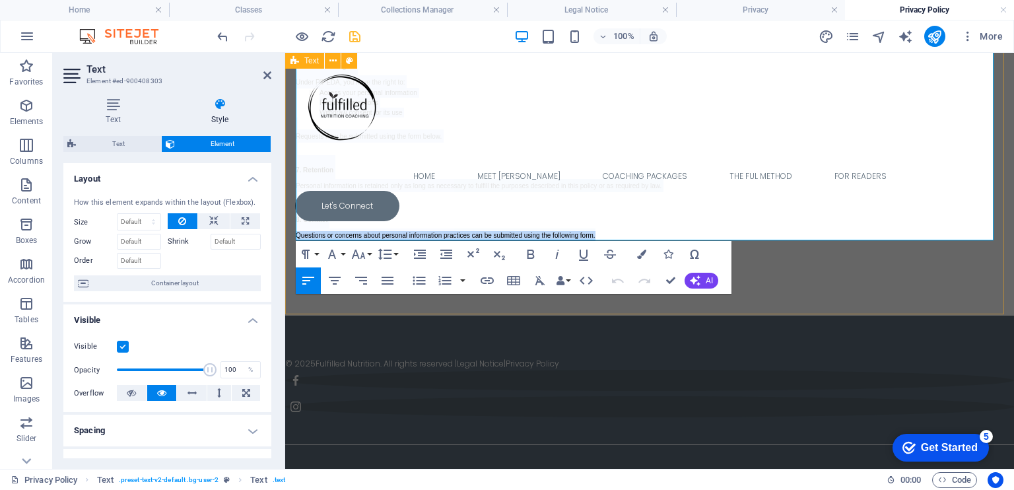
drag, startPoint x: 296, startPoint y: 259, endPoint x: 773, endPoint y: 280, distance: 478.2
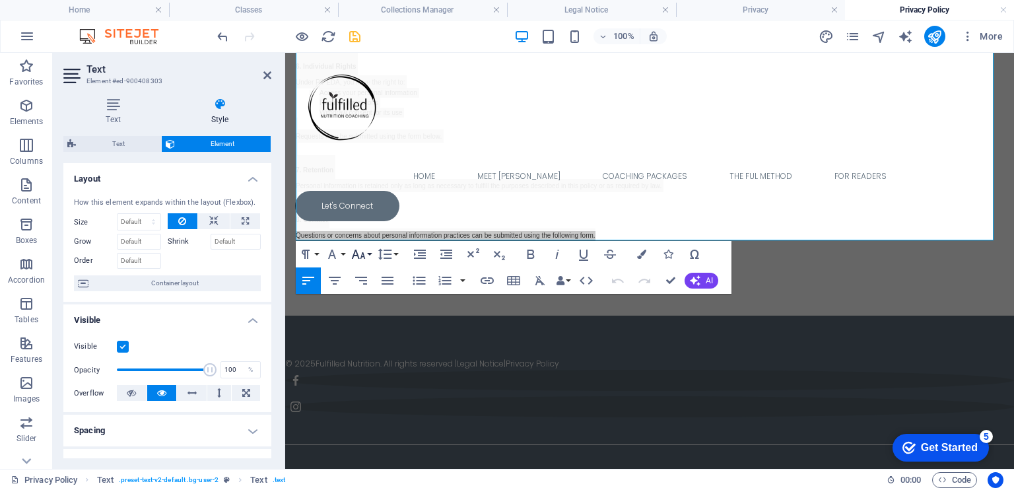
click at [356, 252] on icon "button" at bounding box center [358, 254] width 16 height 16
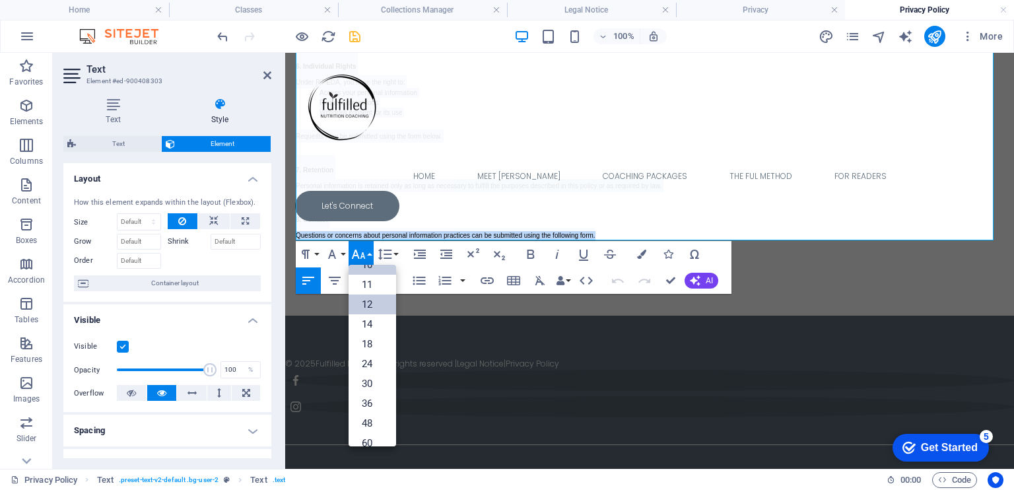
click at [367, 302] on link "12" at bounding box center [372, 304] width 48 height 20
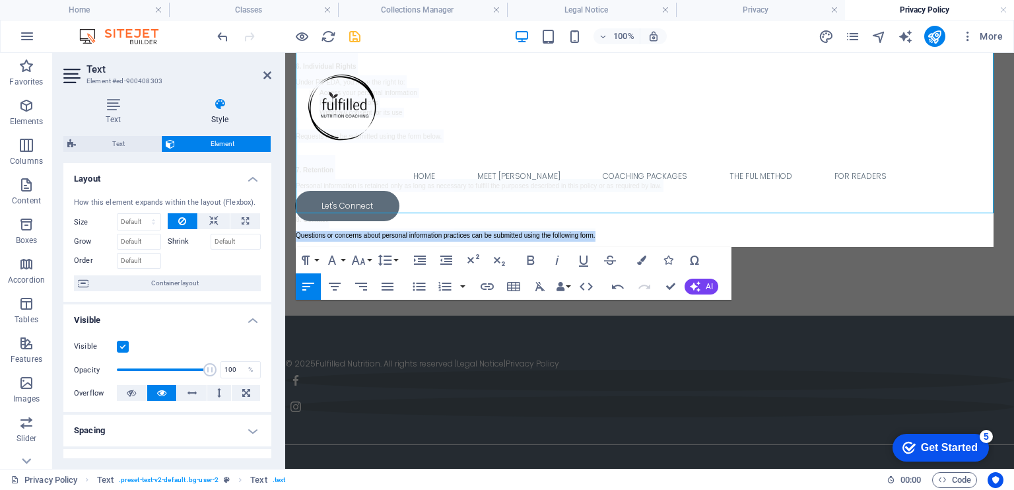
scroll to position [1022, 0]
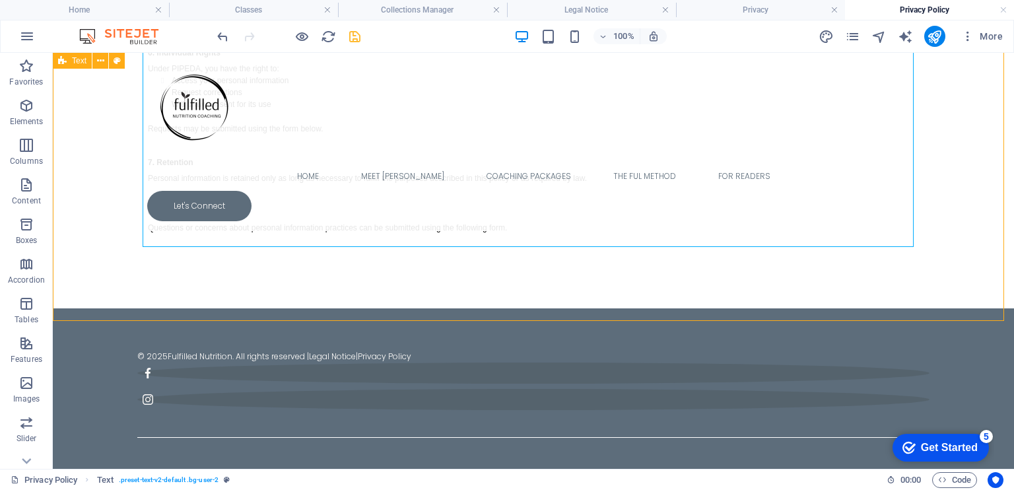
scroll to position [1010, 0]
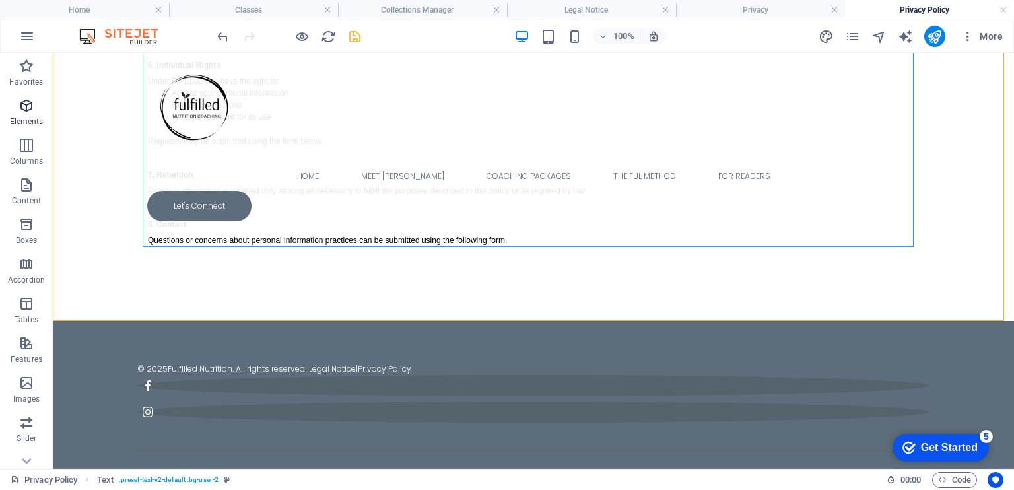
click at [20, 106] on icon "button" at bounding box center [26, 106] width 16 height 16
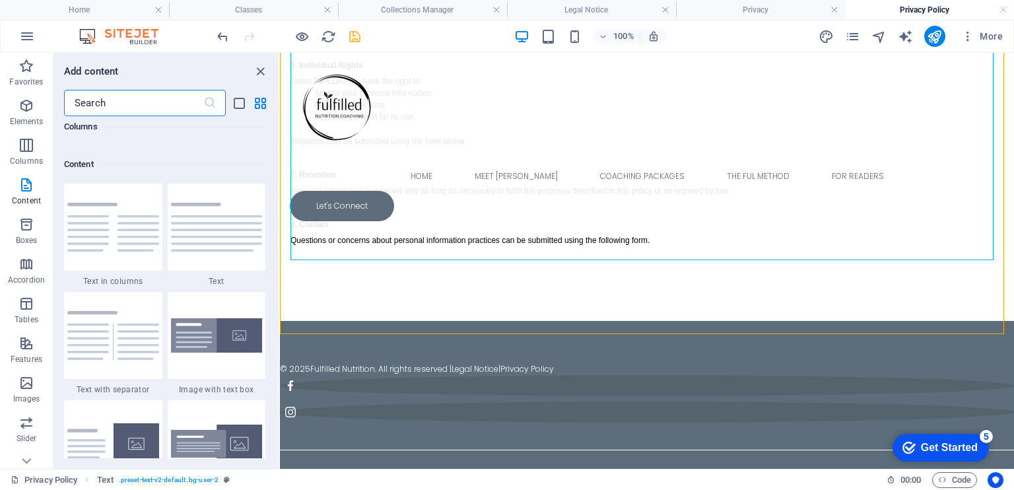
scroll to position [2399, 0]
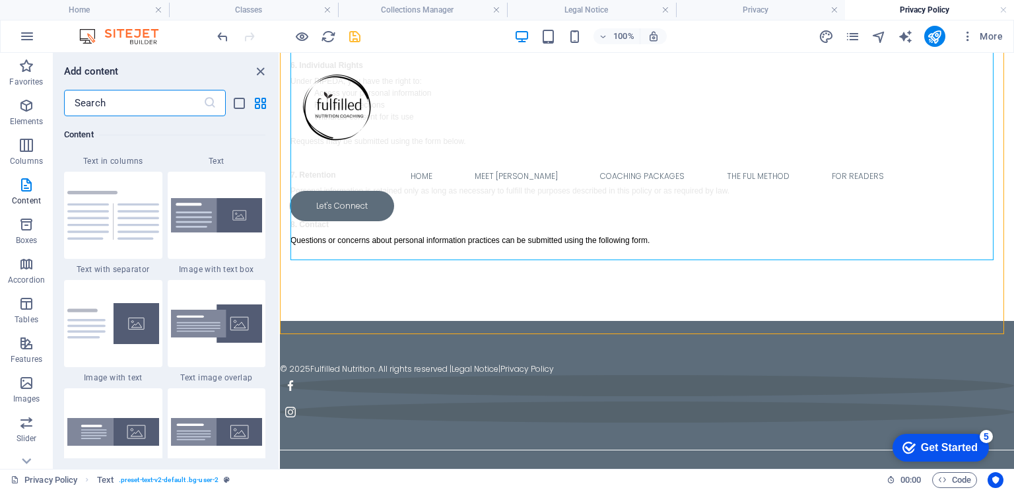
drag, startPoint x: 276, startPoint y: 130, endPoint x: 3, endPoint y: 133, distance: 273.9
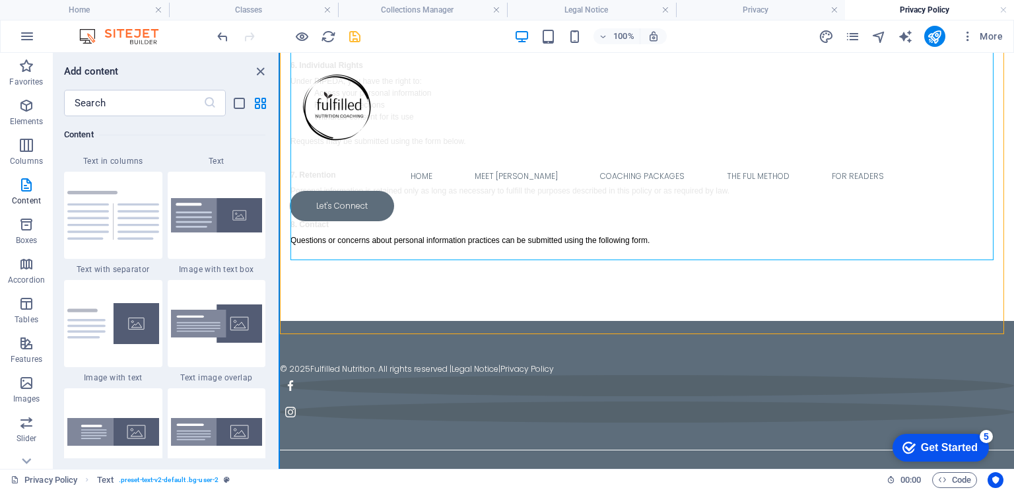
click at [278, 183] on button at bounding box center [278, 261] width 1 height 416
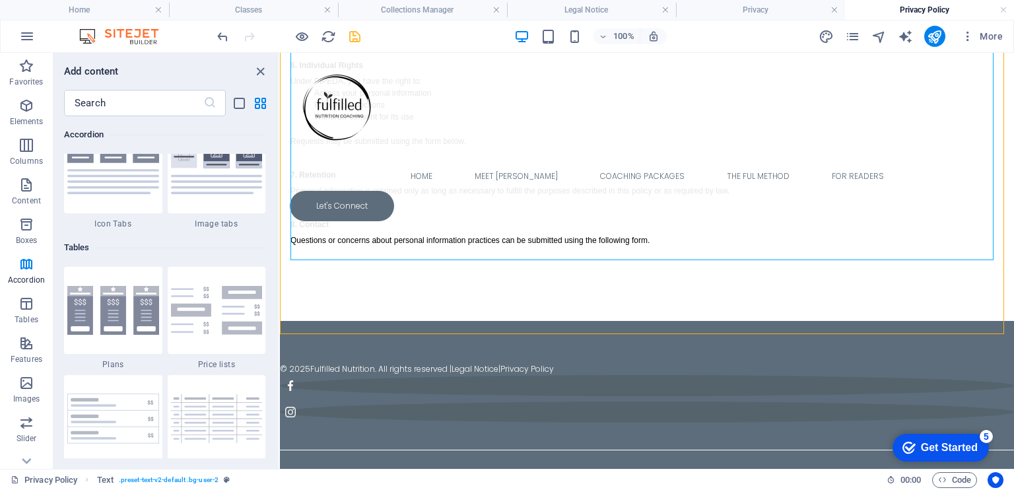
scroll to position [4518, 0]
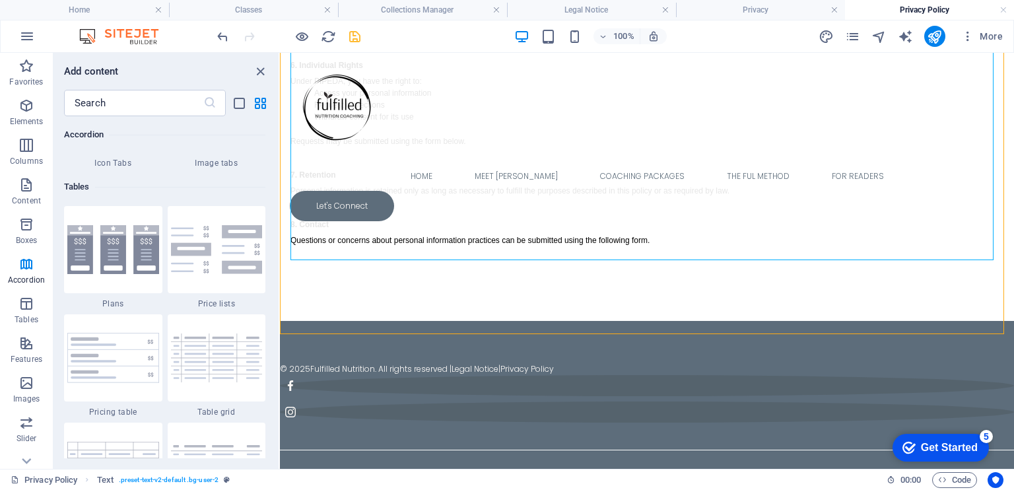
drag, startPoint x: 277, startPoint y: 183, endPoint x: 1, endPoint y: 186, distance: 276.5
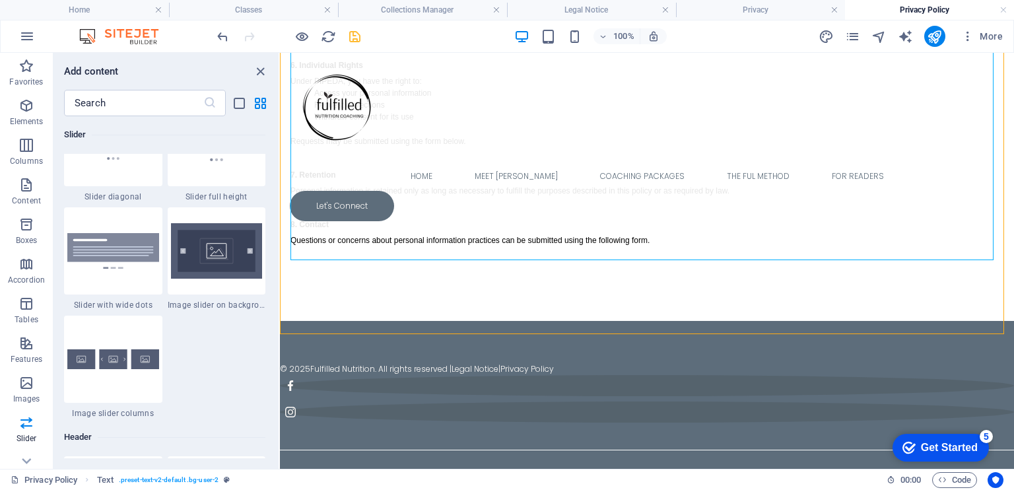
scroll to position [7785, 0]
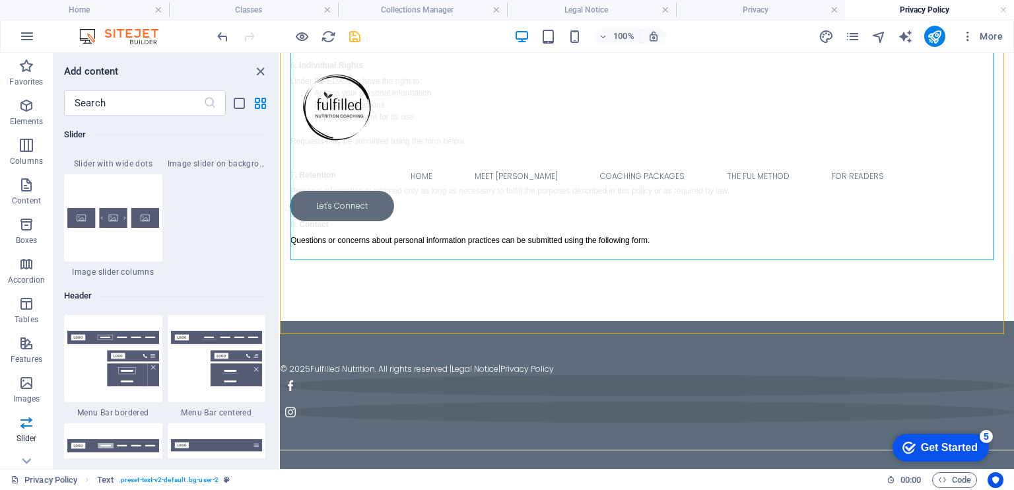
drag, startPoint x: 277, startPoint y: 240, endPoint x: 5, endPoint y: 273, distance: 273.8
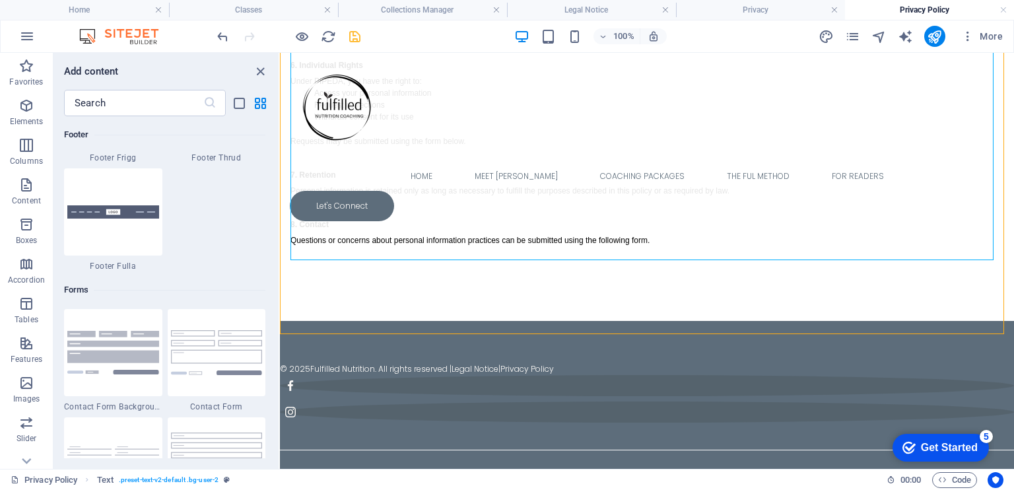
scroll to position [9539, 0]
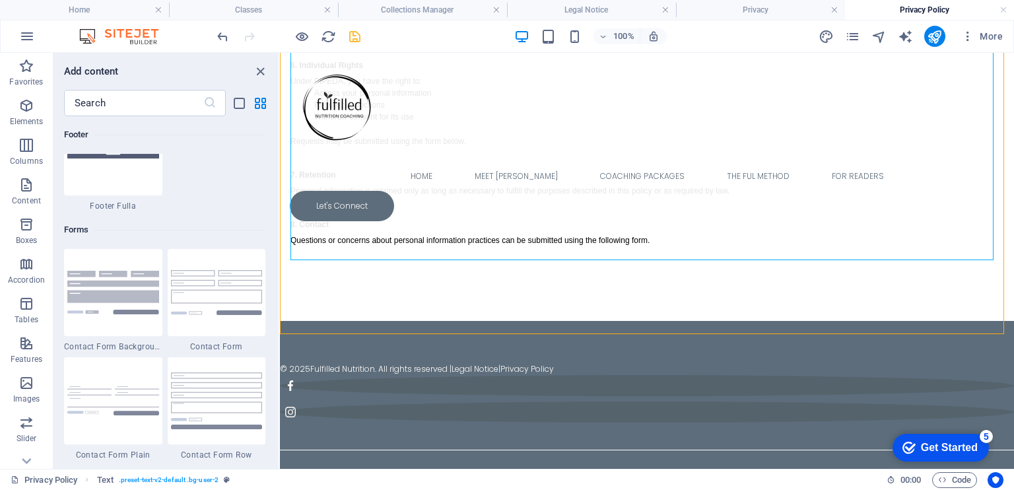
drag, startPoint x: 277, startPoint y: 324, endPoint x: 3, endPoint y: 317, distance: 274.6
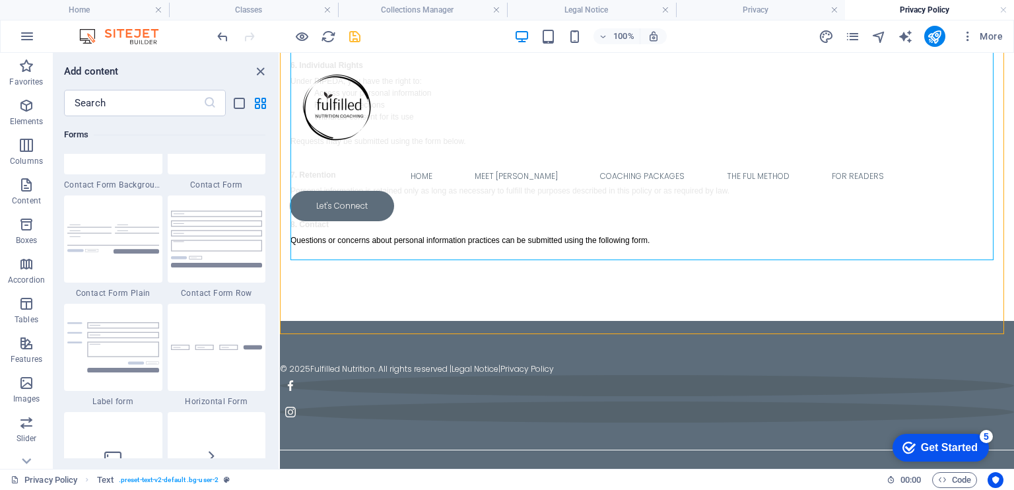
scroll to position [9560, 0]
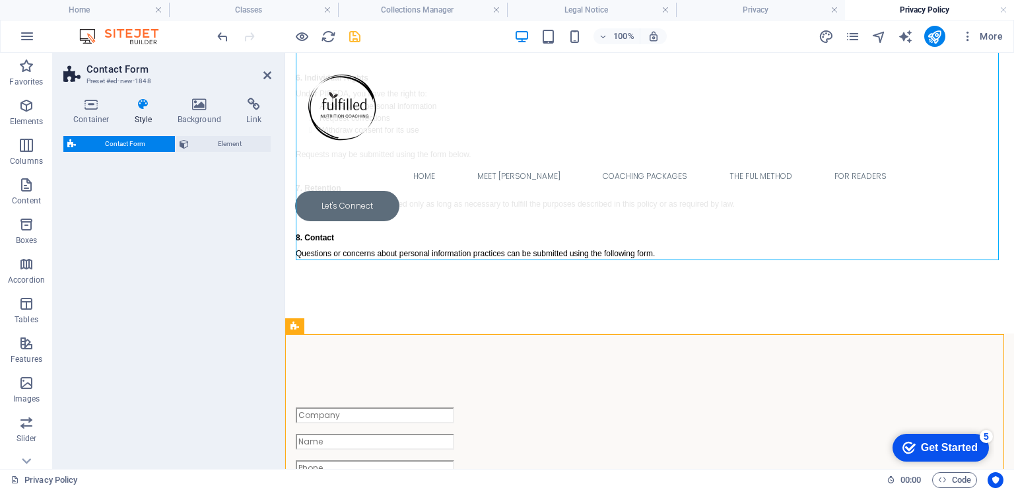
select select "rem"
select select "preset-contact-form-v3-plain"
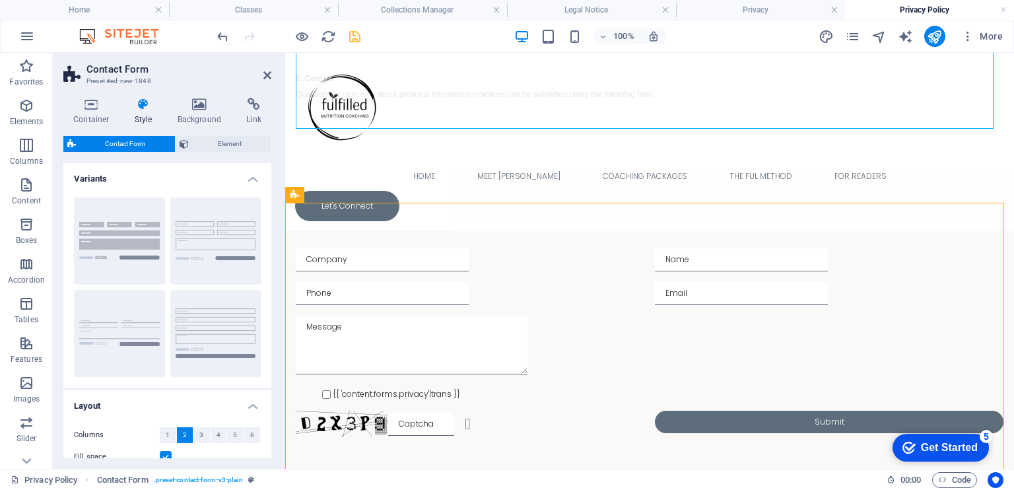
scroll to position [1180, 0]
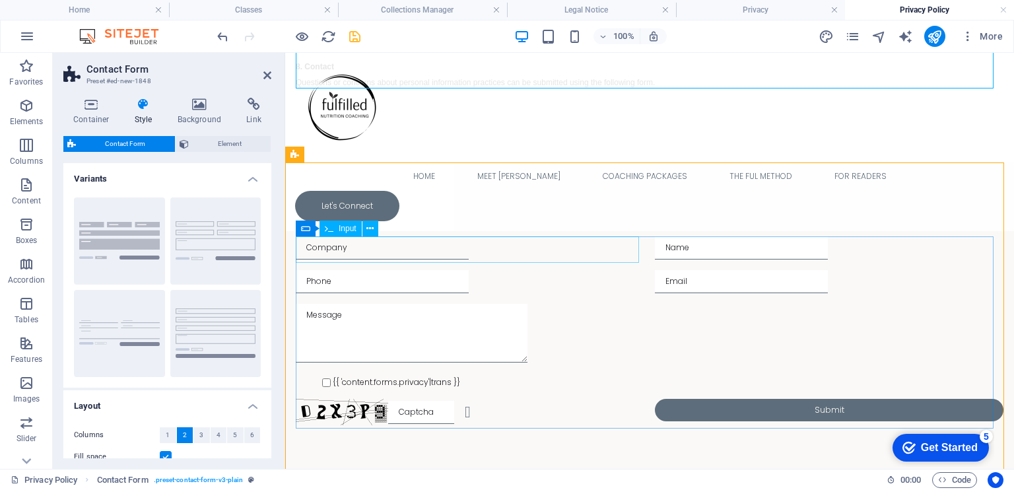
click at [350, 251] on input "text" at bounding box center [382, 247] width 173 height 23
click at [372, 226] on icon at bounding box center [369, 229] width 7 height 14
click at [371, 228] on icon at bounding box center [369, 229] width 7 height 14
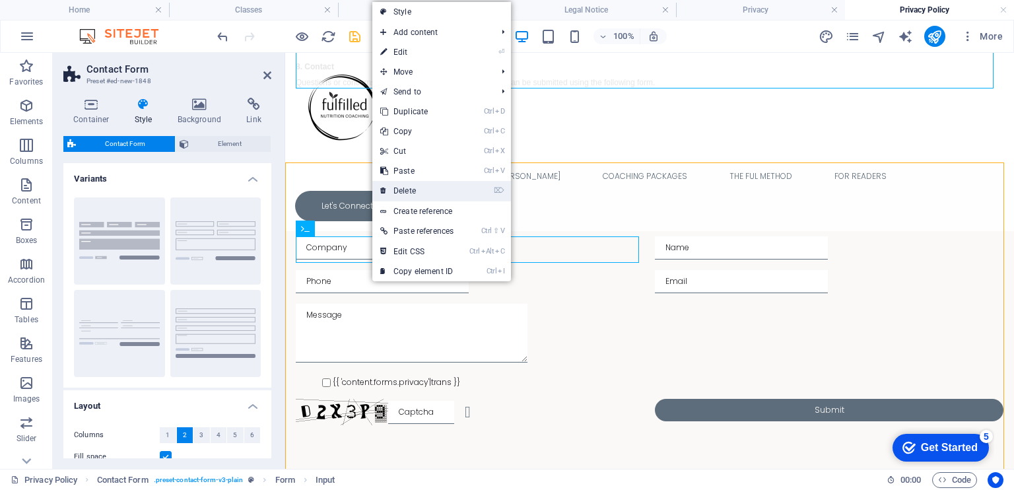
click at [403, 193] on link "⌦ Delete" at bounding box center [416, 191] width 89 height 20
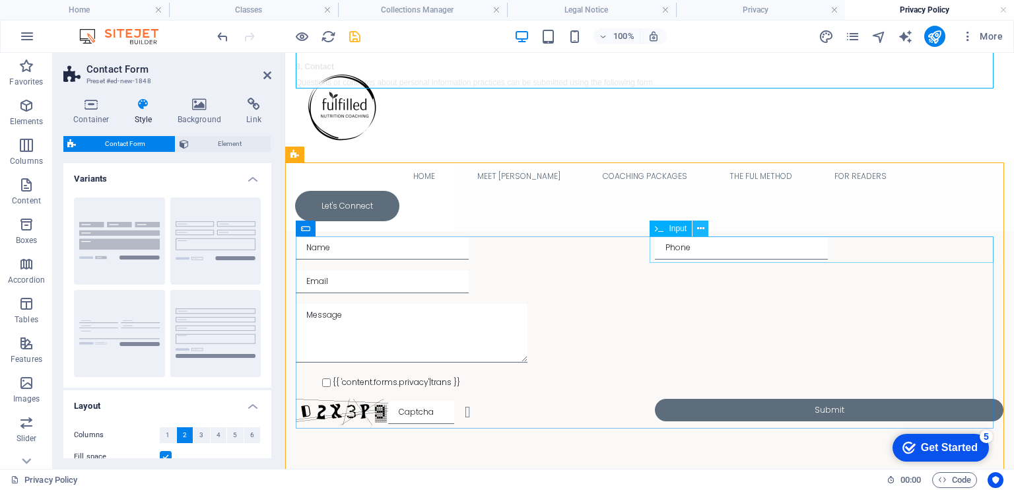
click at [703, 228] on icon at bounding box center [700, 229] width 7 height 14
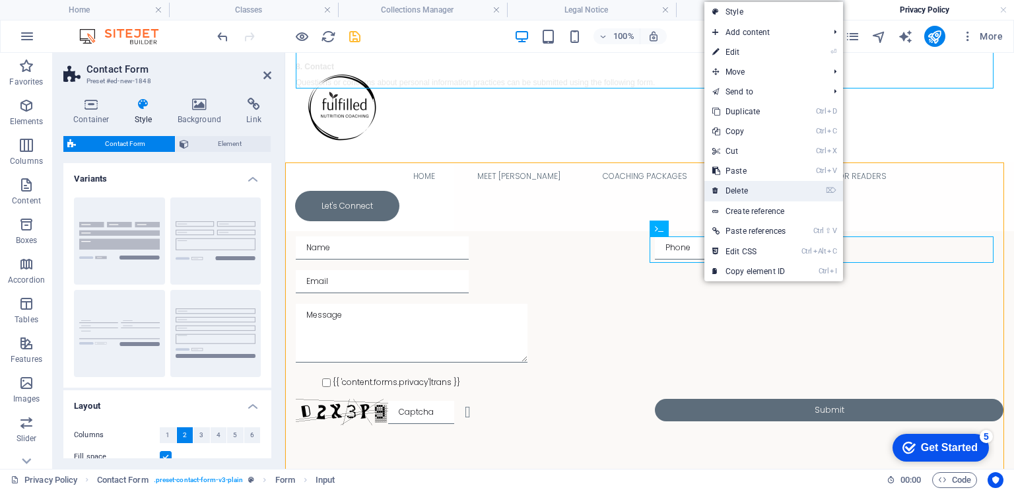
click at [744, 189] on link "⌦ Delete" at bounding box center [748, 191] width 89 height 20
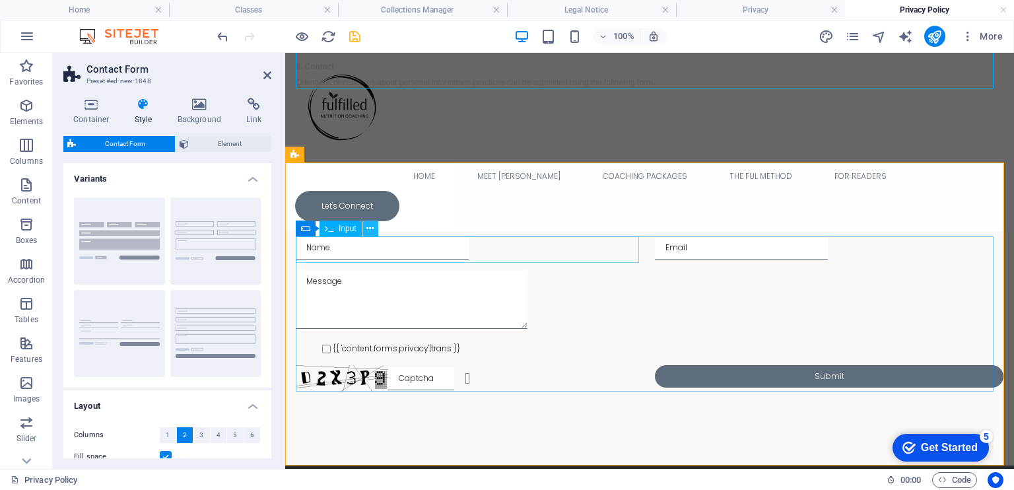
click at [367, 228] on icon at bounding box center [369, 229] width 7 height 14
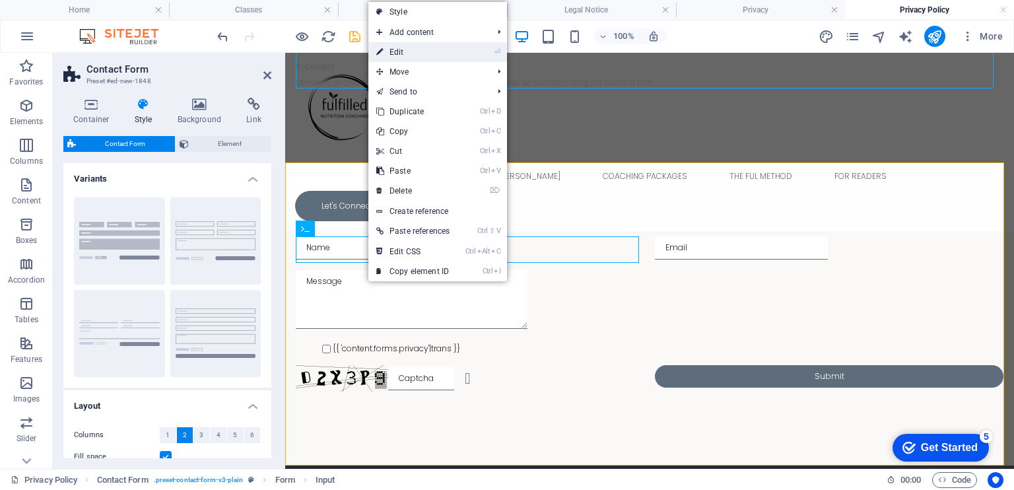
click at [406, 53] on link "⏎ Edit" at bounding box center [412, 52] width 89 height 20
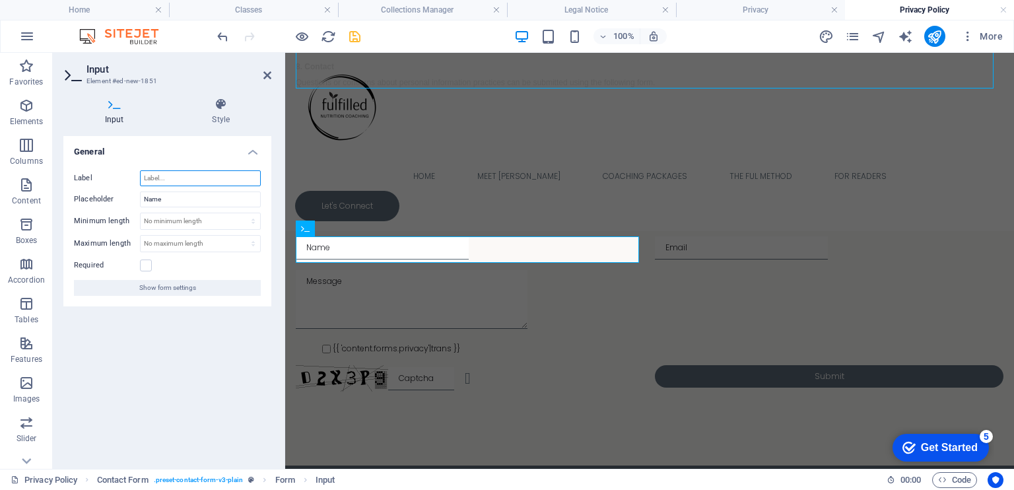
click at [159, 179] on input "Label" at bounding box center [200, 178] width 121 height 16
click at [253, 152] on h4 "General" at bounding box center [167, 148] width 208 height 24
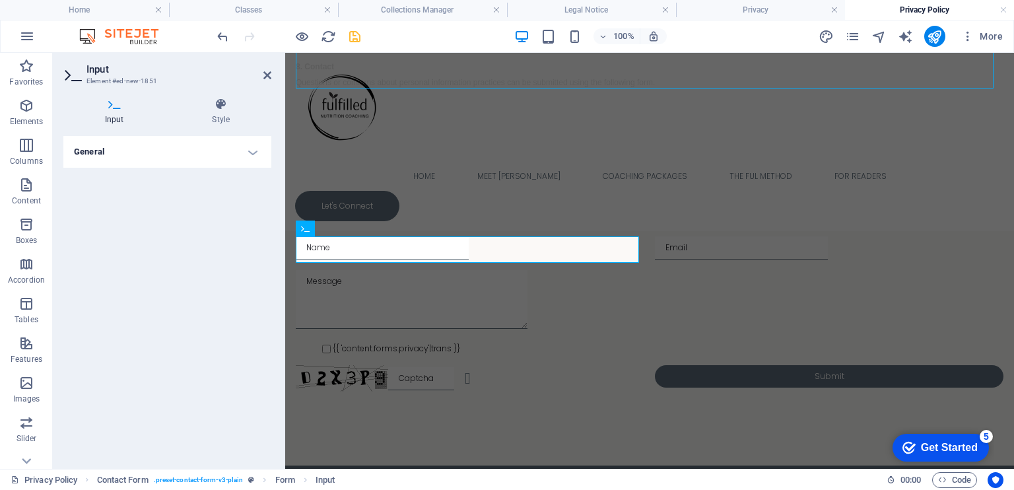
click at [253, 152] on h4 "General" at bounding box center [167, 152] width 208 height 32
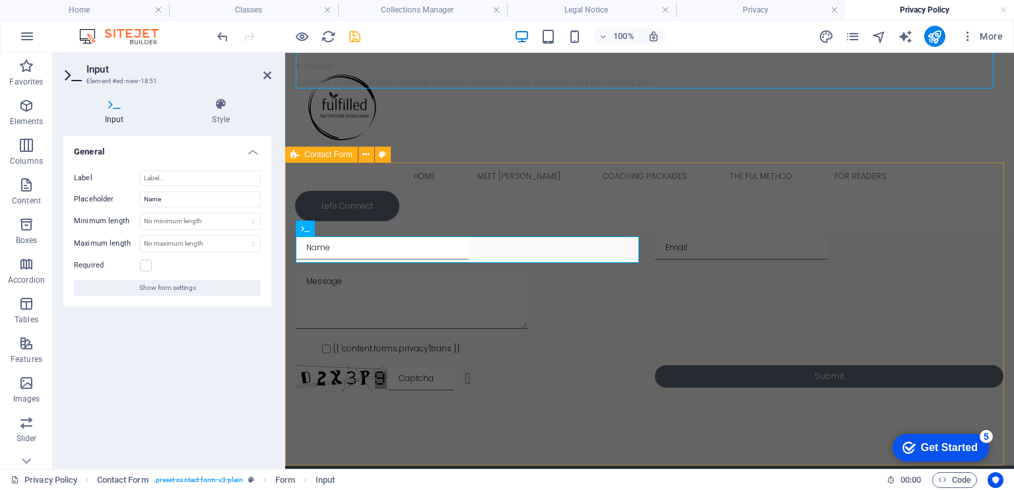
click at [384, 224] on div "{{ 'content.forms.privacy'|trans }} Unreadable? Regenerate Submit" at bounding box center [649, 313] width 728 height 303
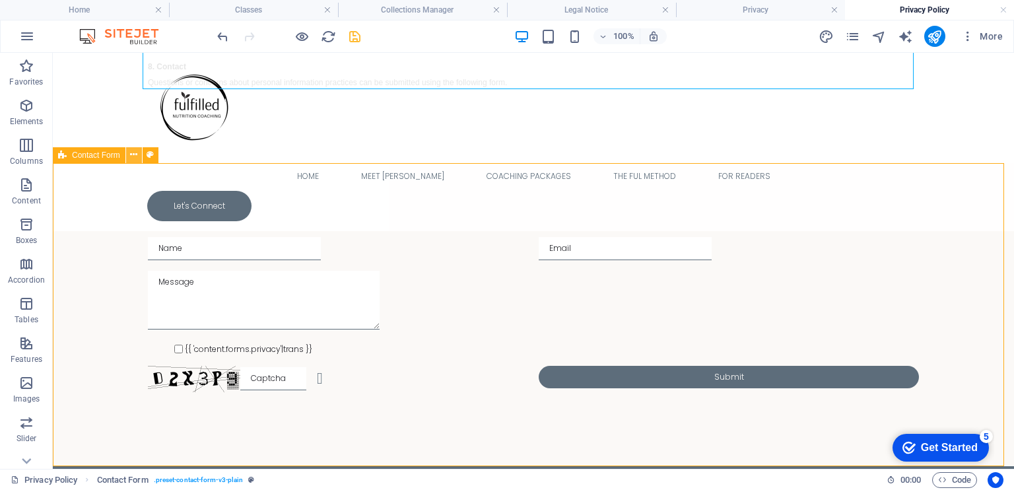
click at [131, 152] on icon at bounding box center [133, 155] width 7 height 14
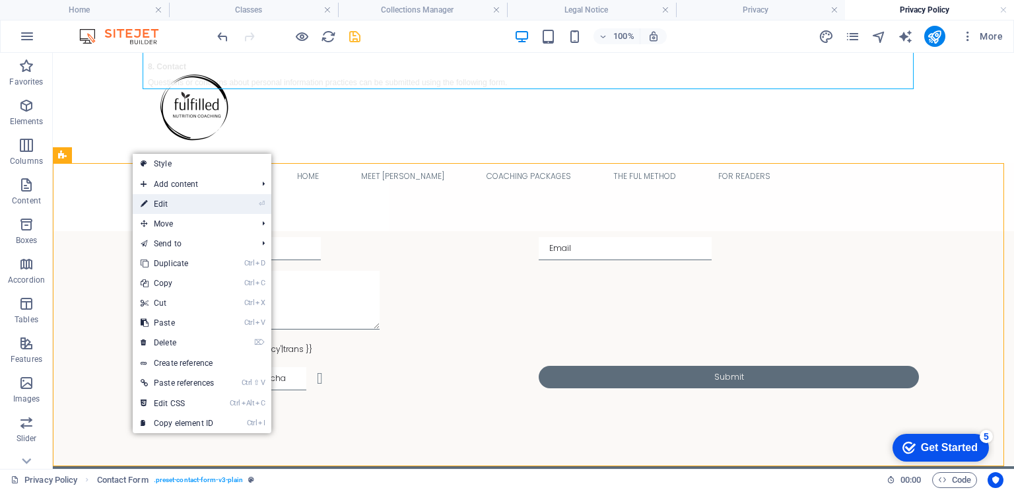
click at [163, 210] on link "⏎ Edit" at bounding box center [177, 204] width 89 height 20
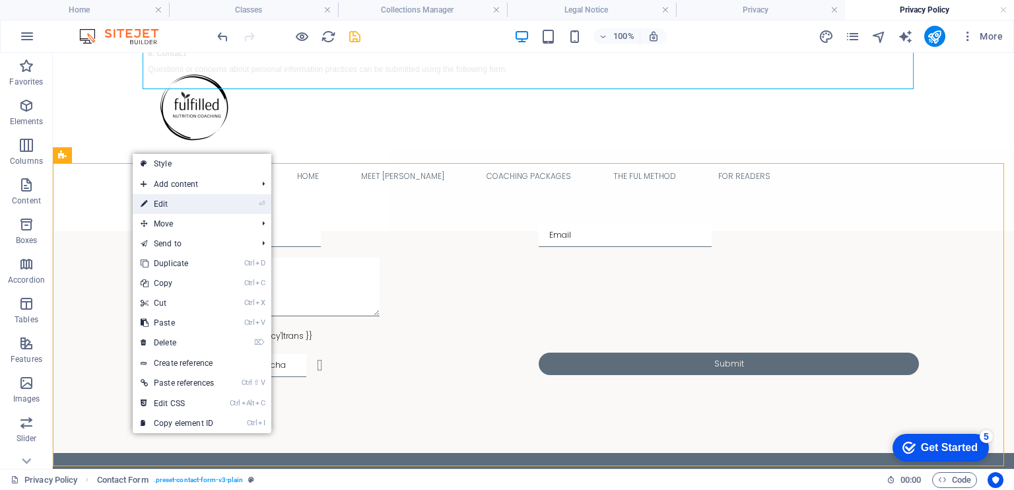
select select "rem"
select select "preset-contact-form-v3-plain"
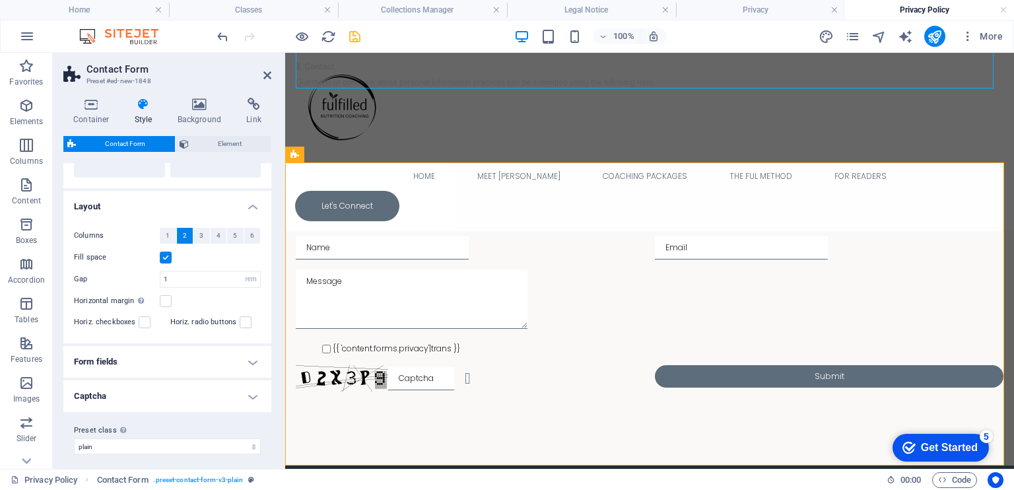
scroll to position [205, 0]
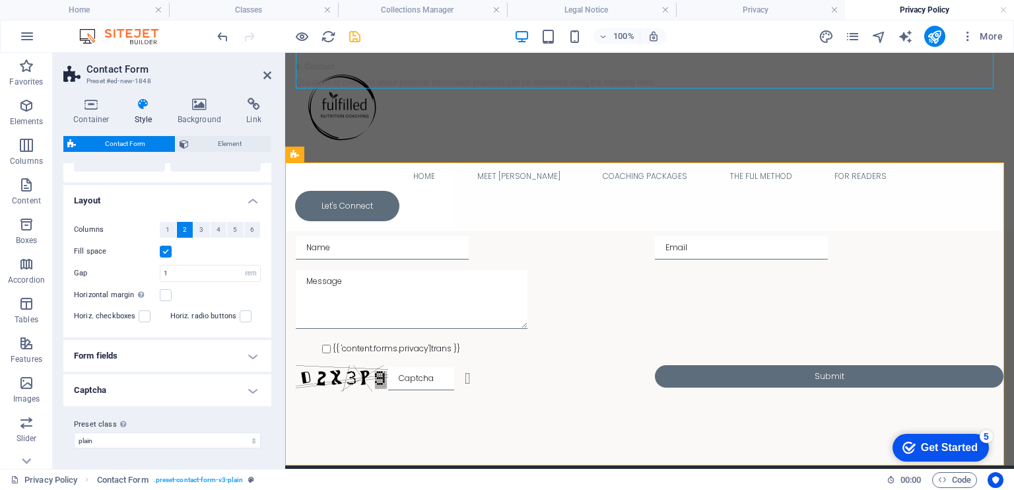
click at [248, 358] on h4 "Form fields" at bounding box center [167, 356] width 208 height 32
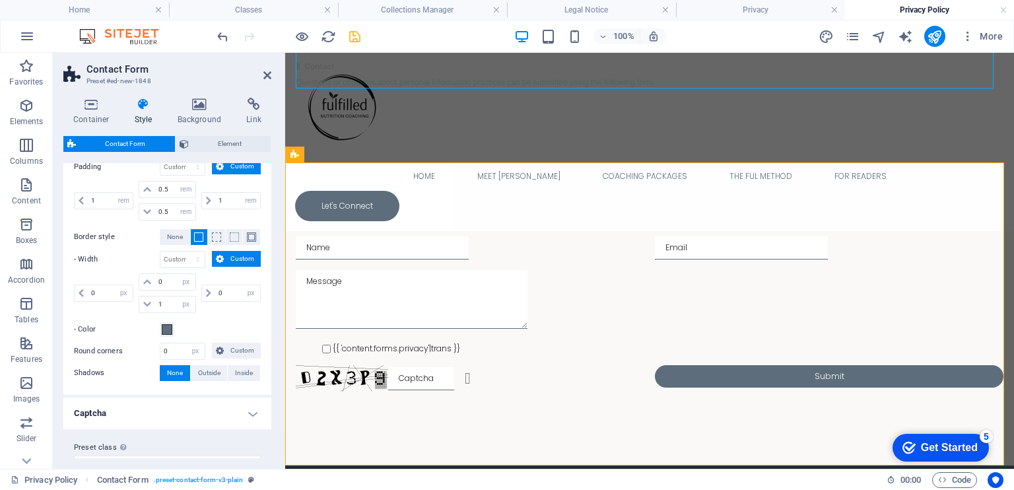
scroll to position [578, 0]
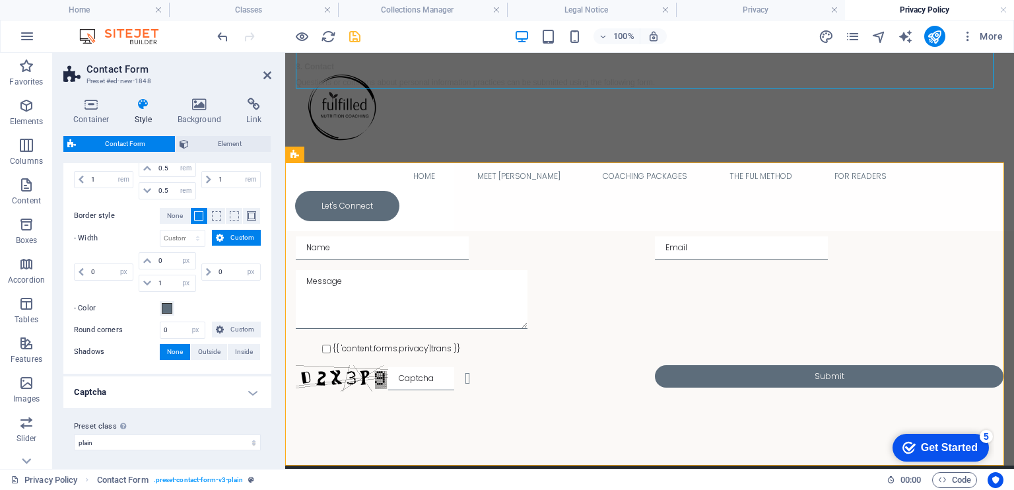
click at [247, 389] on h4 "Captcha" at bounding box center [167, 392] width 208 height 32
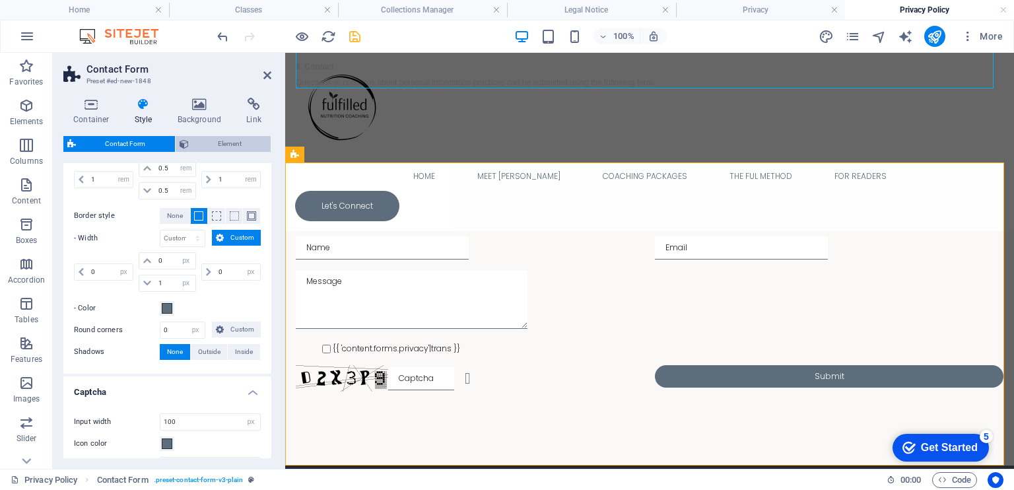
click at [216, 143] on span "Element" at bounding box center [230, 144] width 75 height 16
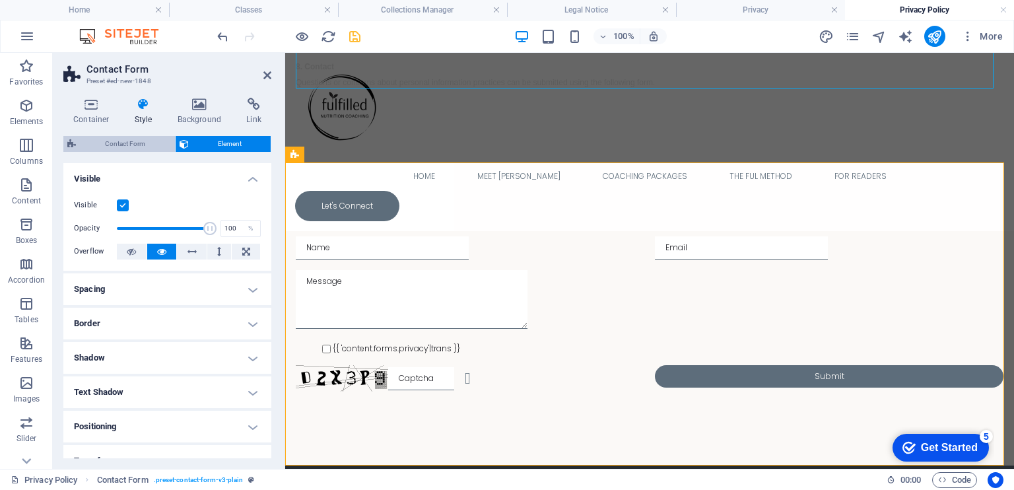
click at [136, 141] on span "Contact Form" at bounding box center [125, 144] width 91 height 16
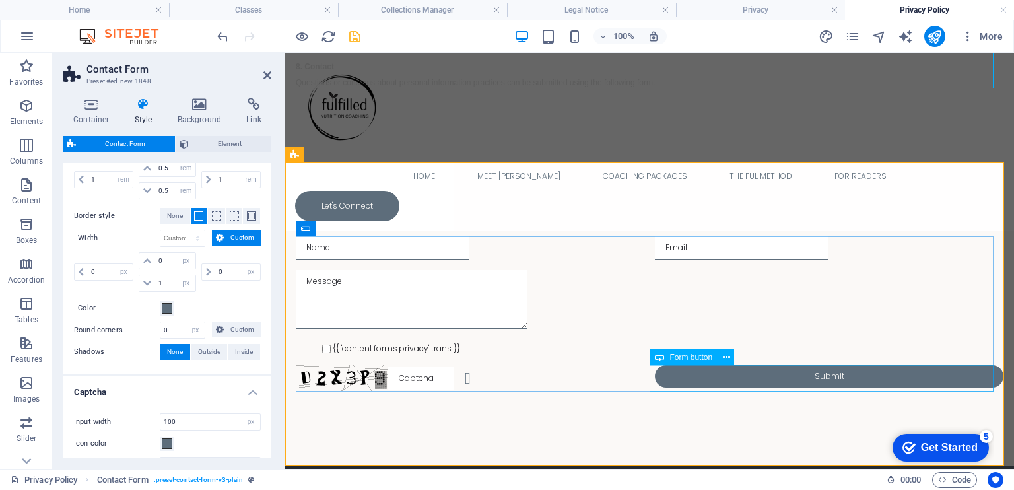
click at [808, 375] on div "Submit" at bounding box center [829, 378] width 348 height 26
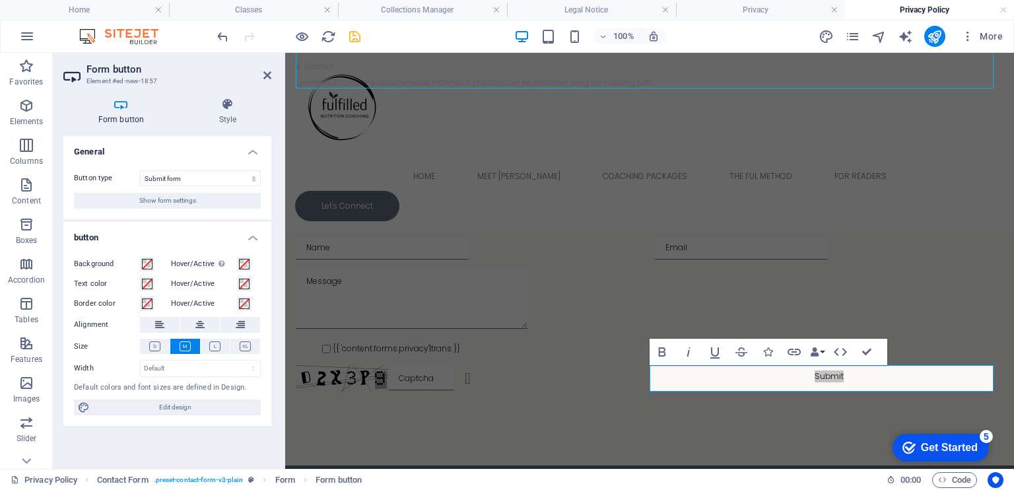
click at [180, 219] on ul "General Button type Submit form Reset form No action Show form settings button …" at bounding box center [167, 281] width 208 height 290
click at [168, 201] on span "Show form settings" at bounding box center [167, 201] width 57 height 16
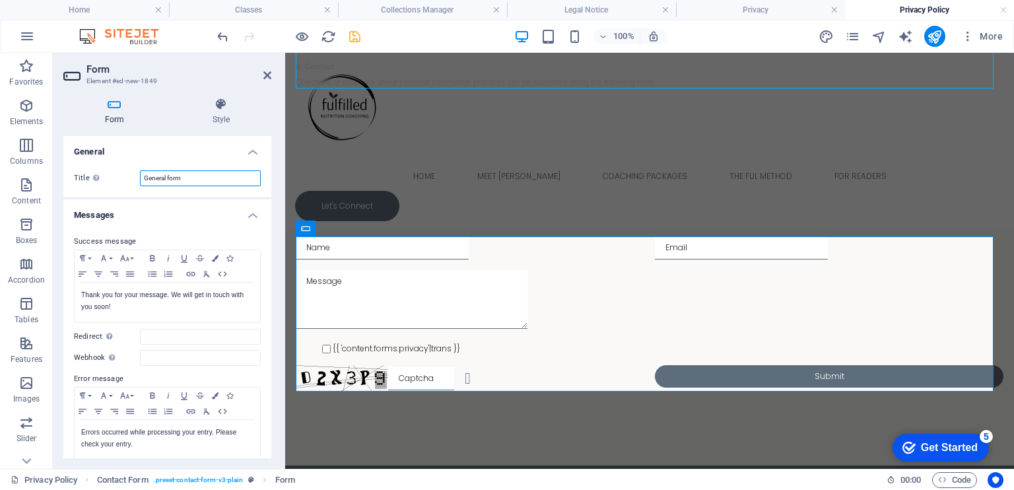
drag, startPoint x: 188, startPoint y: 182, endPoint x: 116, endPoint y: 187, distance: 72.1
click at [116, 187] on div "Title Define a name for the form. General form" at bounding box center [167, 178] width 208 height 37
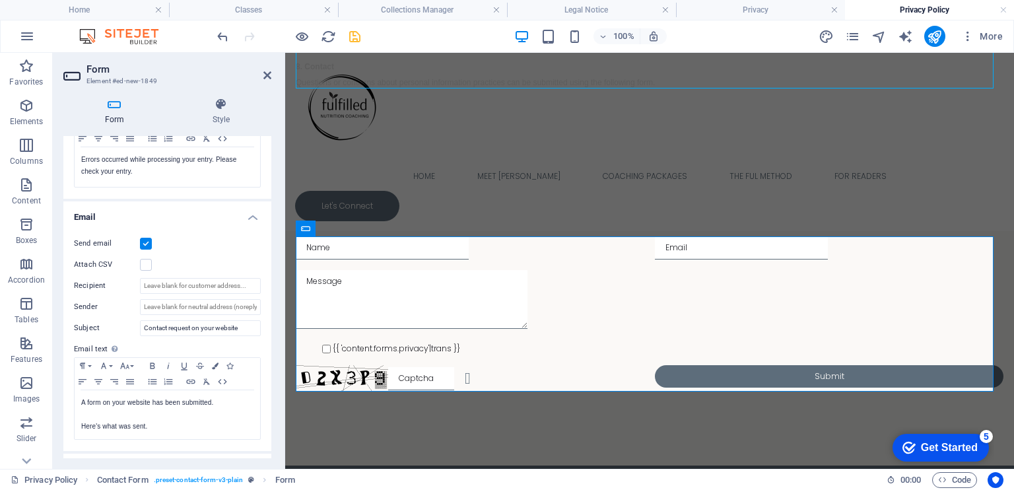
scroll to position [276, 0]
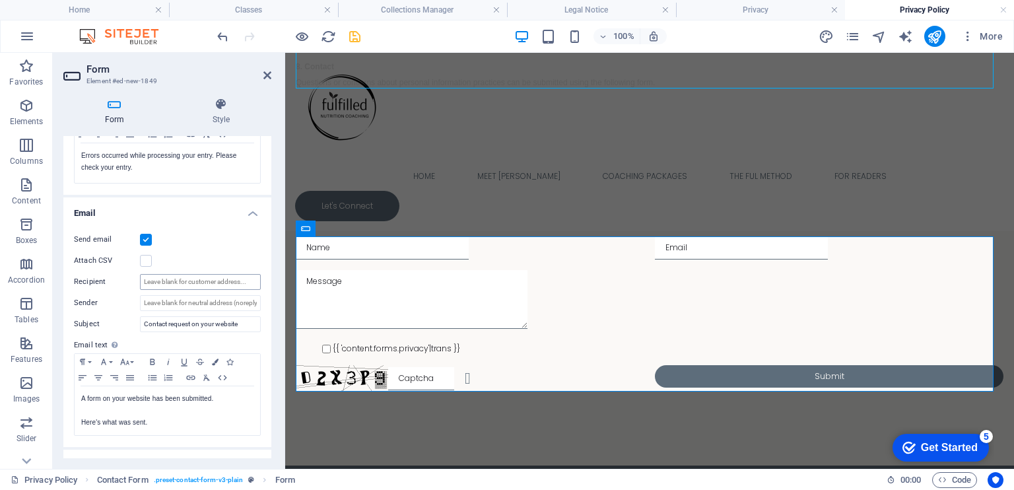
type input "Privacy Form"
click at [172, 275] on input "Recipient" at bounding box center [200, 282] width 121 height 16
click at [143, 280] on input "[EMAIL_ADDRESS][DOMAIN_NAME]" at bounding box center [200, 282] width 121 height 16
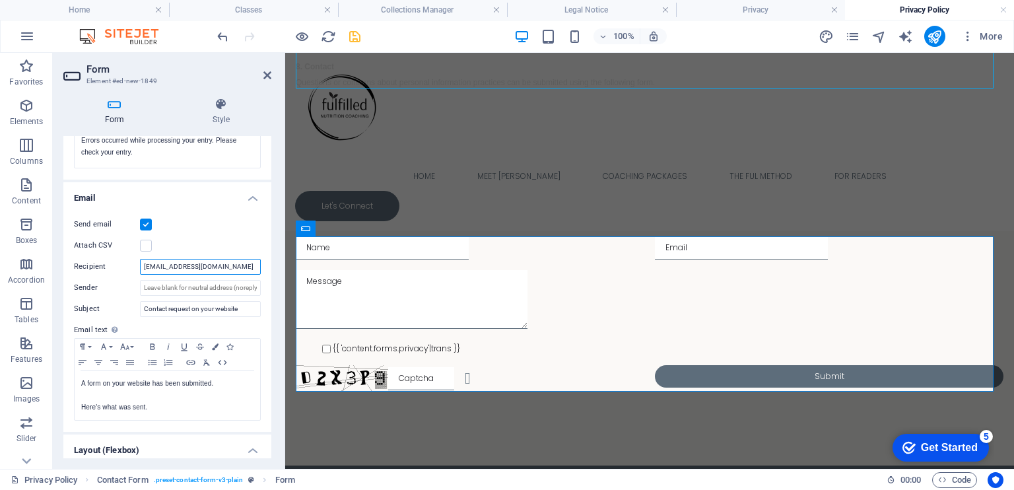
scroll to position [293, 0]
type input "[EMAIL_ADDRESS][DOMAIN_NAME]"
drag, startPoint x: 243, startPoint y: 304, endPoint x: 123, endPoint y: 304, distance: 120.1
click at [123, 304] on div "Subject Contact request on your website" at bounding box center [167, 308] width 187 height 16
type input "P"
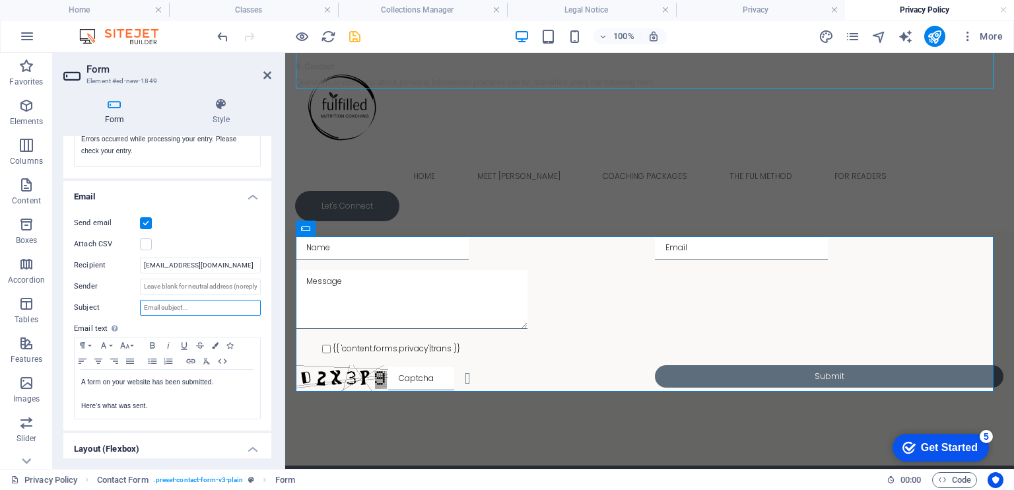
type input "Y"
type input "You have received a message through the Privacy Form"
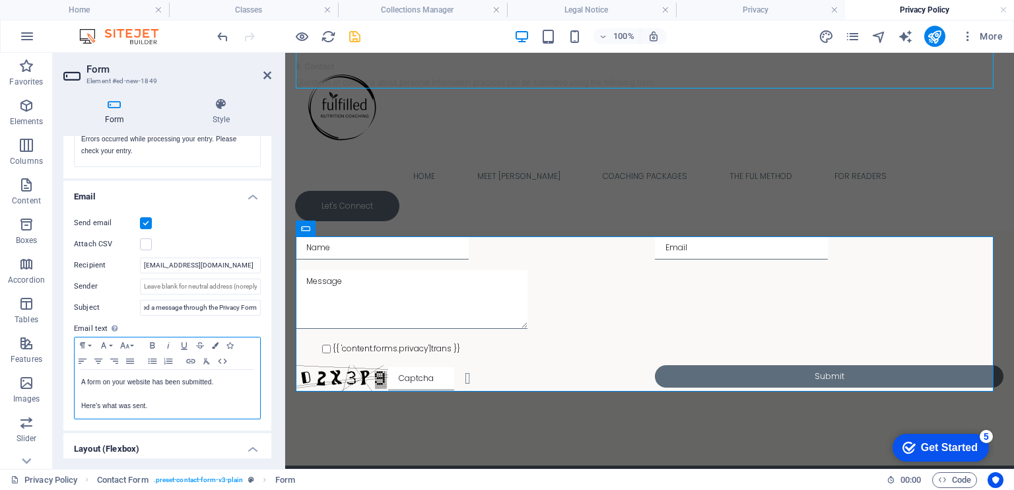
scroll to position [0, 0]
click at [232, 383] on p "A form on your website has been submitted." at bounding box center [167, 382] width 172 height 12
click at [264, 73] on icon at bounding box center [267, 75] width 8 height 11
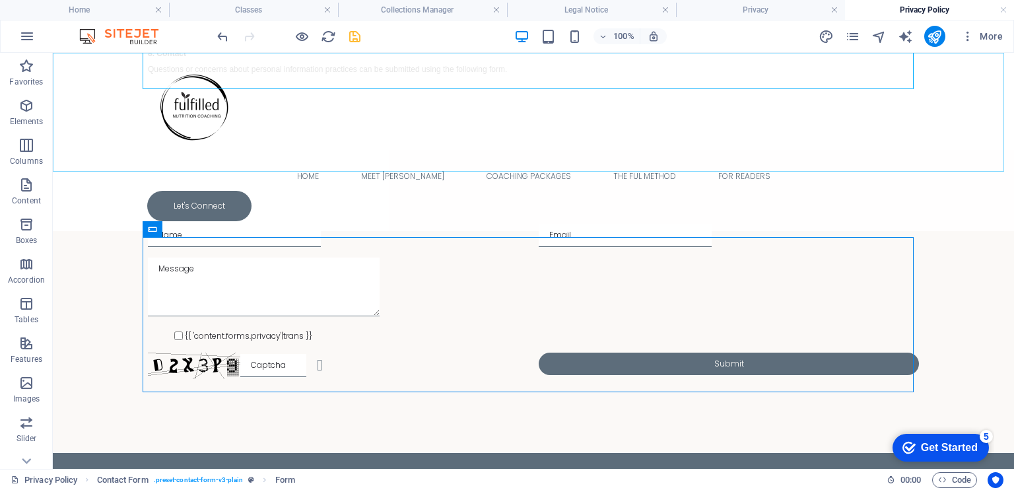
scroll to position [1167, 0]
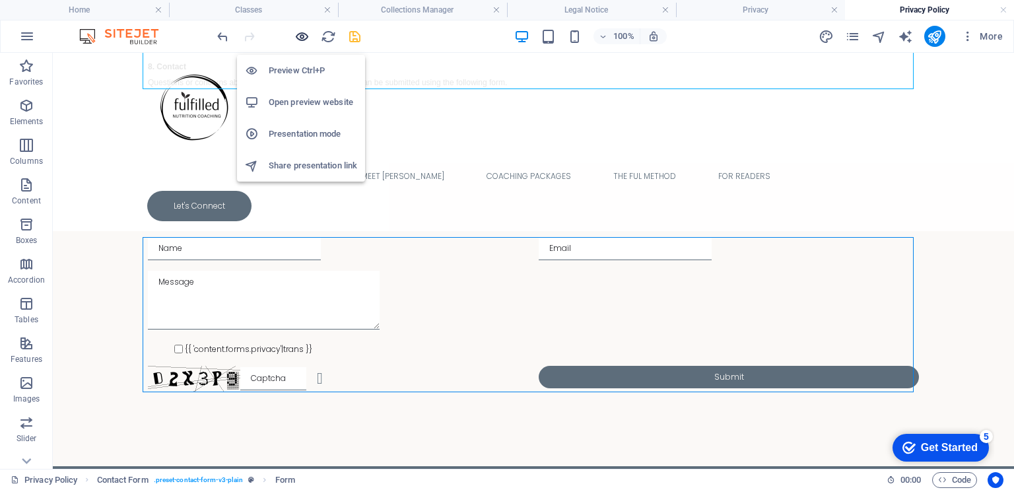
click at [305, 36] on icon "button" at bounding box center [301, 36] width 15 height 15
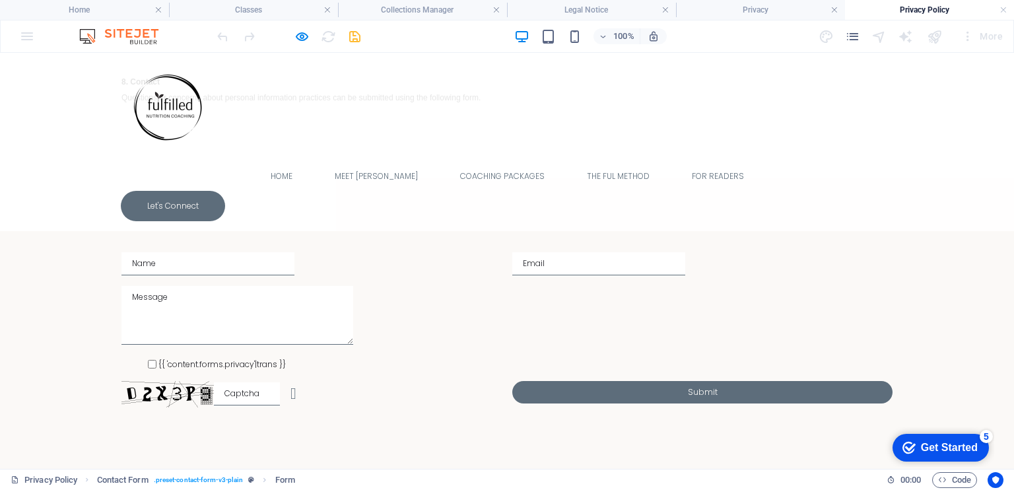
scroll to position [1054, 0]
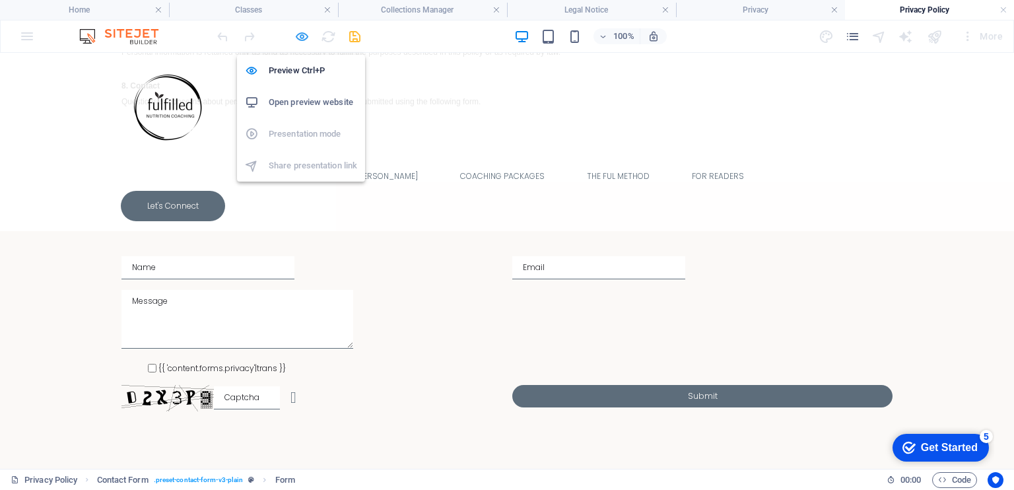
click at [303, 35] on icon "button" at bounding box center [301, 36] width 15 height 15
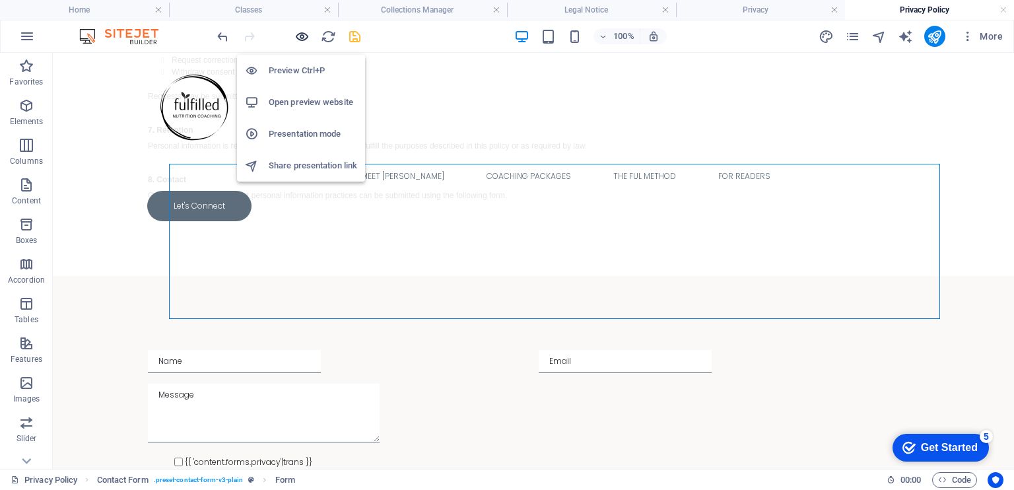
scroll to position [1147, 0]
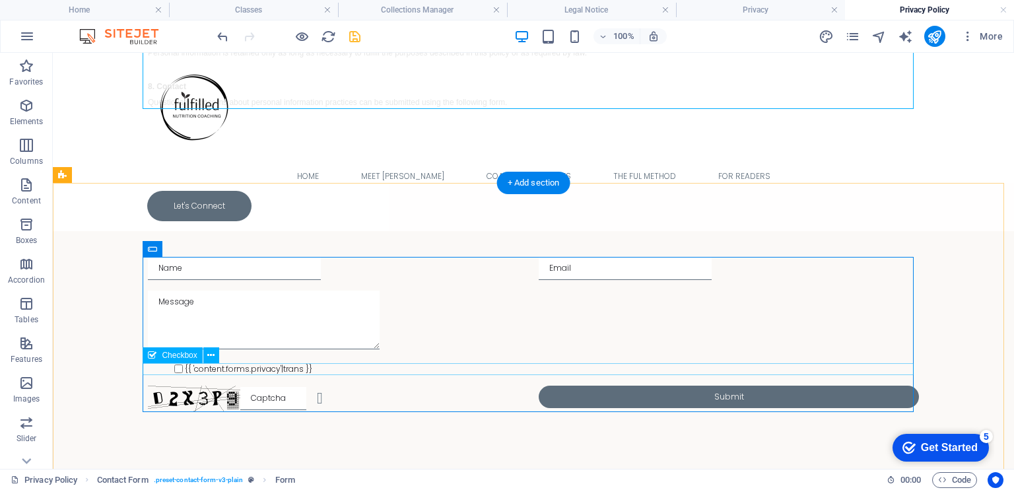
click at [206, 372] on div "{{ 'content.forms.privacy'|trans }}" at bounding box center [533, 369] width 771 height 12
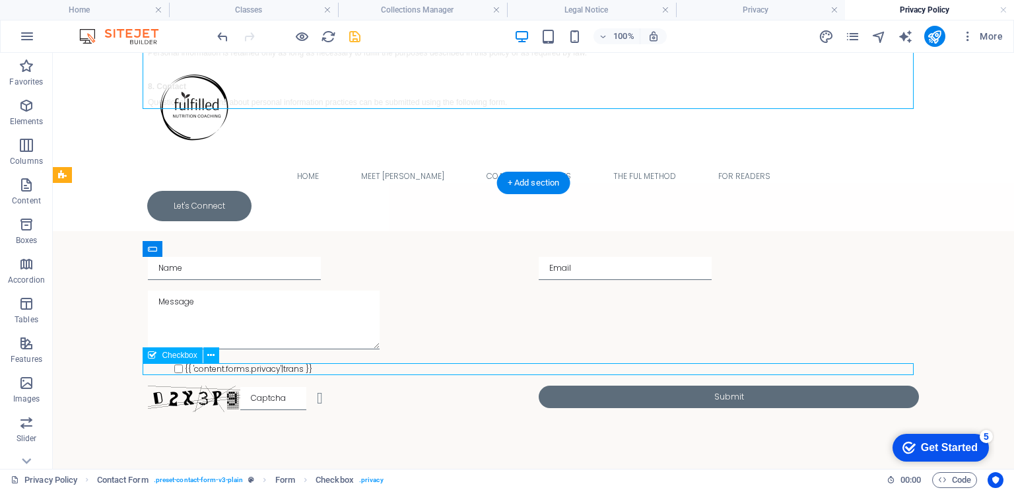
click at [206, 372] on div "{{ 'content.forms.privacy'|trans }}" at bounding box center [533, 369] width 771 height 12
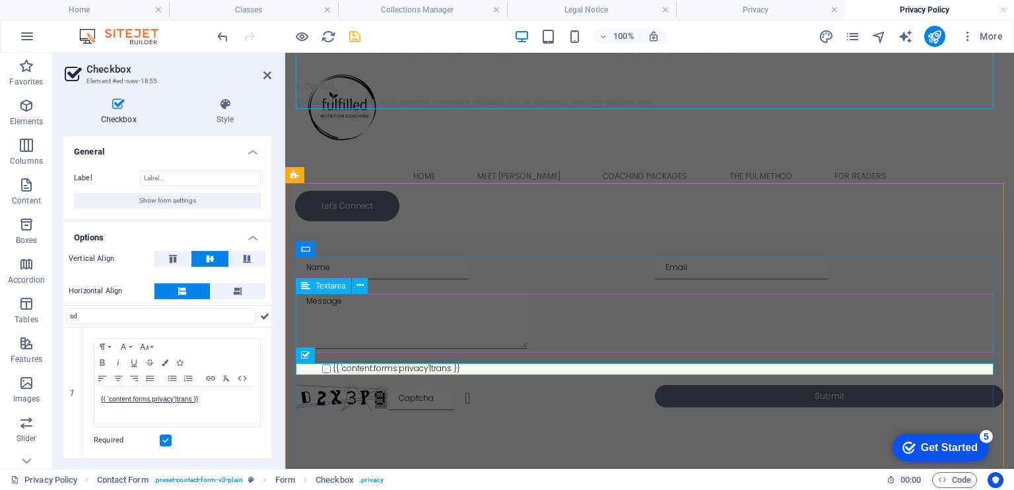
type input "s"
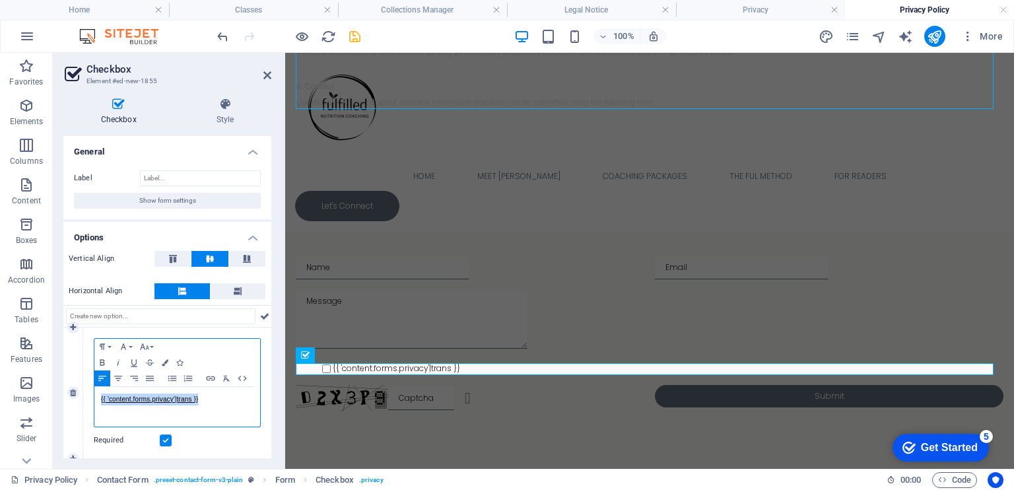
drag, startPoint x: 214, startPoint y: 398, endPoint x: 86, endPoint y: 397, distance: 128.7
click at [86, 397] on div "Paragraph Format Normal Heading 1 Heading 2 Heading 3 Heading 4 Heading 5 Headi…" at bounding box center [177, 392] width 188 height 131
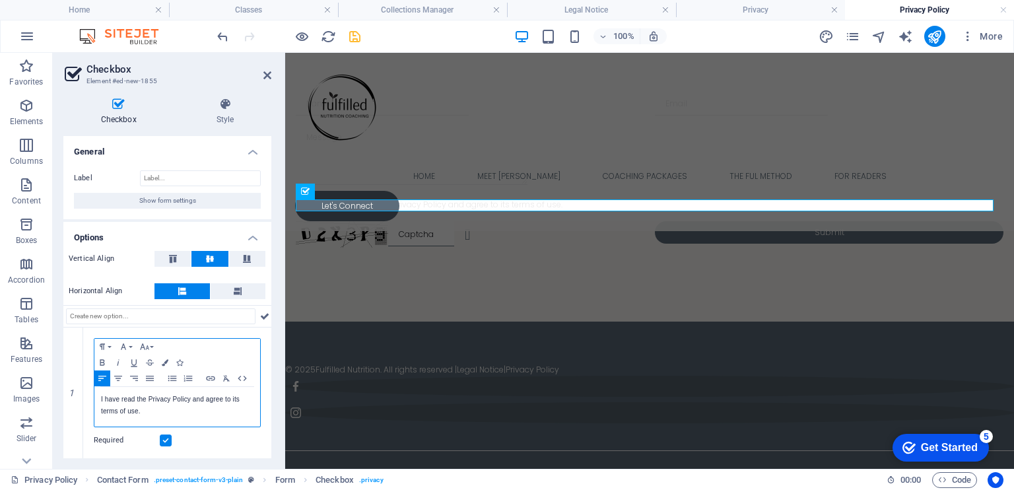
scroll to position [1332, 0]
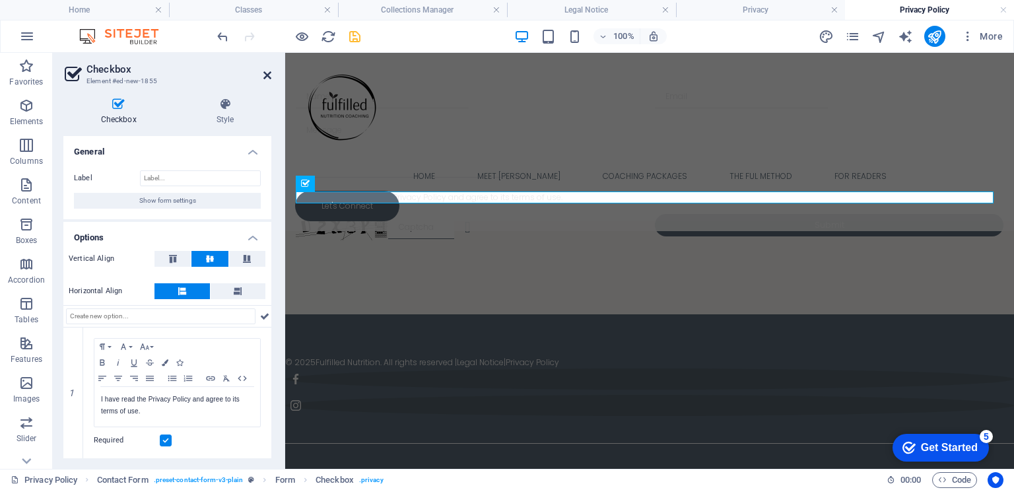
click at [268, 76] on icon at bounding box center [267, 75] width 8 height 11
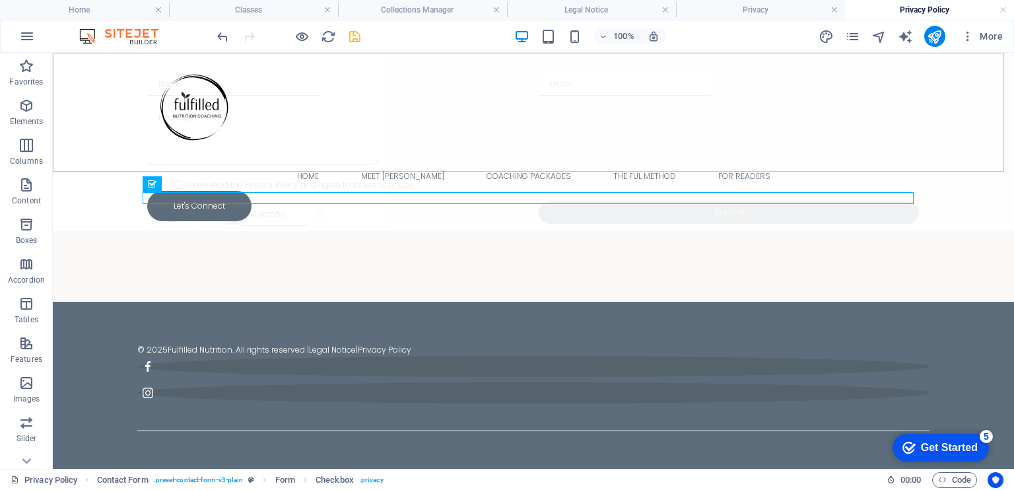
scroll to position [1318, 0]
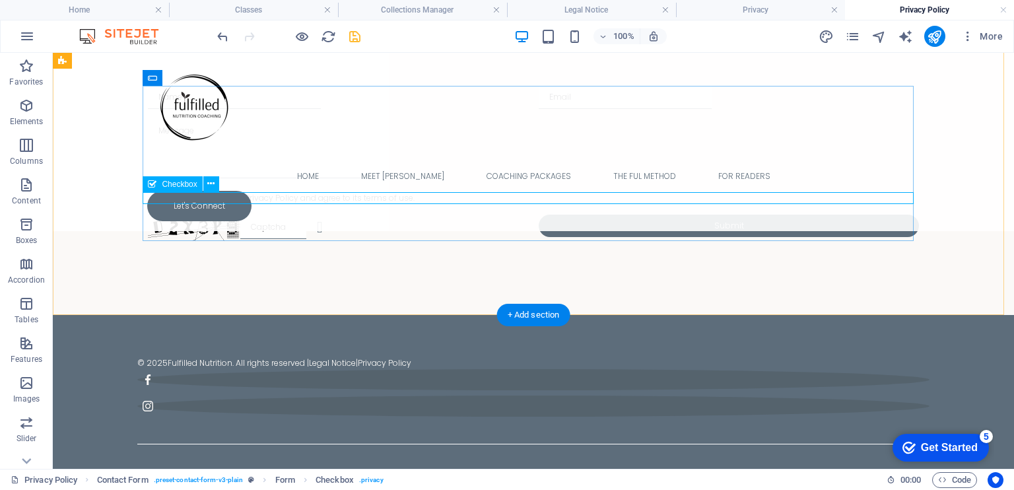
click at [285, 197] on div "I have read the Privacy Policy and agree to its terms of use." at bounding box center [533, 198] width 771 height 12
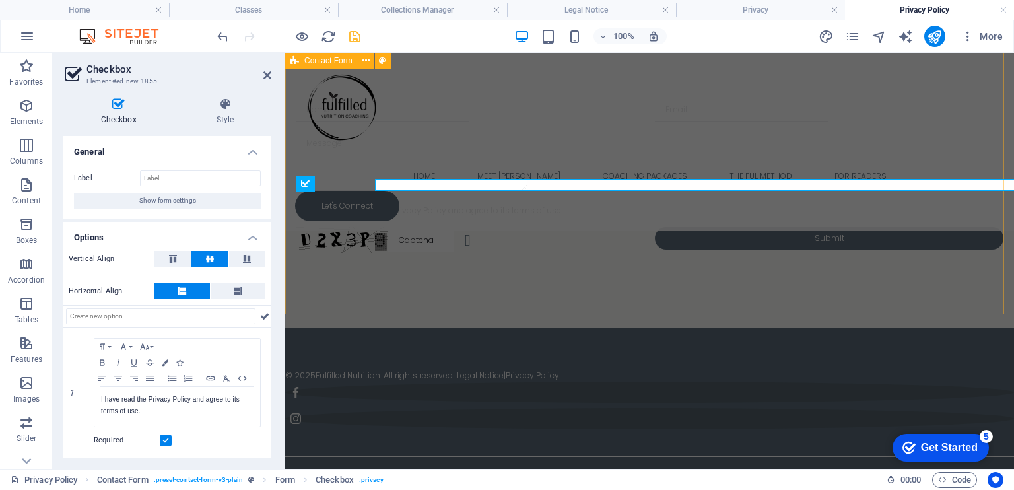
scroll to position [1332, 0]
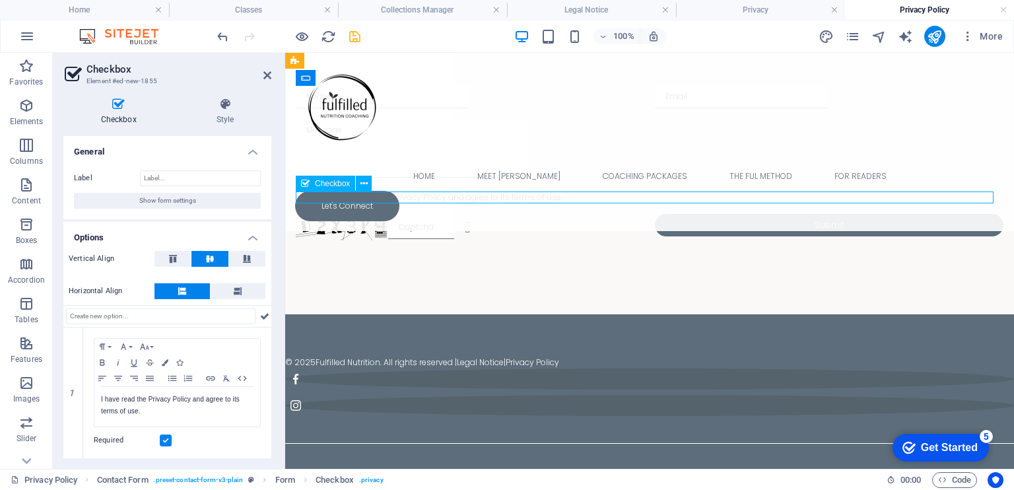
drag, startPoint x: 420, startPoint y: 198, endPoint x: 389, endPoint y: 197, distance: 31.0
click at [389, 197] on div "I have read the Privacy Policy and agree to its terms of use." at bounding box center [649, 197] width 707 height 12
click at [730, 429] on div "© 2025 Fulfilled Nutrition . All rights reserved | Legal Notice | Privacy Policy" at bounding box center [649, 410] width 728 height 192
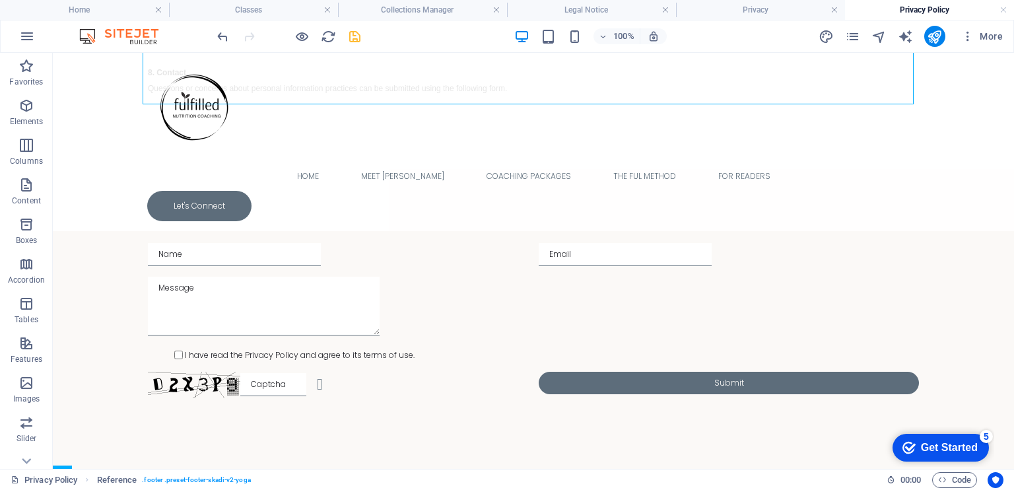
scroll to position [1147, 0]
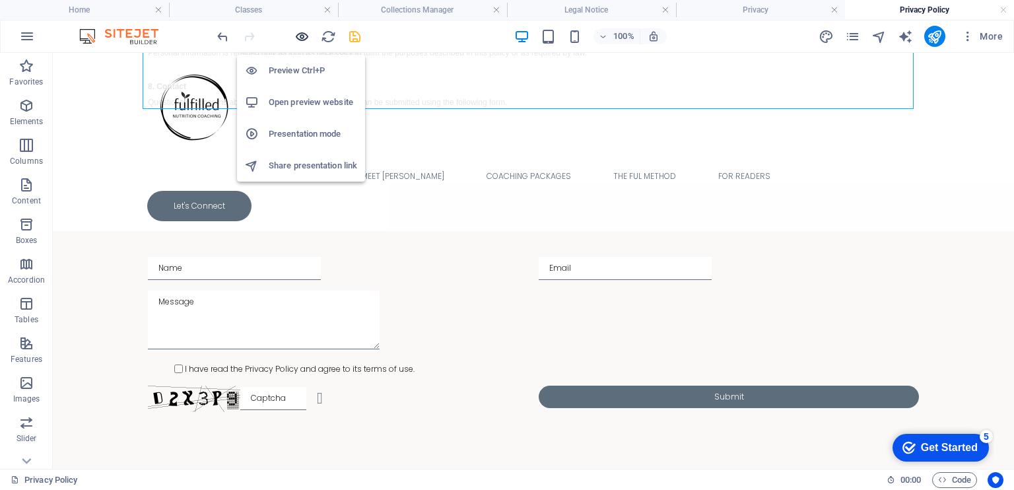
click at [296, 39] on icon "button" at bounding box center [301, 36] width 15 height 15
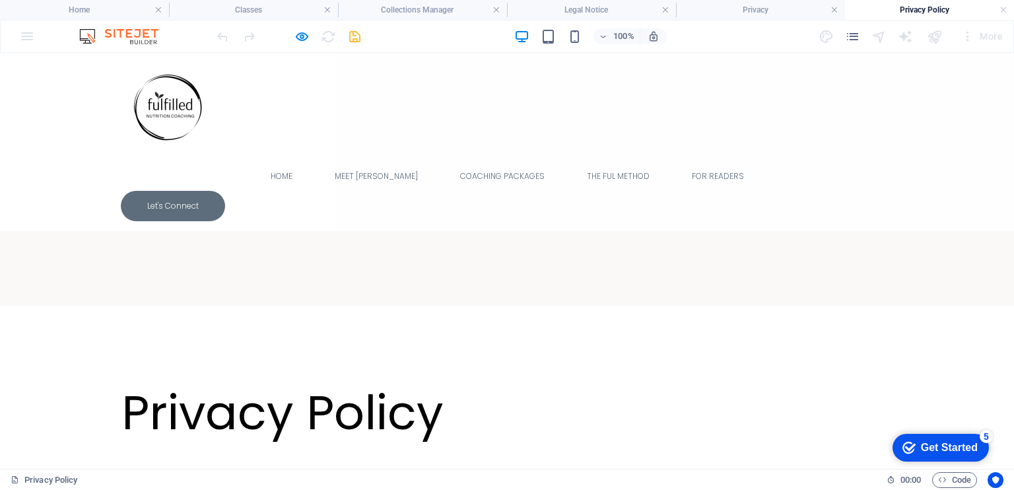
scroll to position [0, 0]
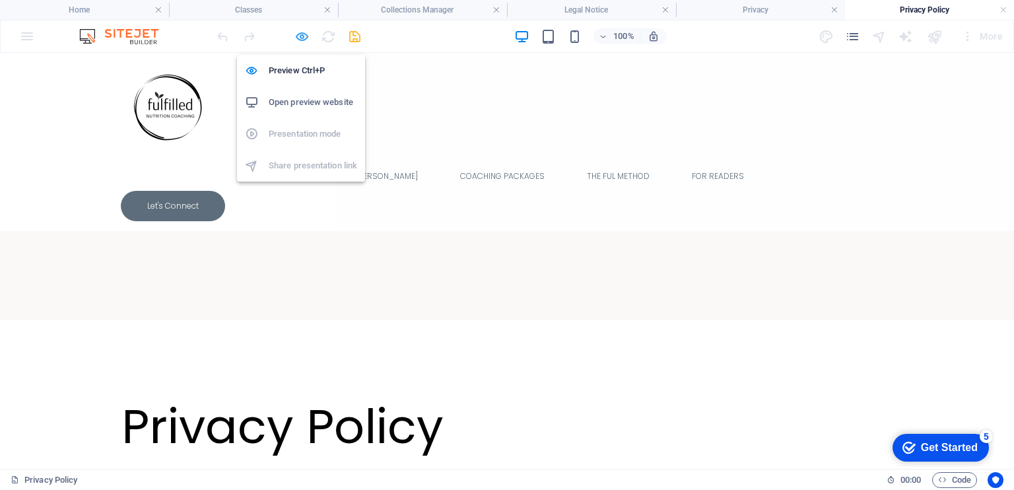
click at [297, 32] on icon "button" at bounding box center [301, 36] width 15 height 15
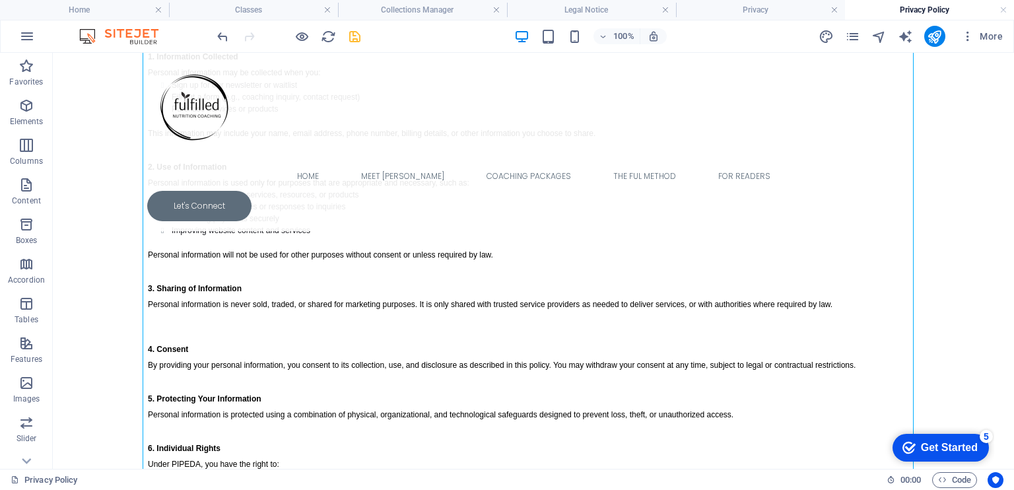
scroll to position [643, 0]
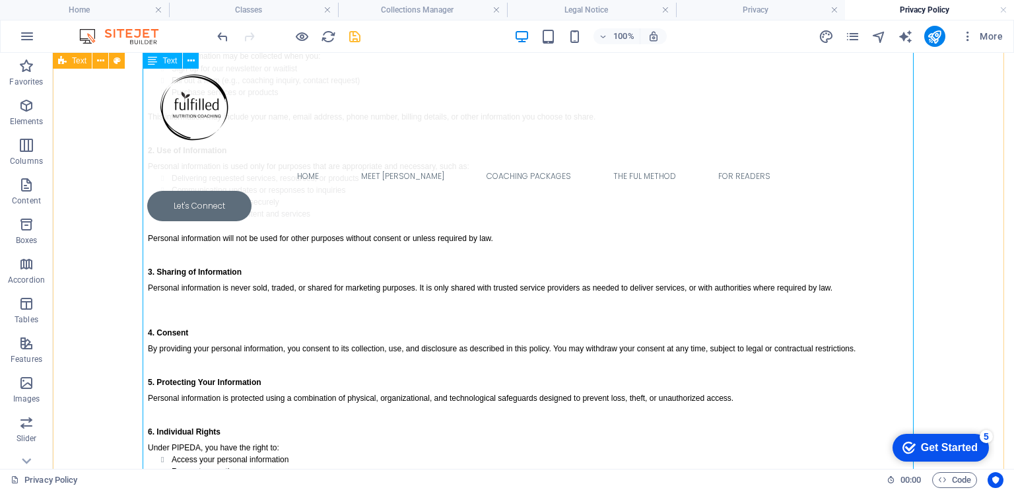
click at [166, 306] on div "Last updated: [DATE] We respect your privacy and are committed to protecting yo…" at bounding box center [533, 267] width 771 height 692
click at [152, 315] on div "Last updated: [DATE] We respect your privacy and are committed to protecting yo…" at bounding box center [533, 267] width 771 height 692
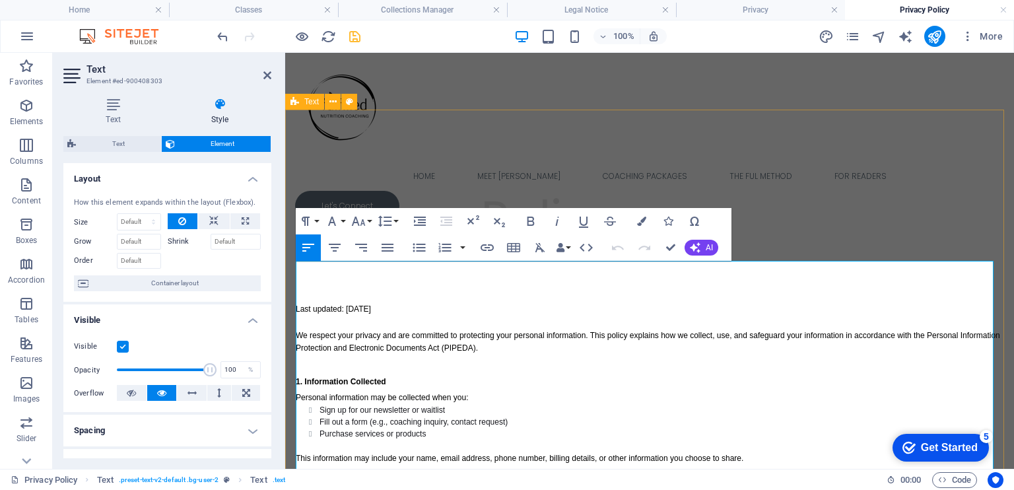
click at [436, 384] on h3 "1. Information Collected" at bounding box center [649, 379] width 707 height 24
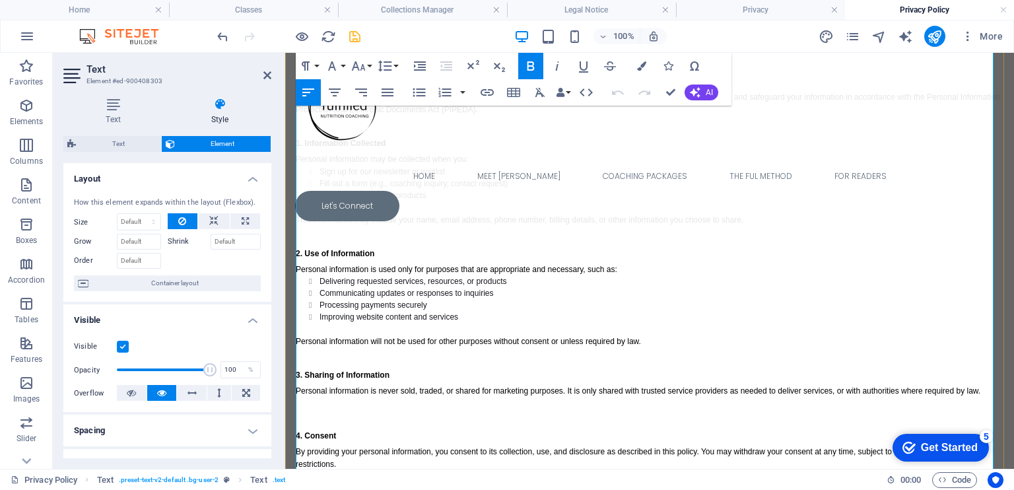
scroll to position [590, 0]
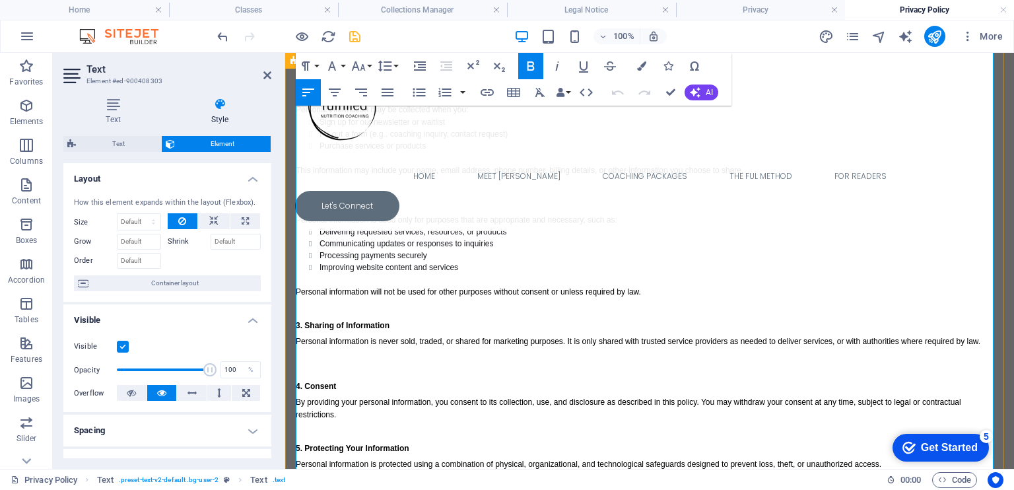
click at [335, 368] on h3 at bounding box center [649, 360] width 707 height 24
click at [307, 368] on h3 at bounding box center [649, 360] width 707 height 24
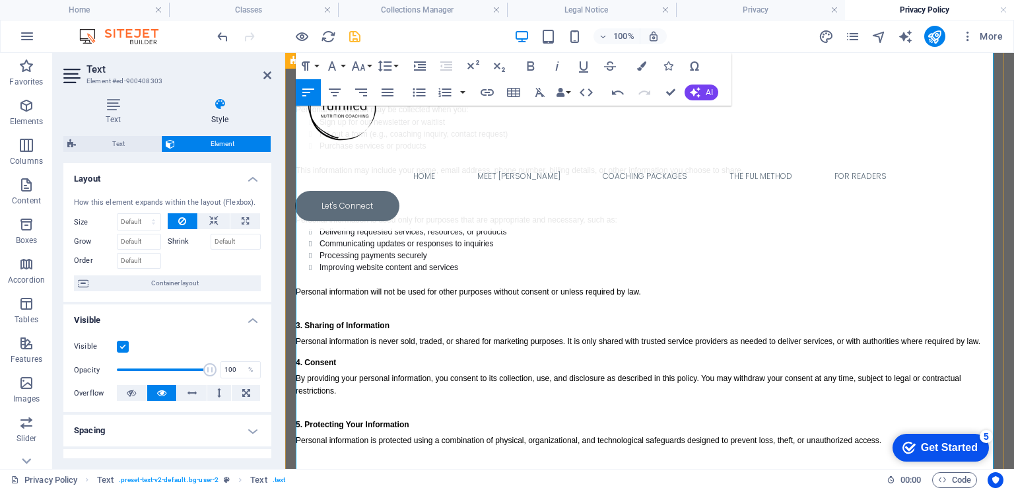
click at [304, 360] on strong "4. Consent" at bounding box center [316, 362] width 40 height 9
click at [304, 311] on h3 "3. Sharing of Information" at bounding box center [649, 323] width 707 height 24
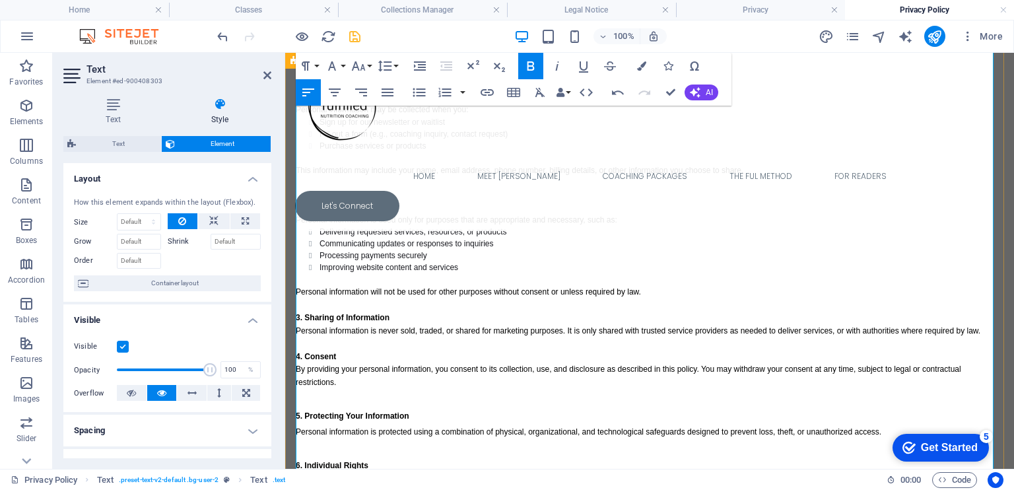
click at [301, 420] on h3 "5. Protecting Your Information" at bounding box center [649, 413] width 707 height 24
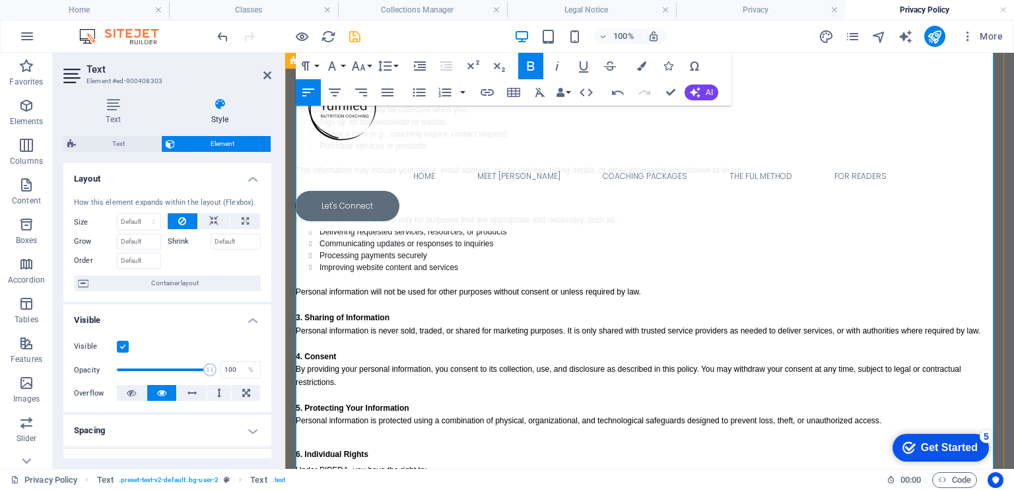
click at [306, 459] on h3 "6. Individual Rights" at bounding box center [649, 451] width 707 height 24
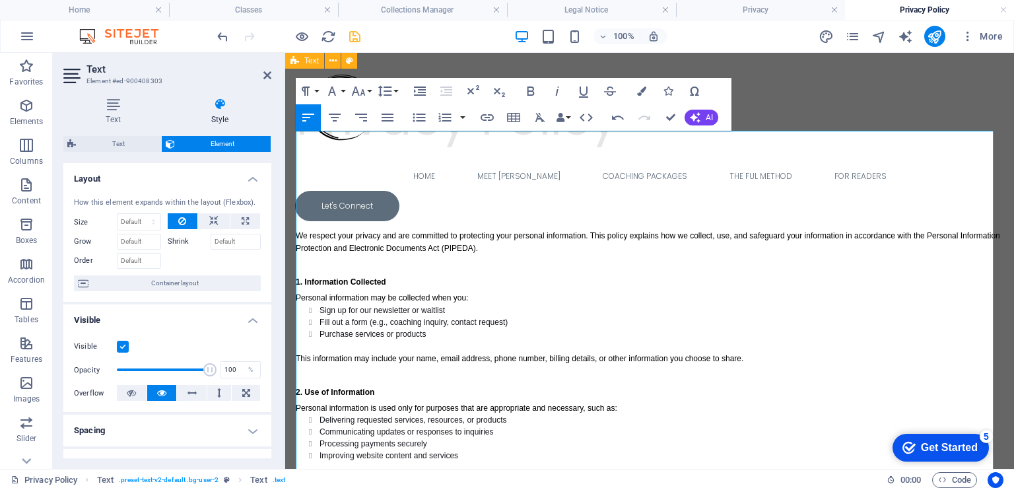
scroll to position [343, 0]
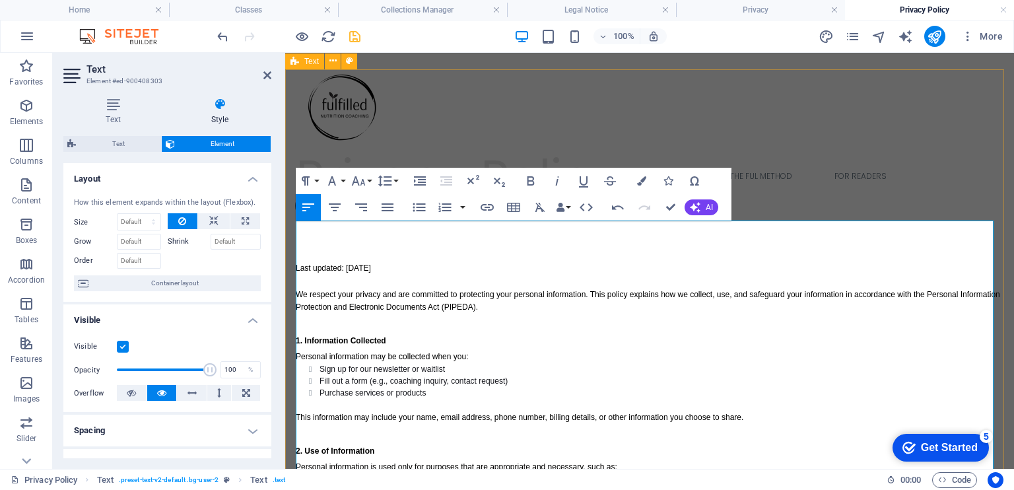
click at [300, 339] on strong "1. Information Collected" at bounding box center [341, 340] width 90 height 9
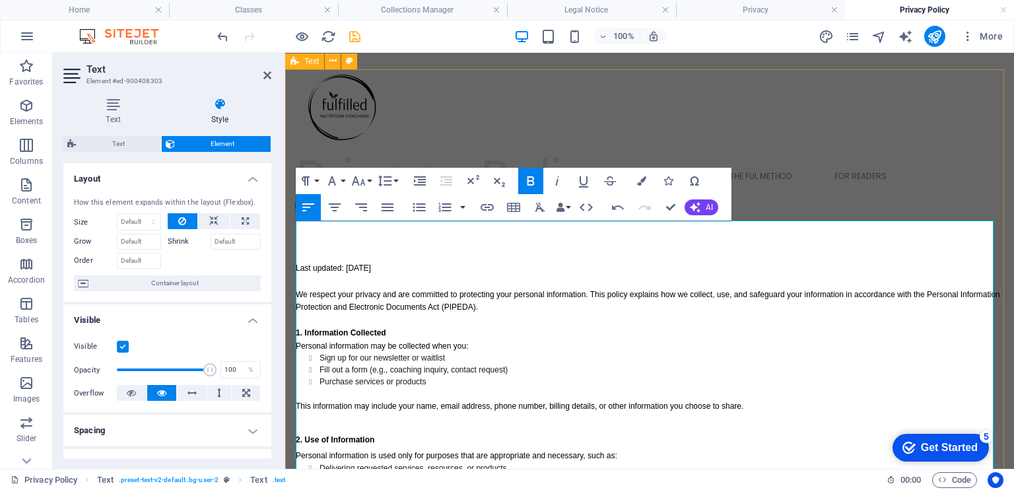
click at [302, 438] on strong "2. Use of Information" at bounding box center [335, 439] width 79 height 9
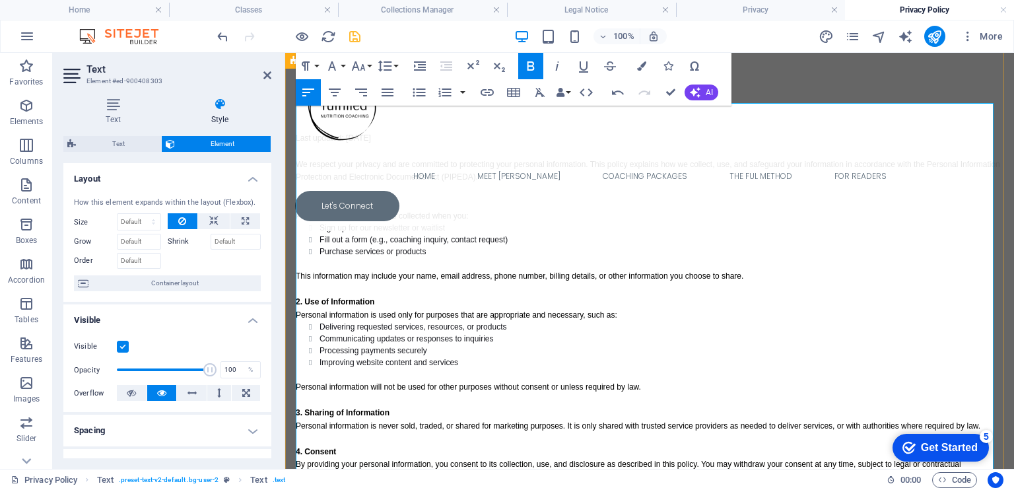
scroll to position [486, 0]
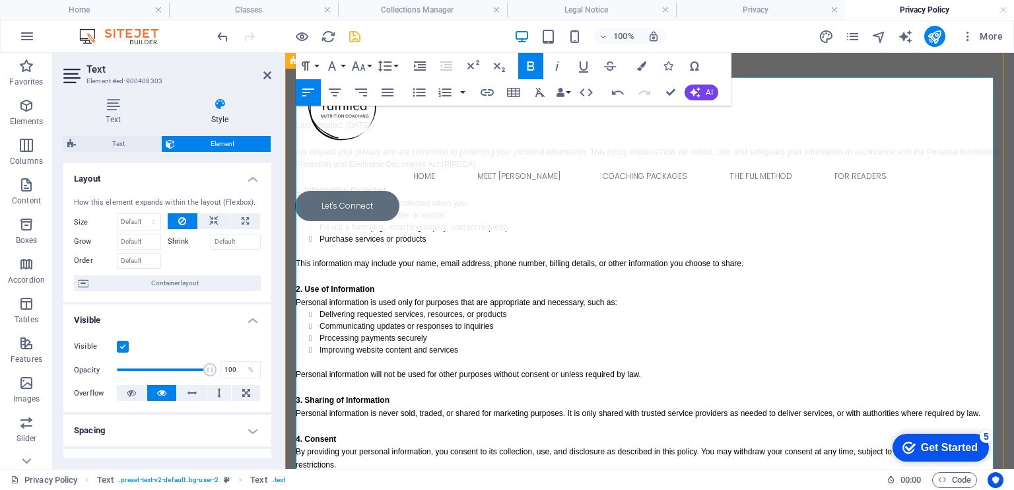
click at [306, 358] on p at bounding box center [649, 362] width 707 height 12
click at [307, 378] on p "Personal information will not be used for other purposes without consent or unl…" at bounding box center [649, 374] width 707 height 13
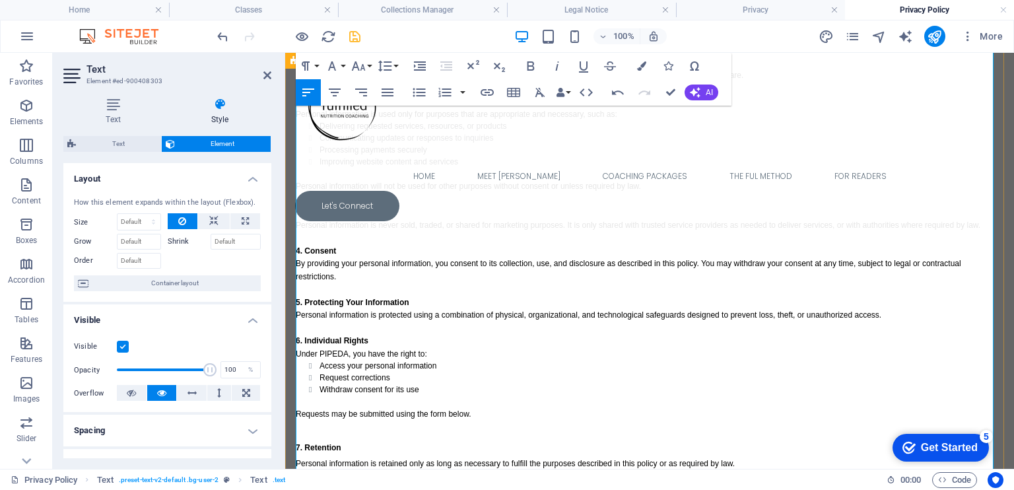
scroll to position [686, 0]
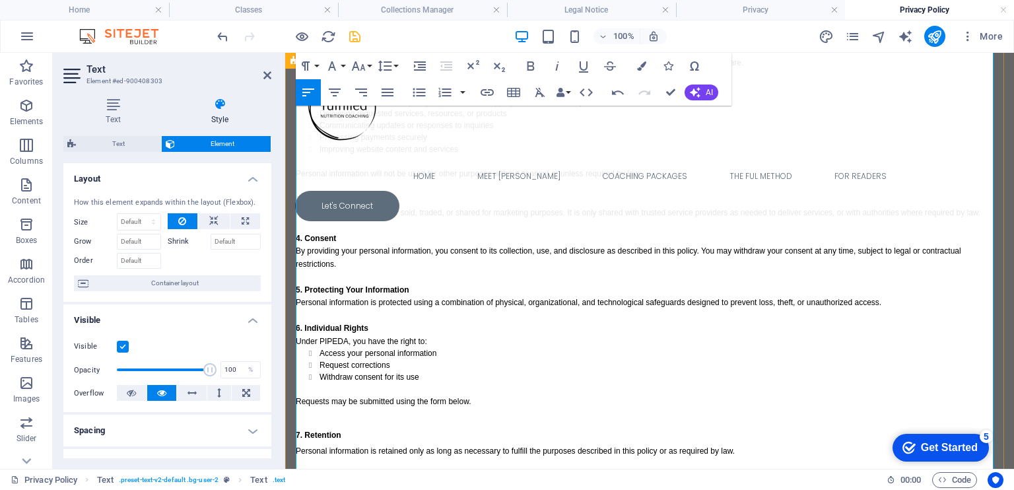
click at [348, 434] on h3 "7. Retention" at bounding box center [649, 432] width 707 height 24
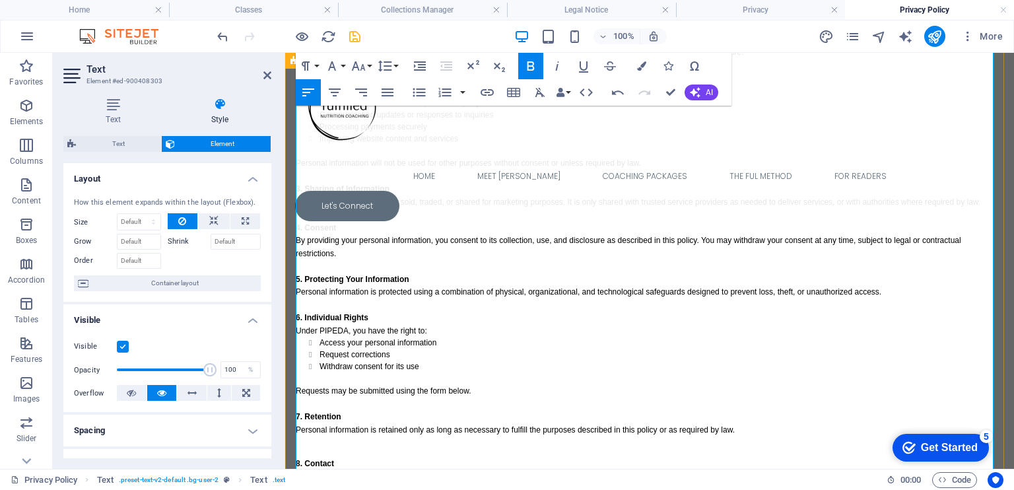
scroll to position [713, 0]
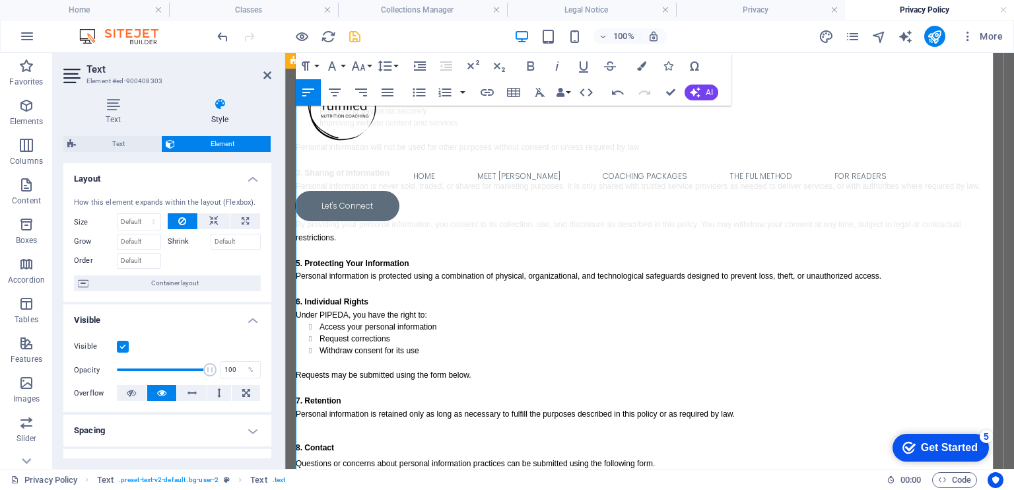
click at [351, 455] on h3 "8. Contact" at bounding box center [649, 445] width 707 height 24
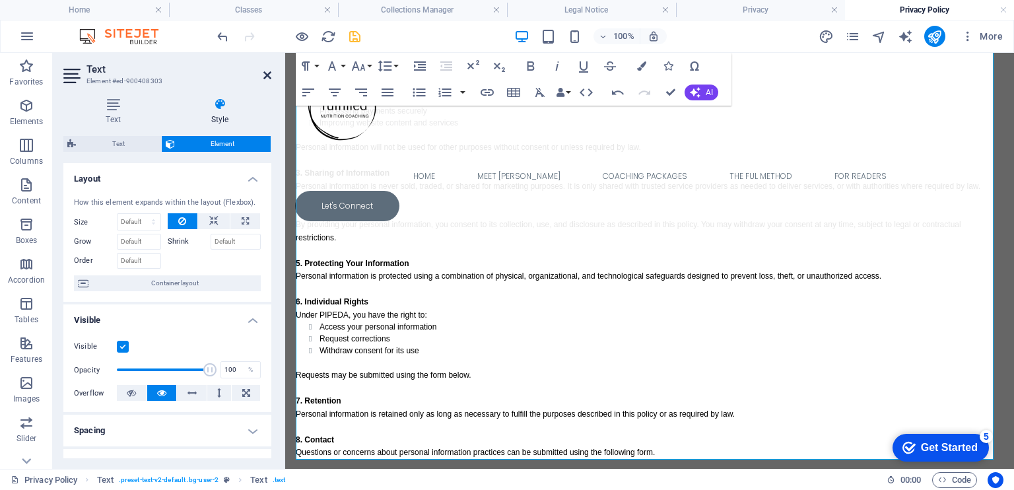
click at [267, 77] on icon at bounding box center [267, 75] width 8 height 11
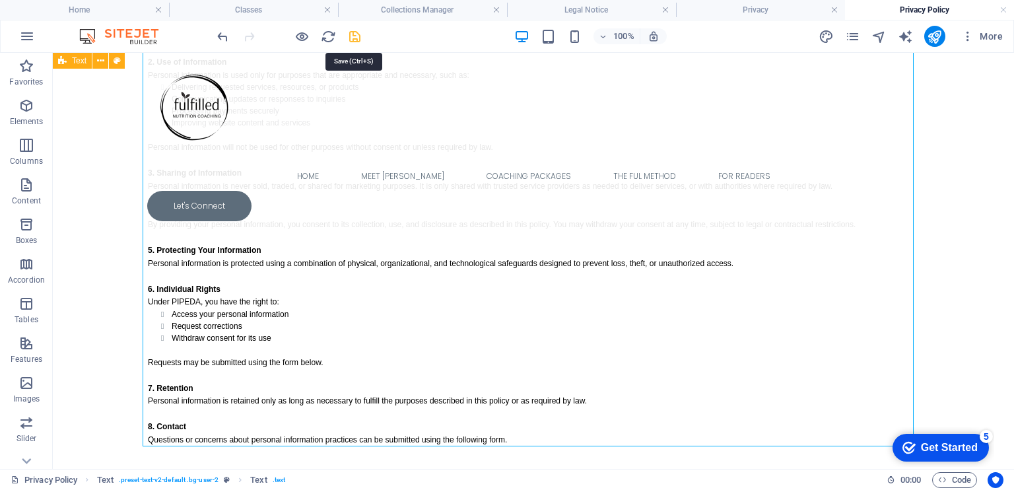
click at [352, 38] on icon "save" at bounding box center [354, 36] width 15 height 15
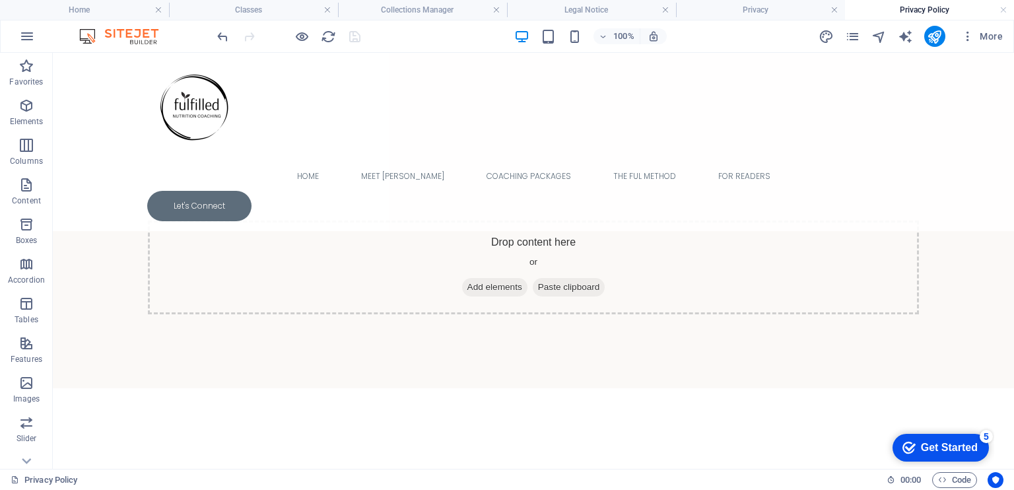
scroll to position [0, 0]
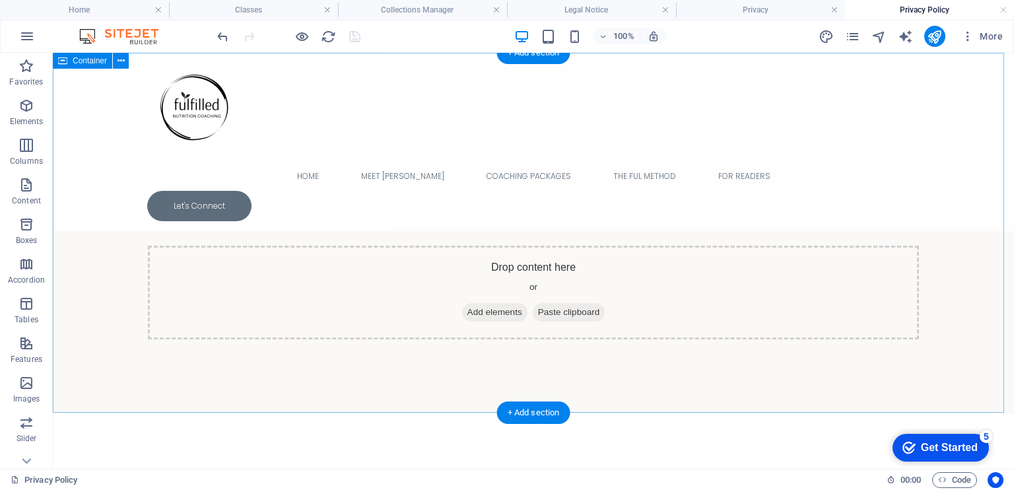
click at [519, 259] on div "Drop content here or Add elements Paste clipboard" at bounding box center [533, 292] width 771 height 94
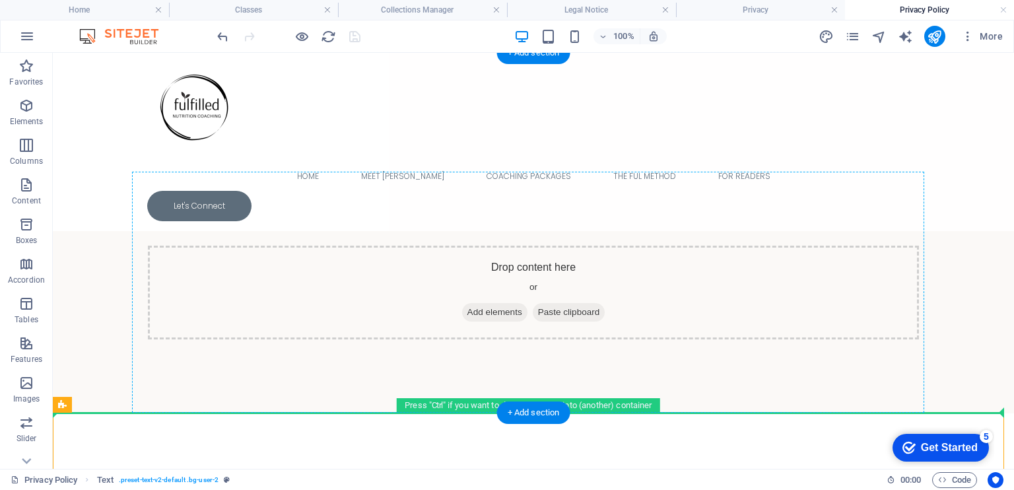
drag, startPoint x: 292, startPoint y: 447, endPoint x: 391, endPoint y: 259, distance: 211.6
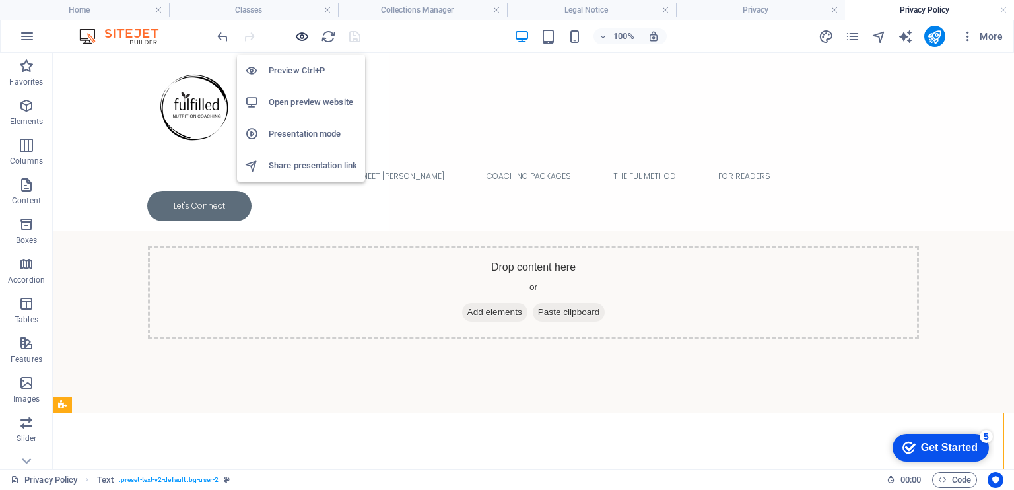
click at [302, 38] on icon "button" at bounding box center [301, 36] width 15 height 15
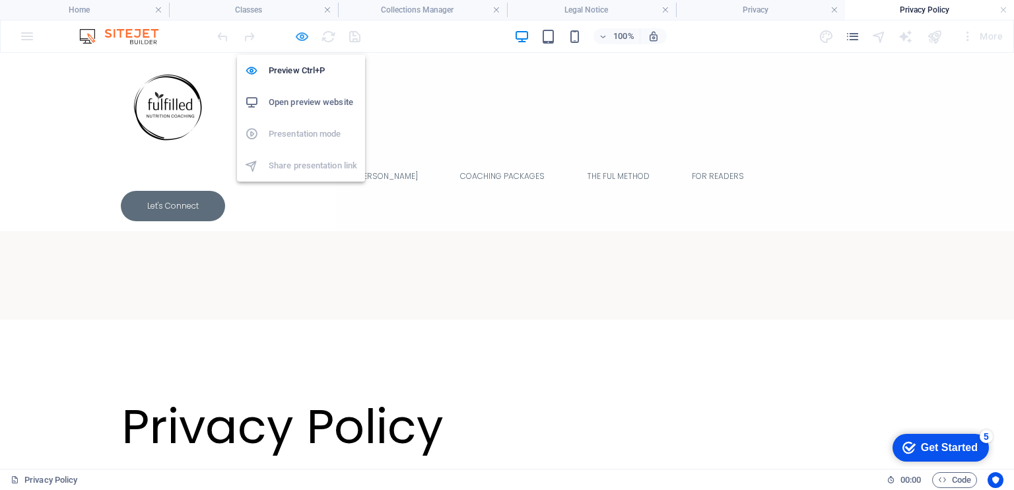
click at [300, 32] on icon "button" at bounding box center [301, 36] width 15 height 15
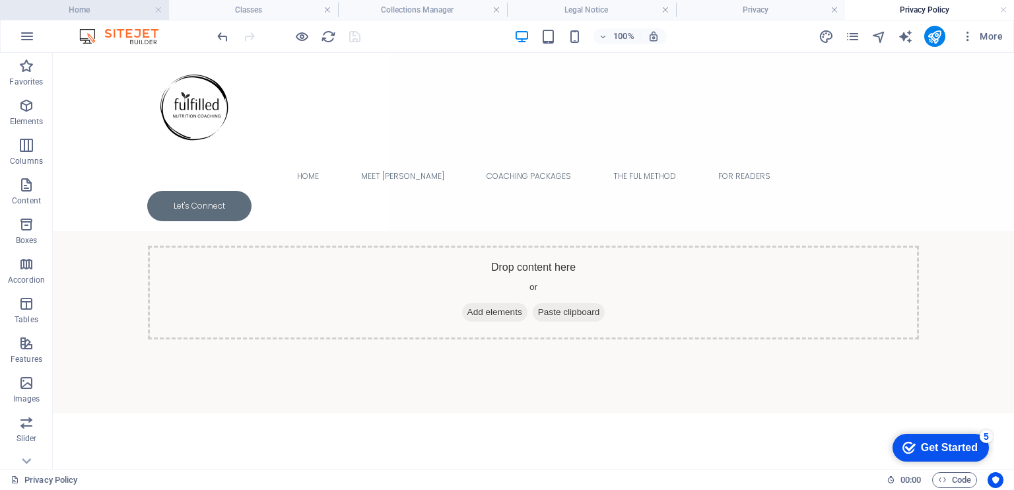
click at [120, 16] on h4 "Home" at bounding box center [84, 10] width 169 height 15
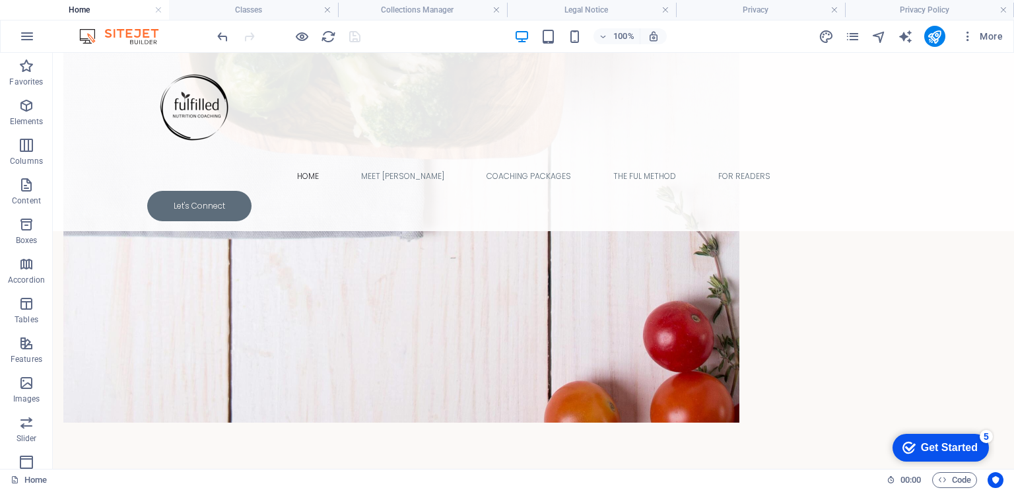
scroll to position [2143, 0]
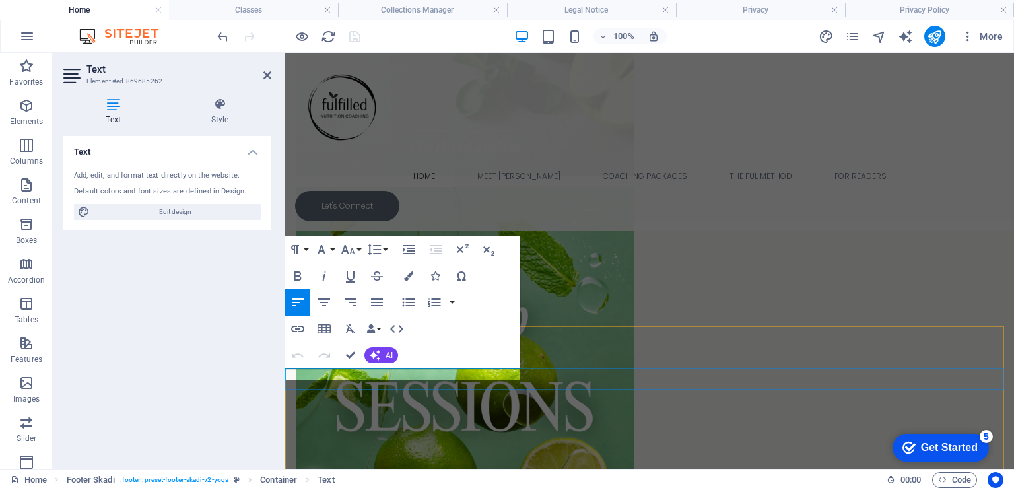
click link "Privacy Policy"
click at [508, 342] on icon "button" at bounding box center [509, 342] width 13 height 12
drag, startPoint x: 458, startPoint y: 373, endPoint x: 510, endPoint y: 373, distance: 52.1
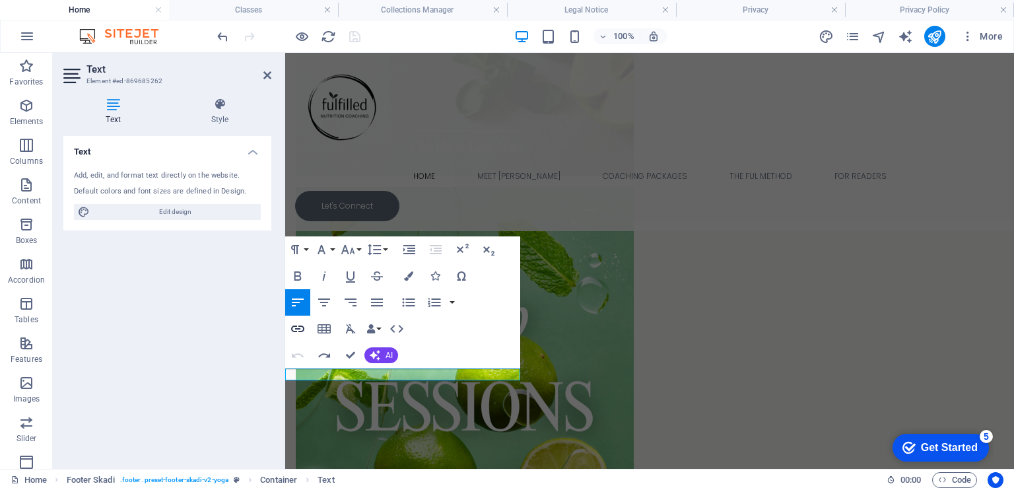
click at [301, 329] on icon "button" at bounding box center [298, 329] width 16 height 16
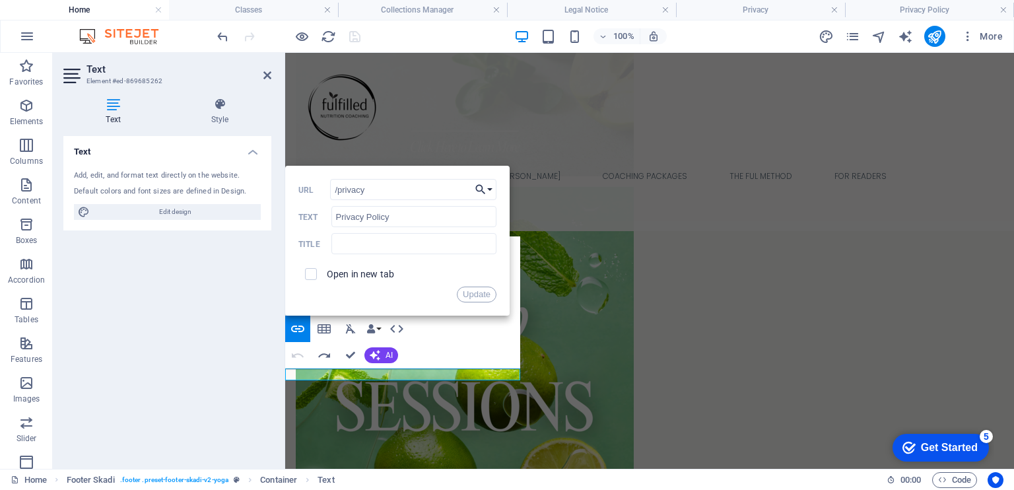
click at [492, 189] on button "Choose Link" at bounding box center [483, 189] width 25 height 21
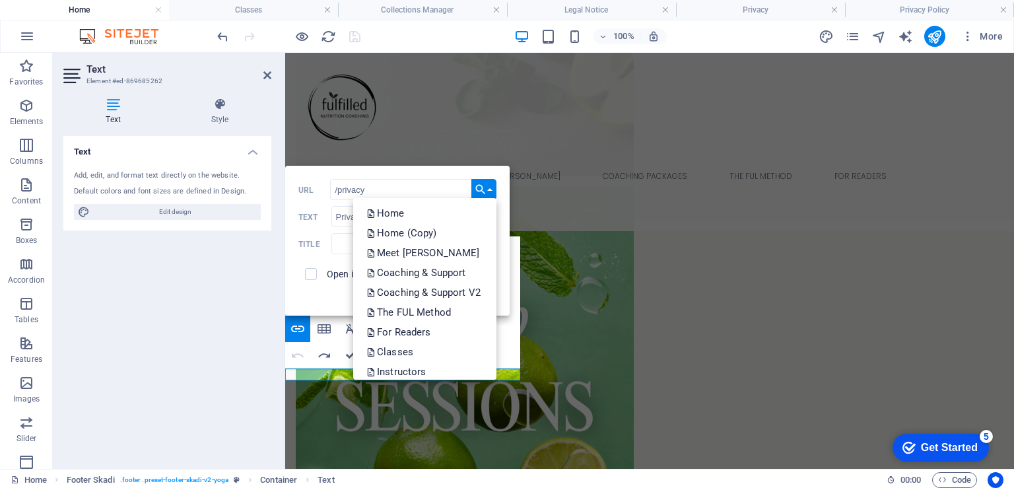
click at [478, 185] on icon "button" at bounding box center [481, 190] width 10 height 10
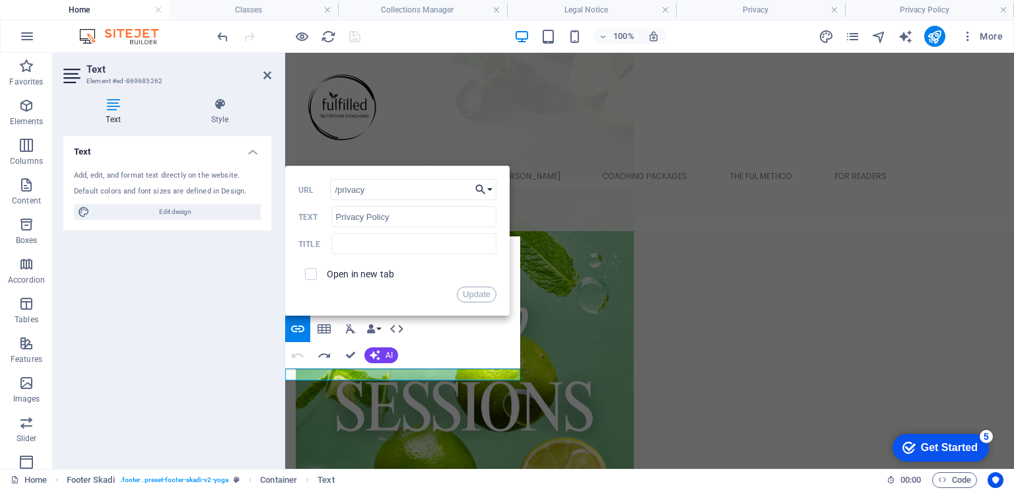
click at [478, 185] on icon "button" at bounding box center [481, 190] width 10 height 10
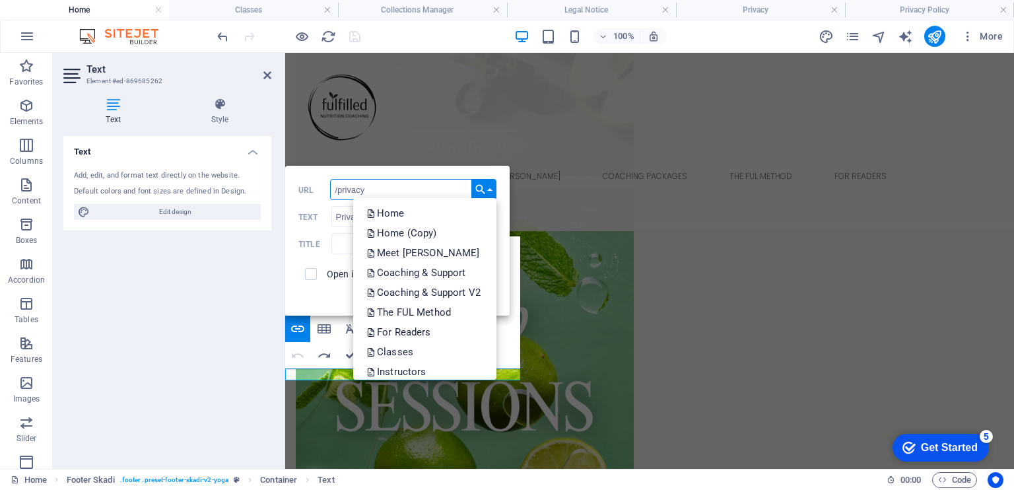
click at [372, 185] on input "/privacy" at bounding box center [413, 189] width 166 height 21
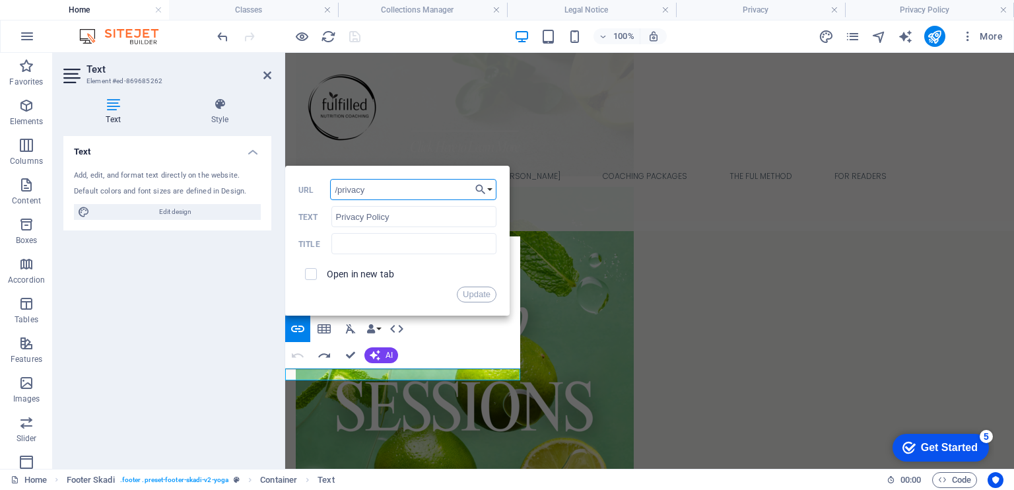
drag, startPoint x: 372, startPoint y: 185, endPoint x: 330, endPoint y: 187, distance: 42.3
click at [330, 187] on input "/privacy" at bounding box center [413, 189] width 166 height 21
type input "p"
click at [492, 187] on button "Choose Link" at bounding box center [483, 189] width 25 height 21
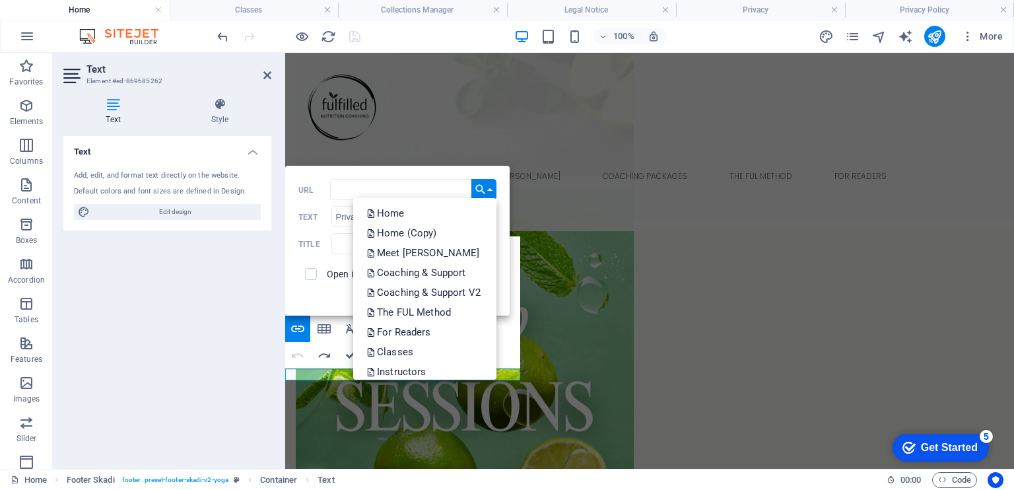
click at [319, 170] on div "Back Choose Link Home Home (Copy) Meet [PERSON_NAME] Coaching & Support Coachin…" at bounding box center [397, 241] width 224 height 150
click at [320, 172] on div "Back Choose Link Home Home (Copy) Meet [PERSON_NAME] Coaching & Support Coachin…" at bounding box center [397, 241] width 224 height 150
click at [501, 274] on div "Back Choose Link Home Home (Copy) Meet [PERSON_NAME] Coaching & Support Coachin…" at bounding box center [397, 241] width 224 height 150
click at [299, 299] on div "Update" at bounding box center [397, 294] width 198 height 16
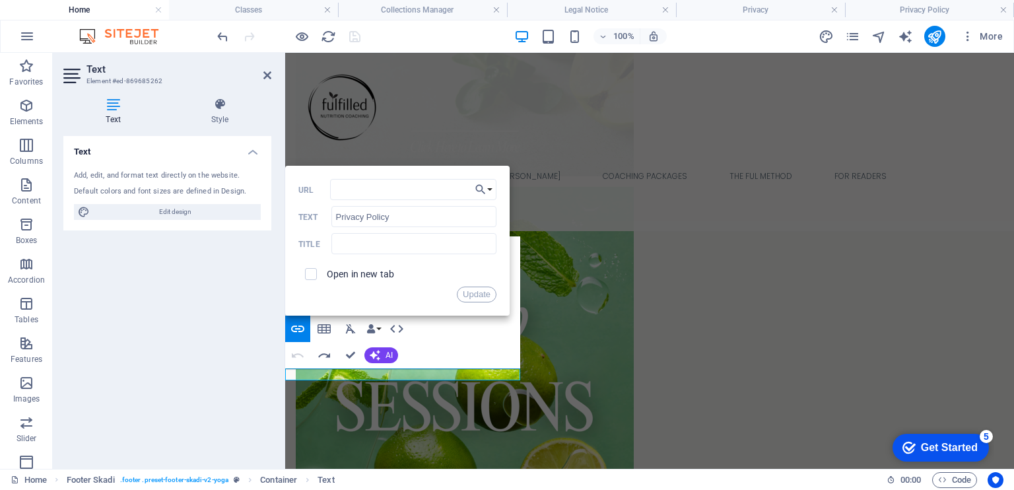
click at [299, 299] on div "Update" at bounding box center [397, 294] width 198 height 16
click at [307, 274] on input "checkbox" at bounding box center [309, 272] width 12 height 12
checkbox input "true"
click at [368, 191] on input "URL" at bounding box center [413, 189] width 166 height 21
click at [480, 191] on icon "button" at bounding box center [481, 190] width 10 height 10
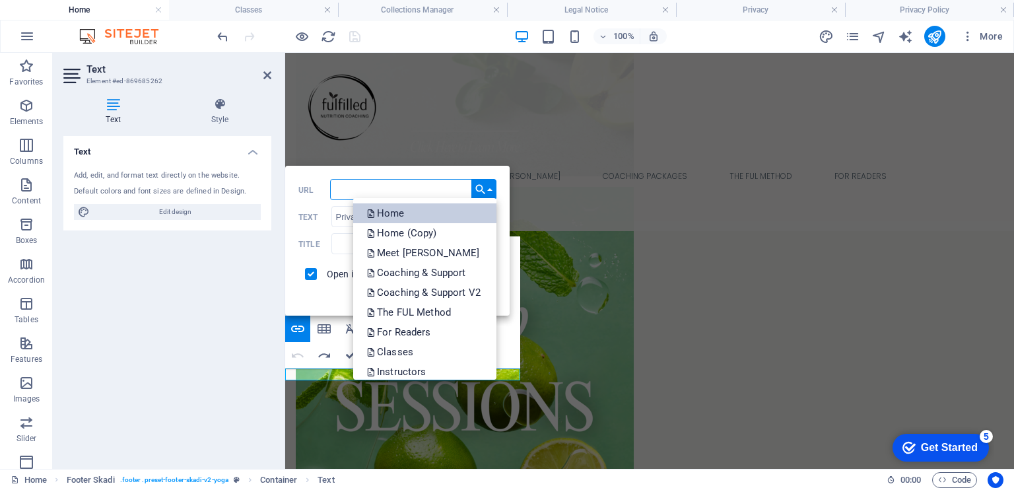
click at [413, 218] on link "Home" at bounding box center [424, 213] width 143 height 20
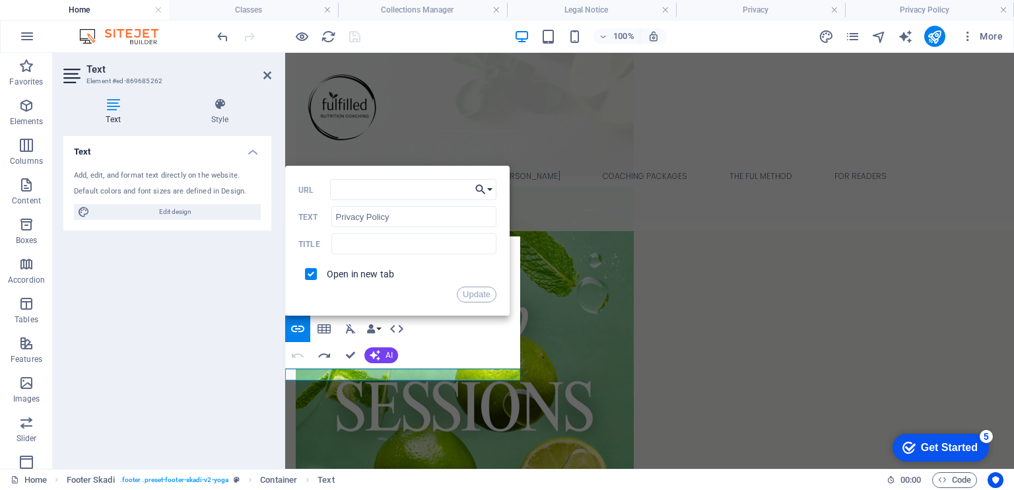
click at [488, 188] on button "Choose Link" at bounding box center [483, 189] width 25 height 21
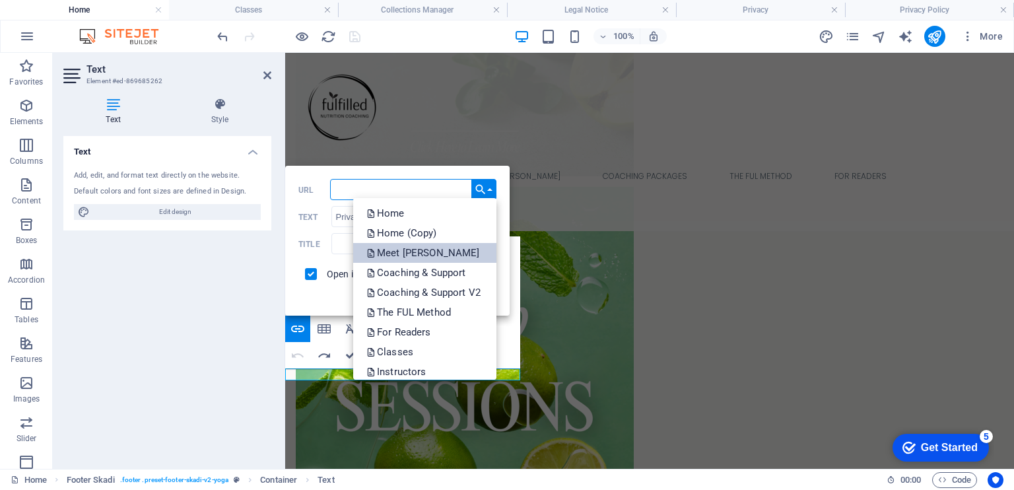
click at [425, 248] on p "Meet [PERSON_NAME]" at bounding box center [424, 253] width 116 height 20
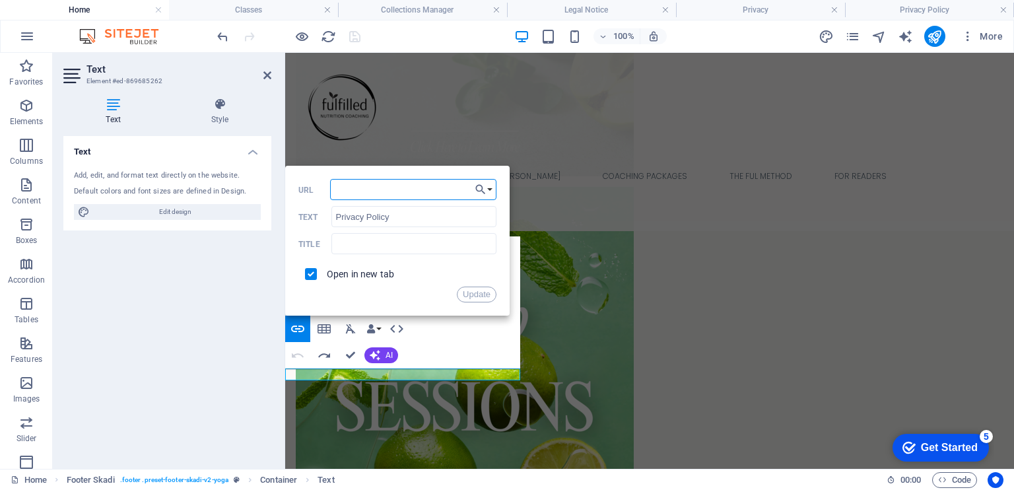
drag, startPoint x: 340, startPoint y: 191, endPoint x: 356, endPoint y: 189, distance: 16.6
click at [356, 189] on input "URL" at bounding box center [413, 189] width 166 height 21
type input "/privacy-policy"
click at [311, 275] on input "checkbox" at bounding box center [309, 272] width 12 height 12
checkbox input "true"
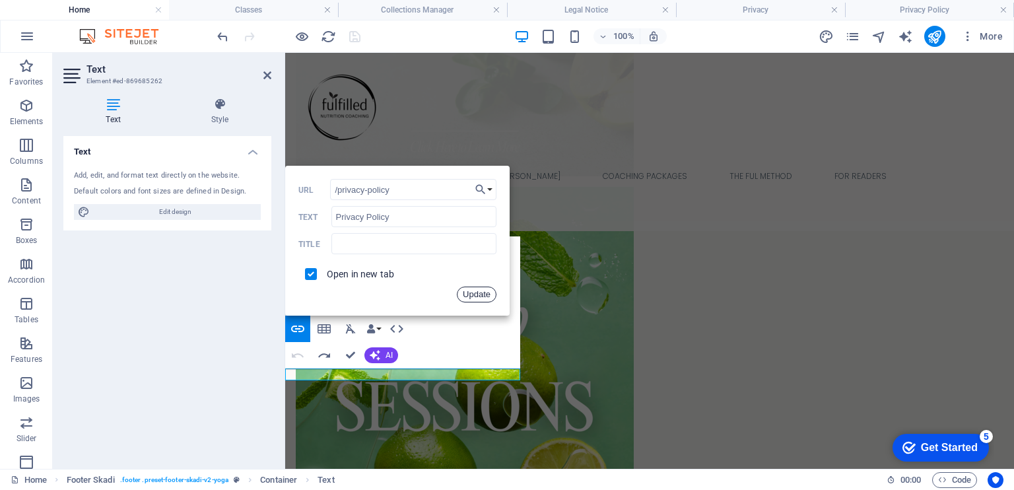
click at [478, 294] on button "Update" at bounding box center [477, 294] width 40 height 16
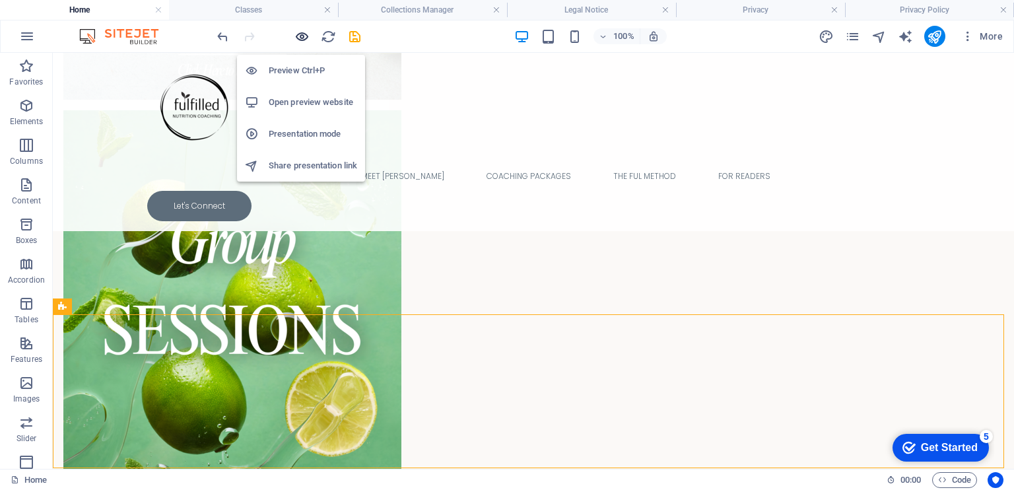
click at [301, 32] on icon "button" at bounding box center [301, 36] width 15 height 15
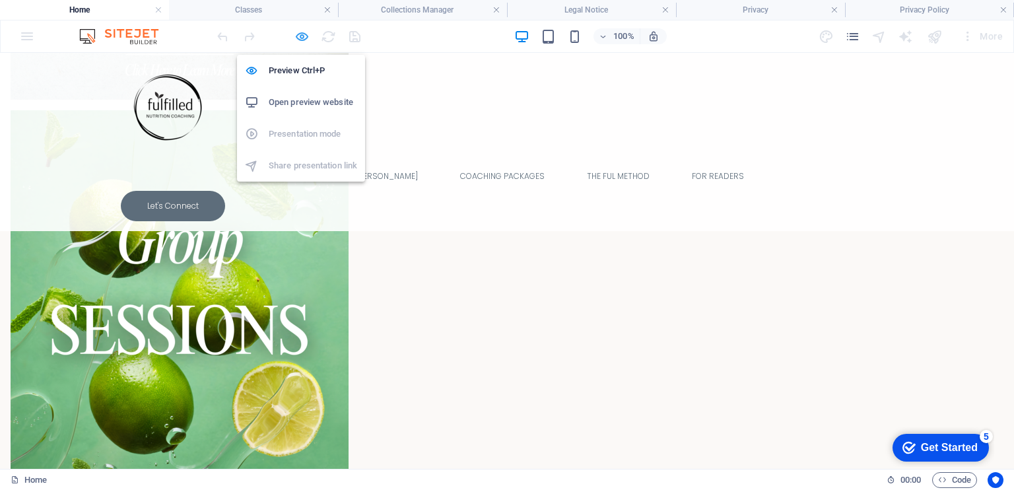
scroll to position [2128, 0]
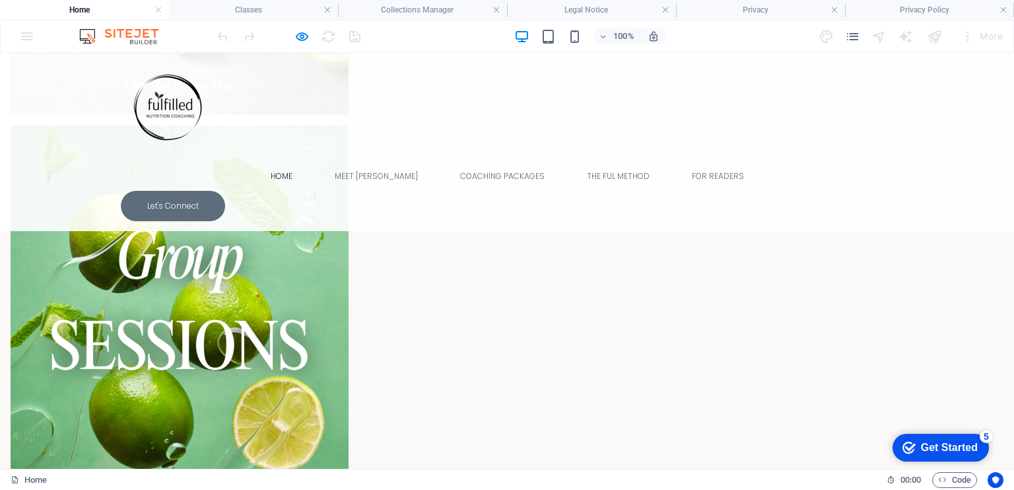
click at [907, 5] on h4 "Privacy Policy" at bounding box center [929, 10] width 169 height 15
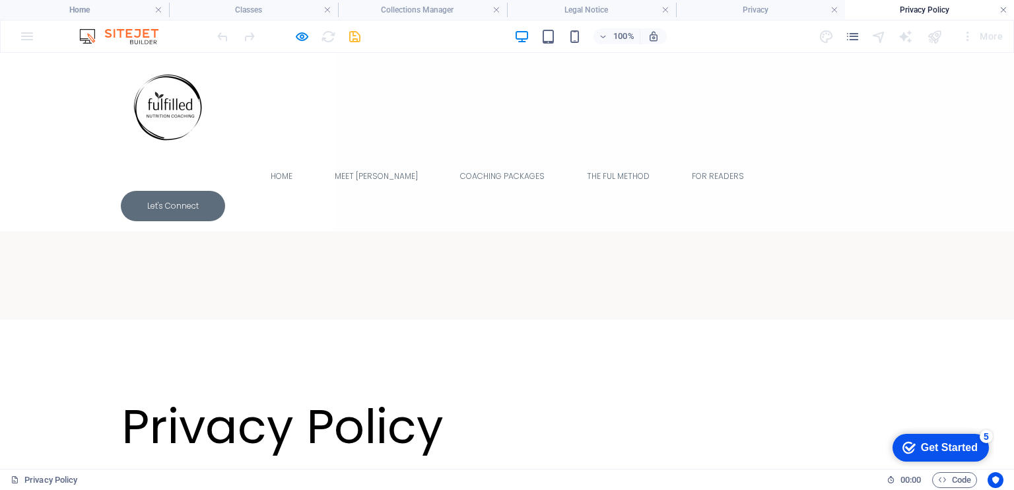
click at [1004, 9] on link at bounding box center [1003, 10] width 8 height 13
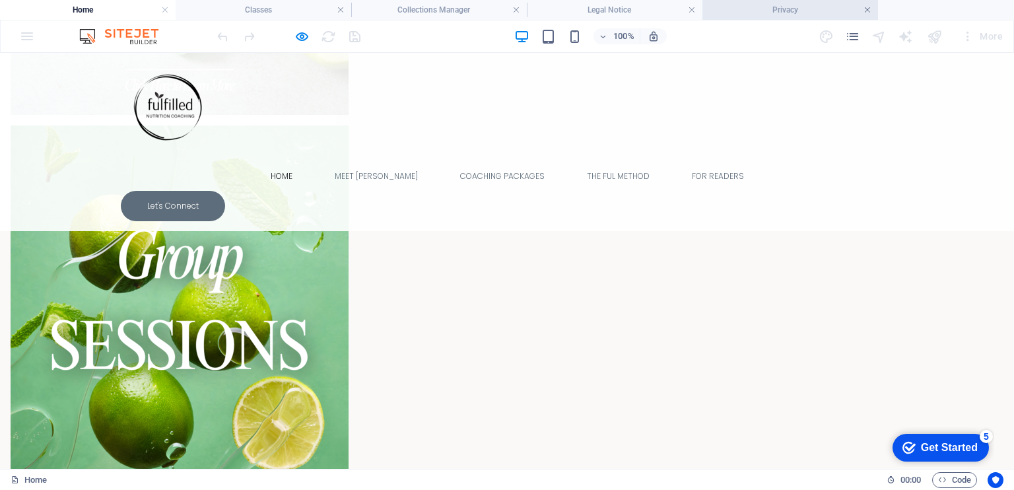
click at [869, 12] on link at bounding box center [867, 10] width 8 height 13
click at [688, 11] on link at bounding box center [692, 10] width 8 height 13
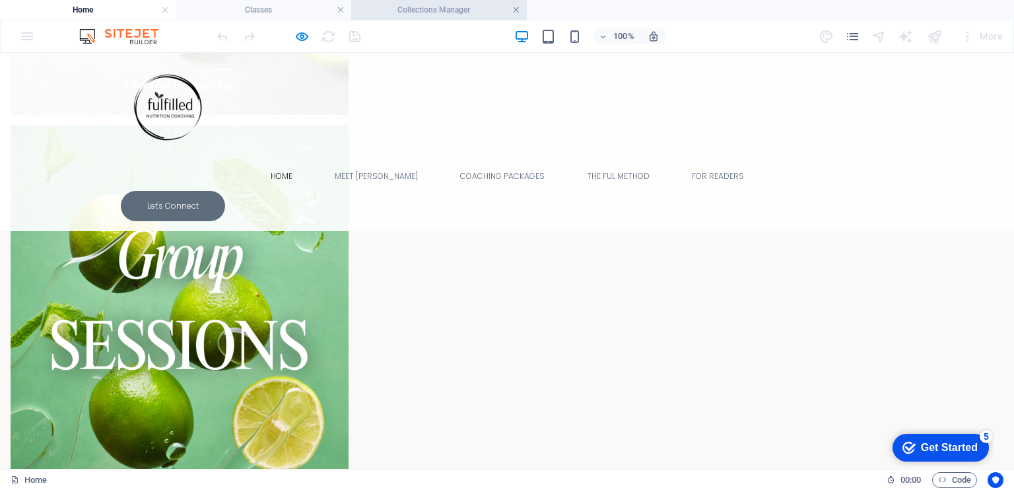
click at [516, 9] on link at bounding box center [516, 10] width 8 height 13
click at [340, 9] on link at bounding box center [341, 10] width 8 height 13
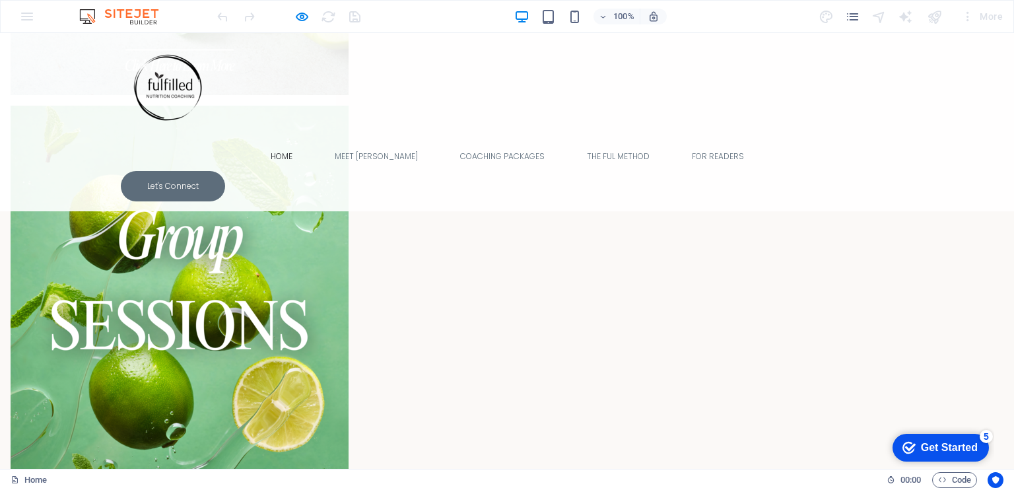
scroll to position [2108, 0]
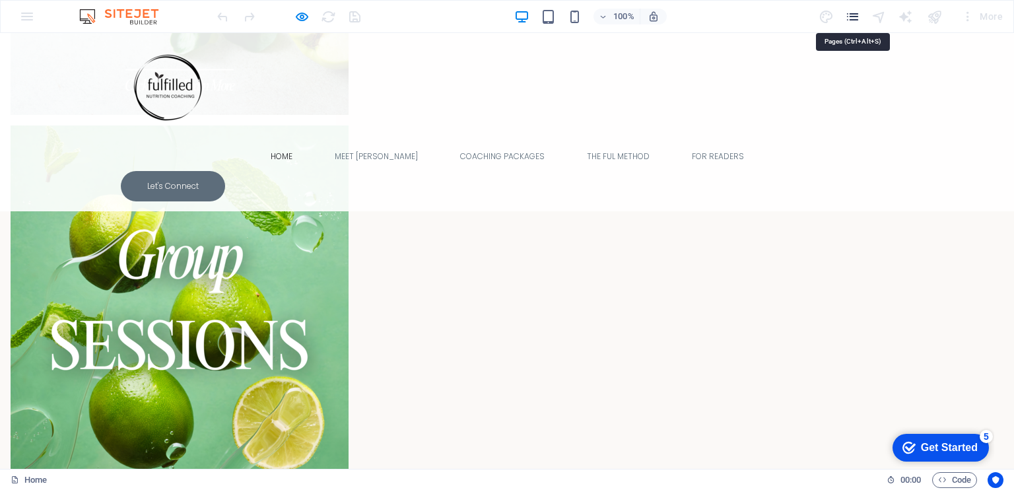
click at [846, 15] on icon "pages" at bounding box center [852, 16] width 15 height 15
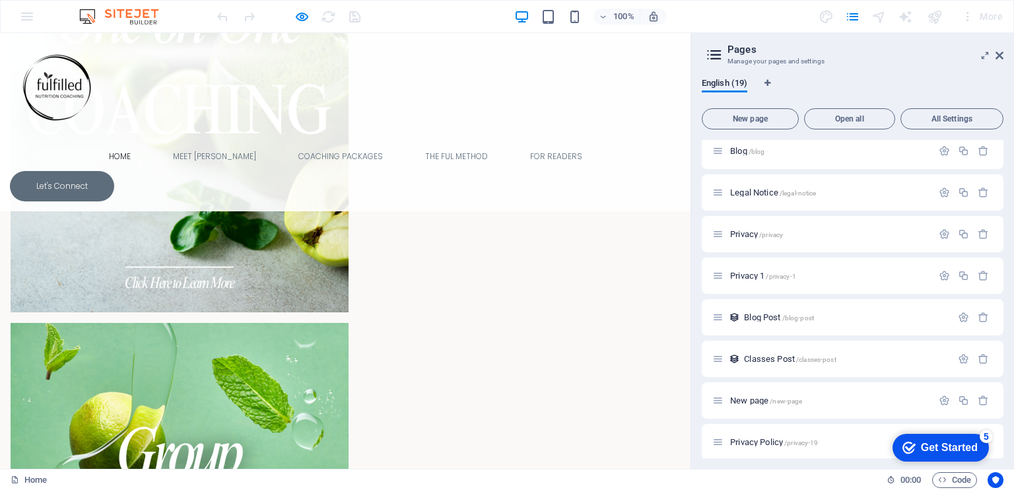
scroll to position [472, 0]
click at [804, 434] on span "/privacy-19" at bounding box center [801, 435] width 34 height 7
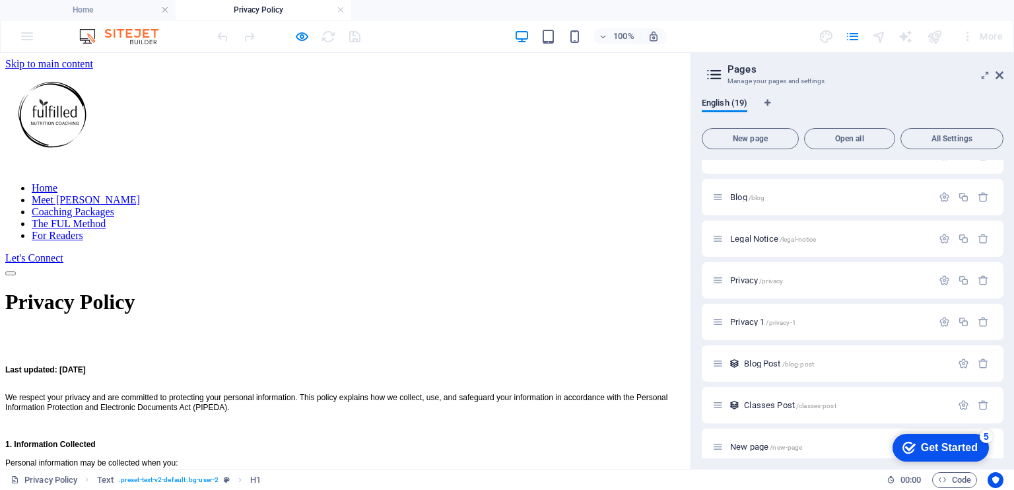
scroll to position [0, 0]
click at [799, 447] on span "/new-page" at bounding box center [785, 446] width 32 height 7
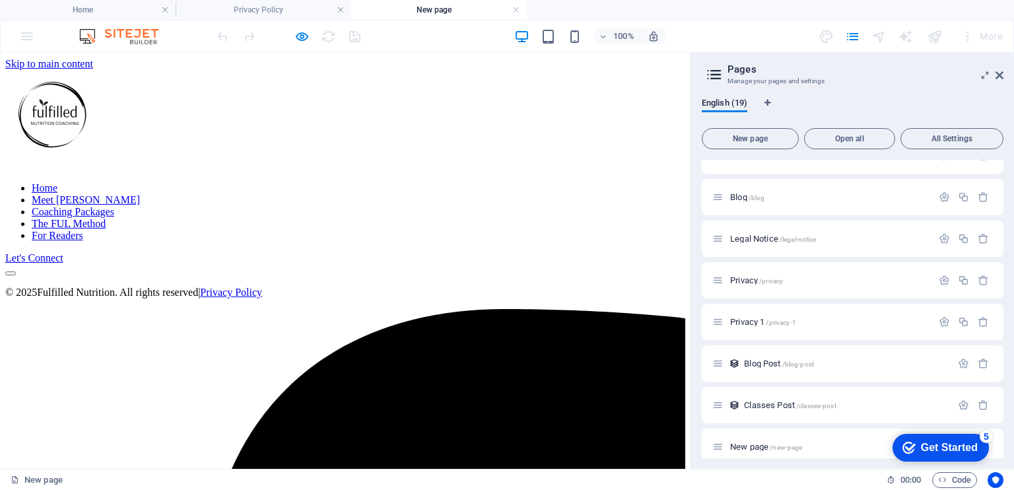
scroll to position [491, 0]
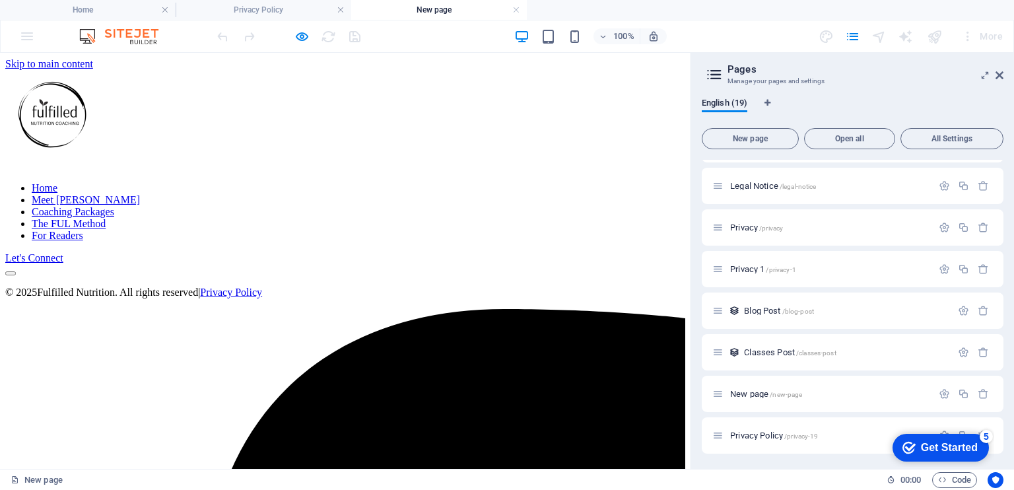
click div "checkmark Get Started 5 First Steps in the Editor Let's guide you through the t…"
click at [715, 436] on icon at bounding box center [717, 435] width 11 height 11
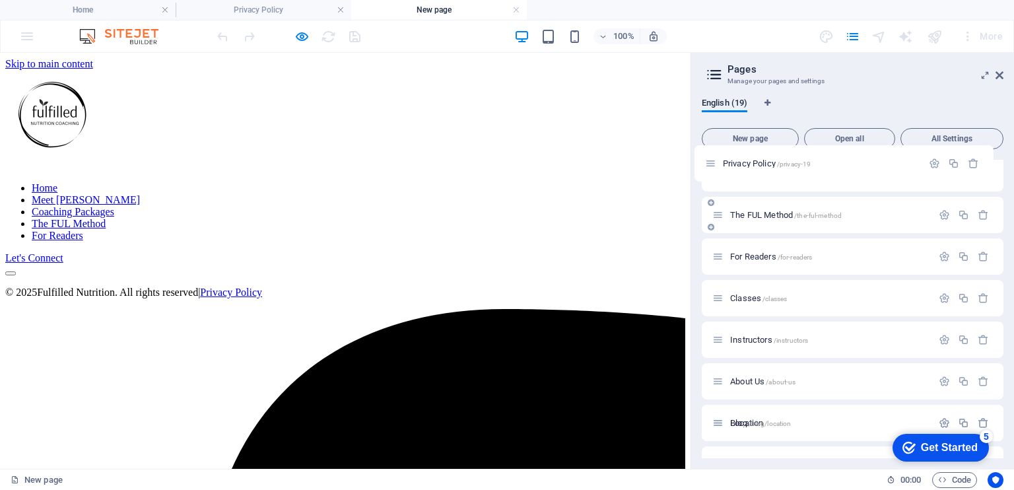
scroll to position [0, 0]
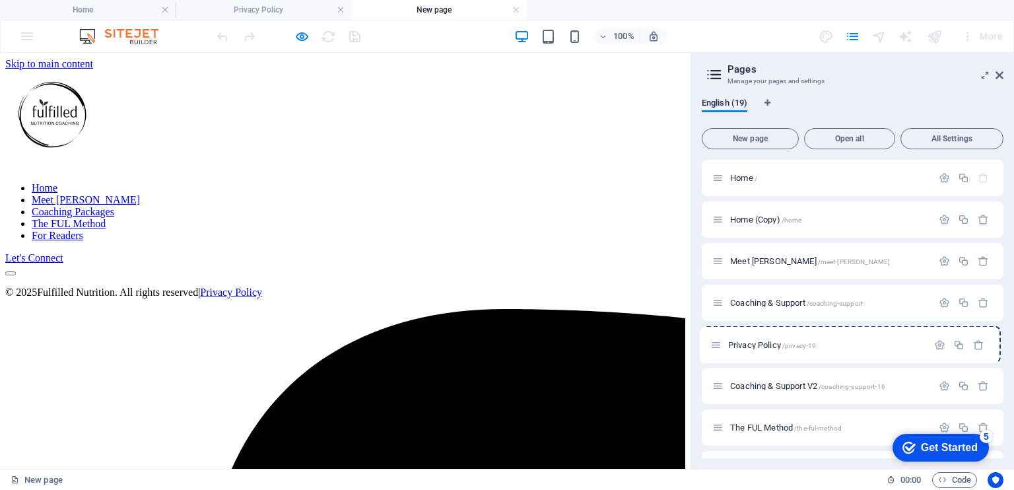
drag, startPoint x: 715, startPoint y: 436, endPoint x: 713, endPoint y: 342, distance: 94.4
click at [942, 342] on icon "button" at bounding box center [943, 344] width 11 height 11
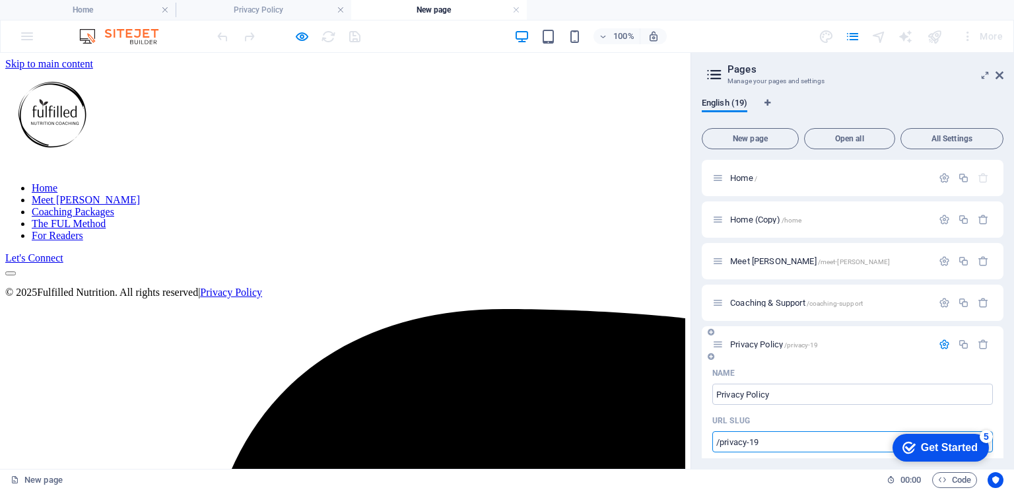
click at [762, 449] on input "/privacy-19" at bounding box center [852, 441] width 280 height 21
type input "/privacy-policy"
click at [558, 276] on div "Drop content here or Add elements Paste clipboard" at bounding box center [345, 276] width 680 height 0
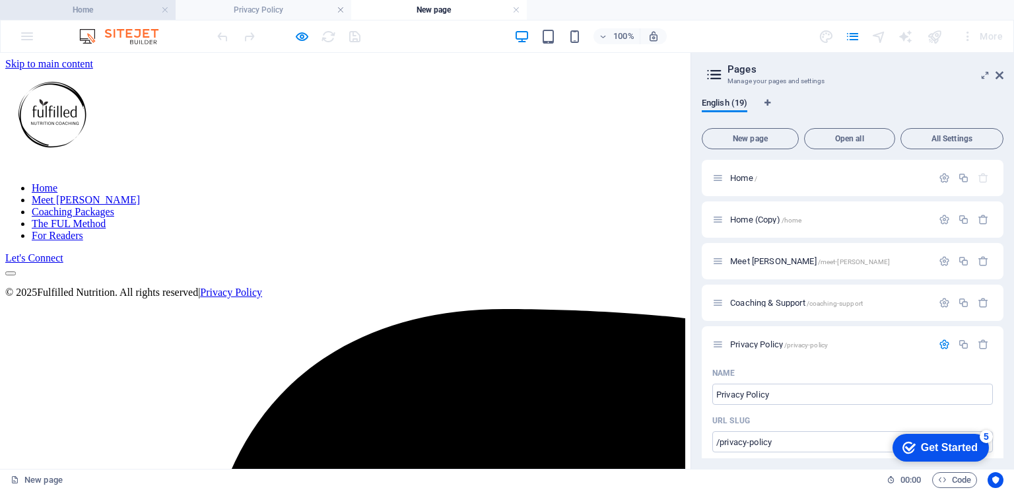
click at [113, 14] on h4 "Home" at bounding box center [88, 10] width 176 height 15
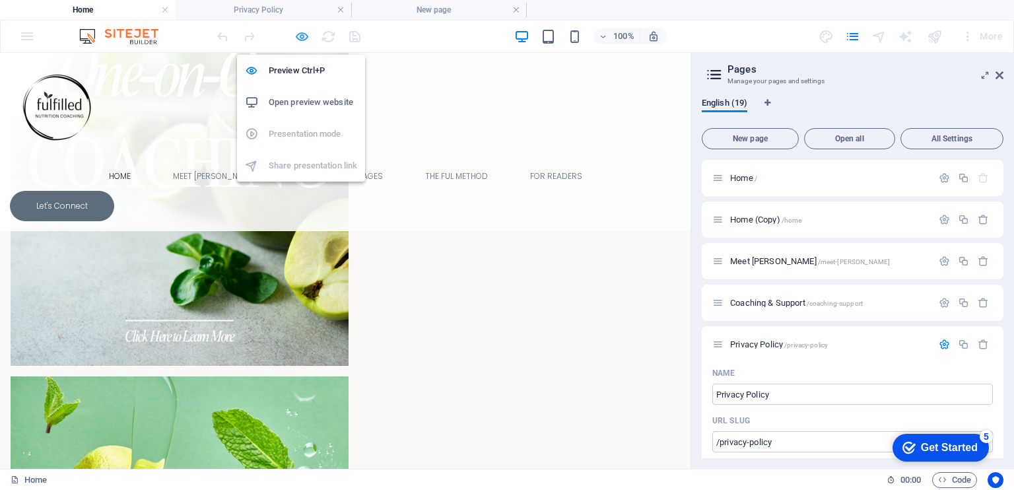
click at [302, 38] on icon "button" at bounding box center [301, 36] width 15 height 15
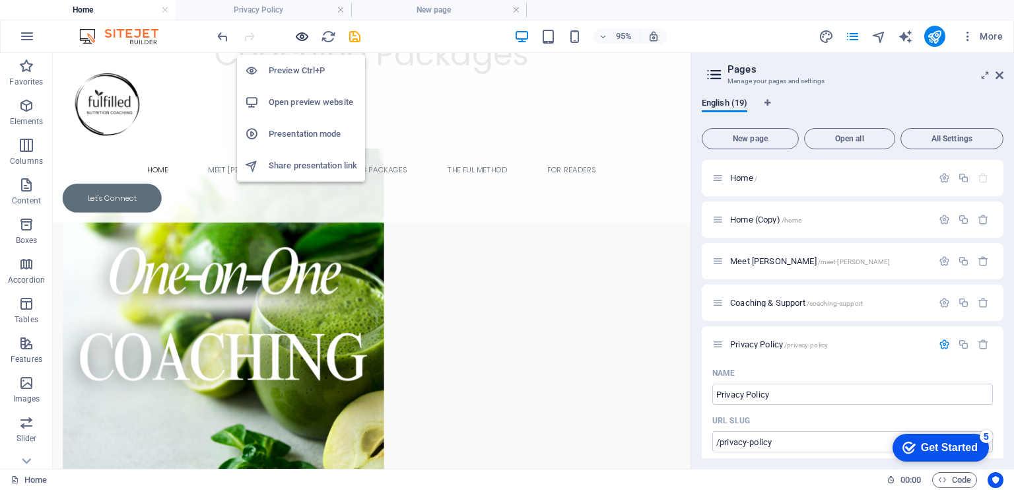
click at [302, 36] on icon "button" at bounding box center [301, 36] width 15 height 15
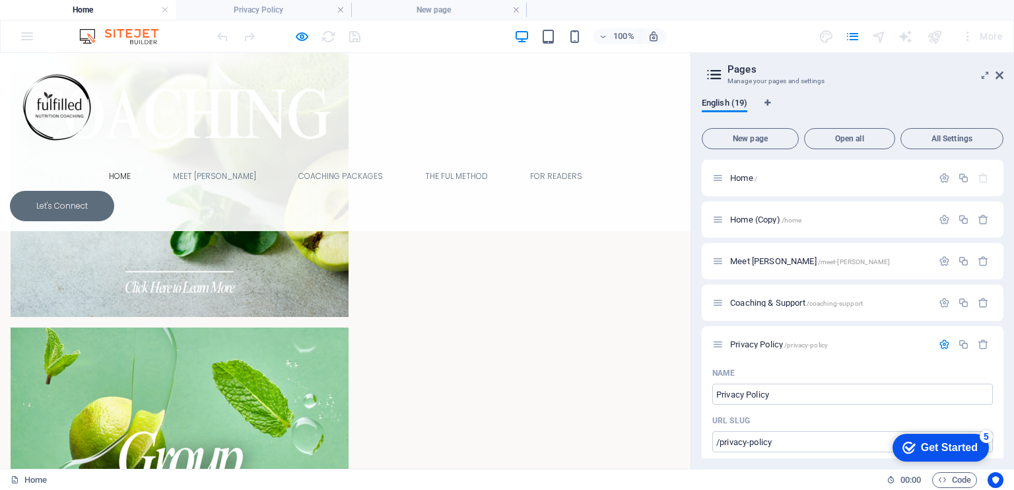
scroll to position [1961, 0]
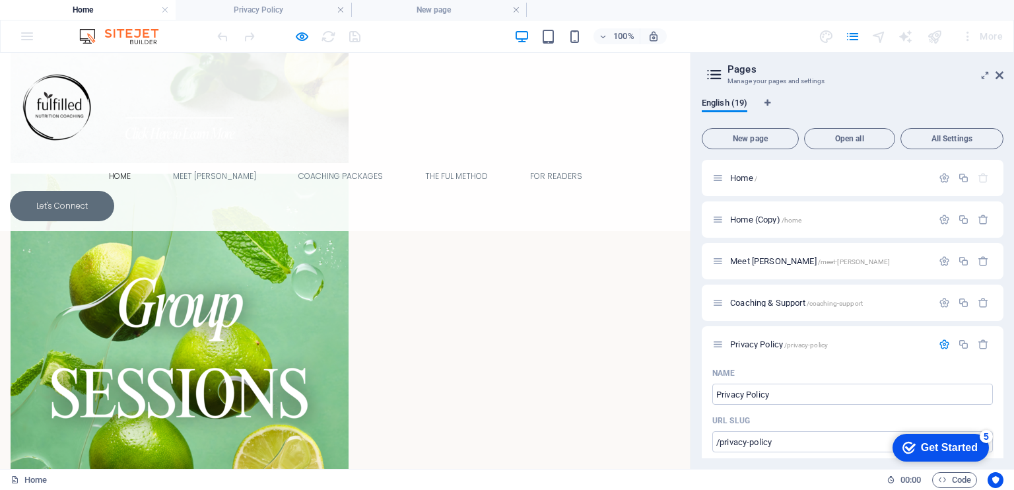
scroll to position [0, 0]
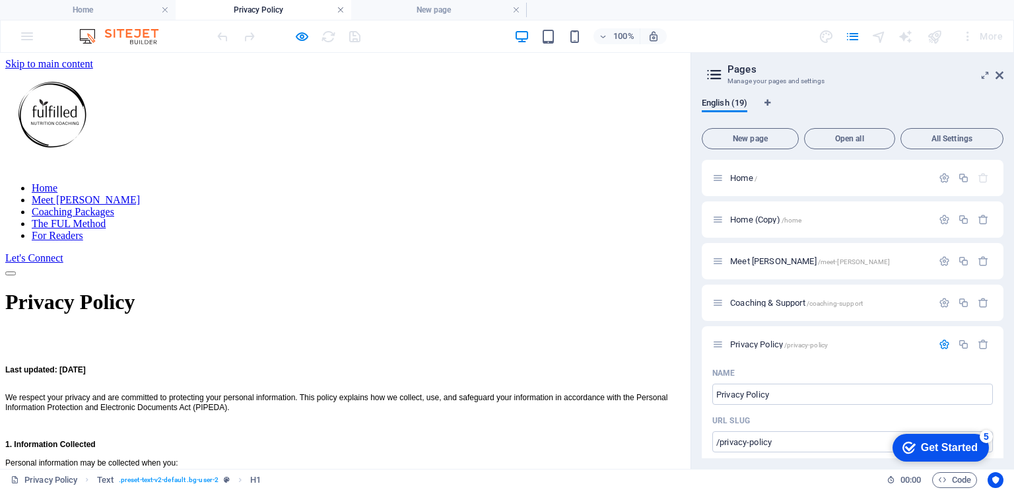
click at [340, 5] on link at bounding box center [341, 10] width 8 height 13
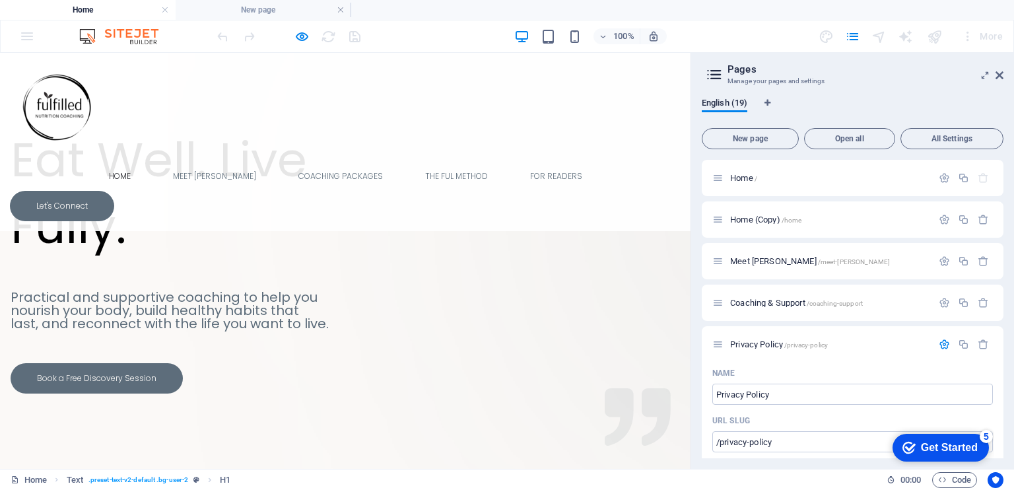
scroll to position [1961, 0]
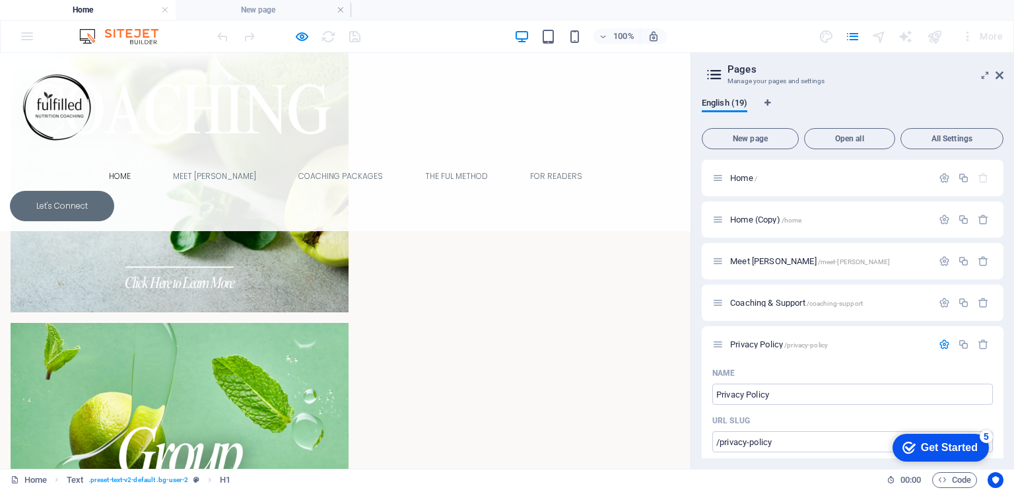
click at [340, 5] on link at bounding box center [341, 10] width 8 height 13
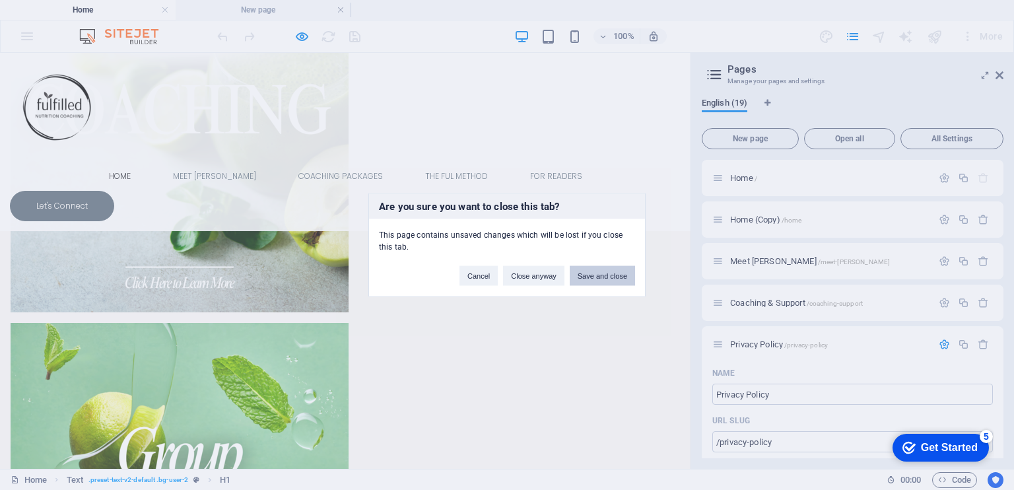
click at [587, 276] on button "Save and close" at bounding box center [601, 276] width 65 height 20
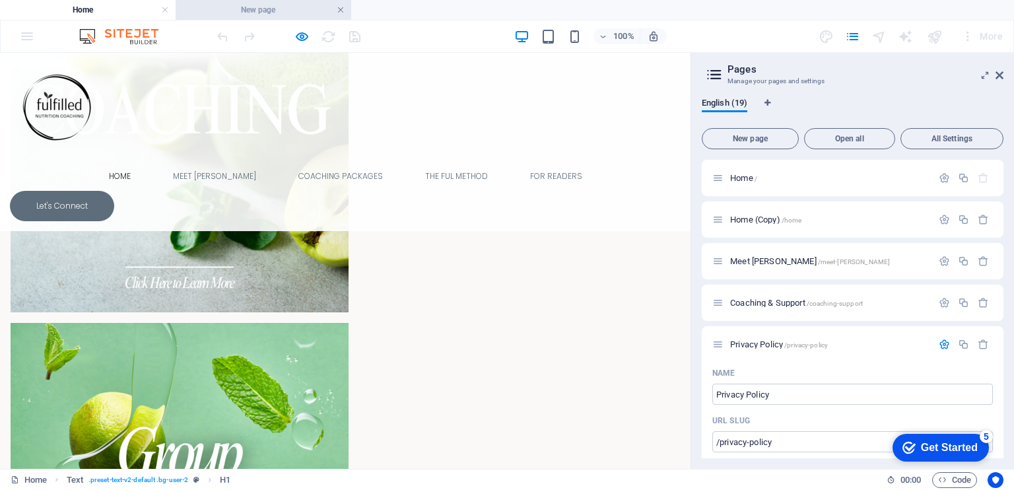
click at [338, 7] on link at bounding box center [341, 10] width 8 height 13
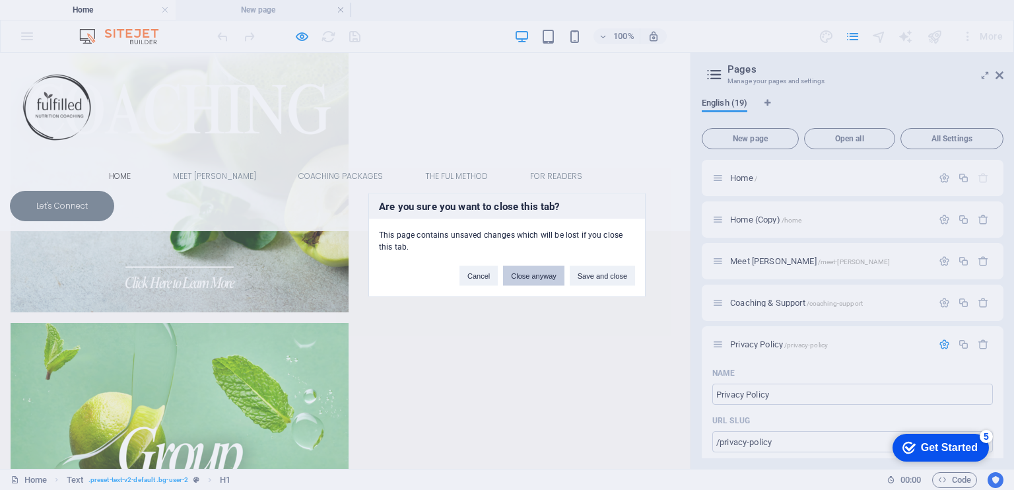
click at [536, 275] on button "Close anyway" at bounding box center [533, 276] width 61 height 20
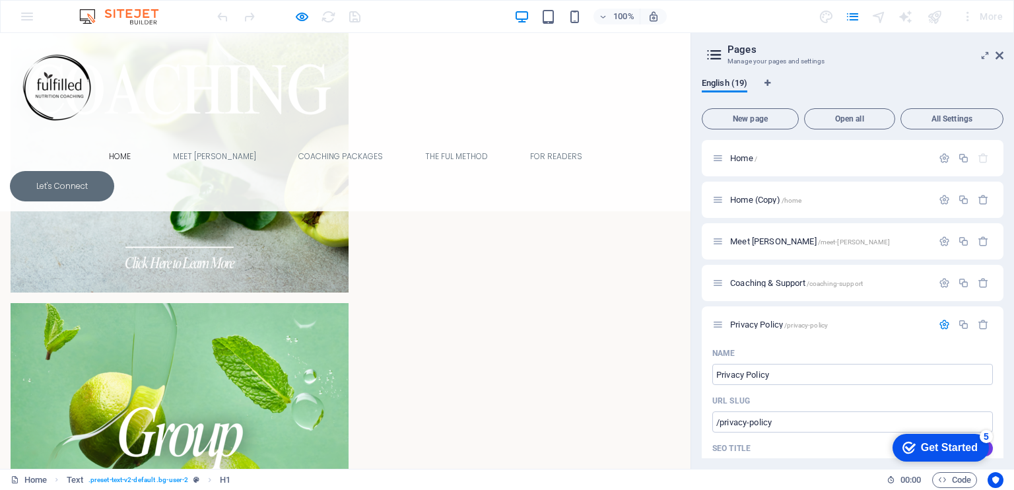
scroll to position [1941, 0]
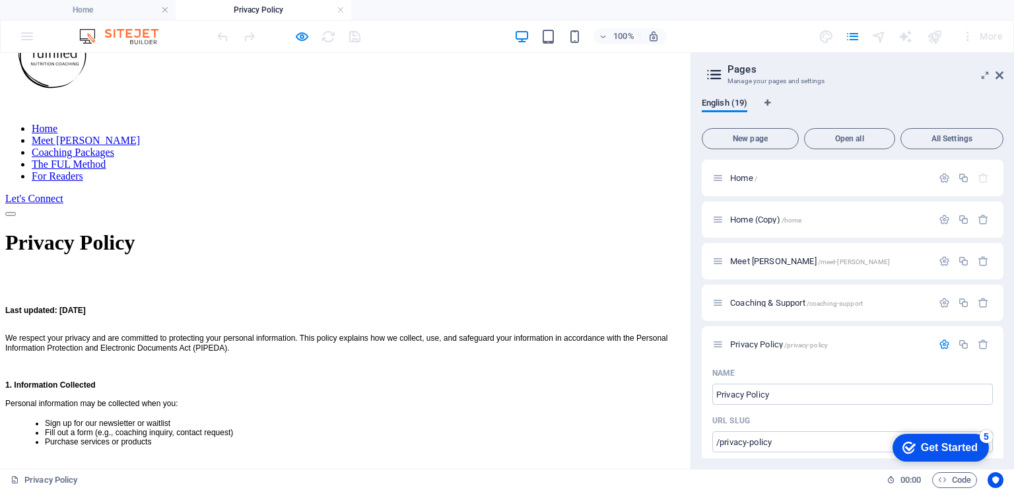
scroll to position [0, 0]
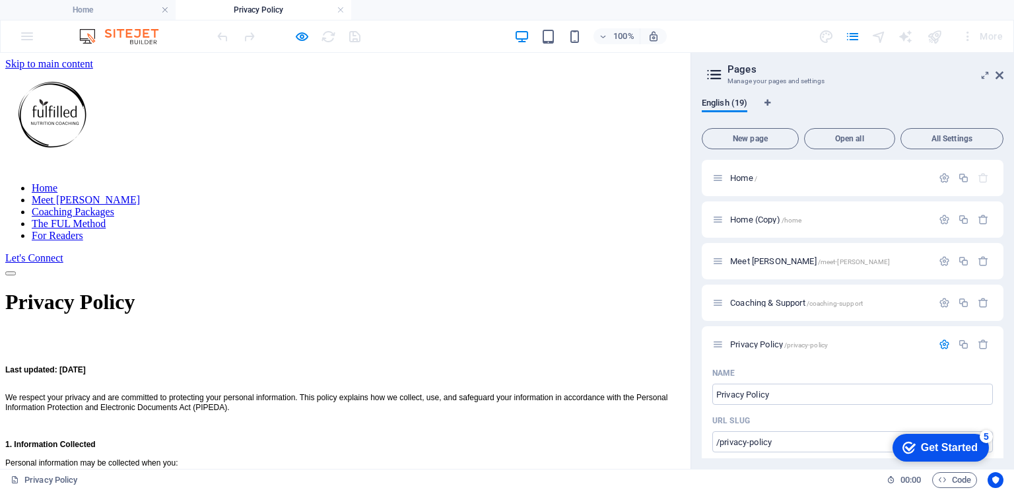
drag, startPoint x: 686, startPoint y: 137, endPoint x: 692, endPoint y: 109, distance: 28.3
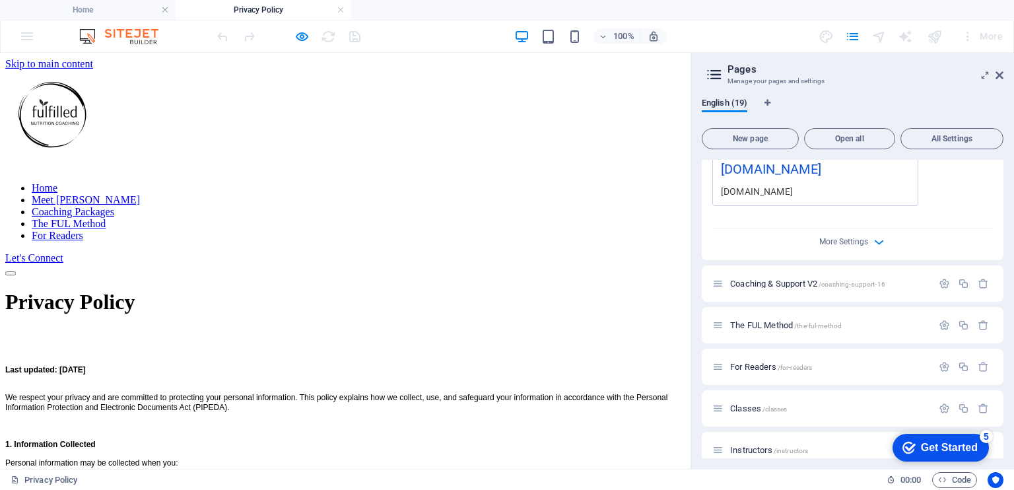
scroll to position [622, 0]
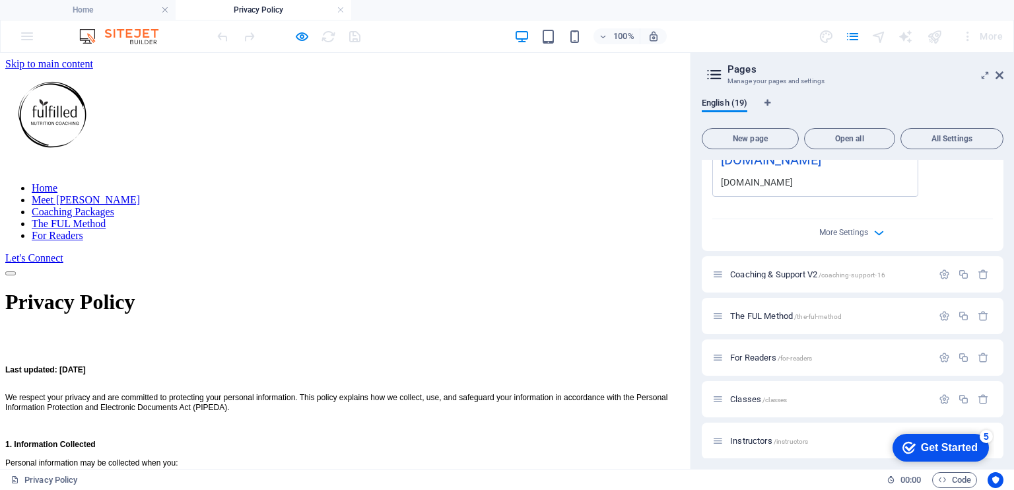
click at [1001, 337] on div "Home / Home (Copy) /home Meet [PERSON_NAME] /meet-[PERSON_NAME] Coaching & Supp…" at bounding box center [852, 309] width 302 height 298
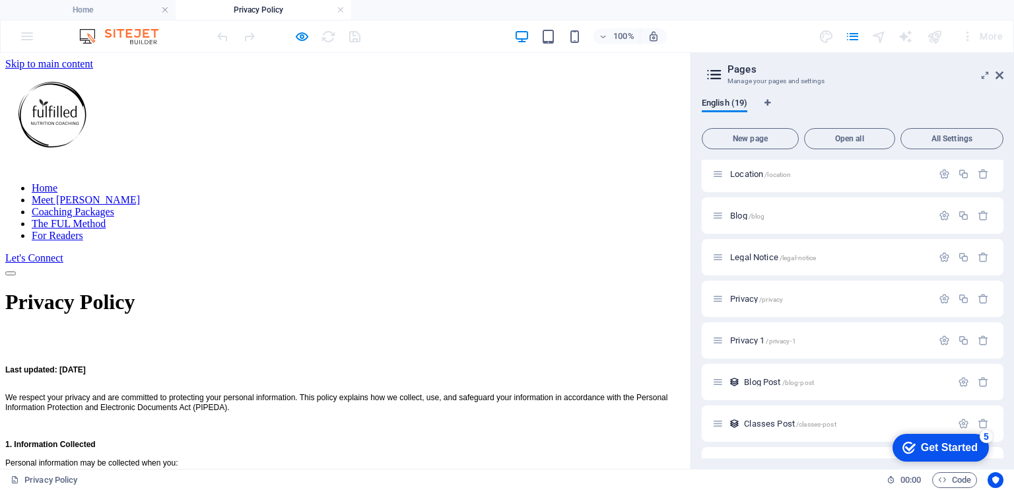
scroll to position [979, 0]
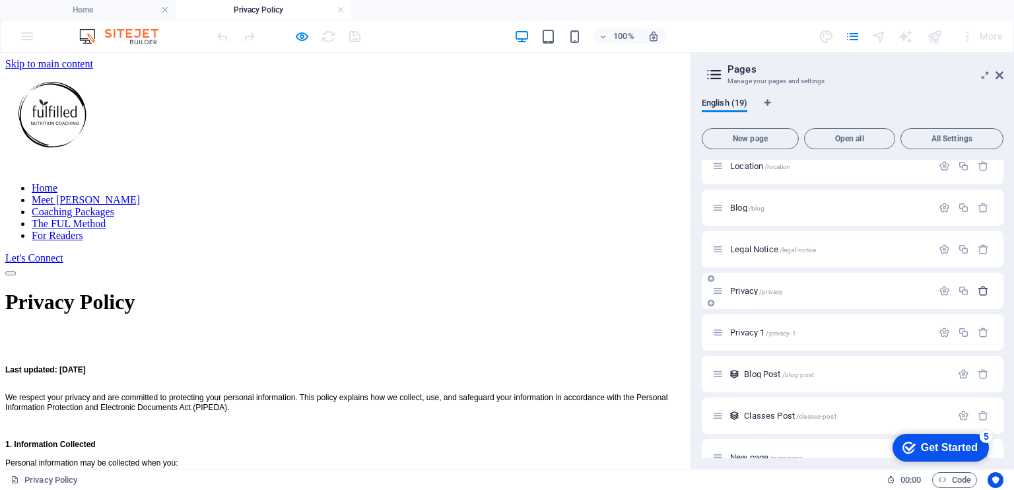
click at [979, 292] on icon "button" at bounding box center [982, 290] width 11 height 11
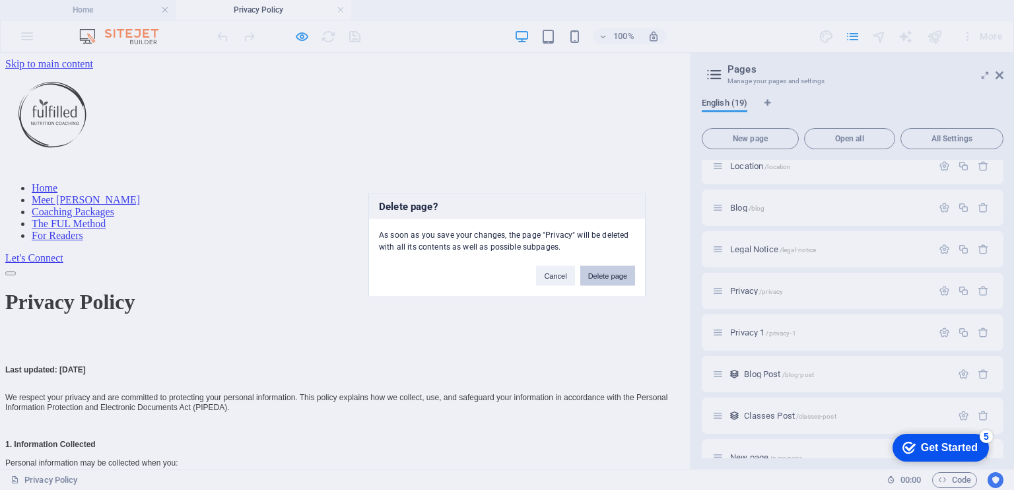
click at [621, 273] on button "Delete page" at bounding box center [607, 276] width 55 height 20
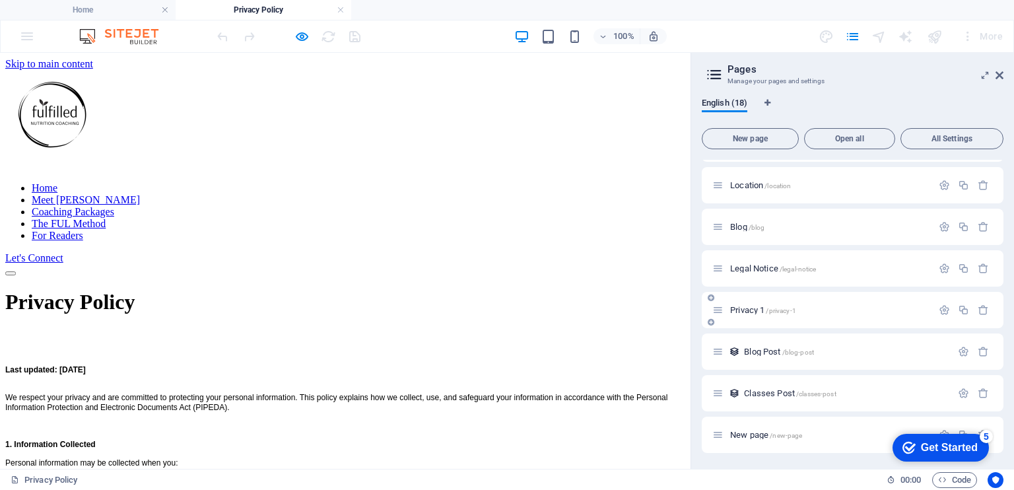
scroll to position [960, 0]
click at [979, 309] on icon "button" at bounding box center [982, 309] width 11 height 11
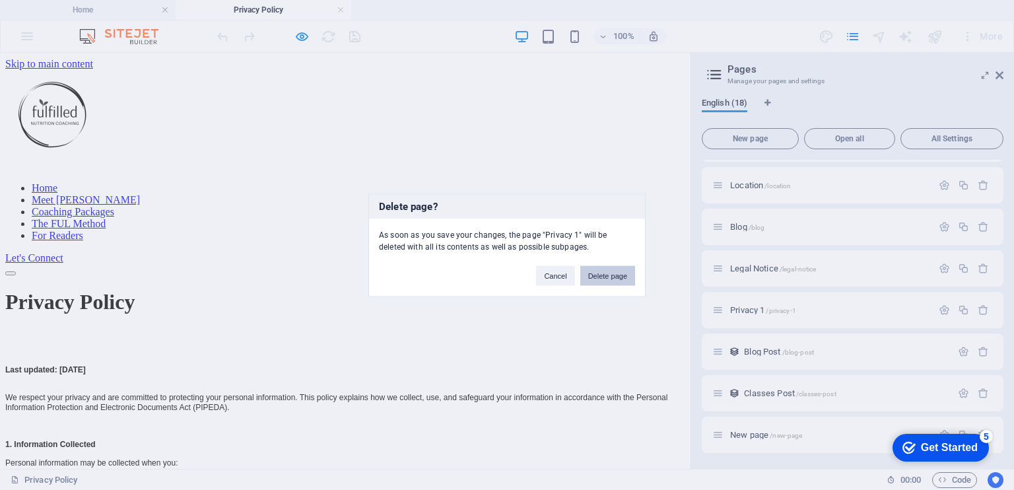
click at [611, 278] on button "Delete page" at bounding box center [607, 276] width 55 height 20
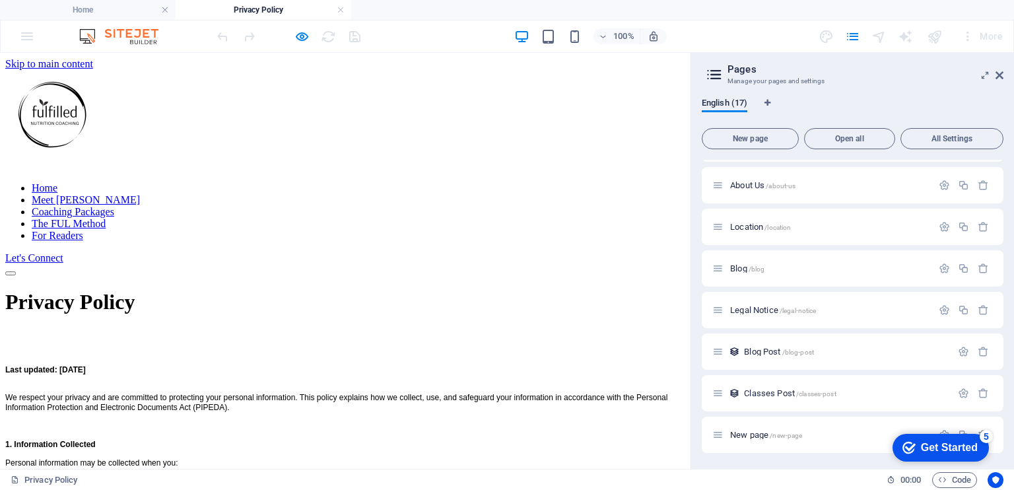
scroll to position [919, 0]
click at [979, 434] on div "checkmark Get Started 5" at bounding box center [940, 448] width 96 height 28
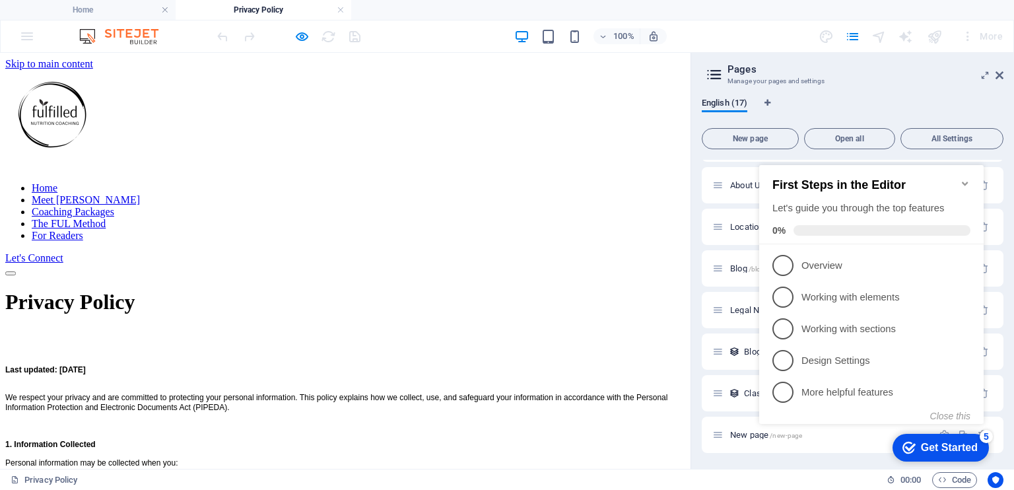
click div "checkmark Get Started 5 First Steps in the Editor Let's guide you through the t…"
drag, startPoint x: 1003, startPoint y: 408, endPoint x: 1010, endPoint y: 260, distance: 148.6
click at [1010, 260] on div "English (17) New page Open all All Settings Home / Home (Copy) /home Meet [PERS…" at bounding box center [852, 277] width 323 height 381
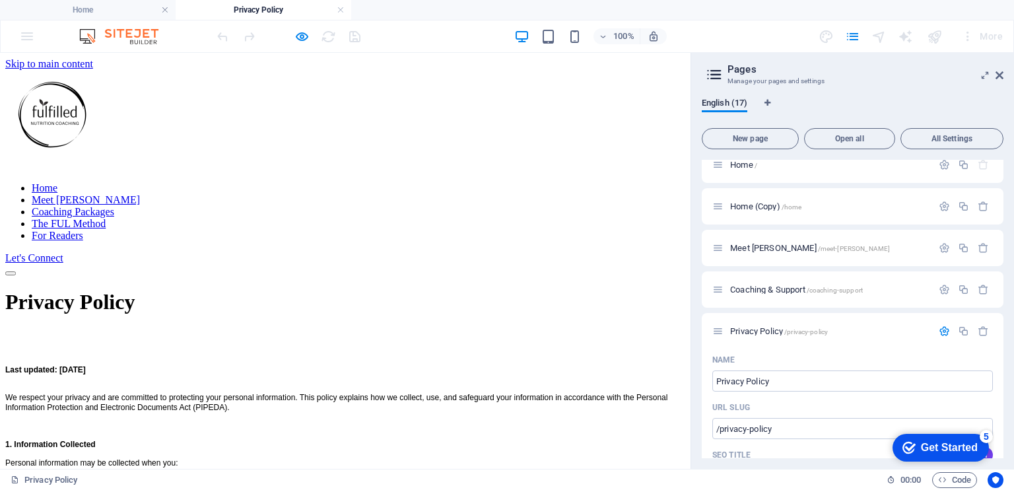
scroll to position [0, 0]
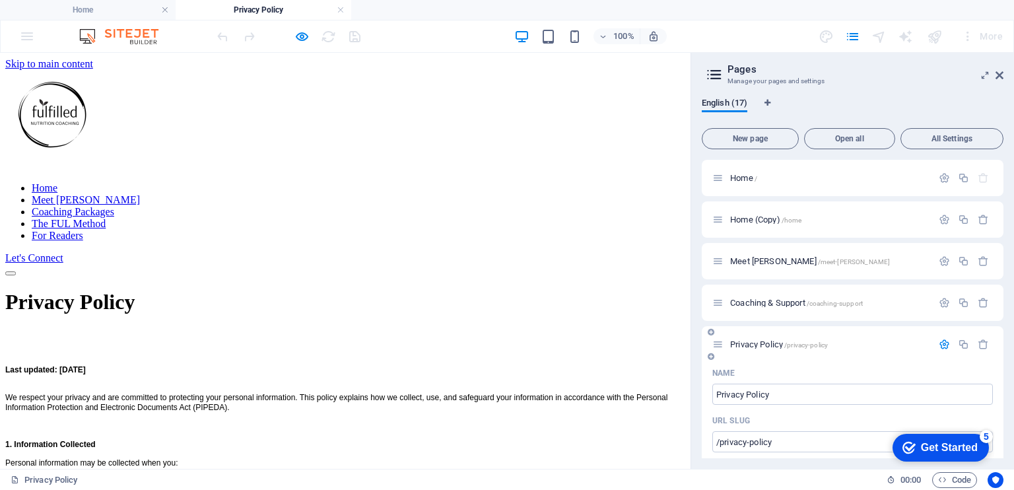
click at [718, 347] on icon at bounding box center [717, 344] width 11 height 11
click at [744, 347] on span "Privacy Policy /privacy-policy" at bounding box center [779, 344] width 98 height 10
click at [530, 276] on div "Drop content here or Add elements Paste clipboard" at bounding box center [345, 276] width 680 height 0
click at [1002, 77] on icon at bounding box center [999, 75] width 8 height 11
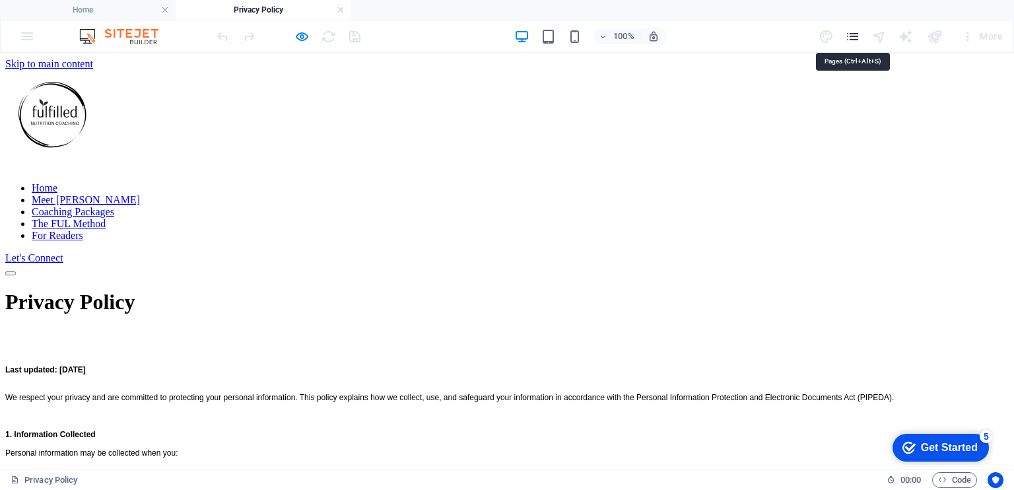
click at [855, 36] on icon "pages" at bounding box center [852, 36] width 15 height 15
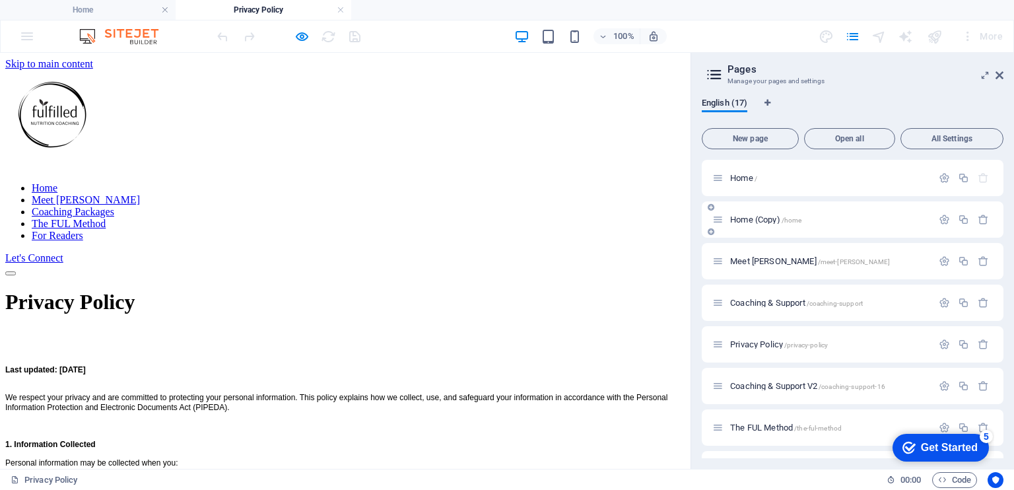
click at [742, 214] on div "Home (Copy) /home" at bounding box center [822, 219] width 220 height 15
click at [796, 220] on span "/home" at bounding box center [791, 219] width 20 height 7
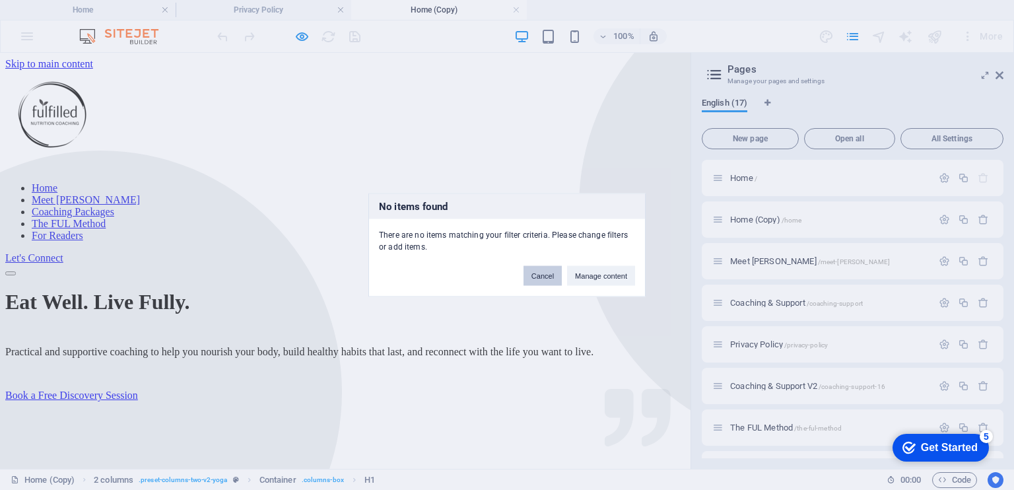
click at [554, 274] on button "Cancel" at bounding box center [542, 276] width 38 height 20
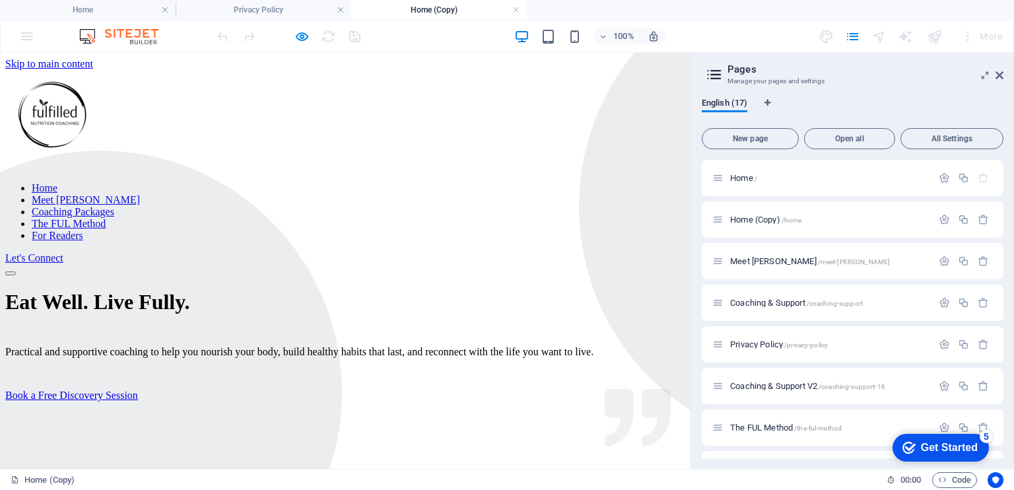
drag, startPoint x: 684, startPoint y: 257, endPoint x: 707, endPoint y: 127, distance: 132.1
click at [514, 9] on link at bounding box center [516, 10] width 8 height 13
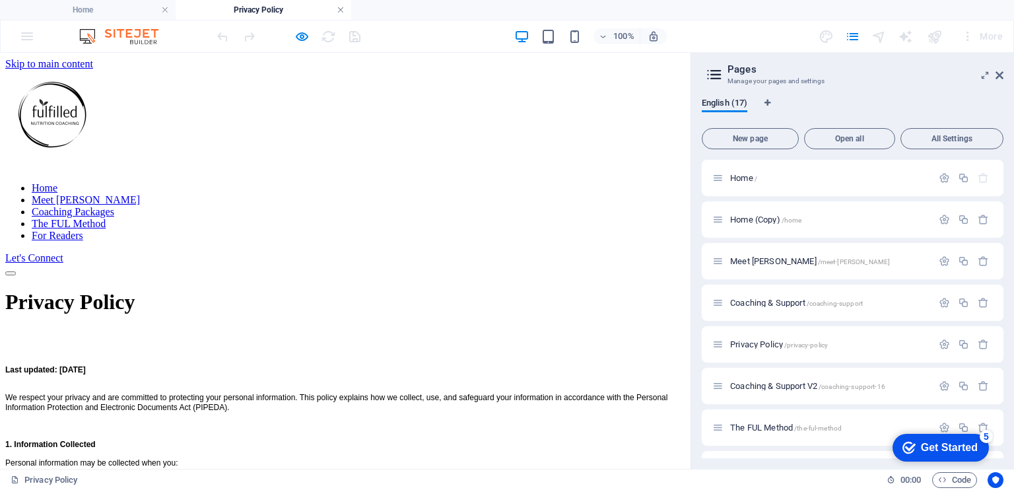
click at [338, 7] on link at bounding box center [341, 10] width 8 height 13
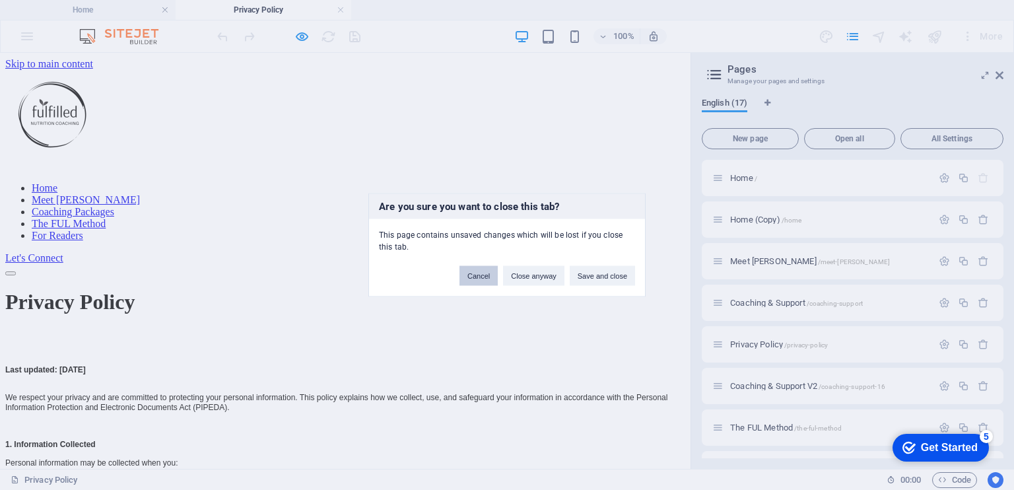
click at [488, 275] on button "Cancel" at bounding box center [478, 276] width 38 height 20
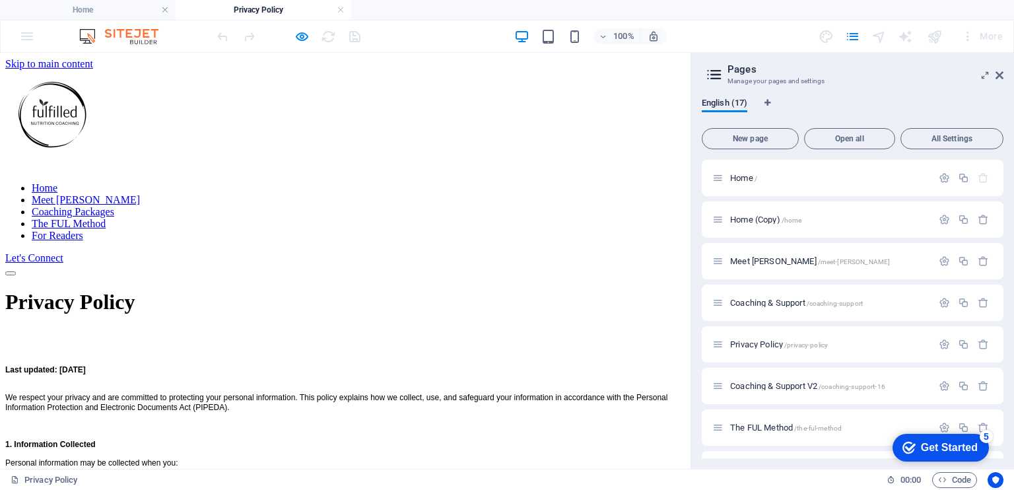
click at [282, 3] on h4 "Privacy Policy" at bounding box center [264, 10] width 176 height 15
click at [306, 42] on icon "button" at bounding box center [301, 36] width 15 height 15
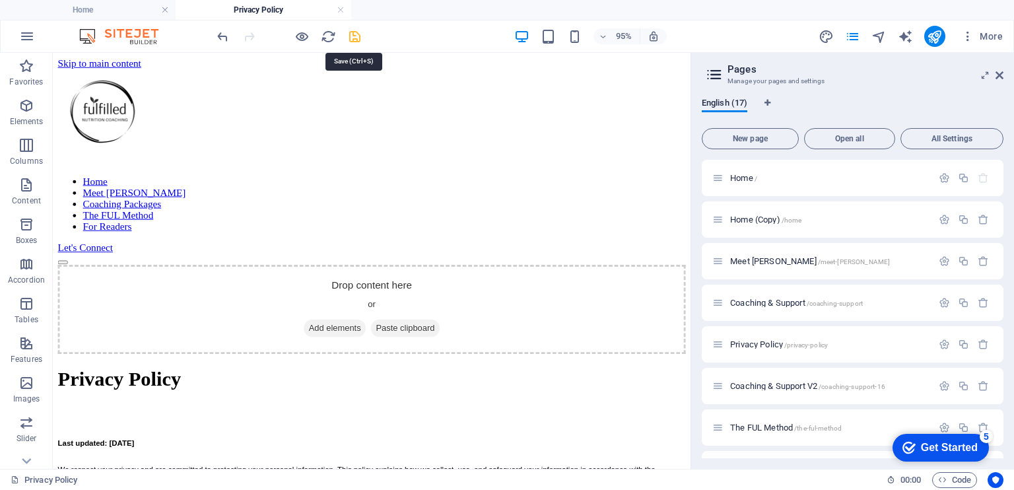
click at [352, 34] on icon "save" at bounding box center [354, 36] width 15 height 15
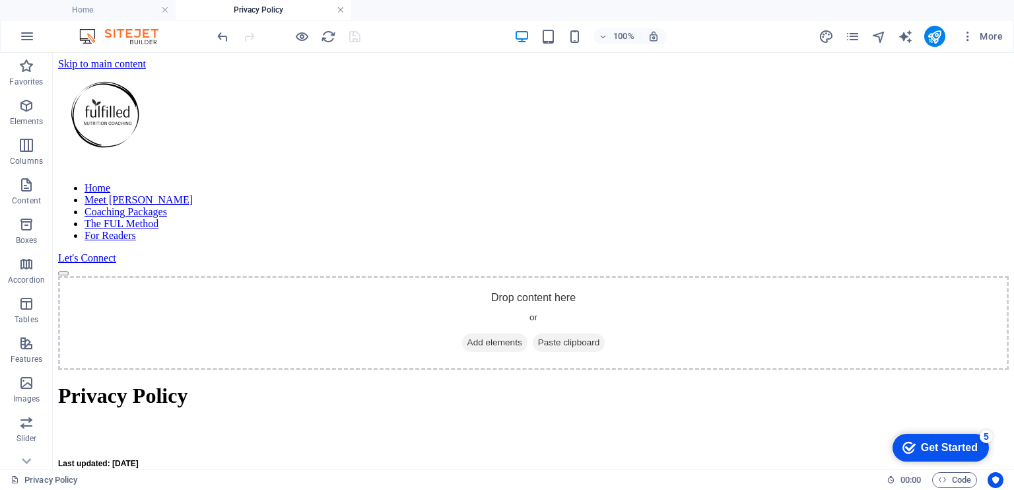
click at [340, 9] on link at bounding box center [341, 10] width 8 height 13
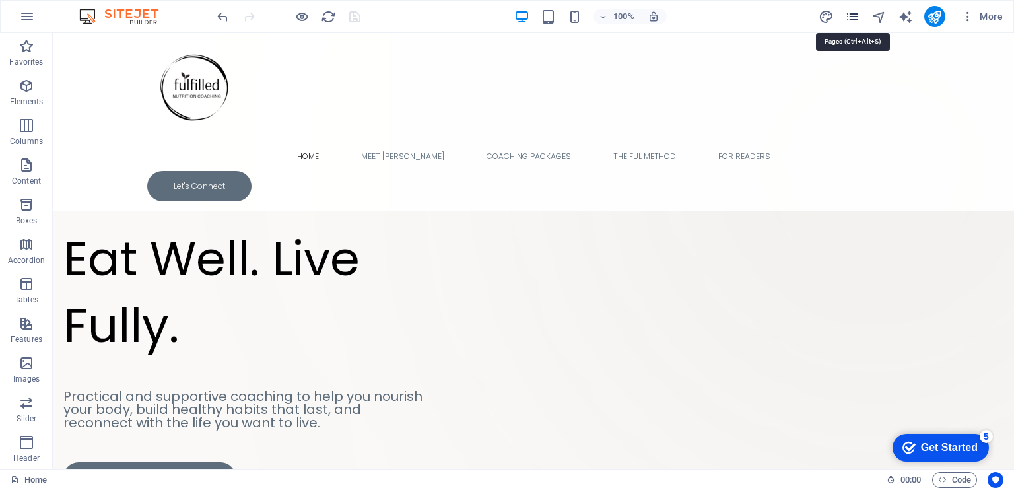
click at [847, 19] on icon "pages" at bounding box center [852, 16] width 15 height 15
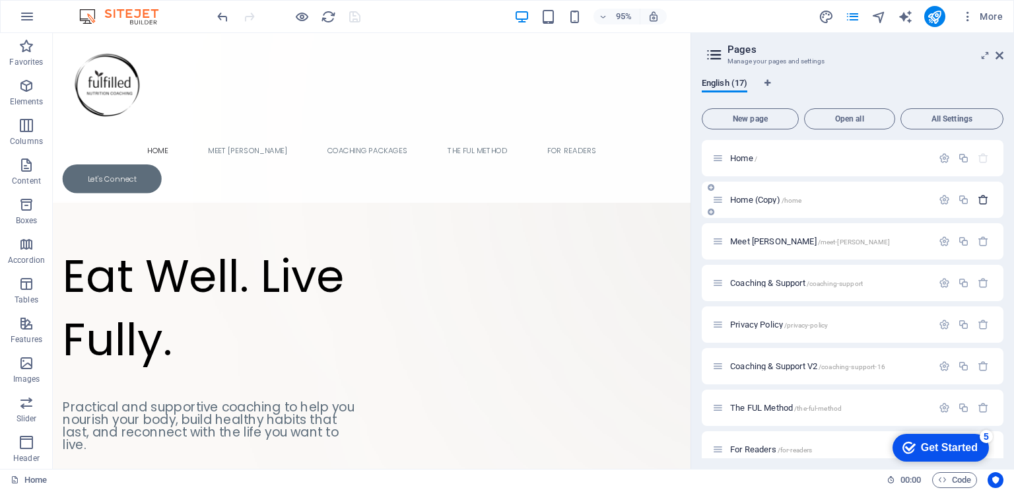
click at [979, 198] on icon "button" at bounding box center [982, 199] width 11 height 11
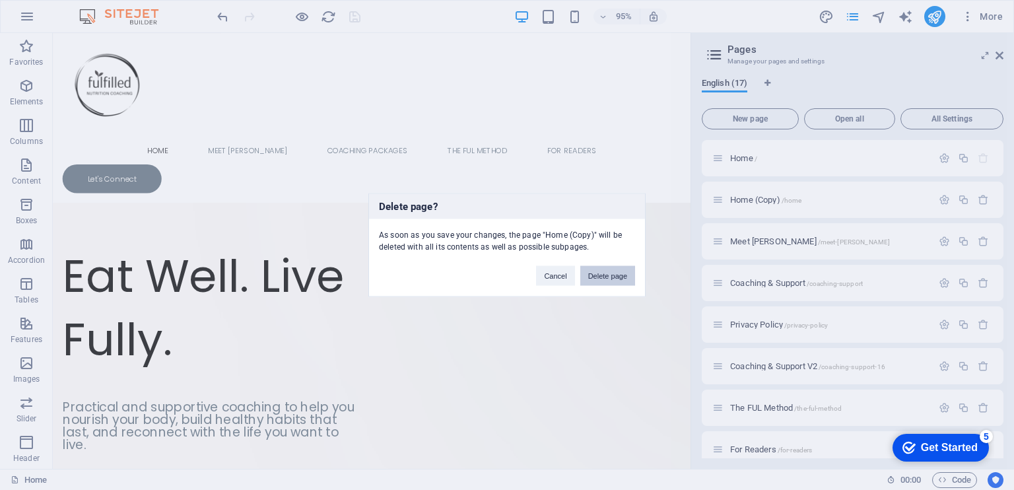
click at [614, 269] on button "Delete page" at bounding box center [607, 276] width 55 height 20
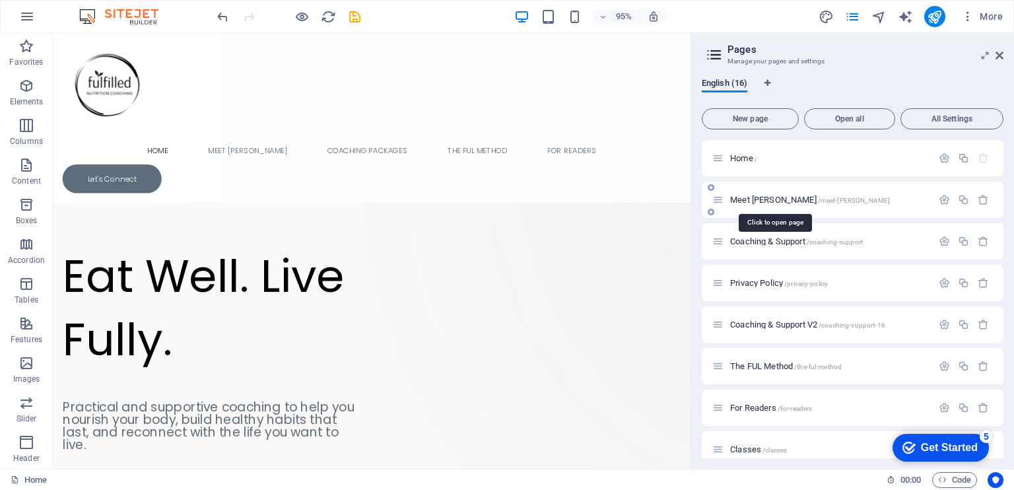
click at [759, 200] on span "Meet [PERSON_NAME] /meet-[PERSON_NAME]" at bounding box center [810, 200] width 160 height 10
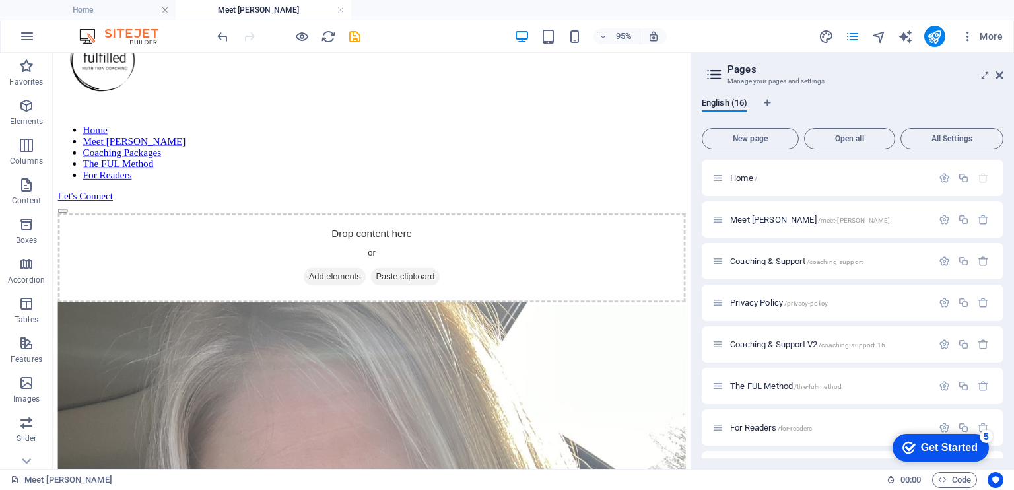
scroll to position [42, 0]
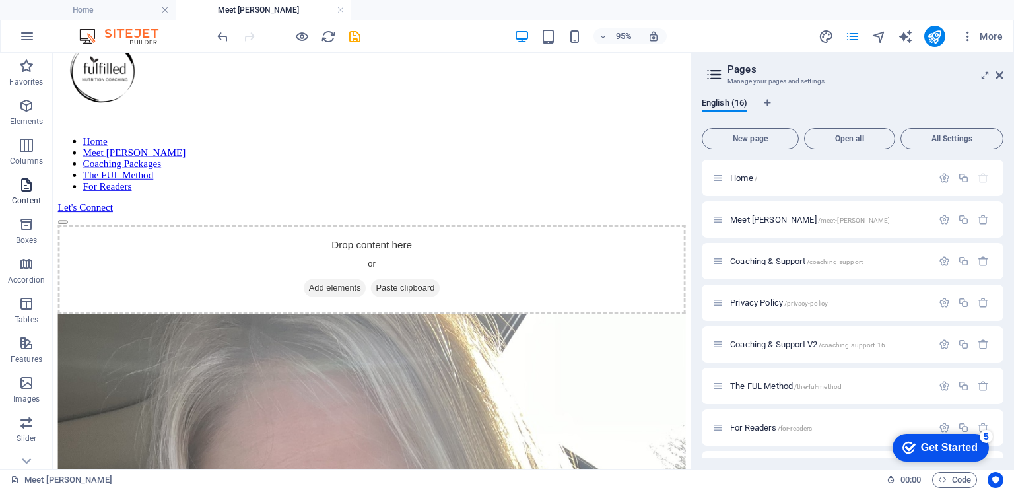
click at [24, 205] on p "Content" at bounding box center [26, 200] width 29 height 11
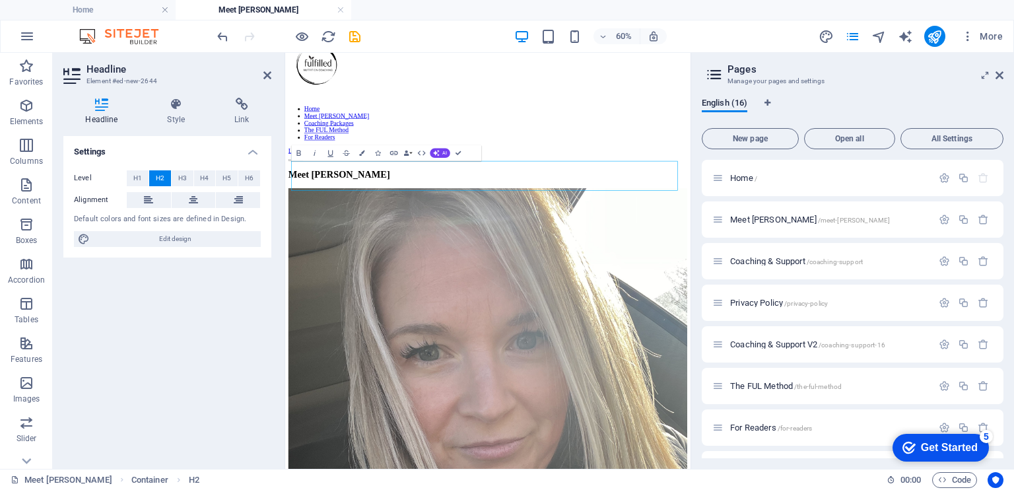
scroll to position [0, 0]
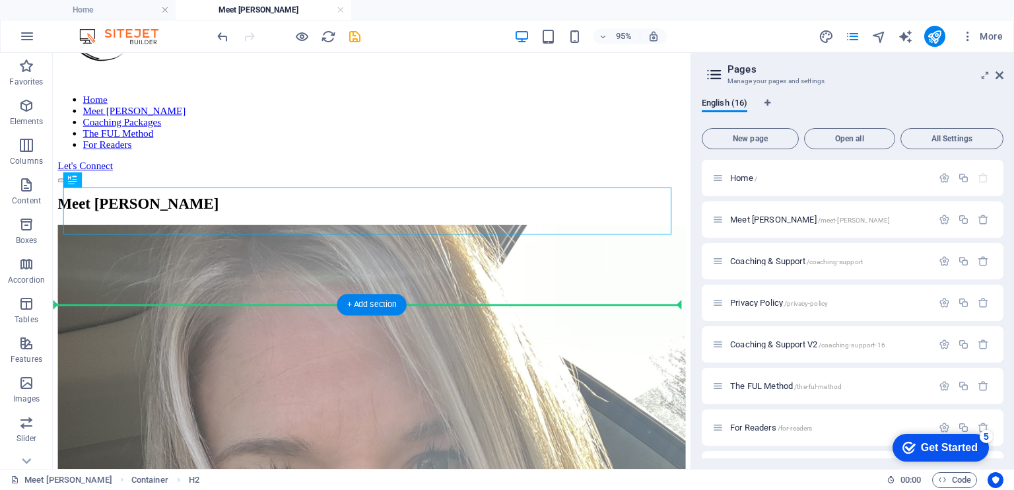
scroll to position [117, 0]
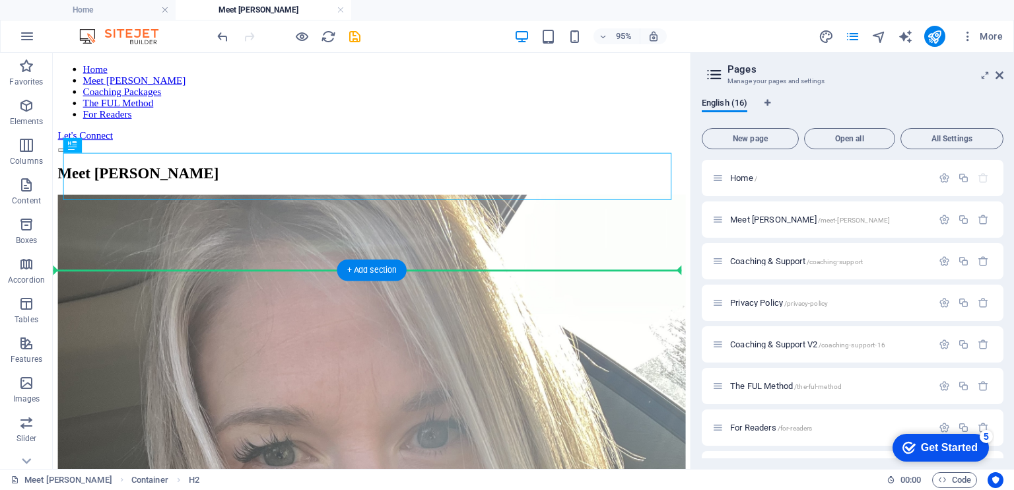
drag, startPoint x: 193, startPoint y: 300, endPoint x: 218, endPoint y: 316, distance: 30.6
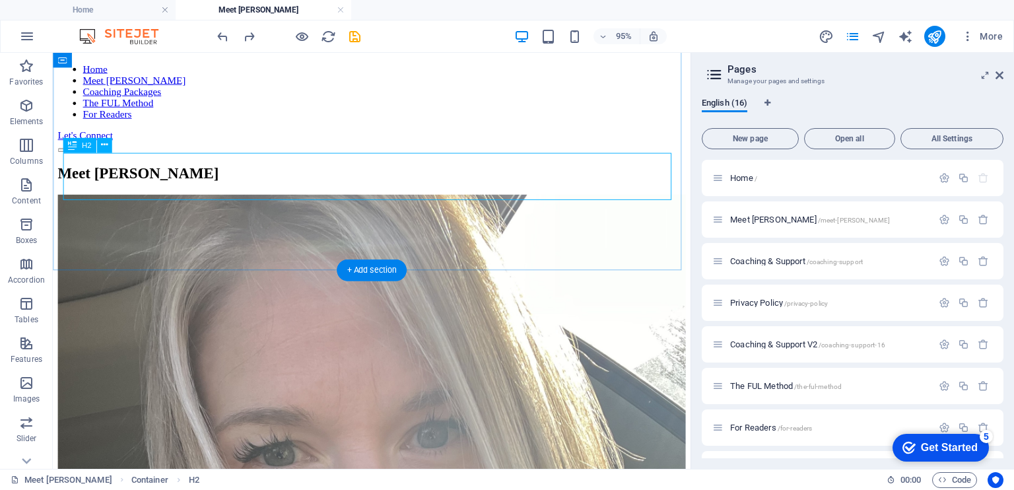
drag, startPoint x: 350, startPoint y: 361, endPoint x: 355, endPoint y: 207, distance: 153.8
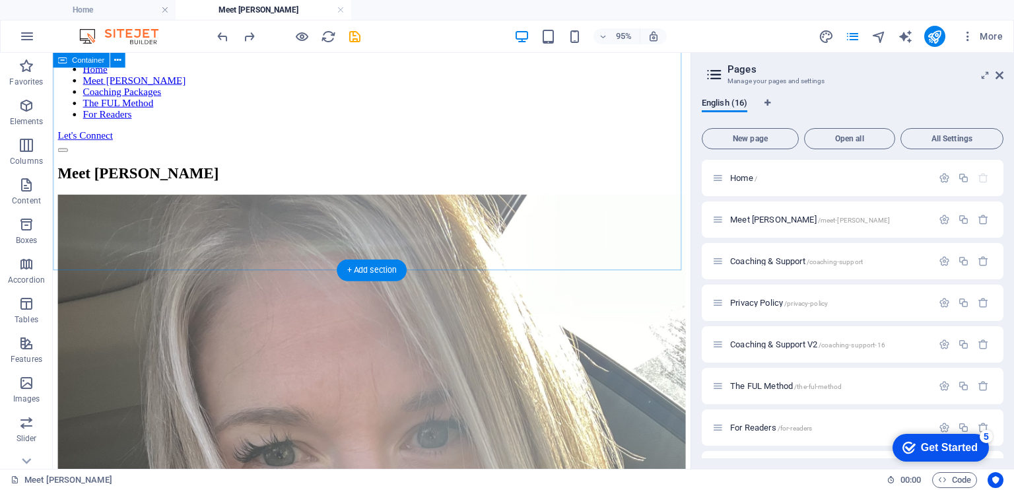
drag, startPoint x: 165, startPoint y: 375, endPoint x: 189, endPoint y: 210, distance: 166.8
click at [25, 103] on icon "button" at bounding box center [26, 106] width 16 height 16
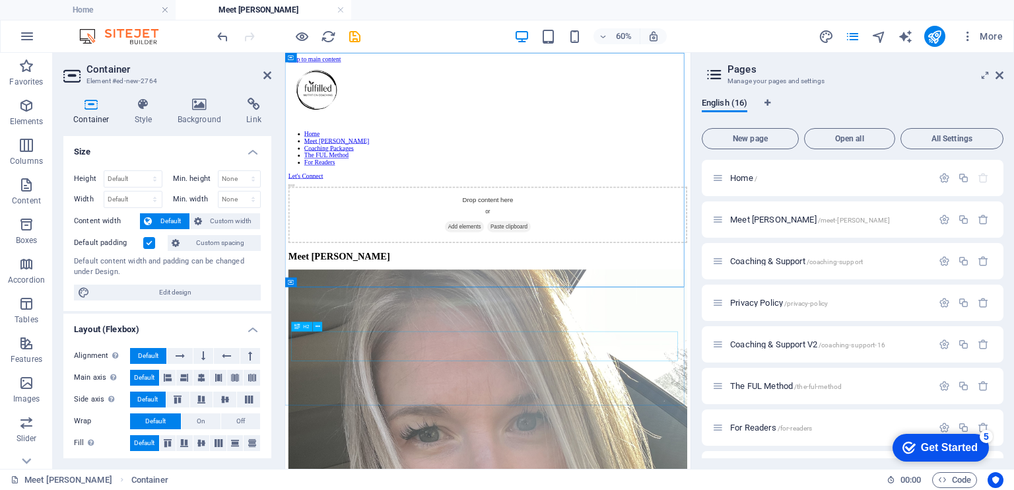
scroll to position [270, 0]
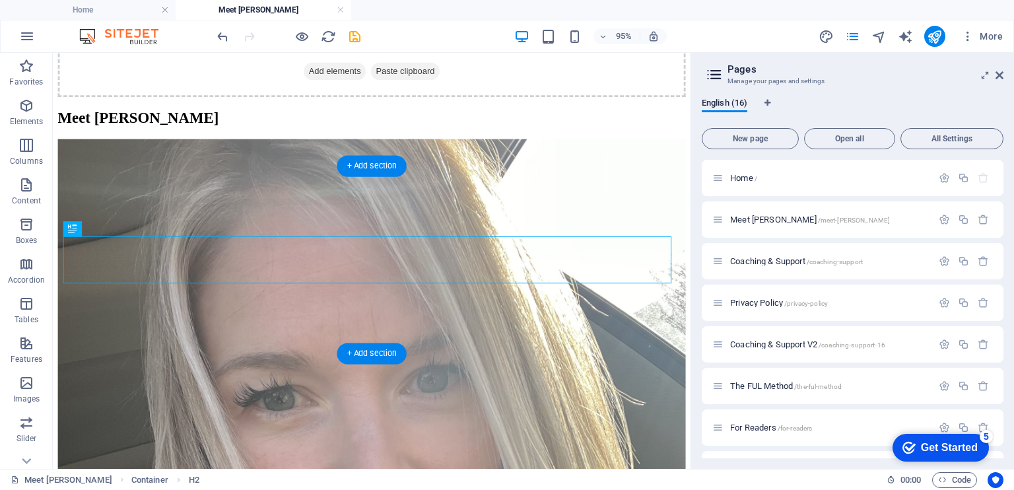
drag, startPoint x: 156, startPoint y: 549, endPoint x: 370, endPoint y: 220, distance: 392.0
click at [370, 131] on div "Meet [PERSON_NAME]" at bounding box center [388, 122] width 661 height 18
click at [1003, 75] on aside "Pages Manage your pages and settings English (16) New page Open all All Setting…" at bounding box center [851, 261] width 323 height 416
click at [997, 77] on icon at bounding box center [999, 75] width 8 height 11
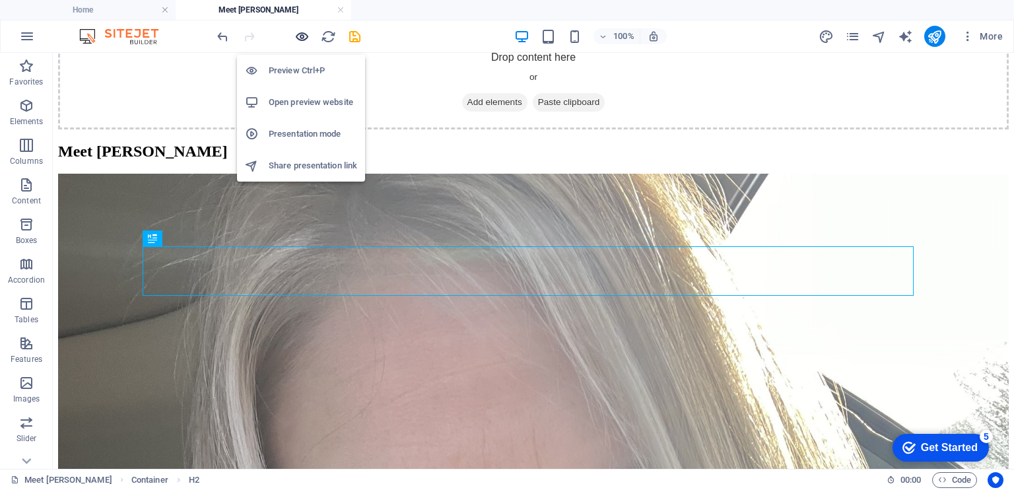
click at [296, 34] on icon "button" at bounding box center [301, 36] width 15 height 15
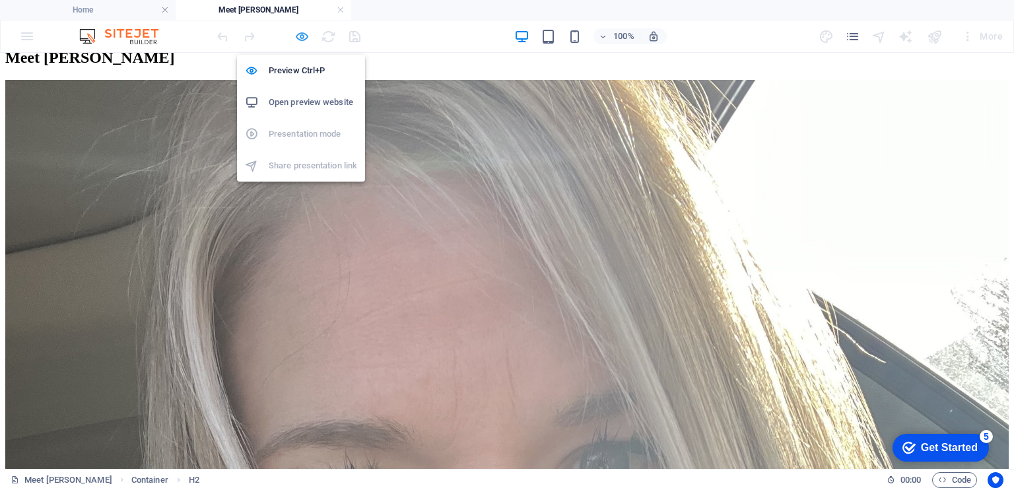
click at [298, 32] on icon "button" at bounding box center [301, 36] width 15 height 15
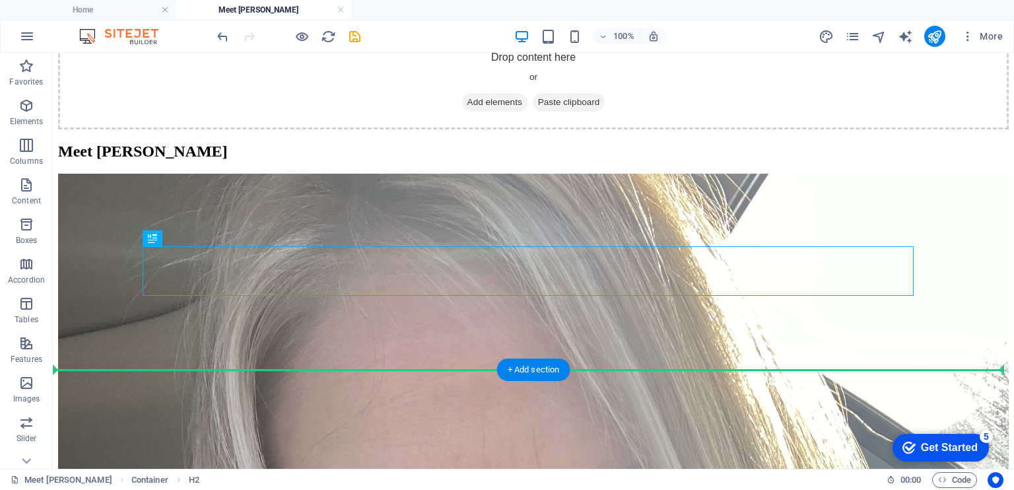
drag, startPoint x: 270, startPoint y: 275, endPoint x: 264, endPoint y: 399, distance: 124.9
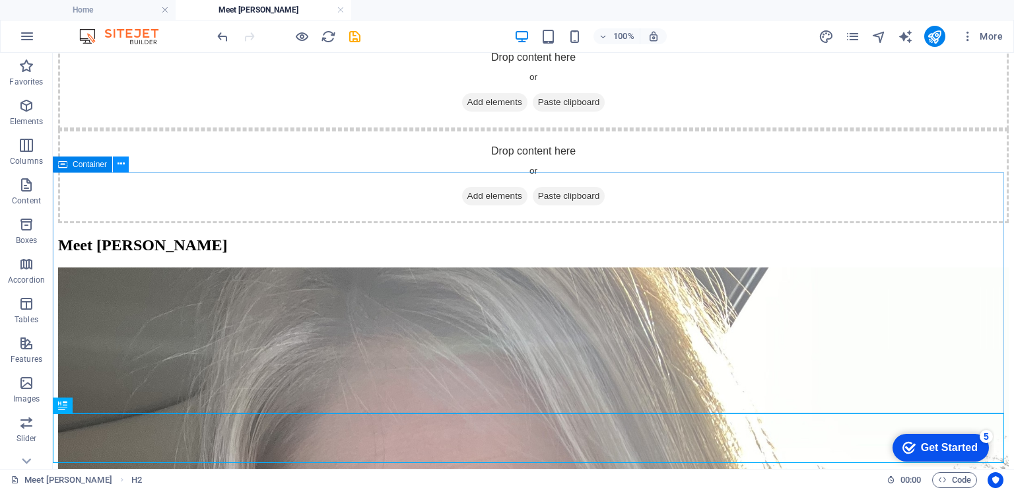
click at [117, 164] on icon at bounding box center [120, 164] width 7 height 14
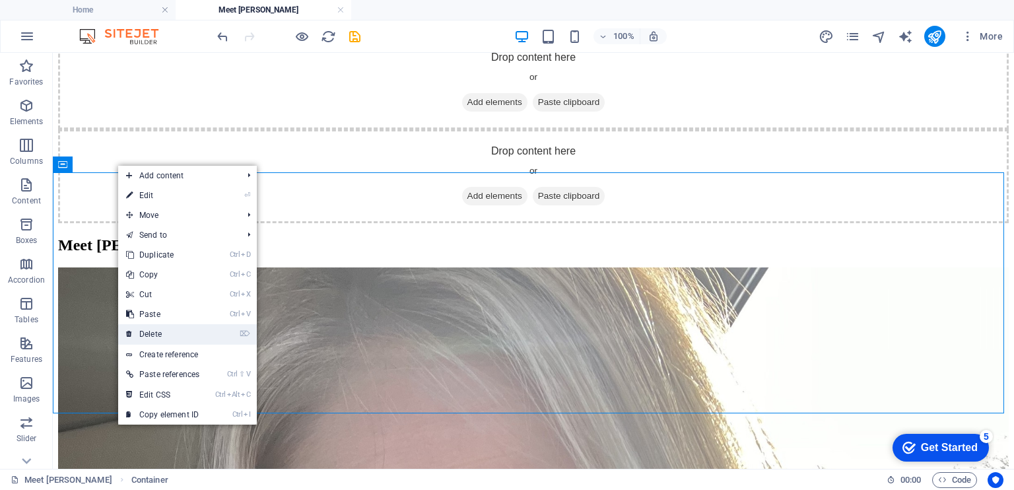
click at [172, 329] on link "⌦ Delete" at bounding box center [162, 334] width 89 height 20
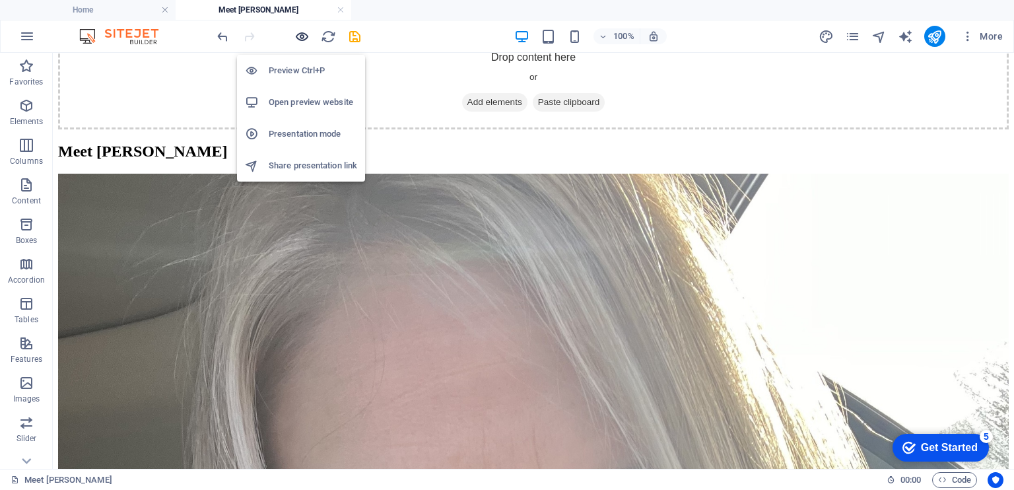
click at [304, 36] on icon "button" at bounding box center [301, 36] width 15 height 15
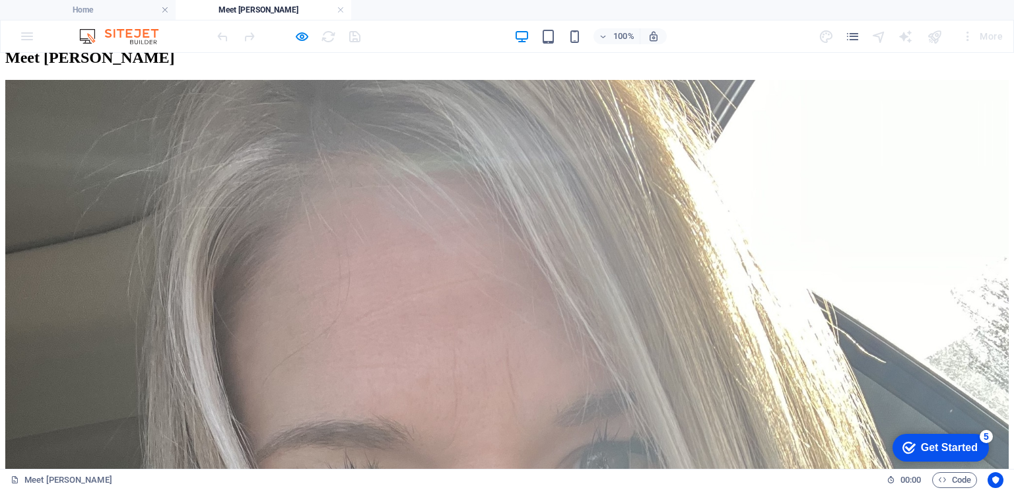
scroll to position [0, 0]
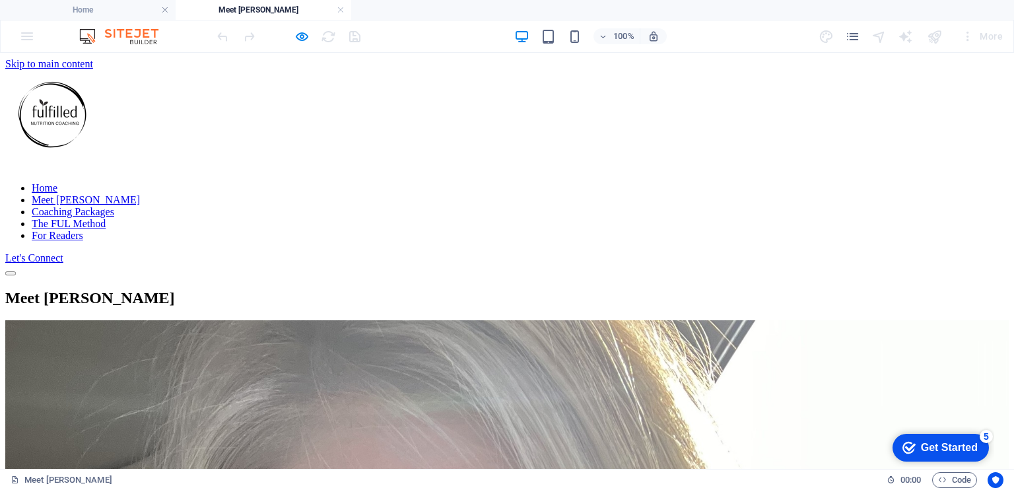
drag, startPoint x: 1008, startPoint y: 185, endPoint x: 1006, endPoint y: 86, distance: 99.7
click at [299, 38] on icon "button" at bounding box center [301, 36] width 15 height 15
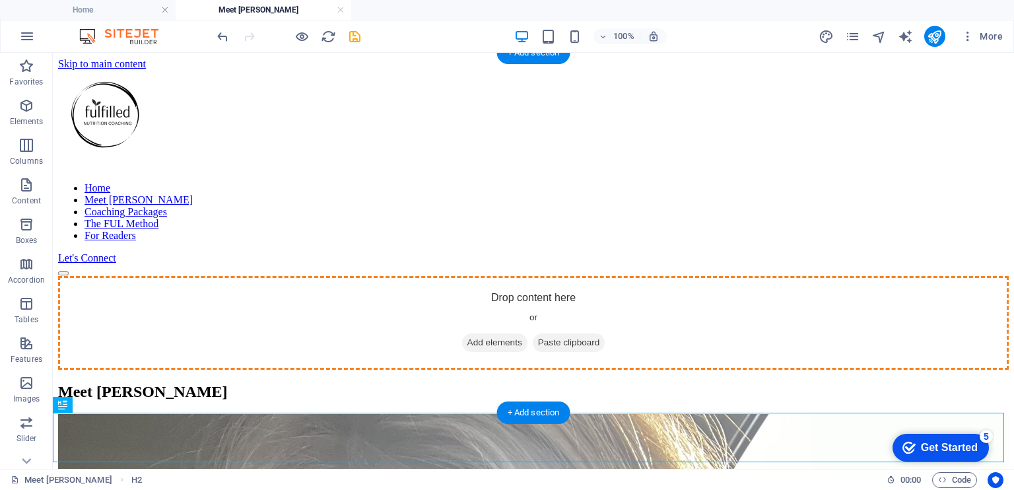
drag, startPoint x: 133, startPoint y: 428, endPoint x: 507, endPoint y: 286, distance: 399.8
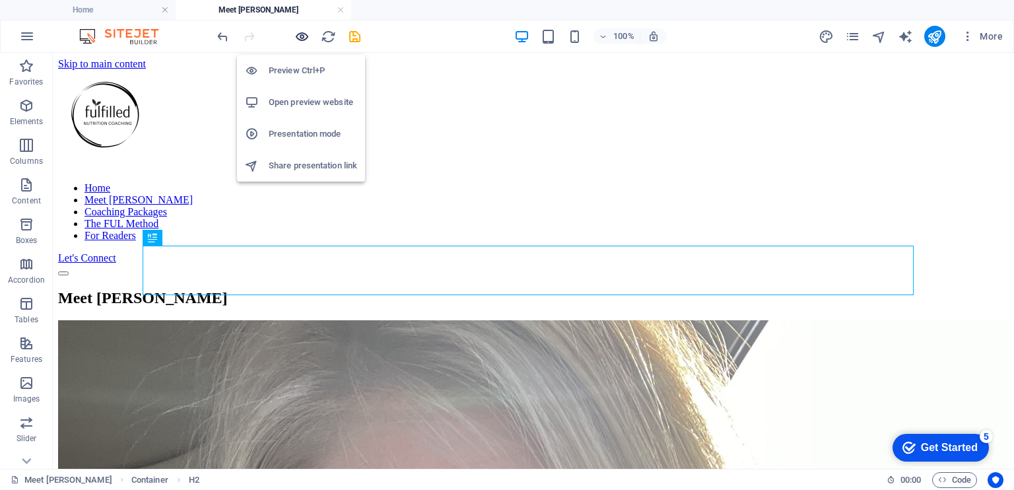
click at [301, 35] on icon "button" at bounding box center [301, 36] width 15 height 15
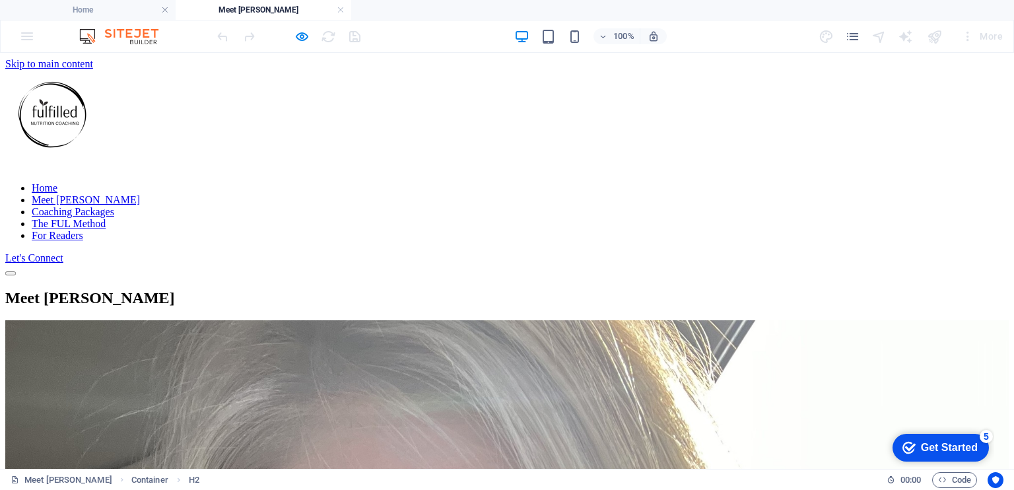
click at [57, 182] on link "Home" at bounding box center [45, 187] width 26 height 11
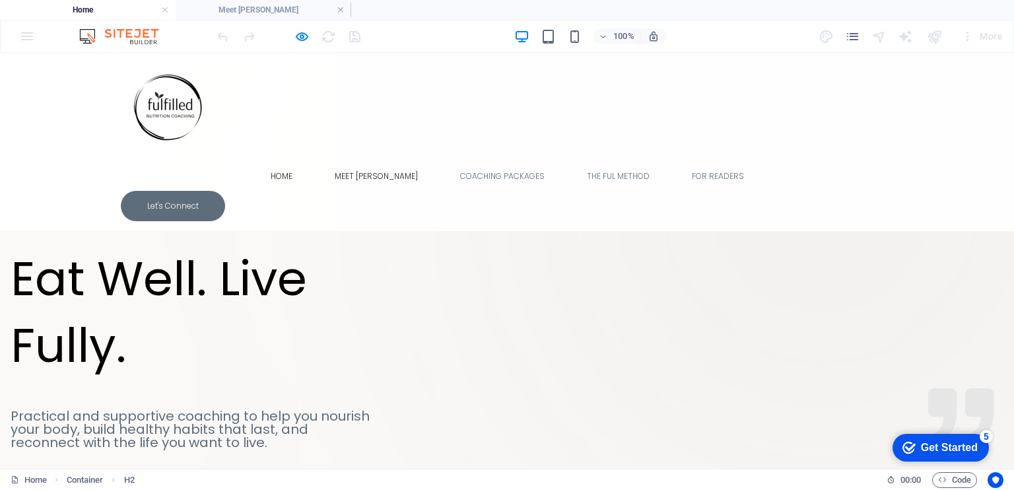
click at [362, 162] on link "Meet [PERSON_NAME]" at bounding box center [376, 176] width 104 height 29
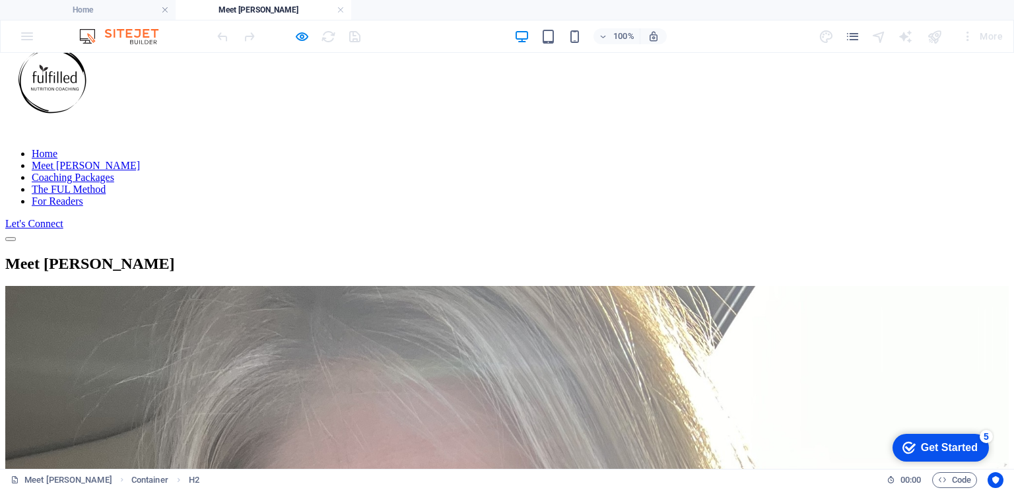
scroll to position [18, 0]
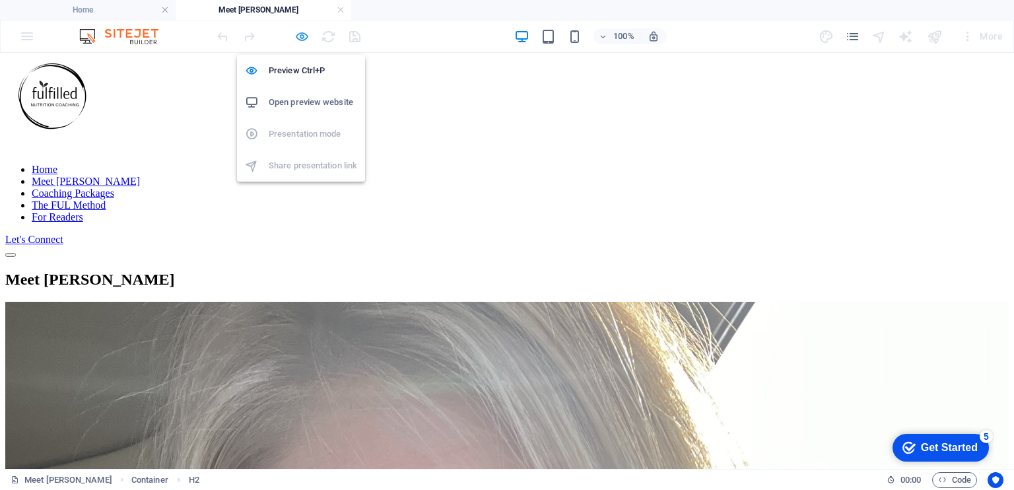
click at [305, 32] on icon "button" at bounding box center [301, 36] width 15 height 15
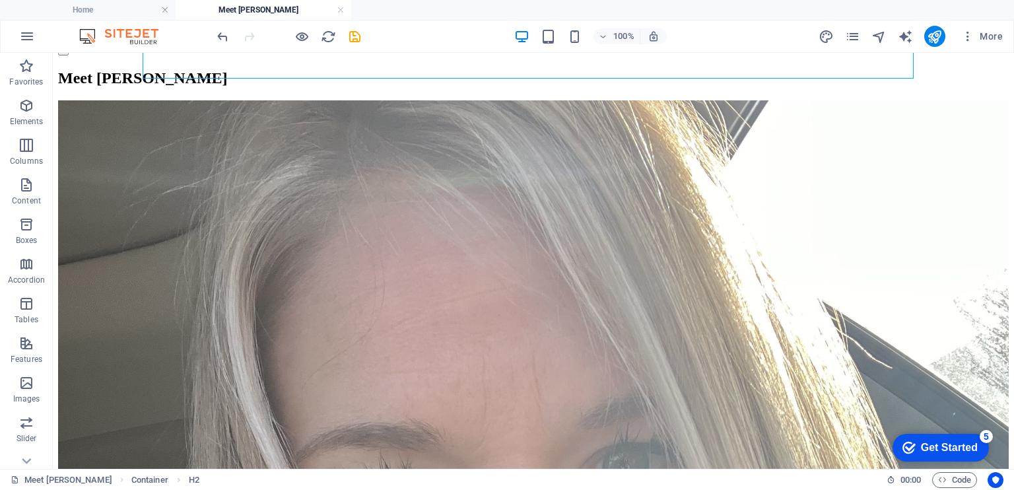
scroll to position [223, 0]
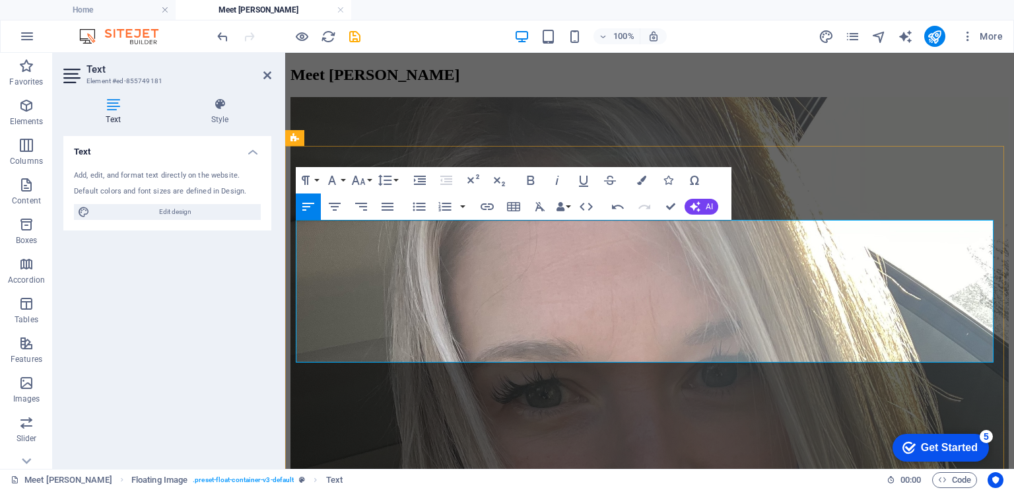
drag, startPoint x: 637, startPoint y: 238, endPoint x: 592, endPoint y: 242, distance: 45.0
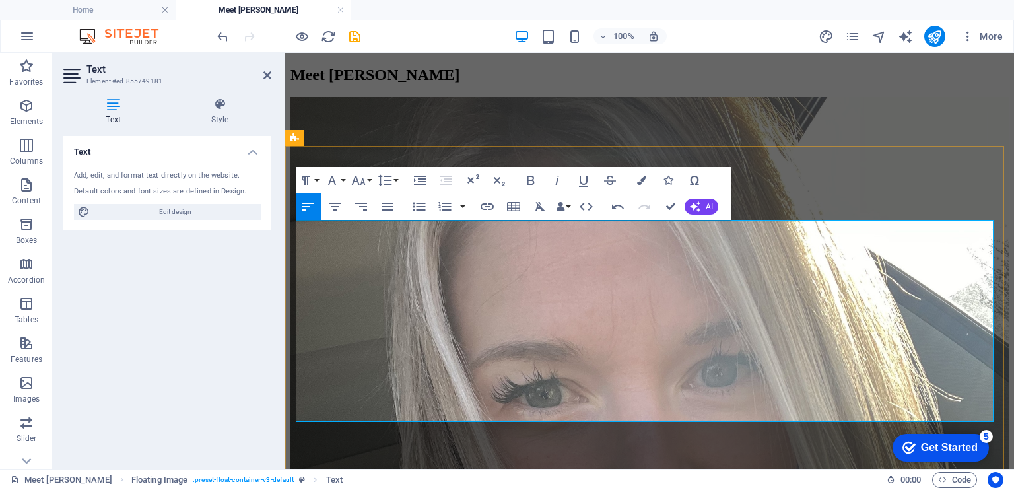
drag, startPoint x: 819, startPoint y: 300, endPoint x: 739, endPoint y: 296, distance: 79.9
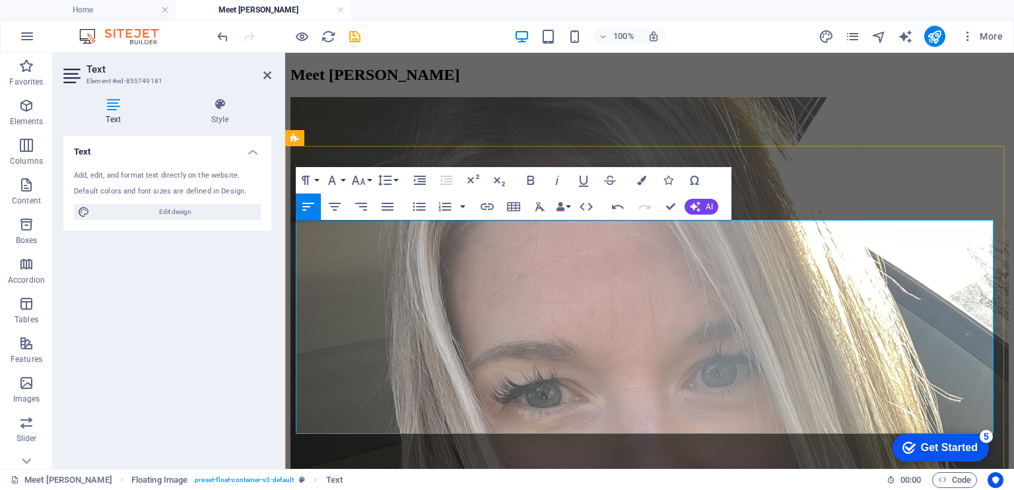
drag, startPoint x: 713, startPoint y: 309, endPoint x: 625, endPoint y: 312, distance: 87.8
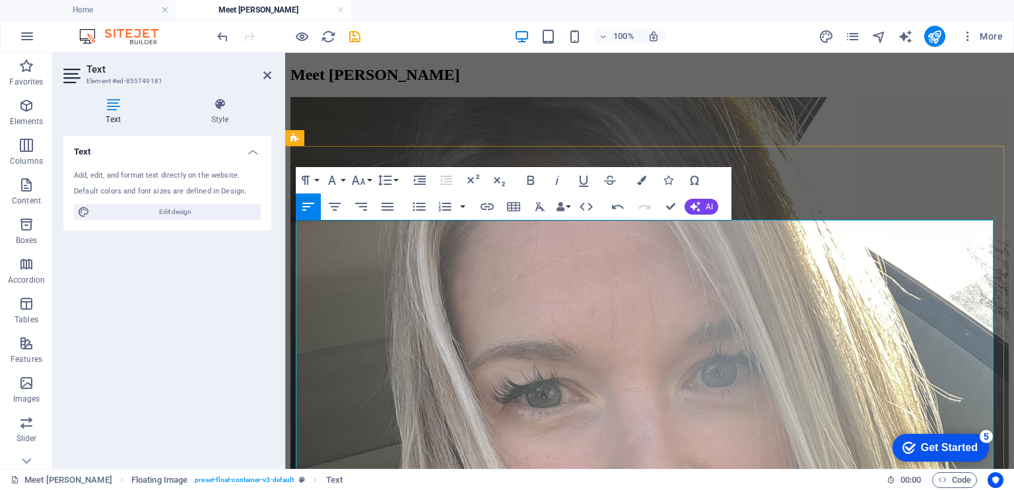
drag, startPoint x: 793, startPoint y: 389, endPoint x: 584, endPoint y: 353, distance: 212.3
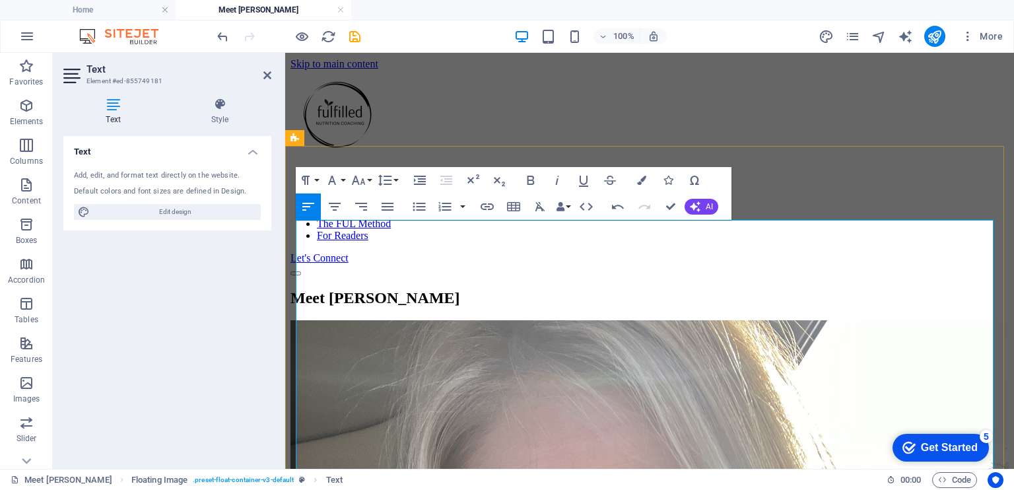
scroll to position [223, 0]
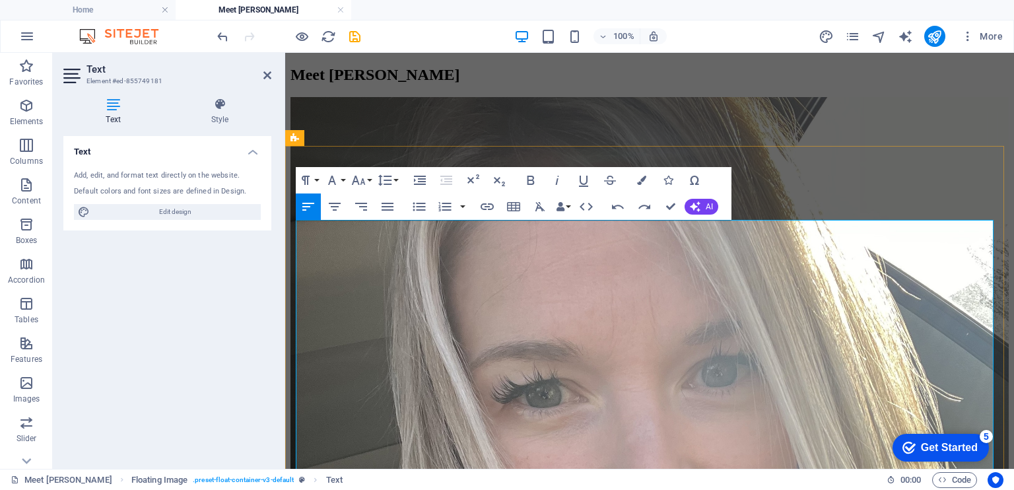
drag, startPoint x: 672, startPoint y: 436, endPoint x: 646, endPoint y: 432, distance: 26.0
drag, startPoint x: 689, startPoint y: 437, endPoint x: 673, endPoint y: 437, distance: 15.8
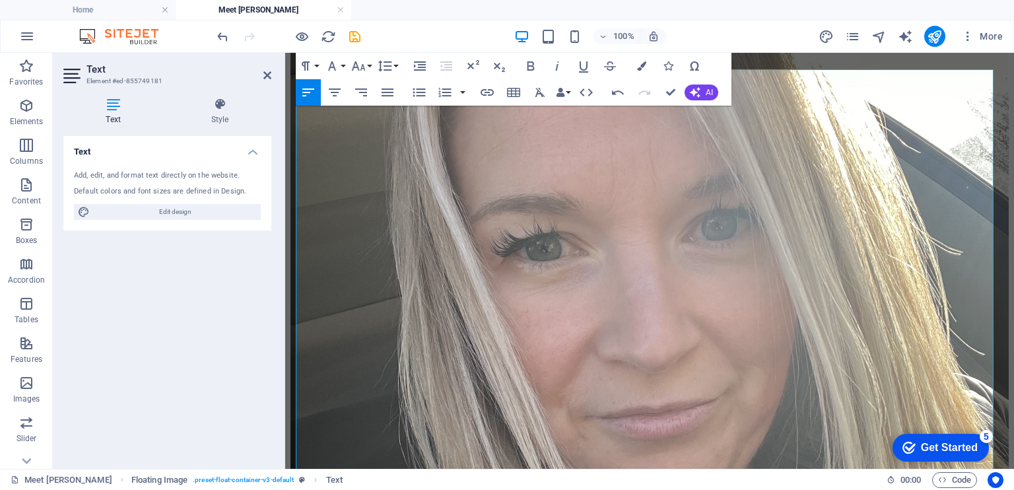
scroll to position [373, 0]
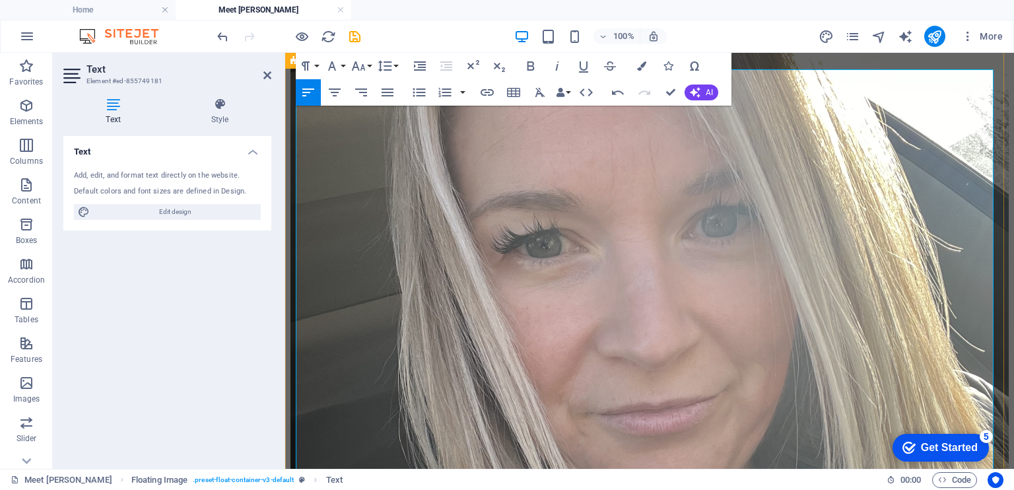
drag, startPoint x: 767, startPoint y: 410, endPoint x: 589, endPoint y: 373, distance: 182.5
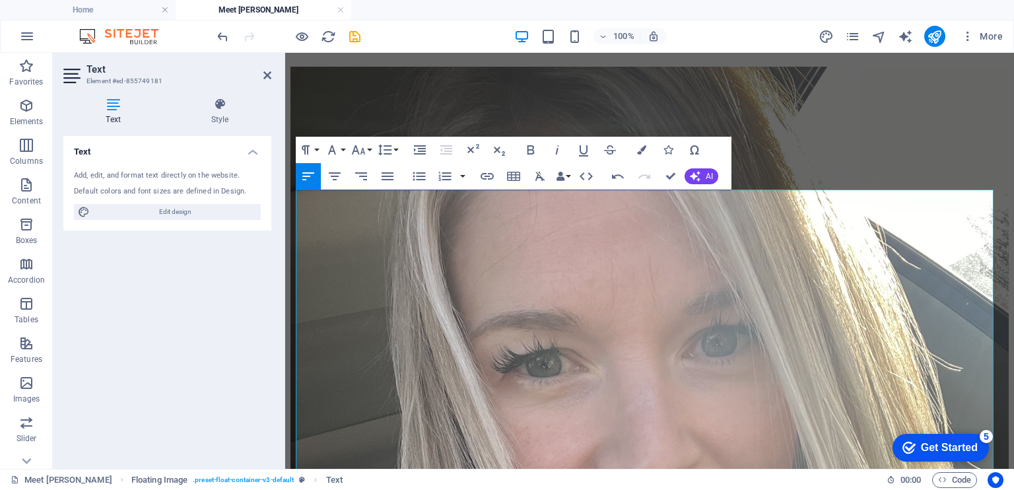
scroll to position [240, 0]
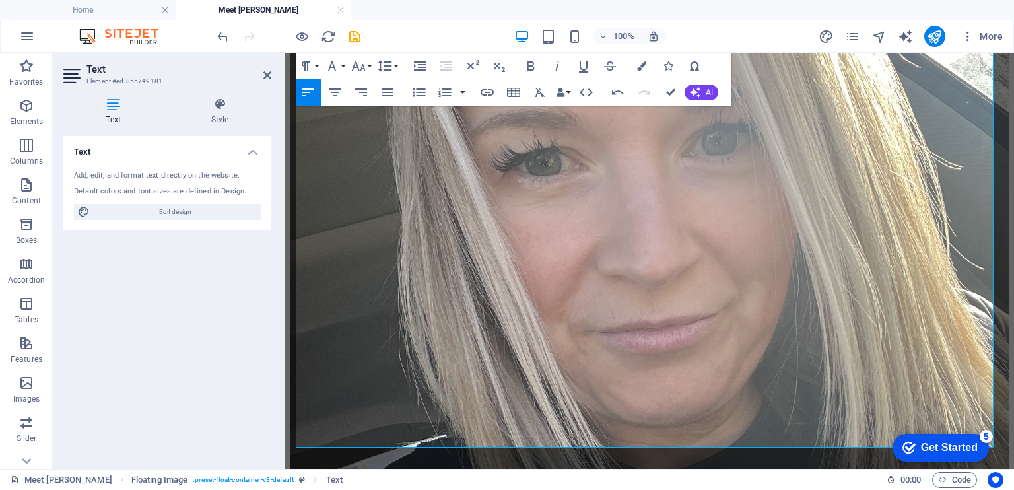
scroll to position [459, 0]
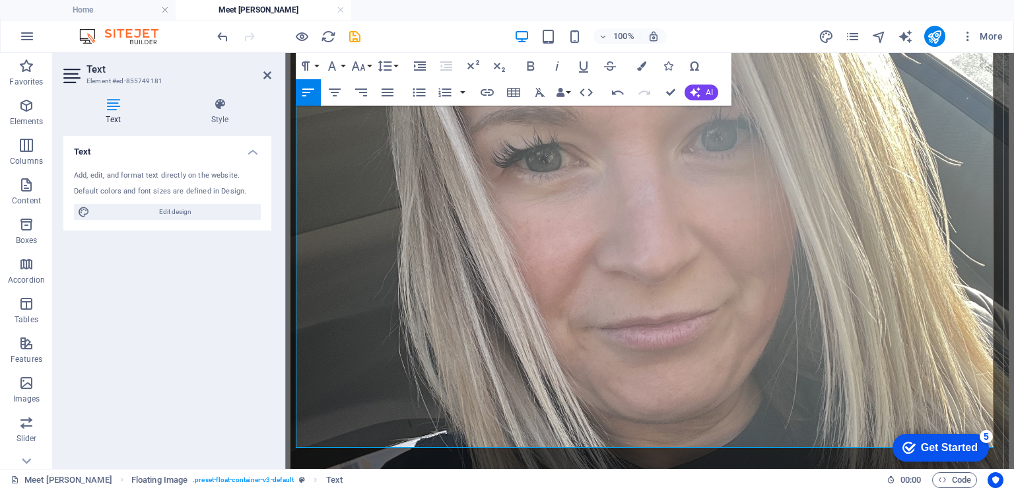
drag, startPoint x: 606, startPoint y: 444, endPoint x: 296, endPoint y: 420, distance: 311.7
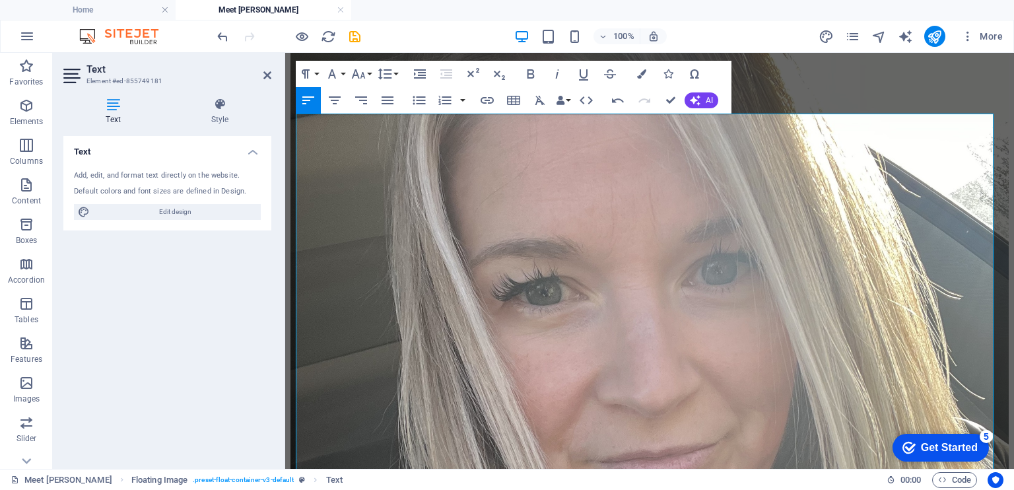
scroll to position [299, 0]
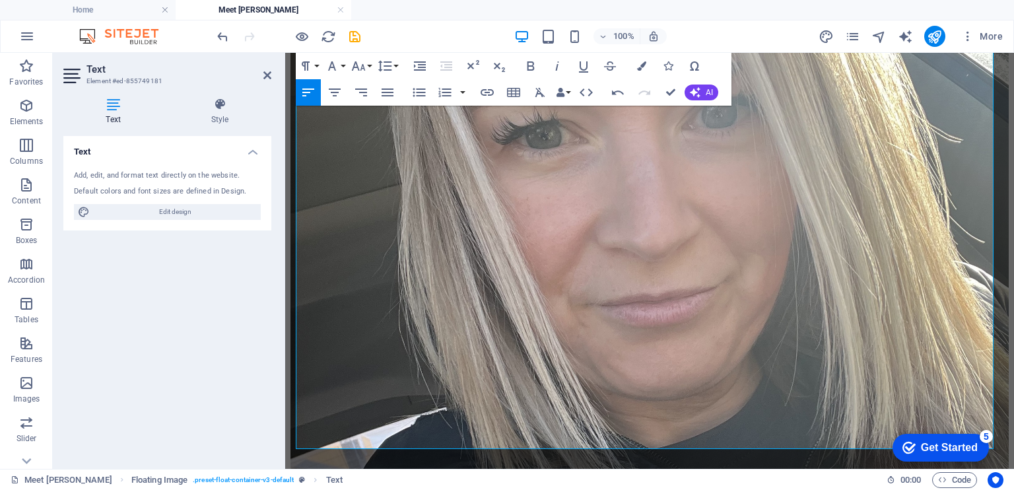
scroll to position [501, 0]
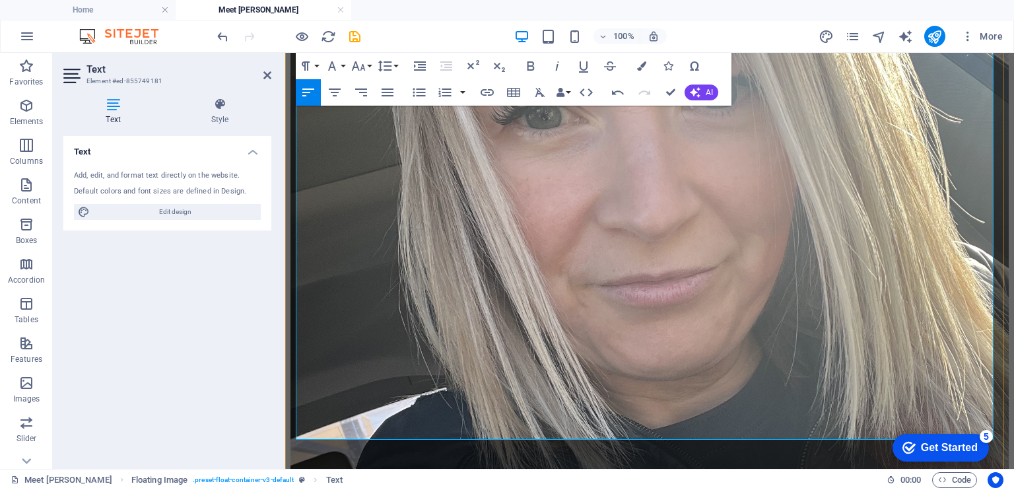
drag, startPoint x: 394, startPoint y: 415, endPoint x: 297, endPoint y: 397, distance: 98.7
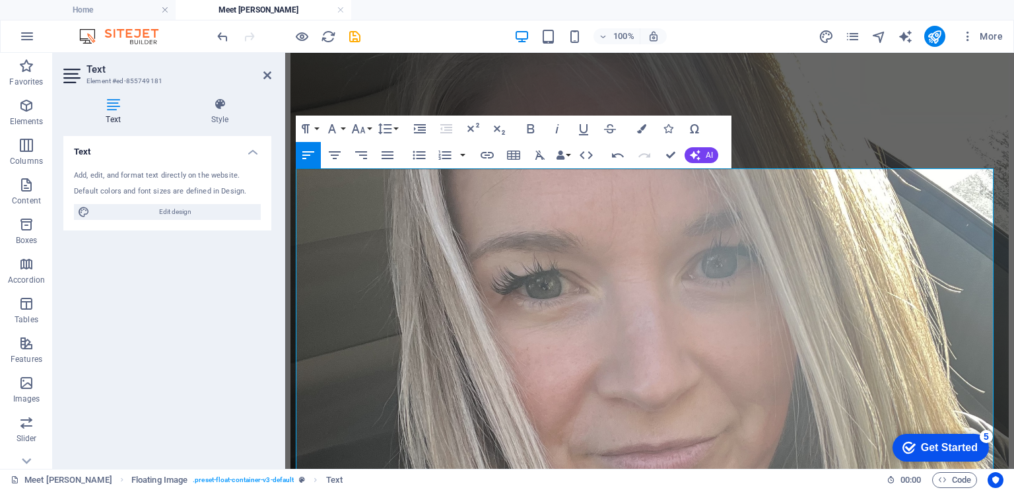
scroll to position [210, 0]
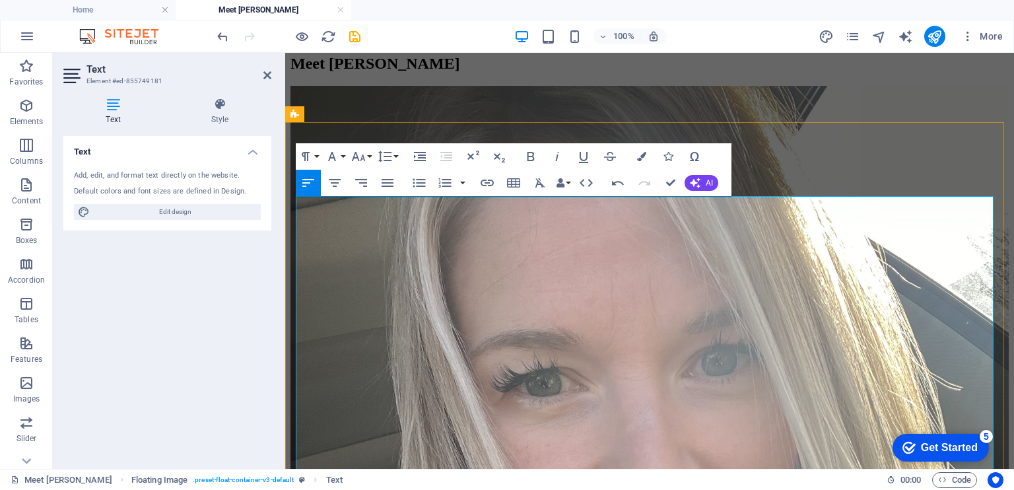
scroll to position [246, 0]
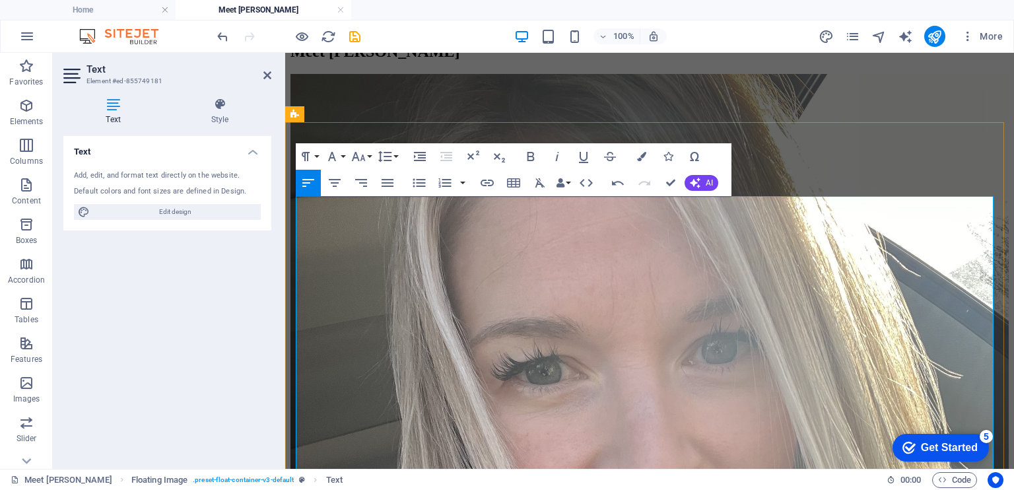
drag, startPoint x: 686, startPoint y: 406, endPoint x: 635, endPoint y: 403, distance: 51.6
drag, startPoint x: 667, startPoint y: 416, endPoint x: 589, endPoint y: 370, distance: 90.8
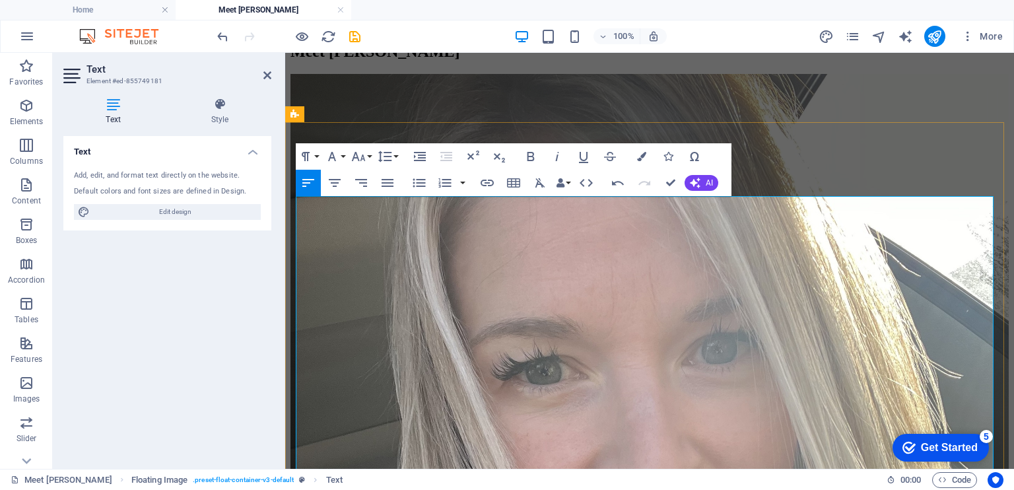
drag, startPoint x: 664, startPoint y: 414, endPoint x: 617, endPoint y: 391, distance: 52.2
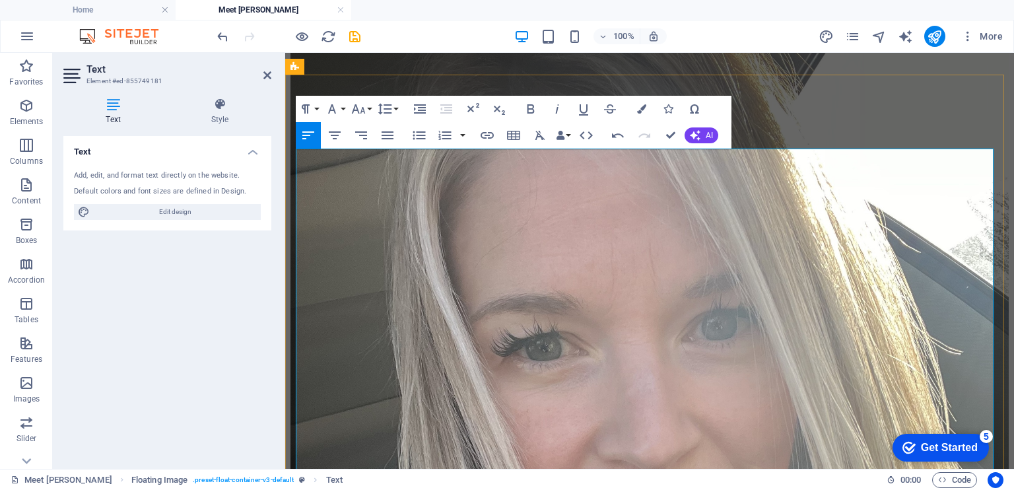
scroll to position [294, 0]
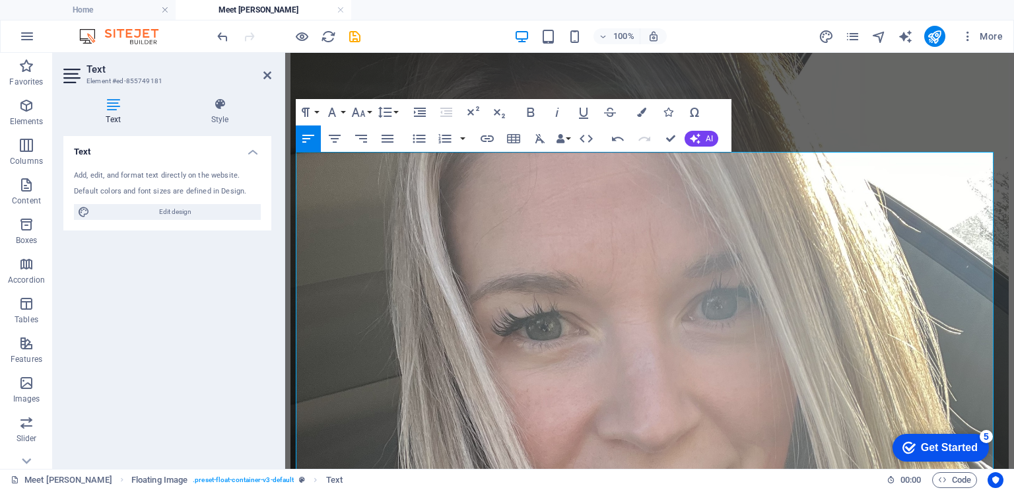
scroll to position [288, 0]
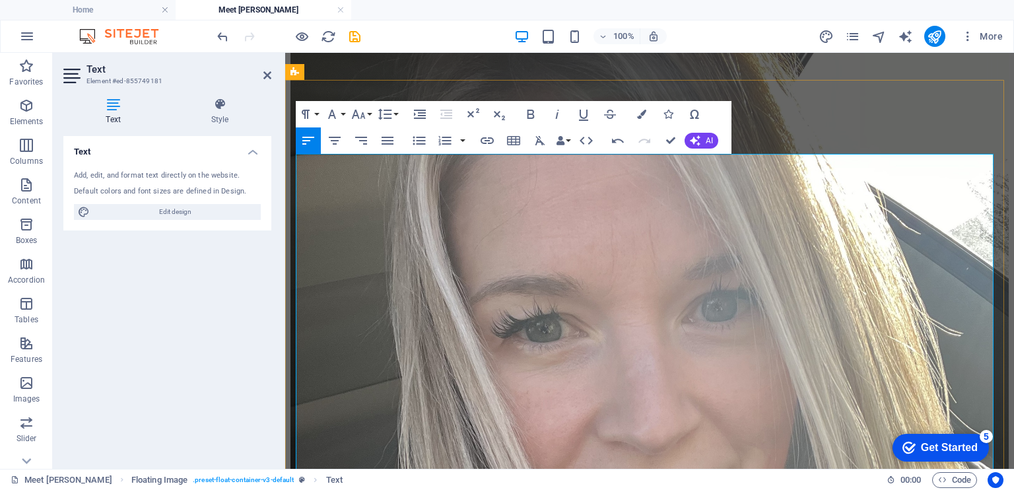
drag, startPoint x: 620, startPoint y: 267, endPoint x: 583, endPoint y: 258, distance: 38.1
drag, startPoint x: 707, startPoint y: 269, endPoint x: 589, endPoint y: 257, distance: 119.4
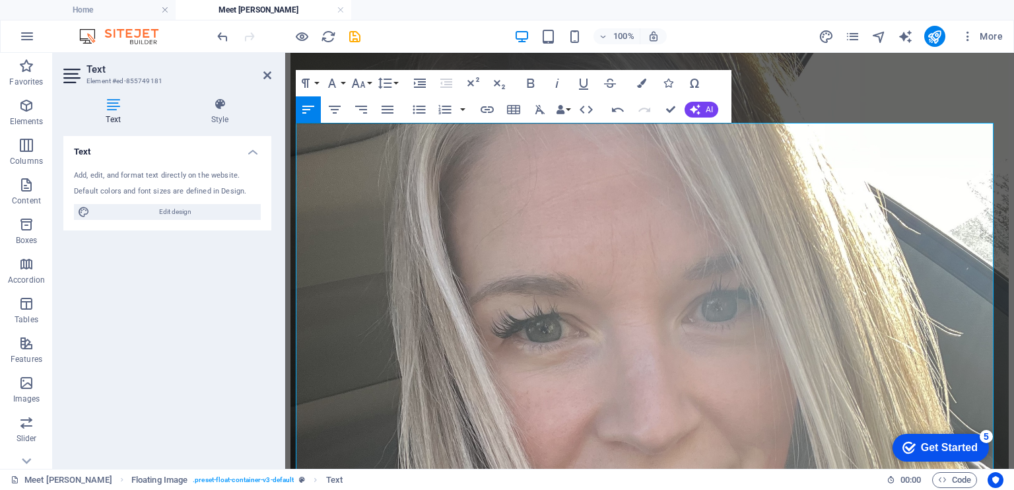
scroll to position [368, 0]
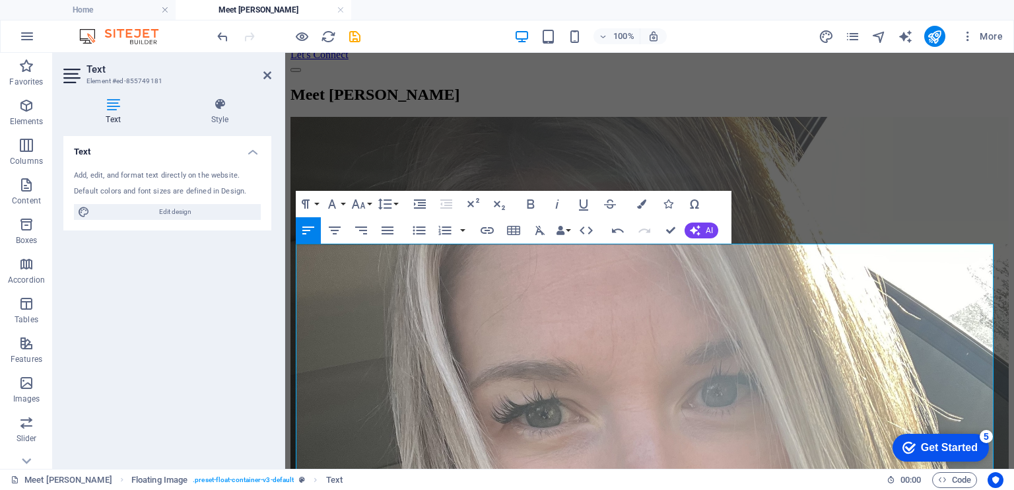
scroll to position [196, 0]
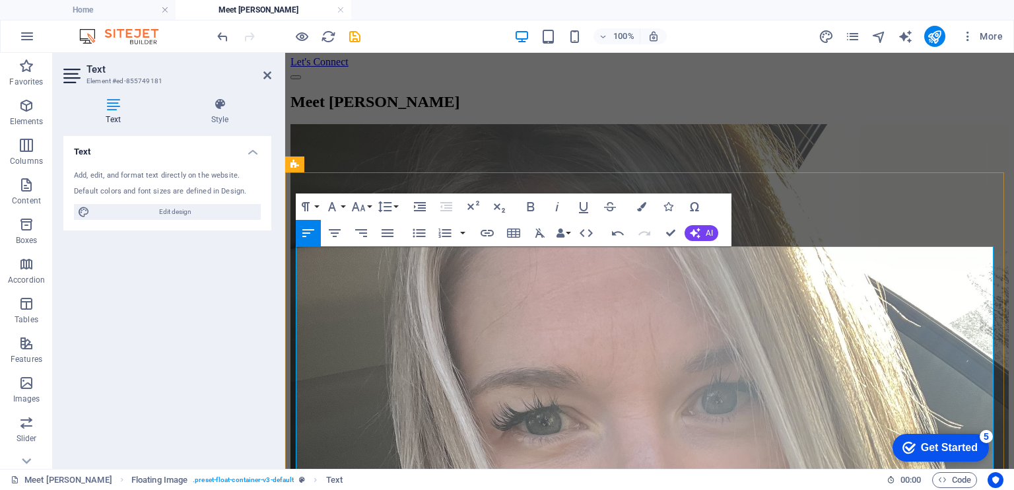
drag, startPoint x: 639, startPoint y: 299, endPoint x: 626, endPoint y: 299, distance: 13.9
click span "Through this journey I have learned that health isn't about perfection; it's ab…"
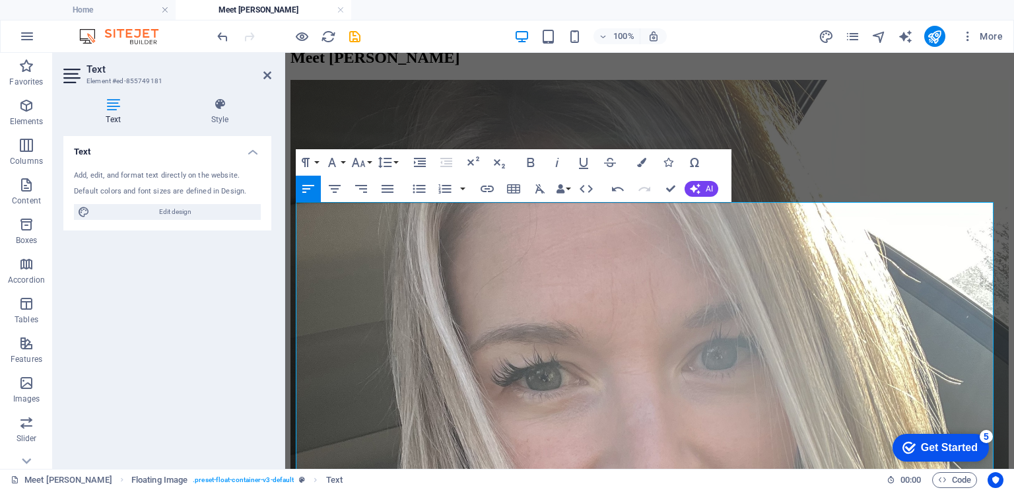
scroll to position [216, 0]
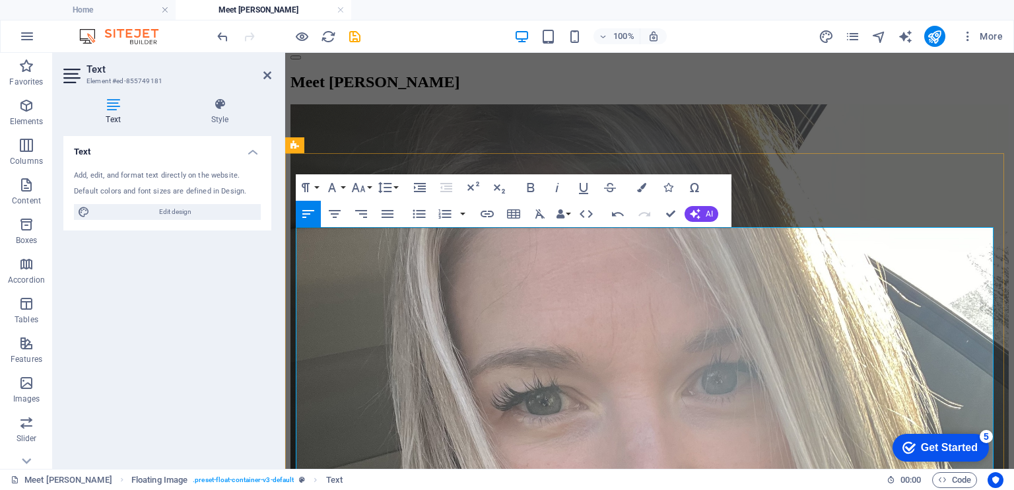
drag, startPoint x: 688, startPoint y: 304, endPoint x: 654, endPoint y: 304, distance: 34.3
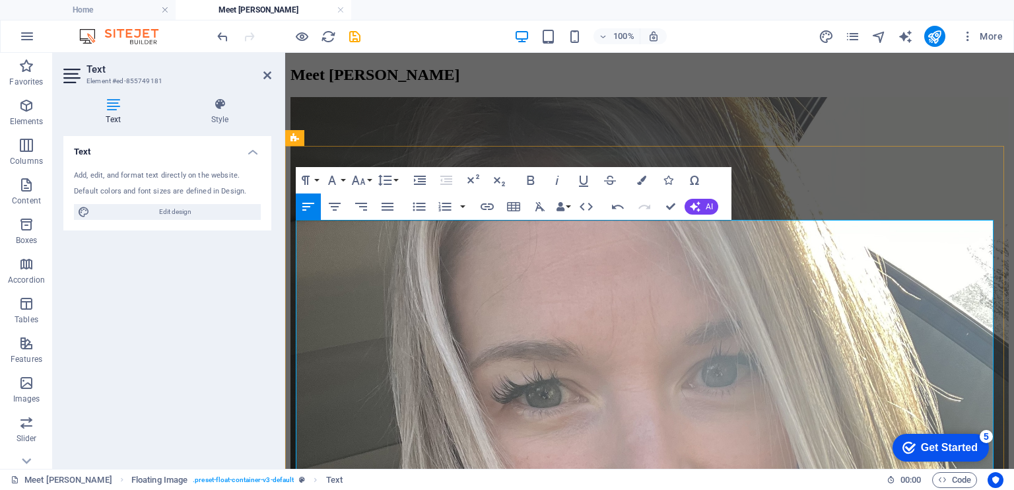
scroll to position [235, 0]
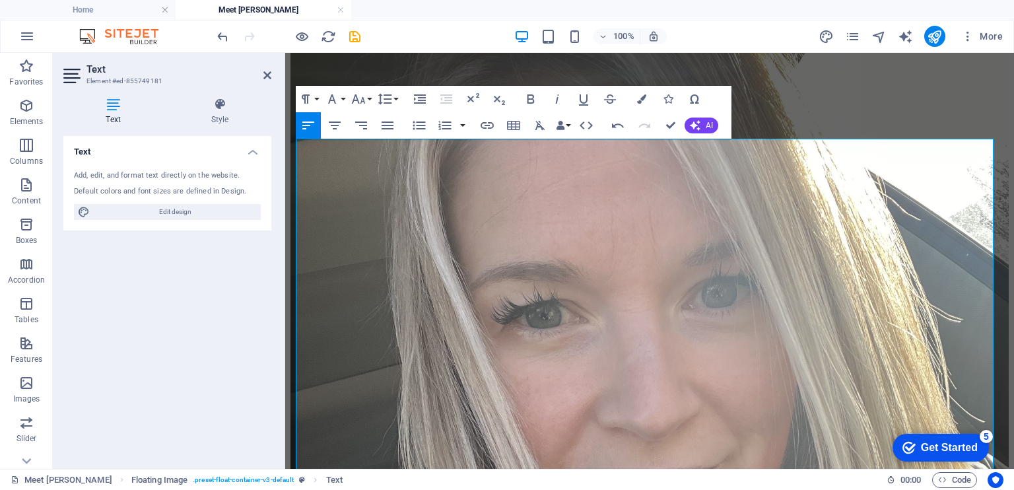
scroll to position [304, 0]
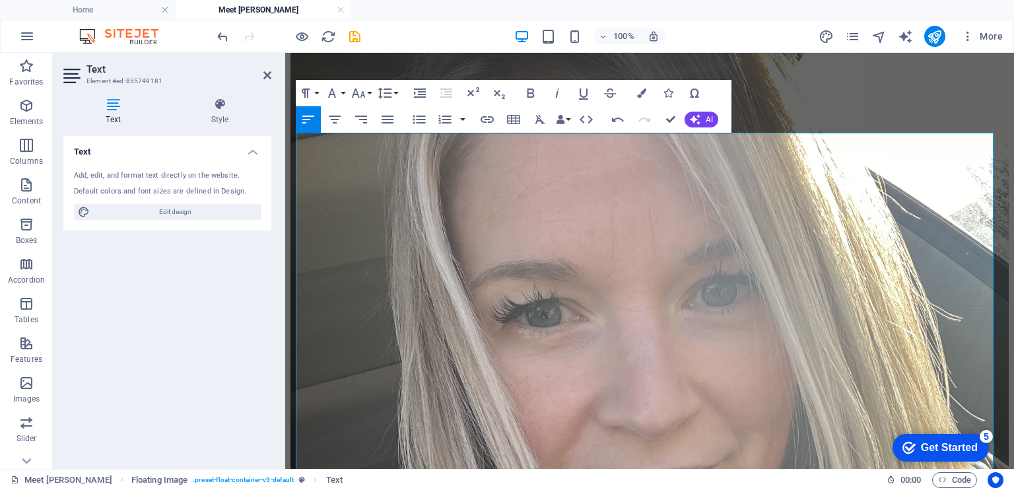
scroll to position [321, 0]
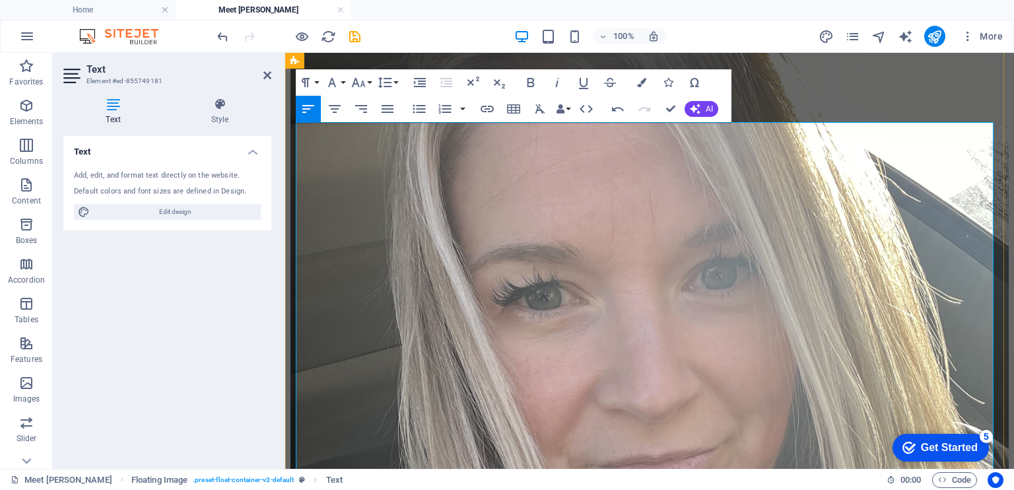
drag, startPoint x: 787, startPoint y: 413, endPoint x: 595, endPoint y: 416, distance: 191.4
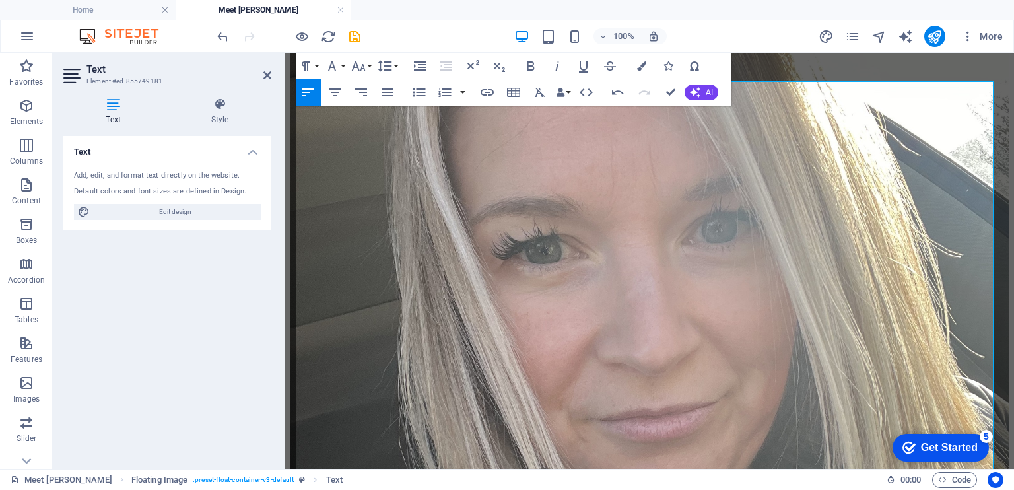
scroll to position [370, 0]
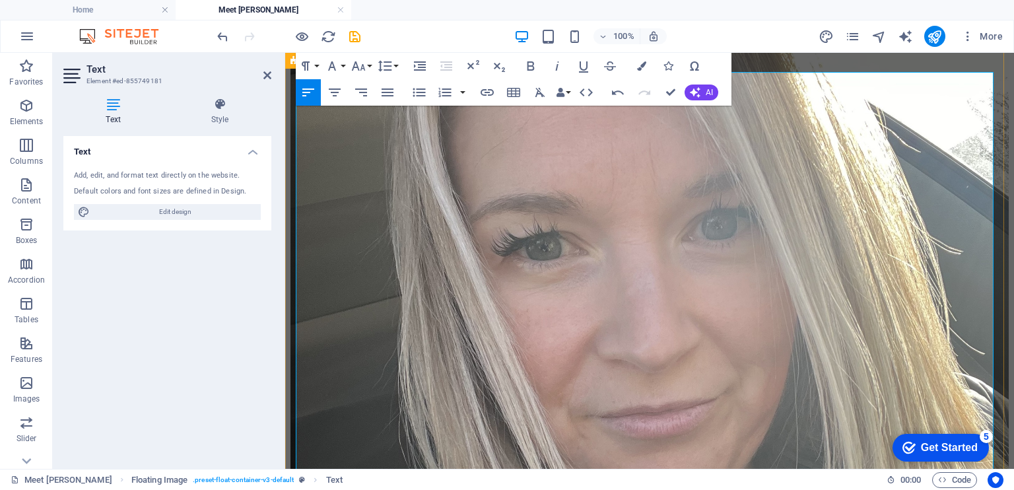
drag, startPoint x: 787, startPoint y: 423, endPoint x: 740, endPoint y: 421, distance: 46.2
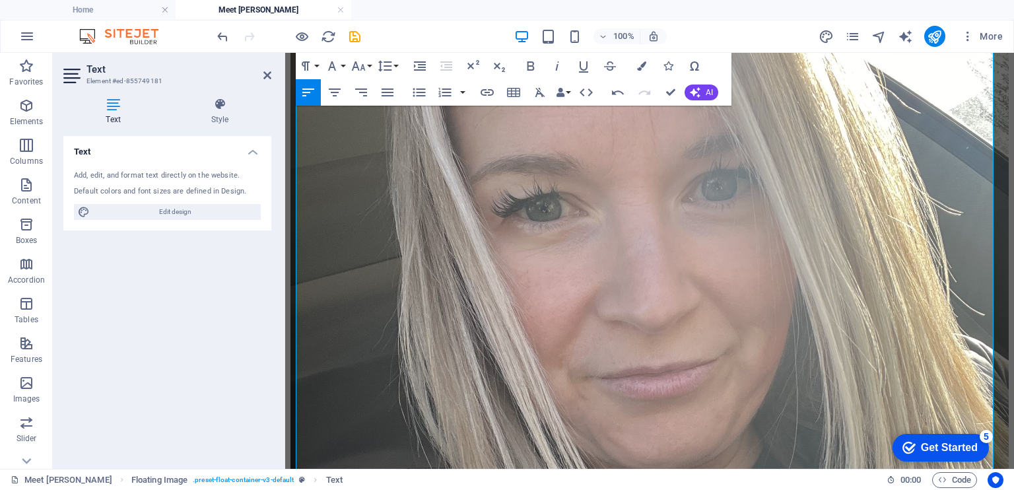
scroll to position [412, 0]
drag, startPoint x: 359, startPoint y: 430, endPoint x: 465, endPoint y: 428, distance: 105.6
drag, startPoint x: 465, startPoint y: 428, endPoint x: 433, endPoint y: 428, distance: 31.7
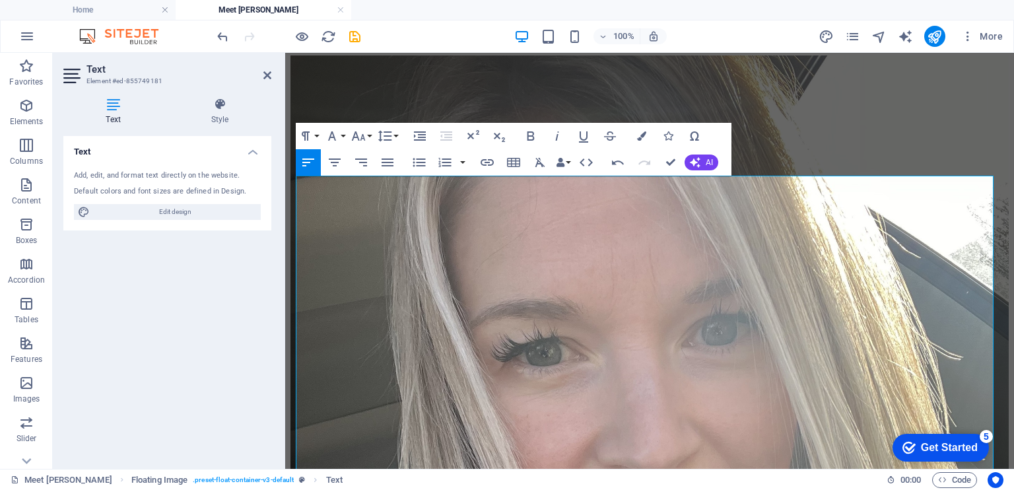
scroll to position [265, 0]
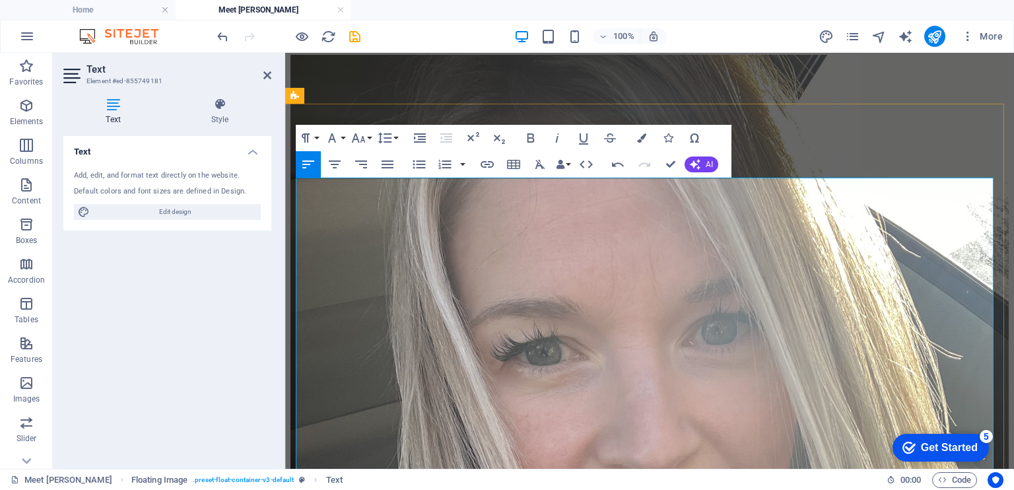
drag, startPoint x: 937, startPoint y: 265, endPoint x: 591, endPoint y: 231, distance: 347.5
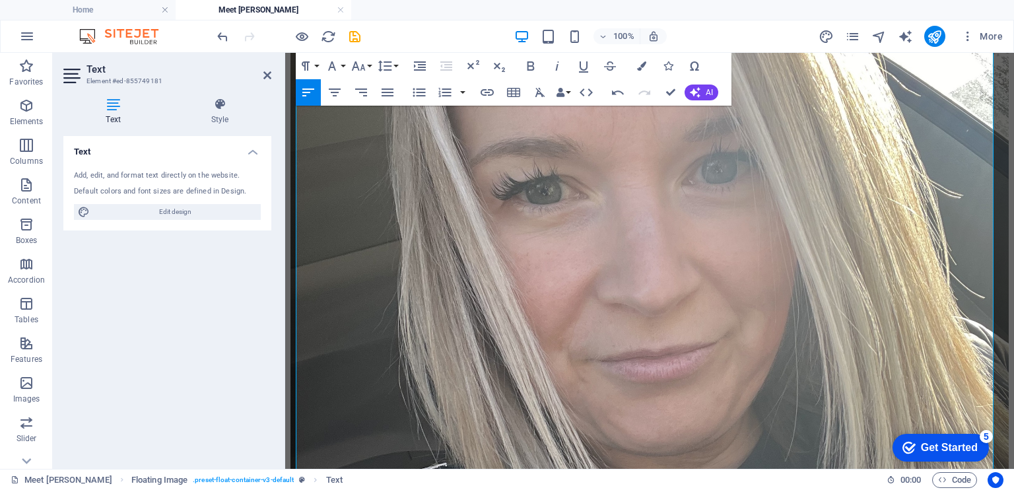
scroll to position [437, 0]
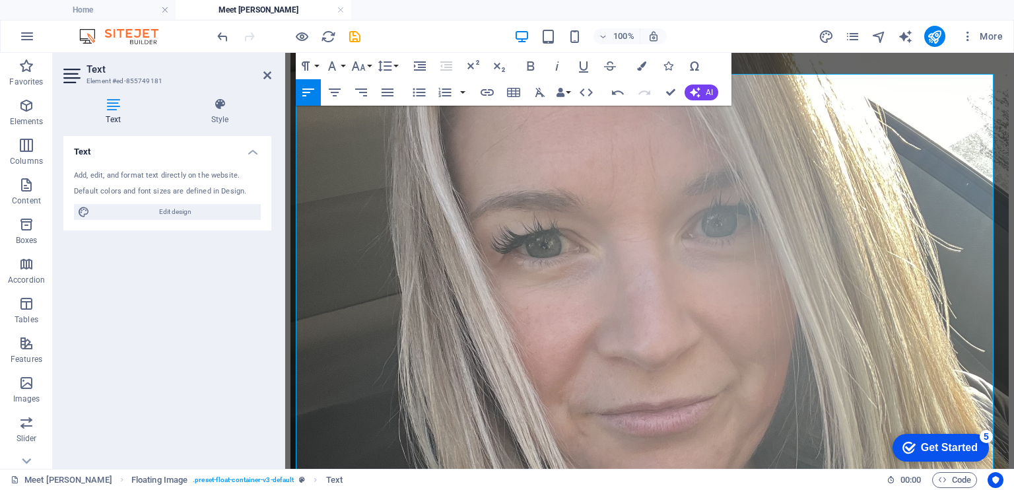
scroll to position [365, 0]
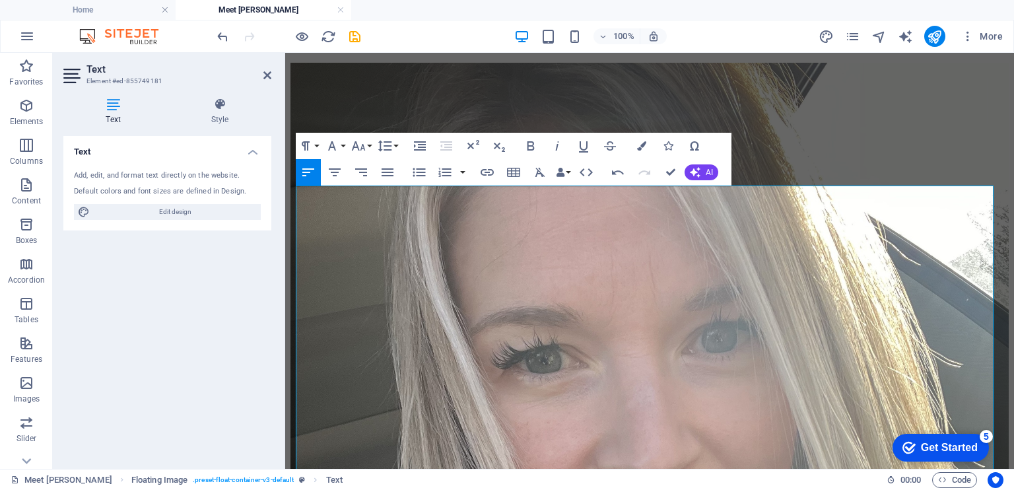
scroll to position [255, 0]
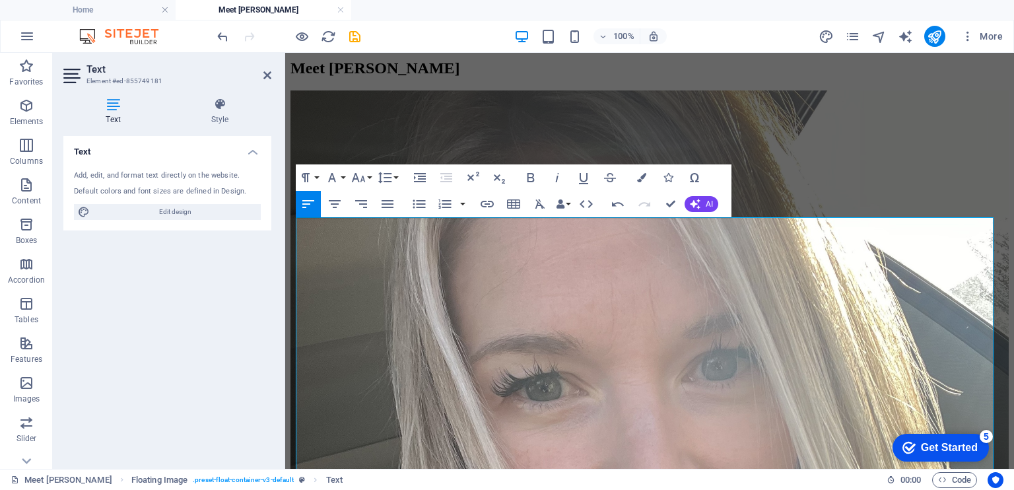
scroll to position [225, 0]
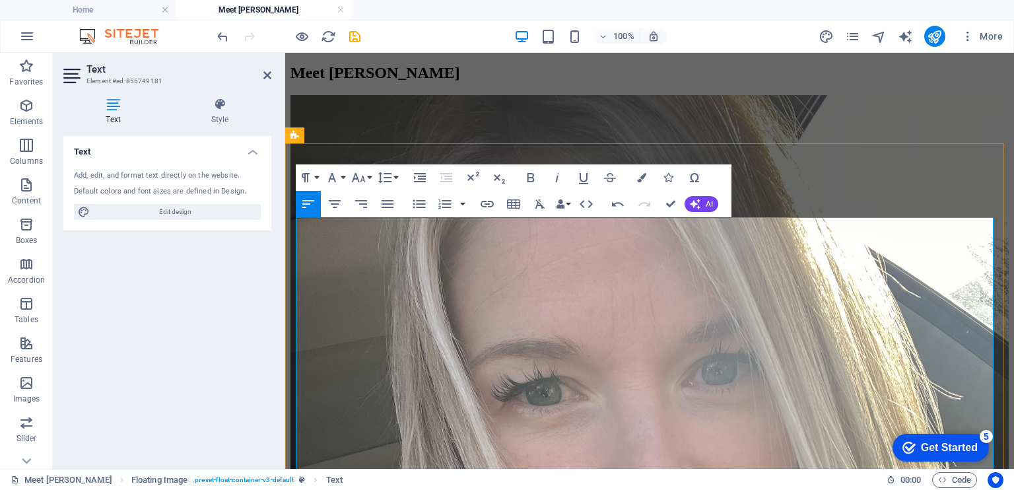
drag, startPoint x: 812, startPoint y: 247, endPoint x: 733, endPoint y: 251, distance: 78.6
drag, startPoint x: 870, startPoint y: 257, endPoint x: 682, endPoint y: 263, distance: 187.5
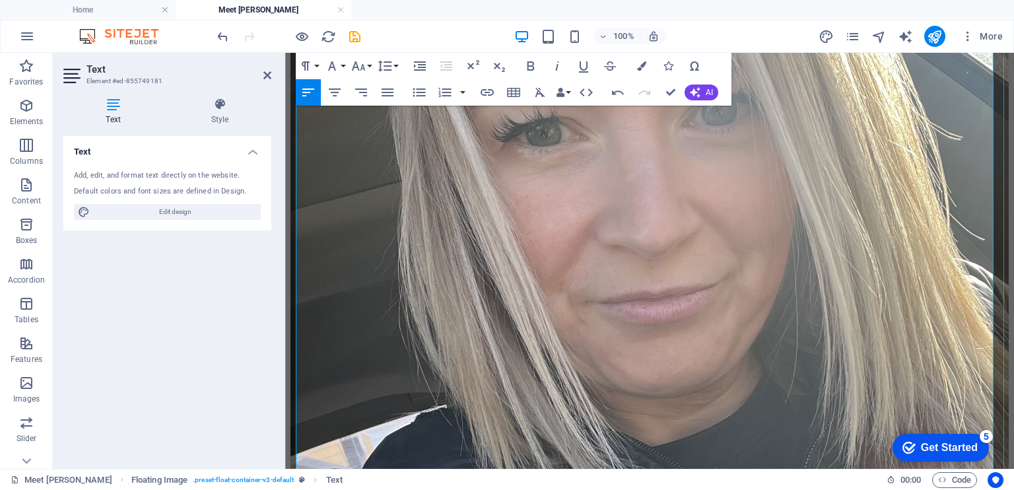
scroll to position [532, 0]
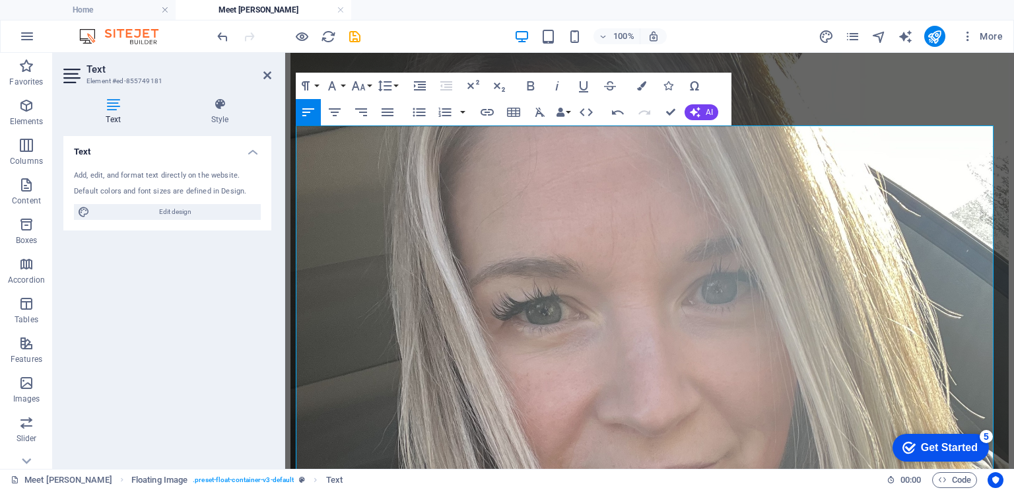
scroll to position [299, 0]
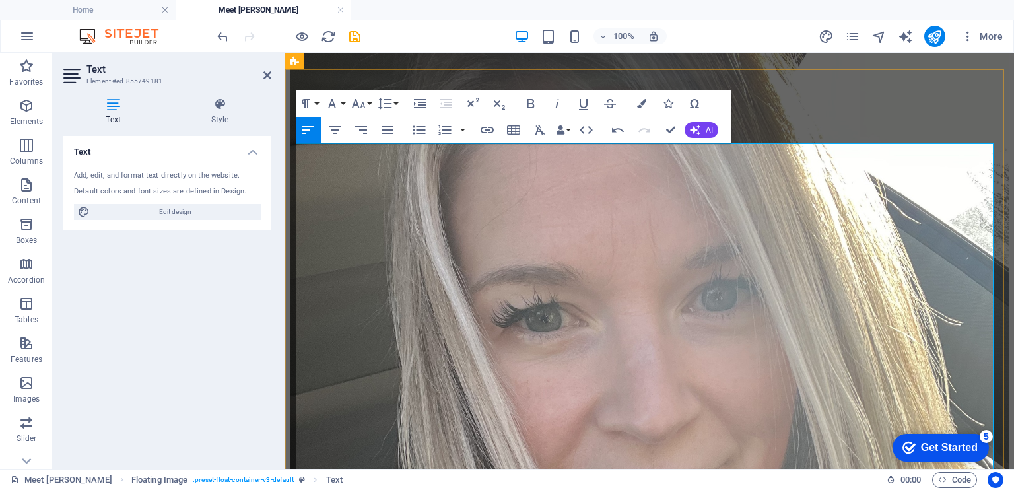
drag, startPoint x: 805, startPoint y: 363, endPoint x: 745, endPoint y: 368, distance: 60.2
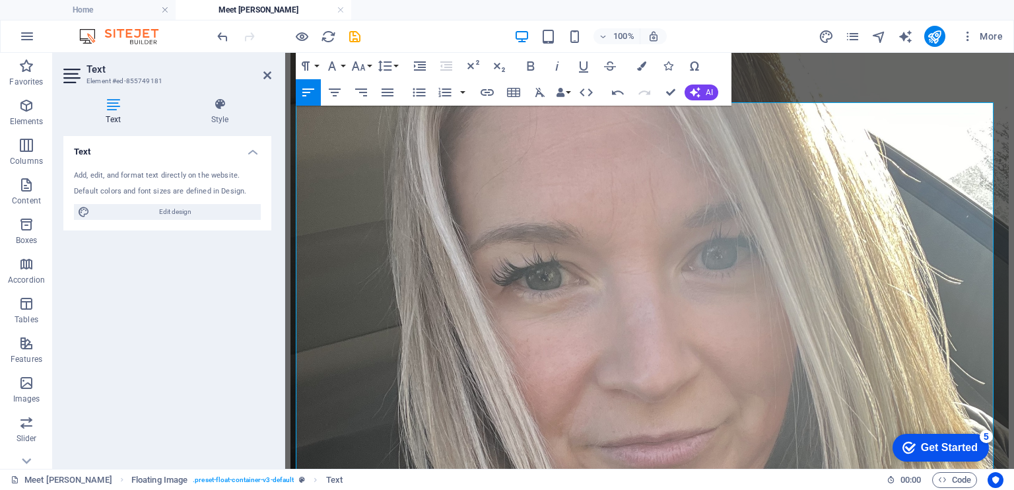
scroll to position [345, 0]
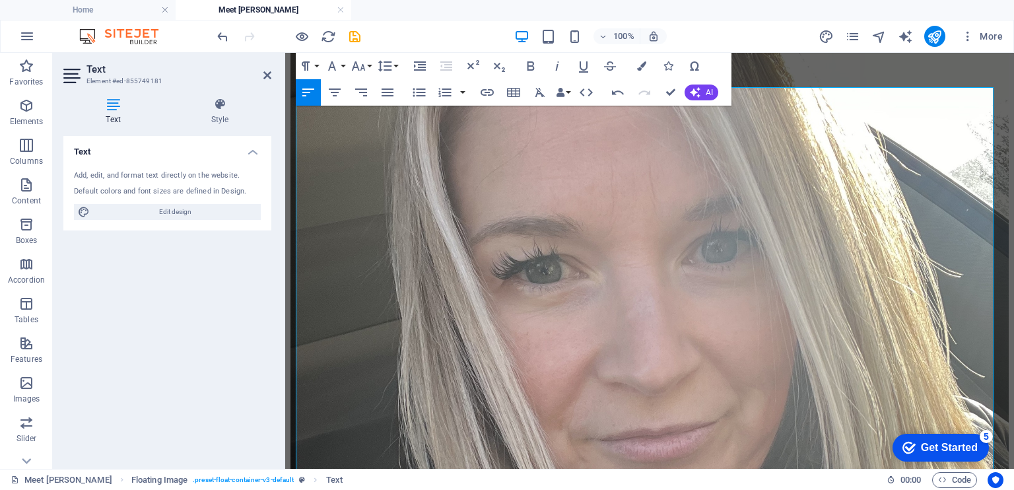
scroll to position [366, 0]
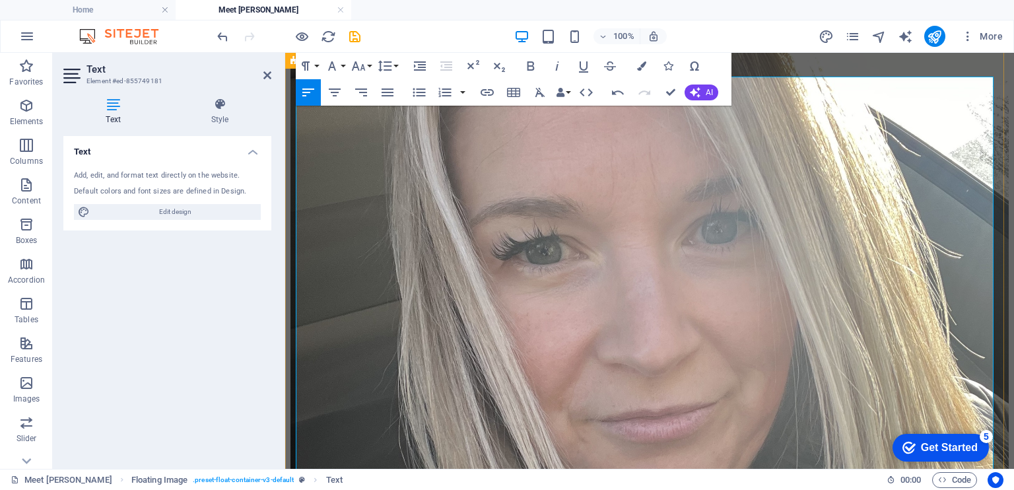
drag, startPoint x: 846, startPoint y: 360, endPoint x: 587, endPoint y: 336, distance: 259.8
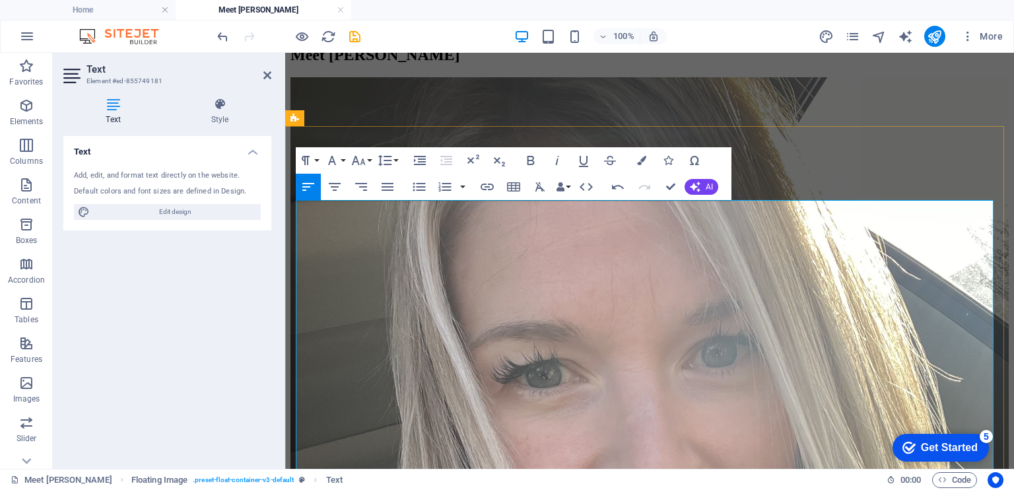
drag, startPoint x: 642, startPoint y: 217, endPoint x: 641, endPoint y: 234, distance: 16.5
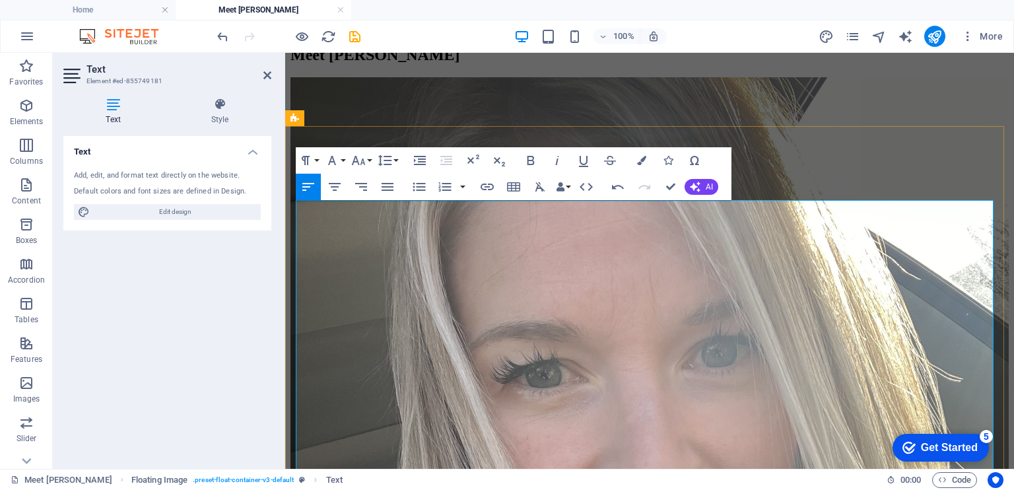
drag, startPoint x: 804, startPoint y: 276, endPoint x: 955, endPoint y: 276, distance: 150.4
drag, startPoint x: 806, startPoint y: 275, endPoint x: 733, endPoint y: 292, distance: 75.1
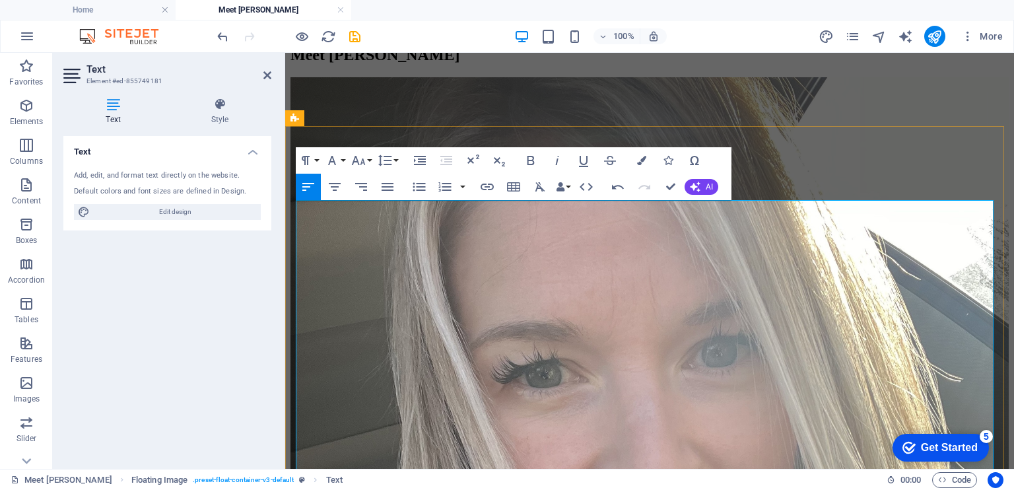
drag, startPoint x: 744, startPoint y: 289, endPoint x: 945, endPoint y: 286, distance: 200.6
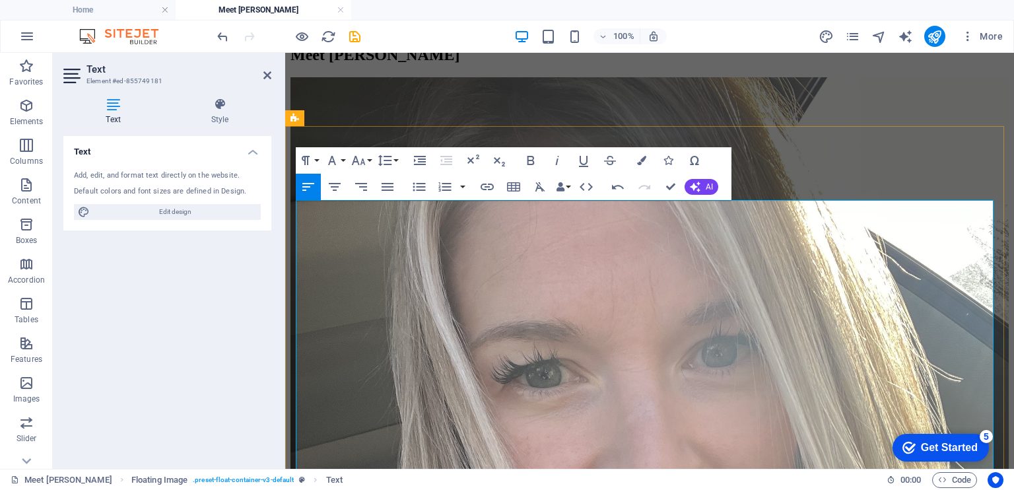
drag, startPoint x: 771, startPoint y: 290, endPoint x: 860, endPoint y: 286, distance: 89.2
drag, startPoint x: 809, startPoint y: 325, endPoint x: 777, endPoint y: 304, distance: 38.4
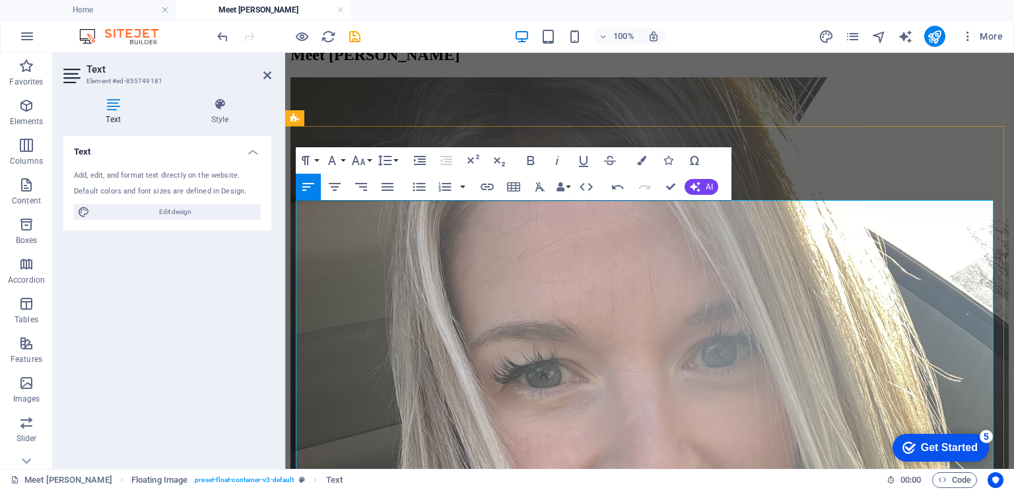
drag, startPoint x: 829, startPoint y: 302, endPoint x: 812, endPoint y: 302, distance: 17.2
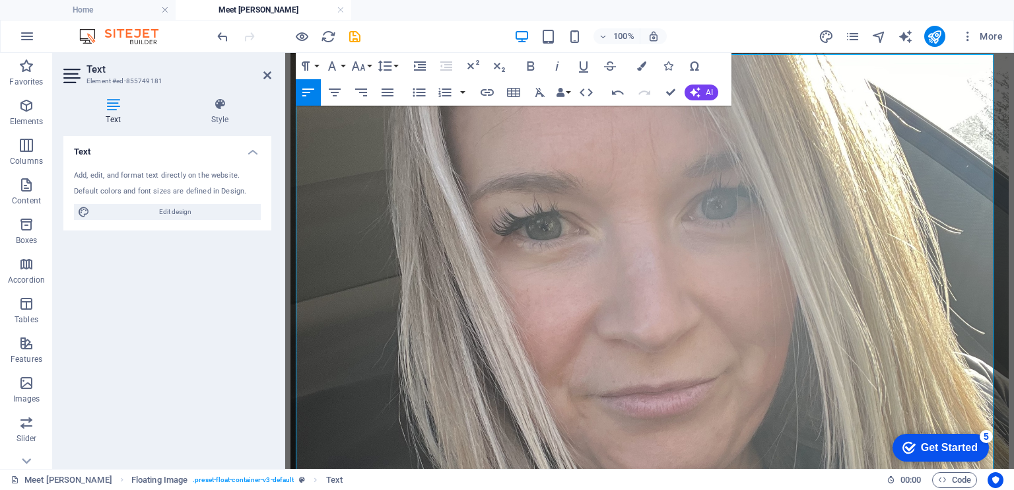
scroll to position [397, 0]
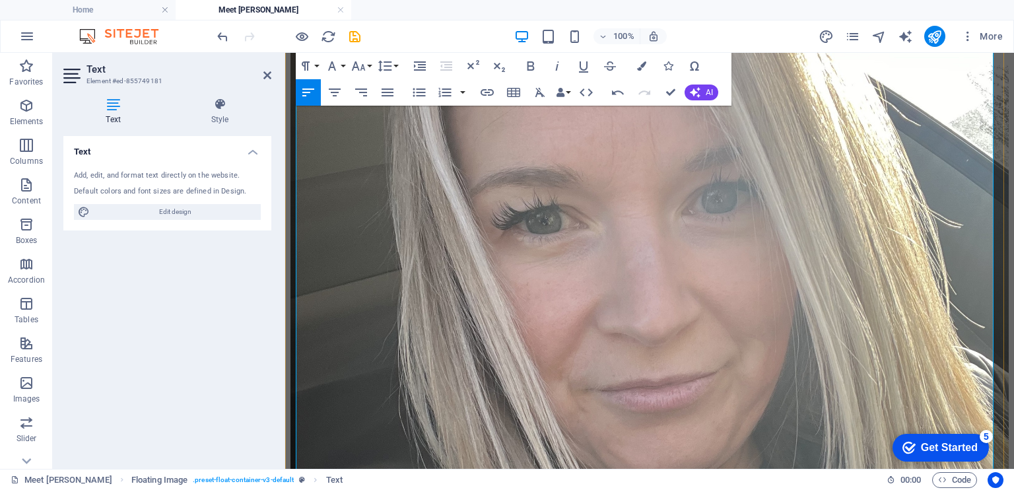
drag, startPoint x: 975, startPoint y: 349, endPoint x: 590, endPoint y: 339, distance: 384.8
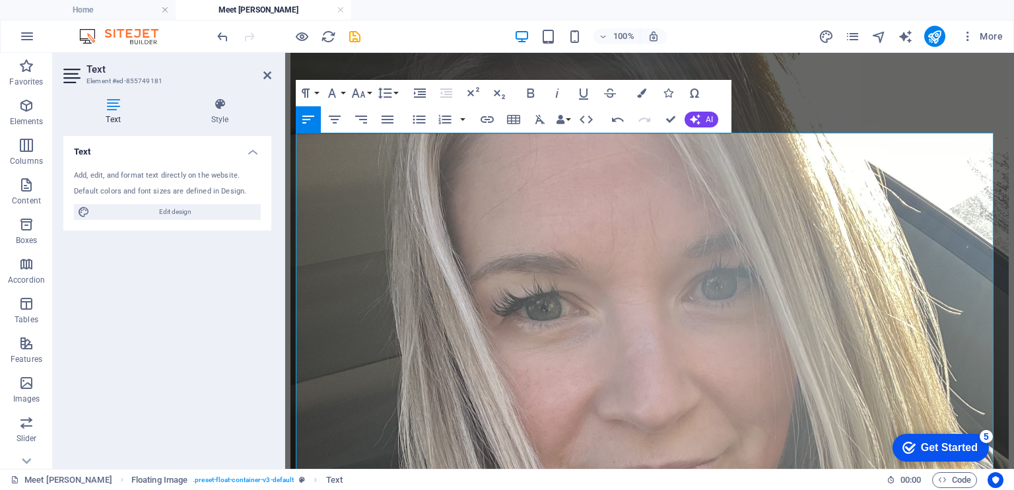
scroll to position [308, 0]
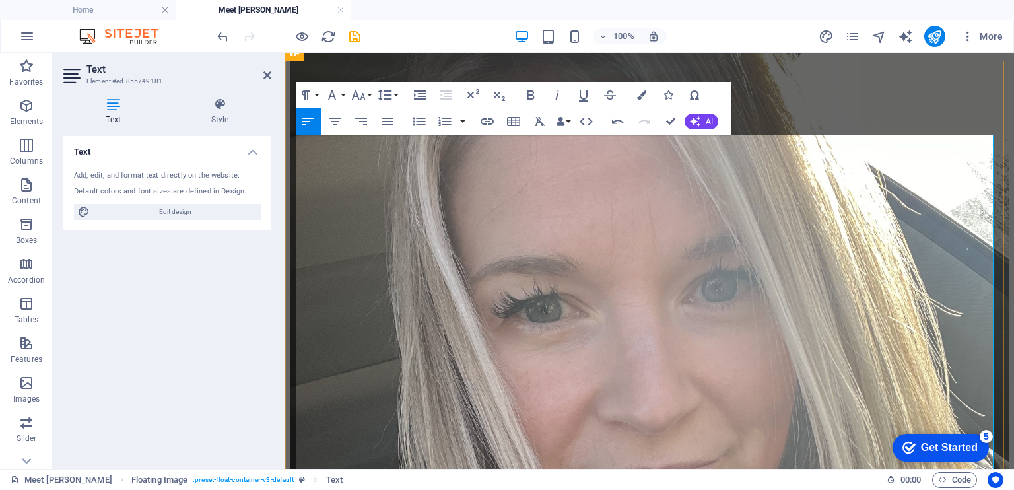
drag, startPoint x: 838, startPoint y: 266, endPoint x: 812, endPoint y: 244, distance: 34.2
click at [583, 94] on icon "button" at bounding box center [583, 95] width 16 height 16
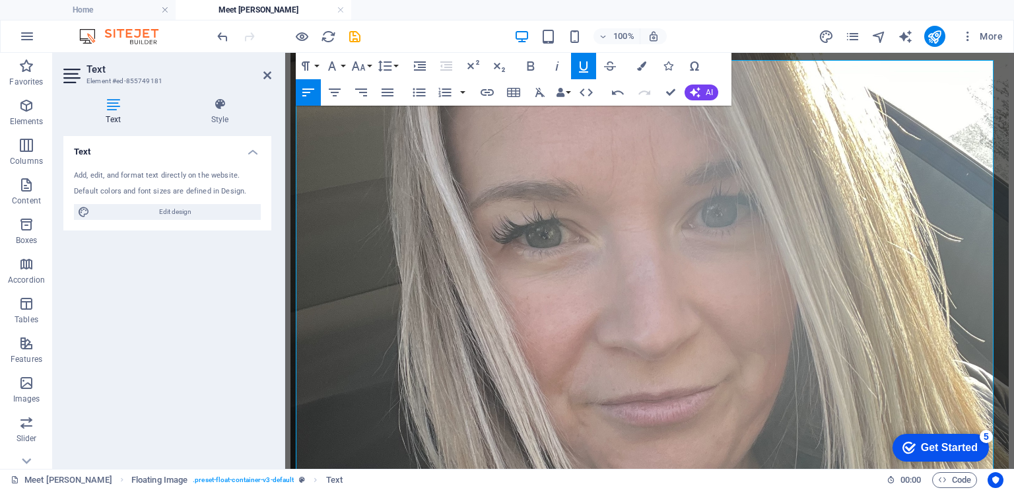
scroll to position [384, 0]
drag, startPoint x: 592, startPoint y: 396, endPoint x: 765, endPoint y: 434, distance: 177.6
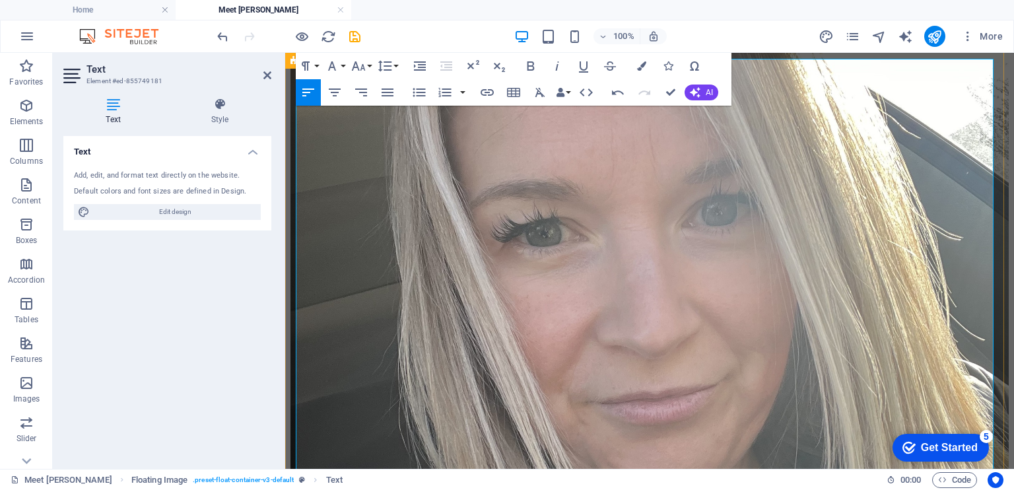
drag, startPoint x: 961, startPoint y: 312, endPoint x: 990, endPoint y: 310, distance: 28.4
drag, startPoint x: 649, startPoint y: 327, endPoint x: 583, endPoint y: 329, distance: 66.0
drag, startPoint x: 589, startPoint y: 374, endPoint x: 798, endPoint y: 382, distance: 210.0
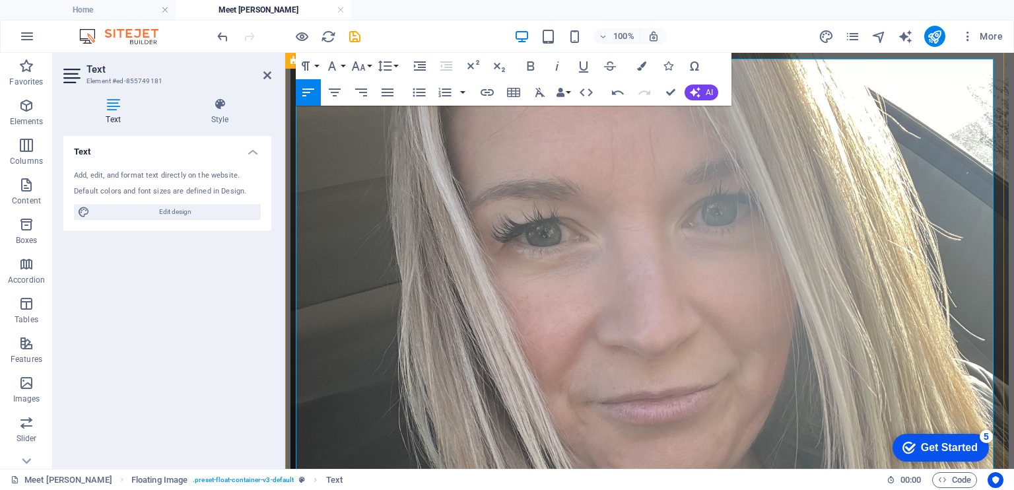
drag, startPoint x: 934, startPoint y: 397, endPoint x: 587, endPoint y: 378, distance: 348.2
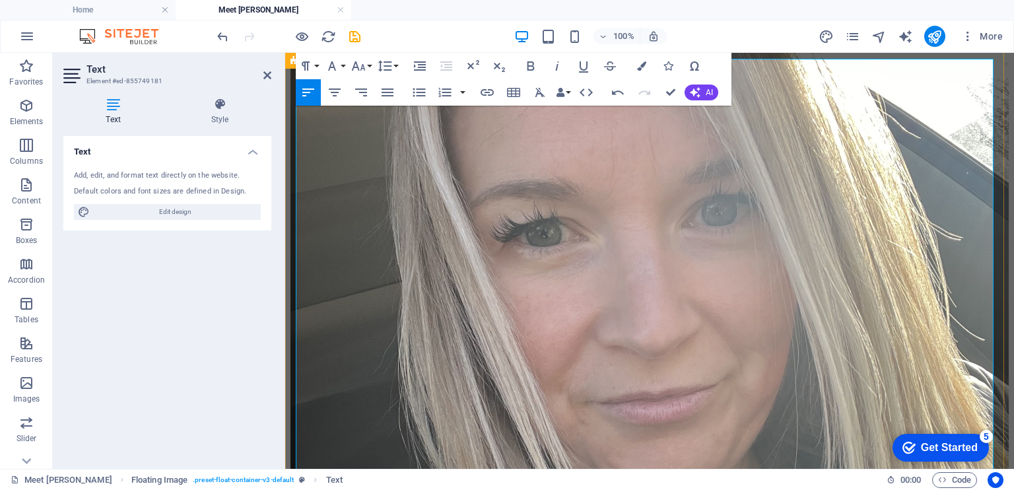
drag, startPoint x: 678, startPoint y: 265, endPoint x: 732, endPoint y: 263, distance: 53.5
drag, startPoint x: 713, startPoint y: 394, endPoint x: 589, endPoint y: 368, distance: 126.0
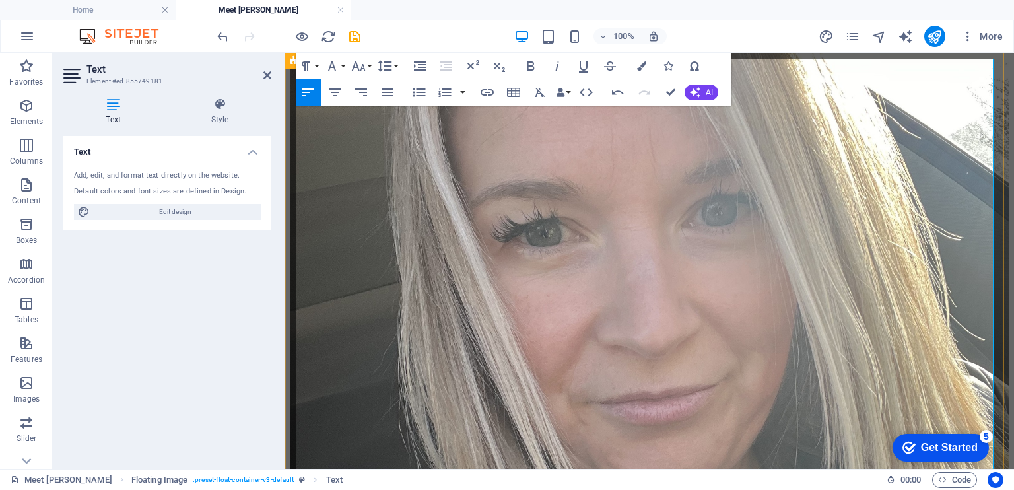
drag, startPoint x: 808, startPoint y: 265, endPoint x: 773, endPoint y: 265, distance: 35.0
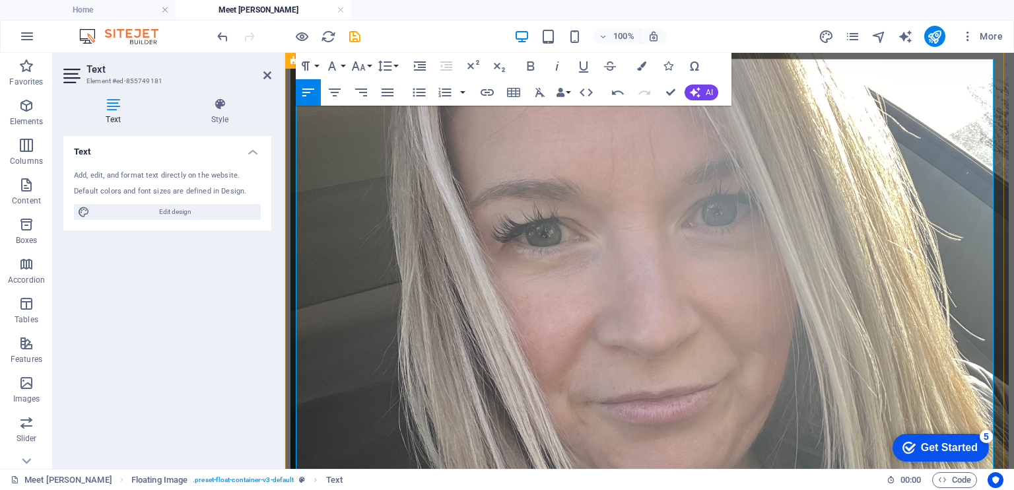
drag, startPoint x: 705, startPoint y: 315, endPoint x: 662, endPoint y: 304, distance: 43.7
drag, startPoint x: 882, startPoint y: 325, endPoint x: 935, endPoint y: 315, distance: 54.5
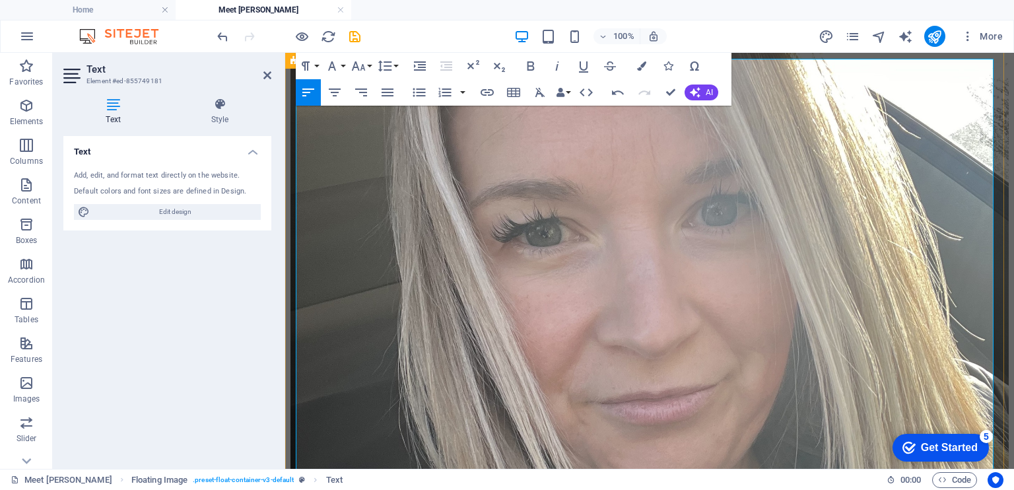
drag, startPoint x: 736, startPoint y: 290, endPoint x: 590, endPoint y: 288, distance: 146.5
drag, startPoint x: 624, startPoint y: 293, endPoint x: 606, endPoint y: 292, distance: 18.5
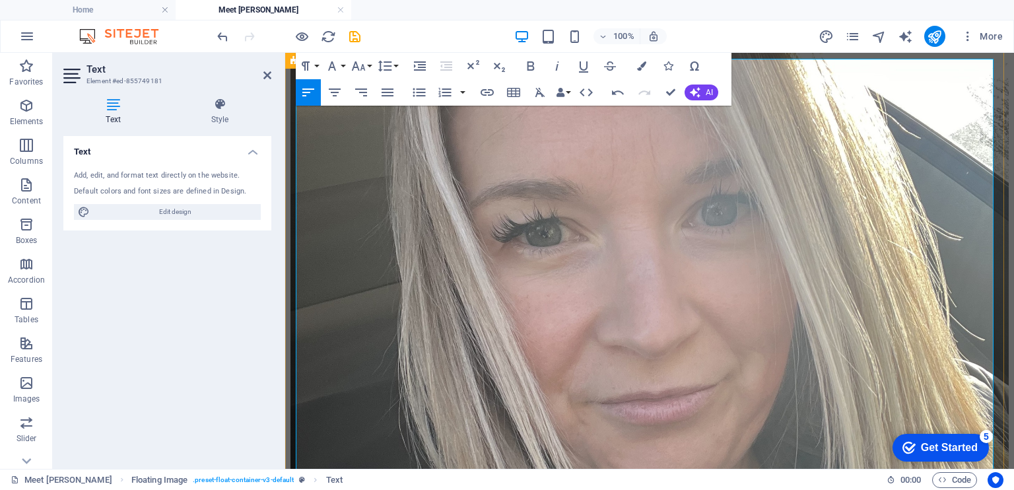
drag, startPoint x: 755, startPoint y: 288, endPoint x: 847, endPoint y: 290, distance: 92.4
drag, startPoint x: 654, startPoint y: 290, endPoint x: 604, endPoint y: 292, distance: 50.2
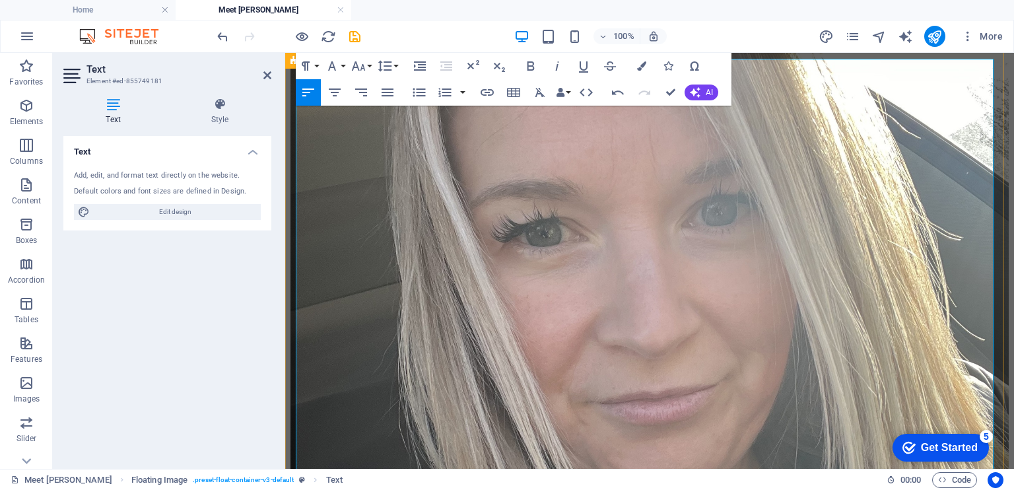
drag, startPoint x: 662, startPoint y: 290, endPoint x: 605, endPoint y: 291, distance: 57.4
drag, startPoint x: 808, startPoint y: 293, endPoint x: 769, endPoint y: 292, distance: 39.0
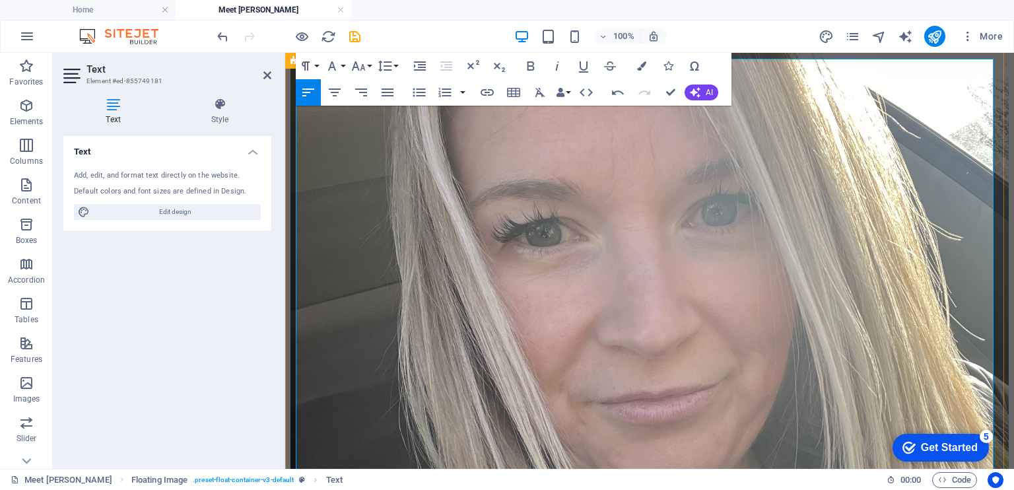
drag, startPoint x: 626, startPoint y: 303, endPoint x: 589, endPoint y: 301, distance: 37.7
drag, startPoint x: 591, startPoint y: 399, endPoint x: 829, endPoint y: 428, distance: 239.4
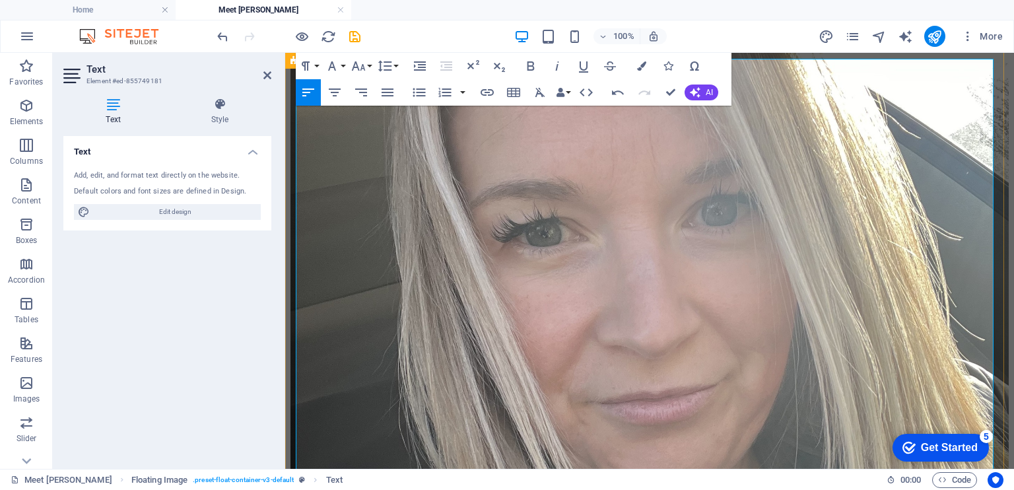
drag, startPoint x: 590, startPoint y: 396, endPoint x: 758, endPoint y: 403, distance: 167.7
drag, startPoint x: 977, startPoint y: 407, endPoint x: 887, endPoint y: 408, distance: 89.7
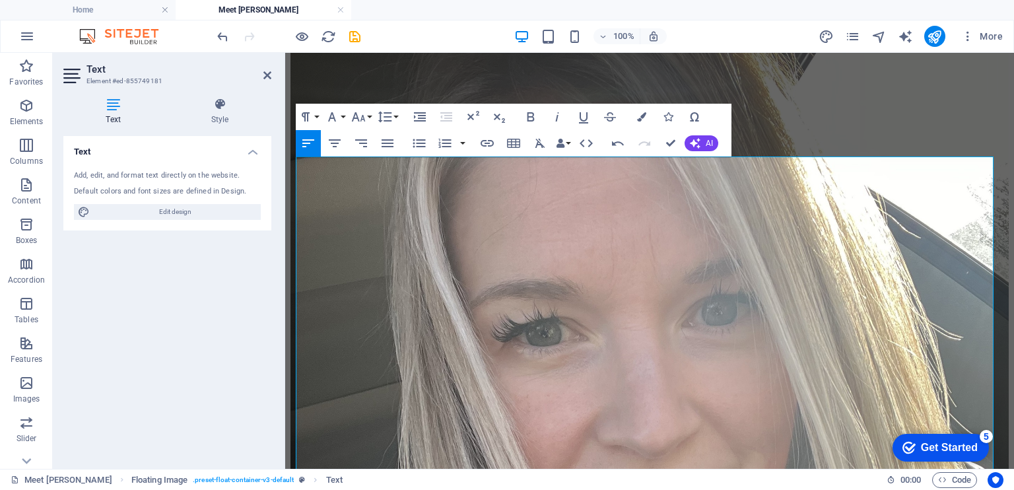
scroll to position [255, 0]
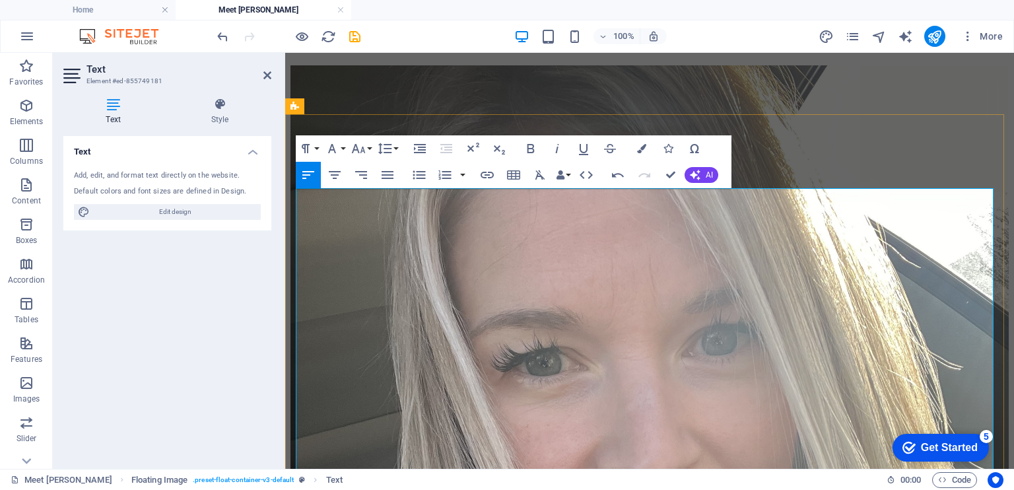
drag, startPoint x: 870, startPoint y: 250, endPoint x: 686, endPoint y: 253, distance: 183.5
drag, startPoint x: 959, startPoint y: 276, endPoint x: 910, endPoint y: 278, distance: 48.9
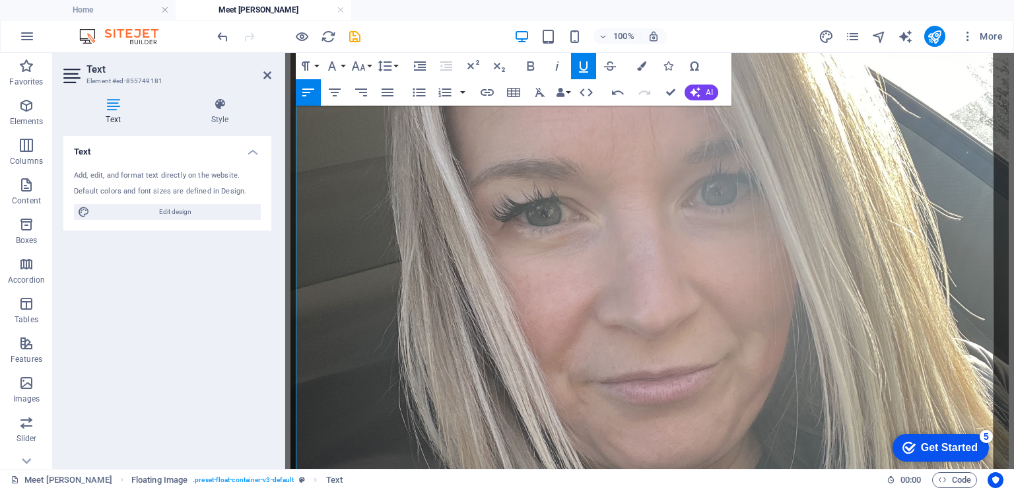
scroll to position [447, 0]
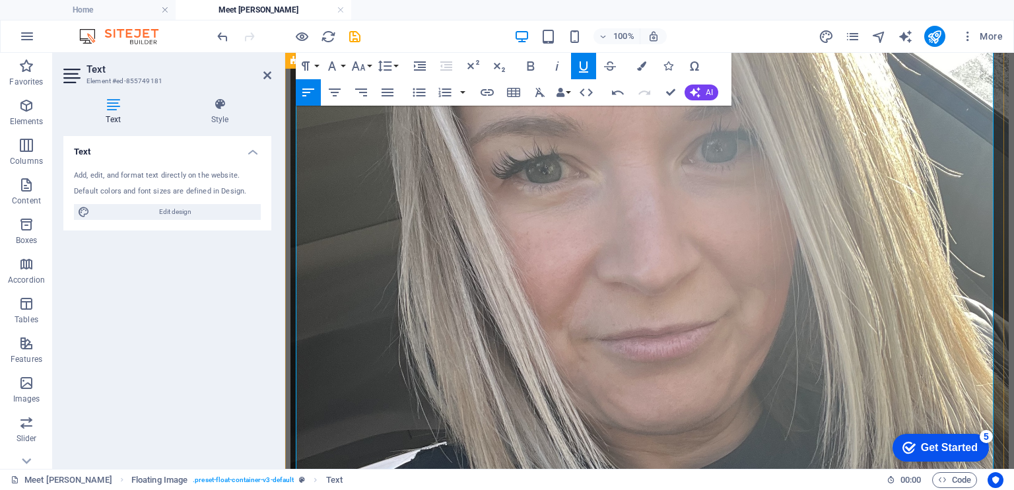
drag, startPoint x: 730, startPoint y: 406, endPoint x: 292, endPoint y: 391, distance: 437.8
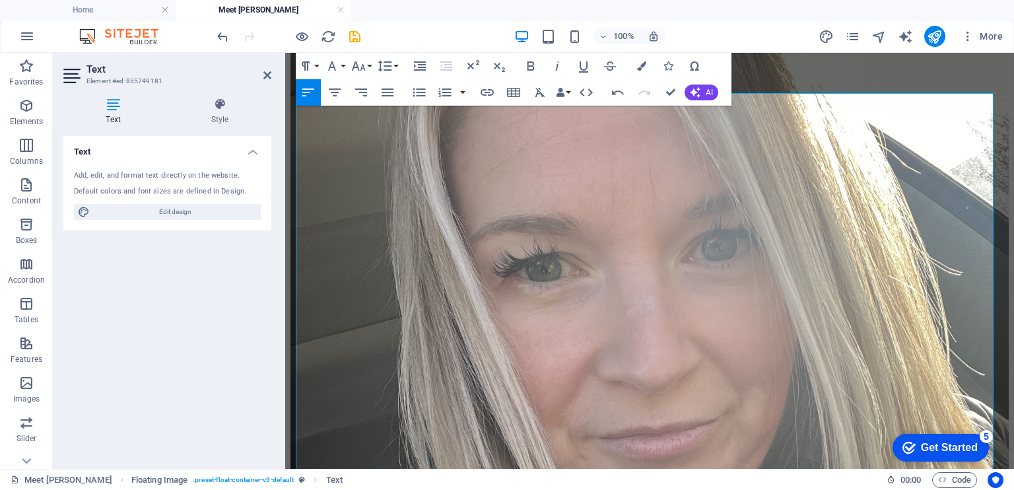
scroll to position [296, 0]
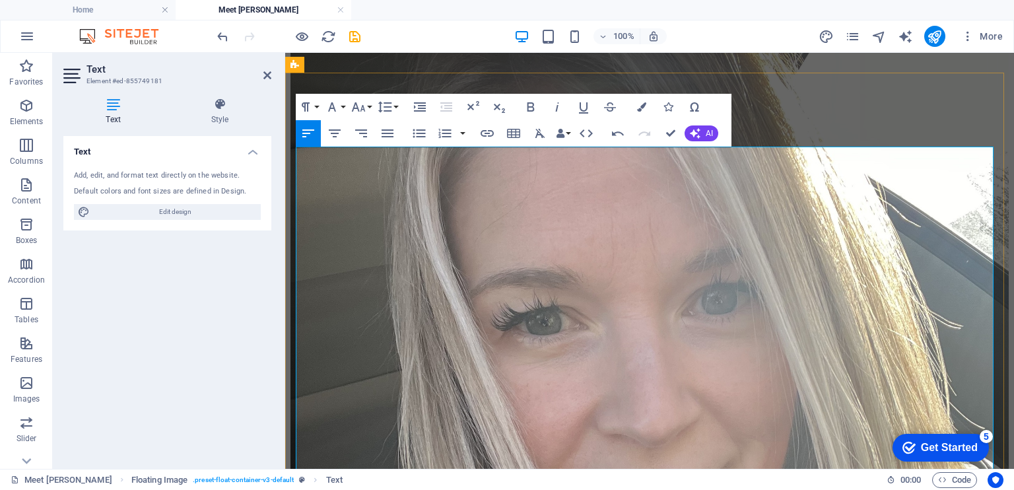
drag, startPoint x: 638, startPoint y: 317, endPoint x: 648, endPoint y: 282, distance: 36.3
click at [565, 105] on button "Italic" at bounding box center [556, 107] width 25 height 26
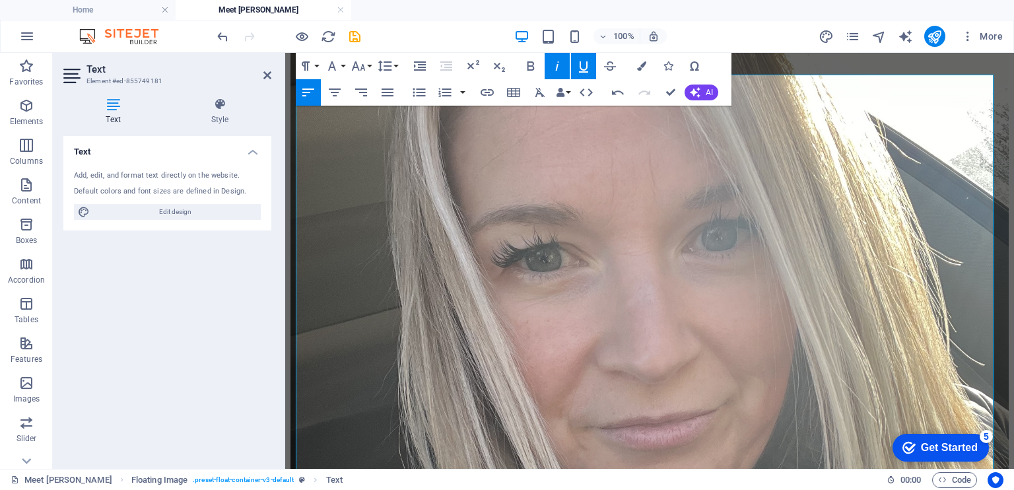
scroll to position [374, 0]
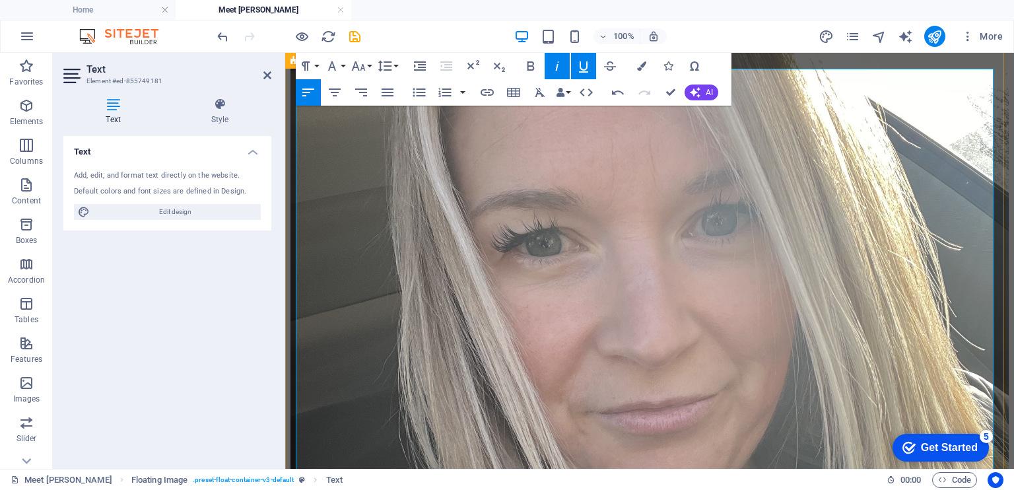
drag, startPoint x: 981, startPoint y: 265, endPoint x: 845, endPoint y: 267, distance: 135.3
drag, startPoint x: 919, startPoint y: 346, endPoint x: 938, endPoint y: 348, distance: 19.2
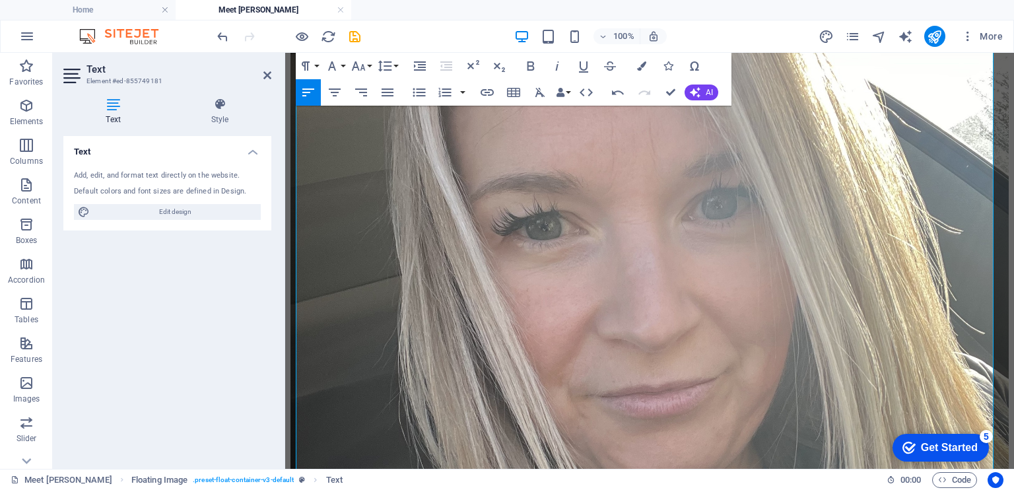
scroll to position [392, 0]
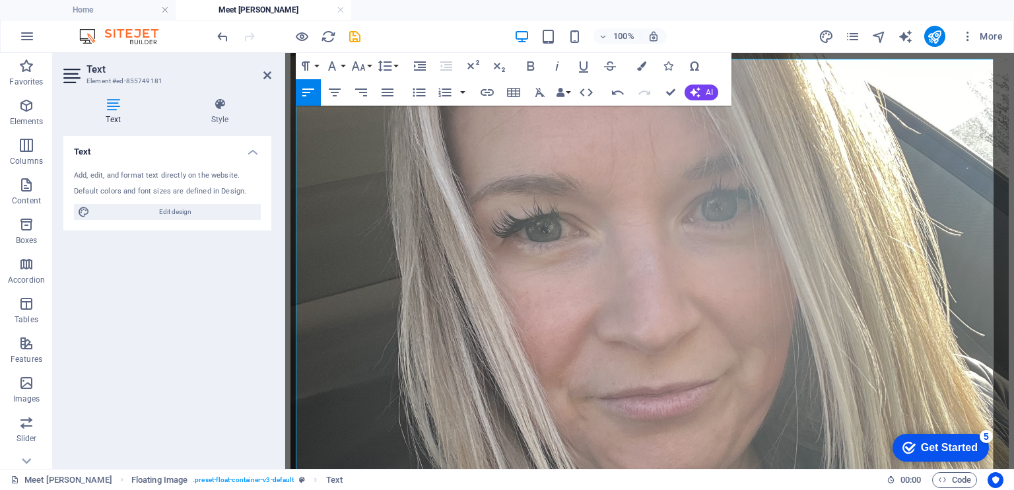
scroll to position [396, 0]
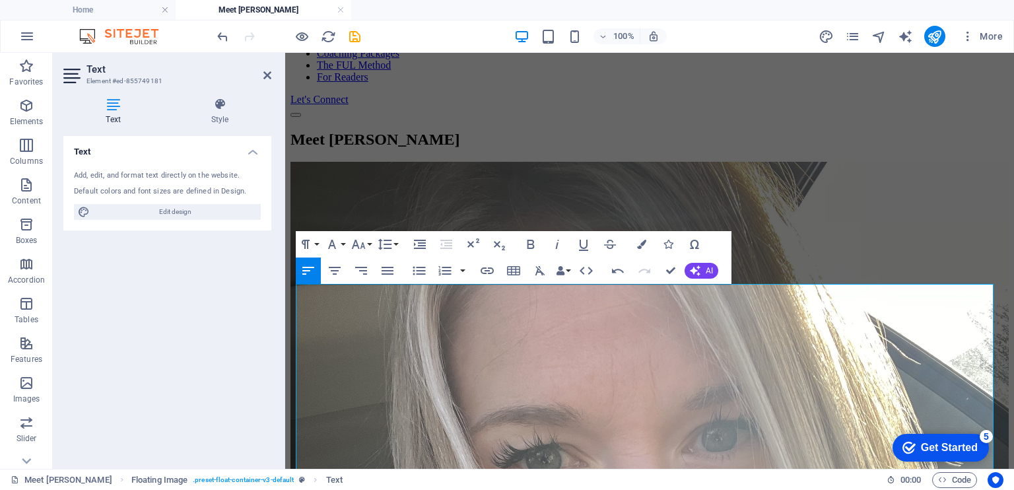
scroll to position [156, 0]
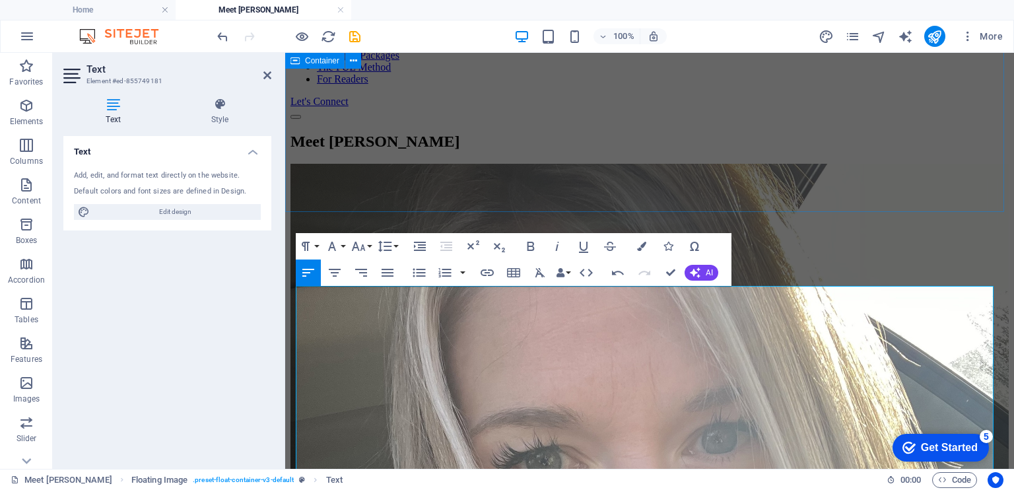
click at [858, 150] on div "Meet [PERSON_NAME]" at bounding box center [649, 142] width 718 height 18
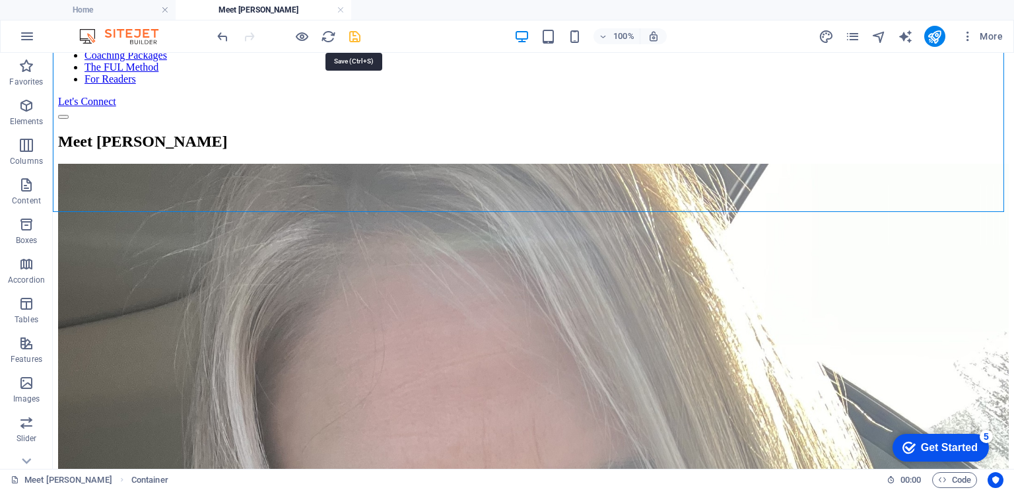
click at [354, 34] on icon "save" at bounding box center [354, 36] width 15 height 15
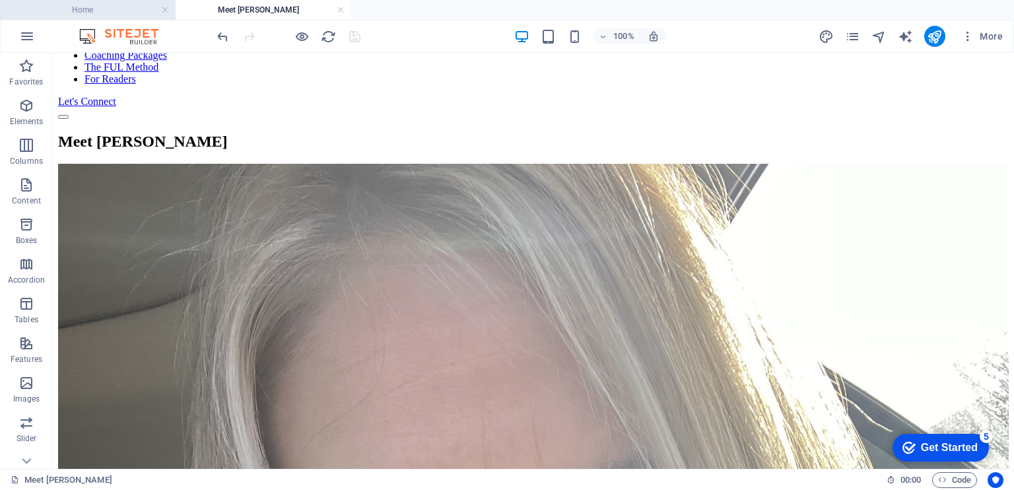
click at [116, 11] on h4 "Home" at bounding box center [88, 10] width 176 height 15
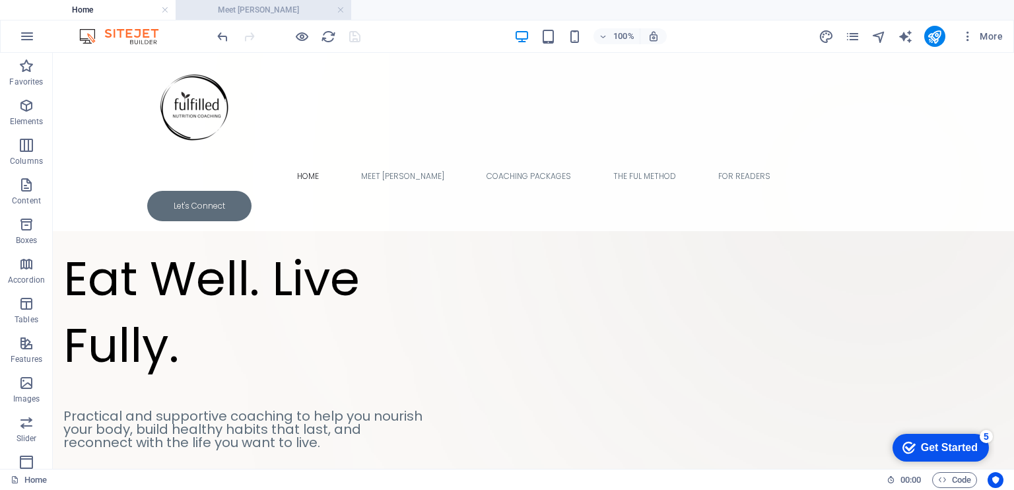
click at [251, 11] on h4 "Meet [PERSON_NAME]" at bounding box center [264, 10] width 176 height 15
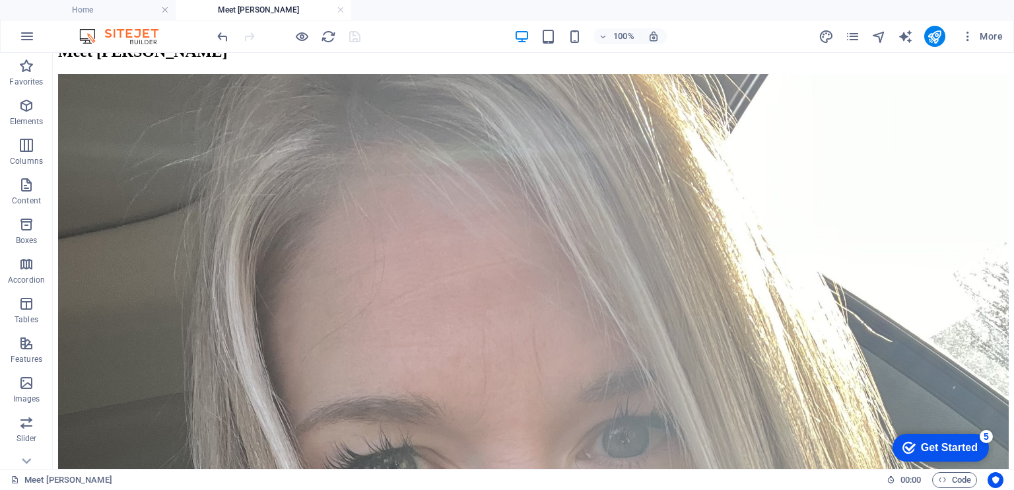
scroll to position [259, 0]
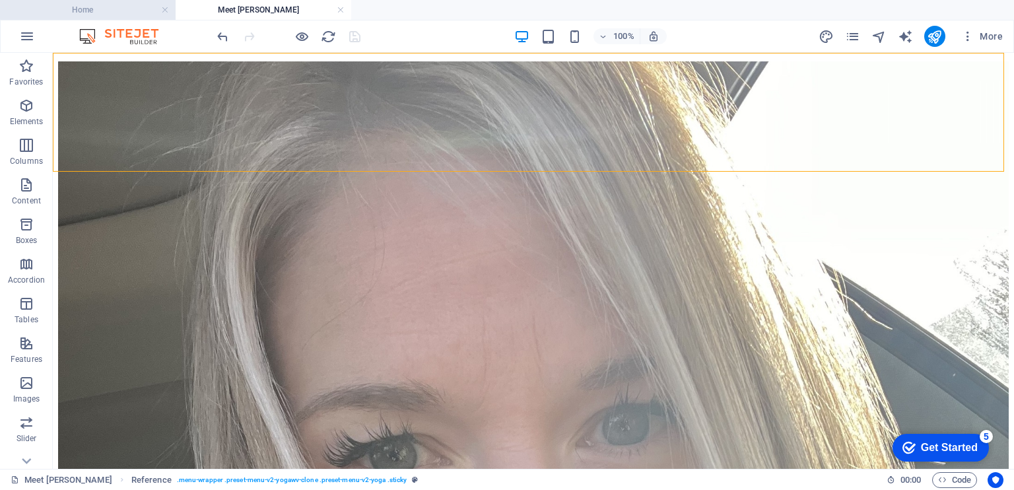
click at [113, 15] on h4 "Home" at bounding box center [88, 10] width 176 height 15
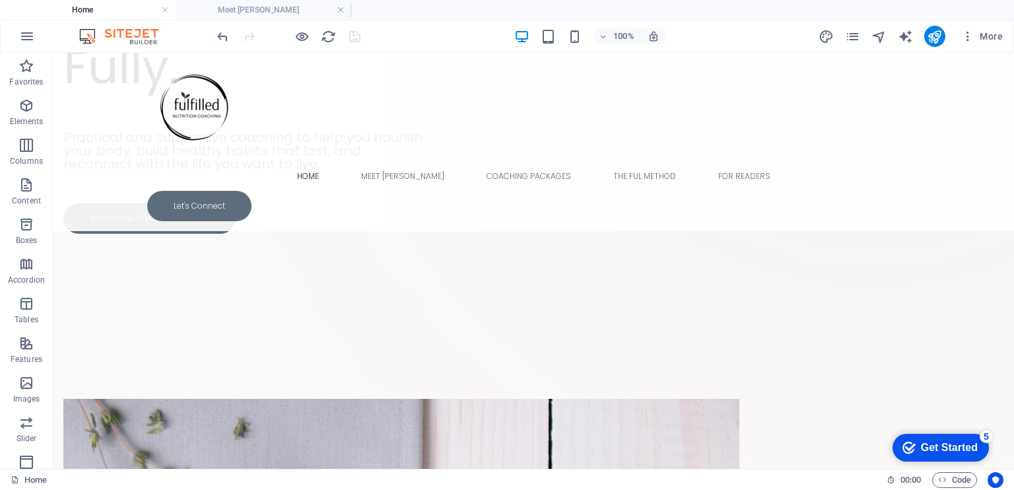
scroll to position [0, 0]
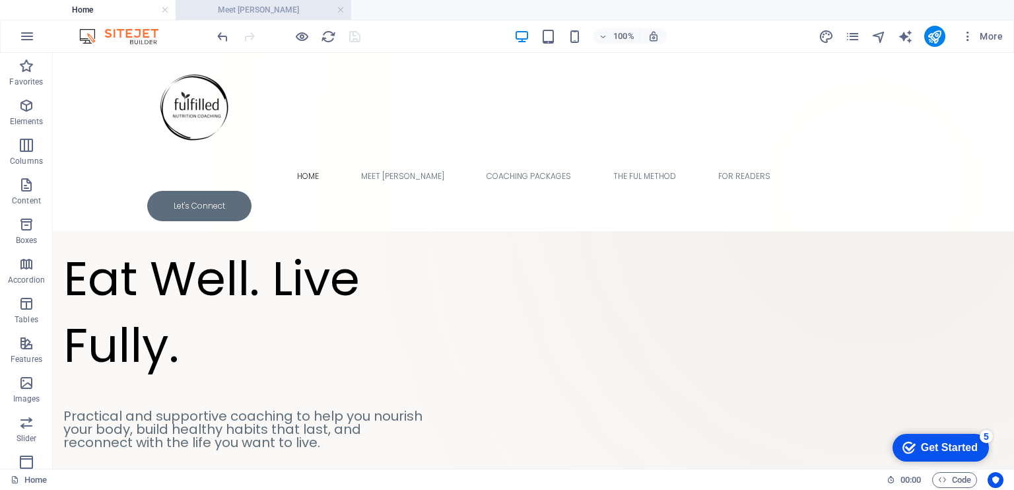
click at [277, 13] on h4 "Meet [PERSON_NAME]" at bounding box center [264, 10] width 176 height 15
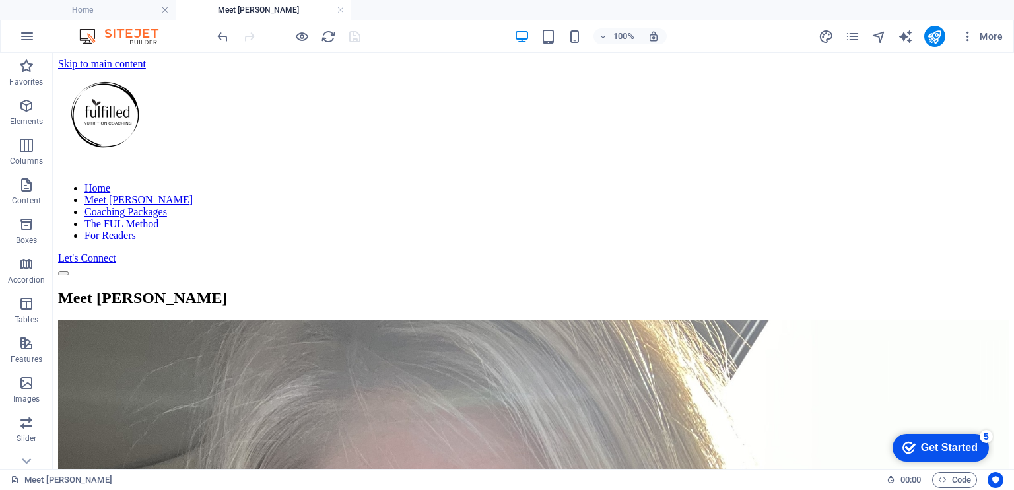
scroll to position [259, 0]
